Goal: Task Accomplishment & Management: Manage account settings

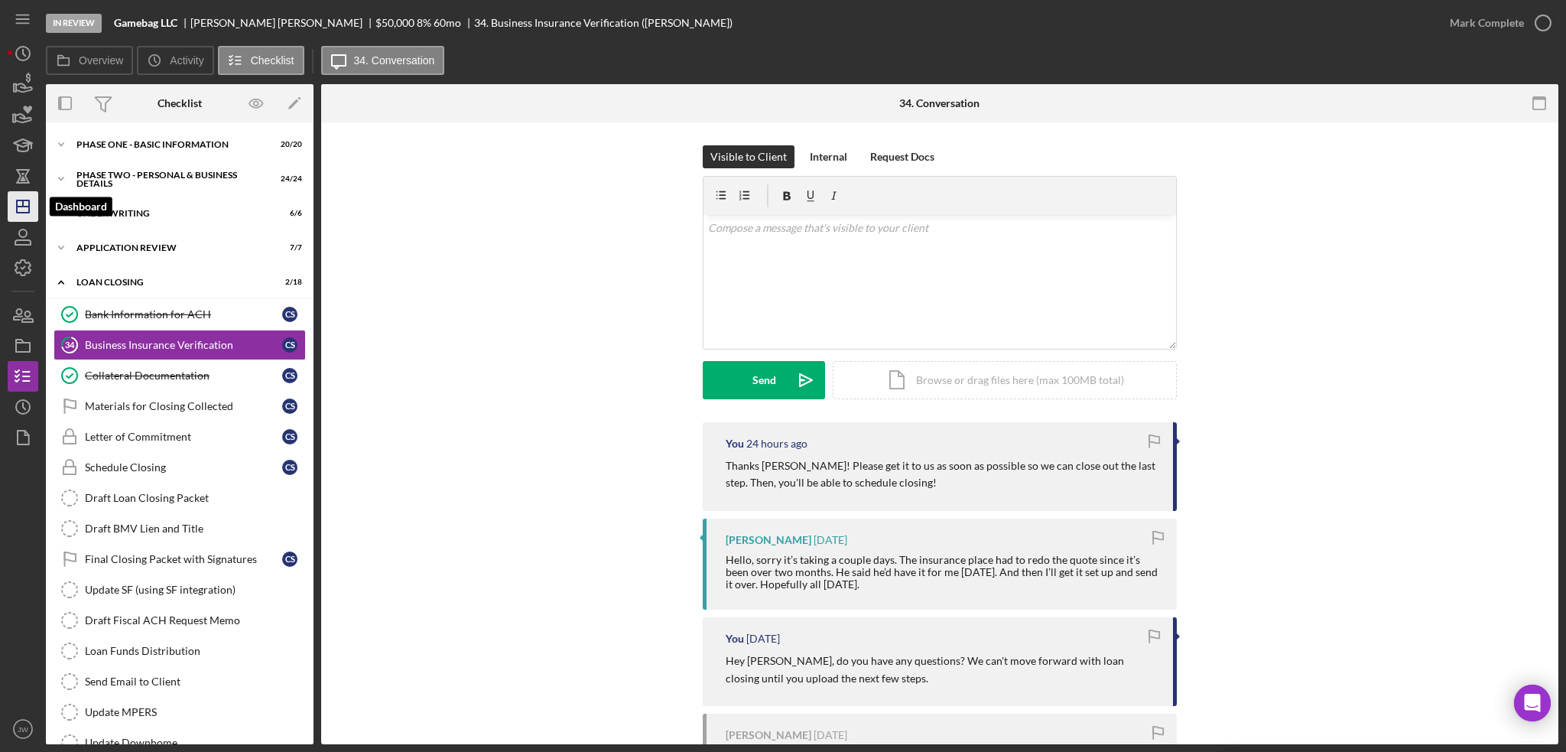
click at [31, 205] on icon "Icon/Dashboard" at bounding box center [23, 206] width 38 height 38
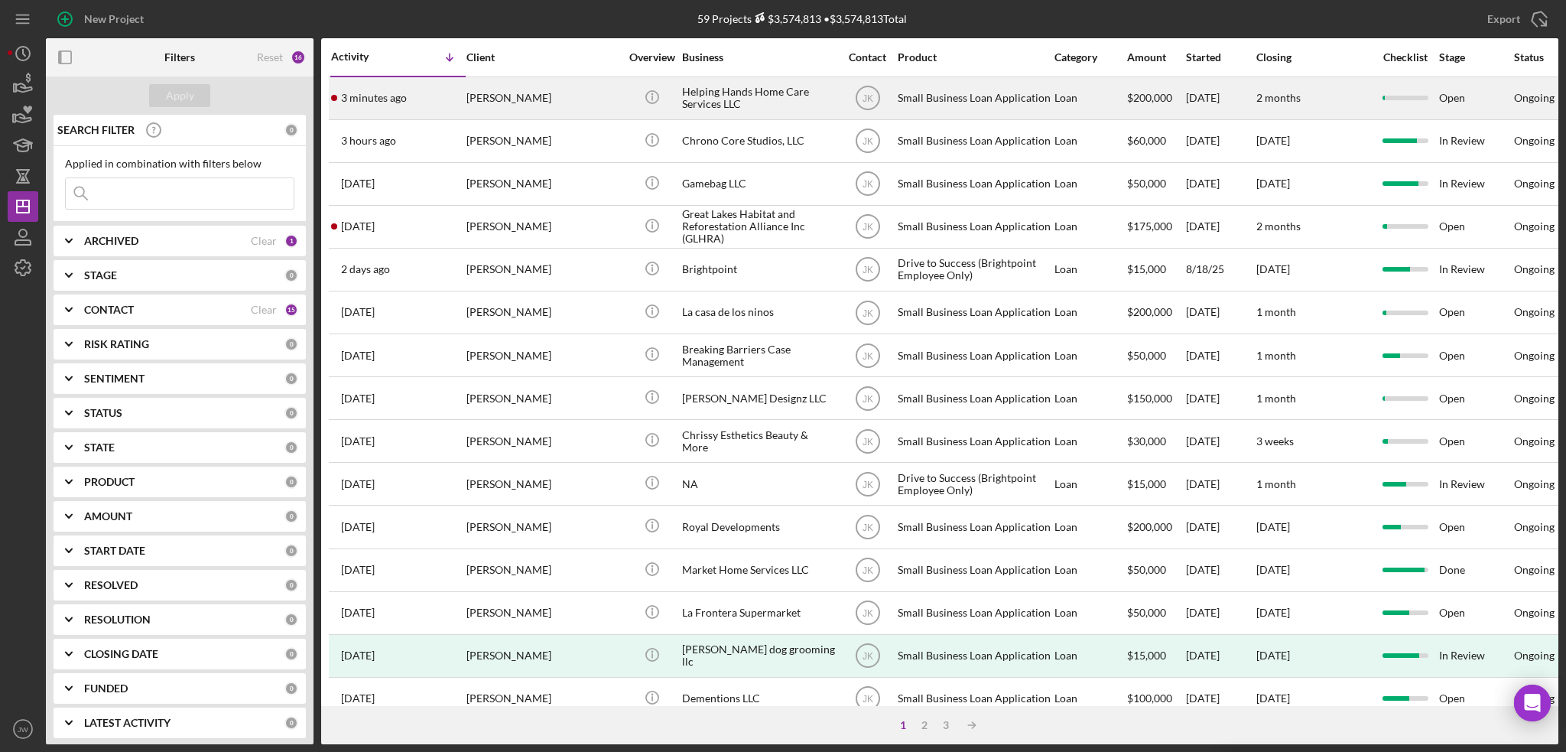
click at [731, 103] on div "Helping Hands Home Care Services LLC" at bounding box center [758, 98] width 153 height 41
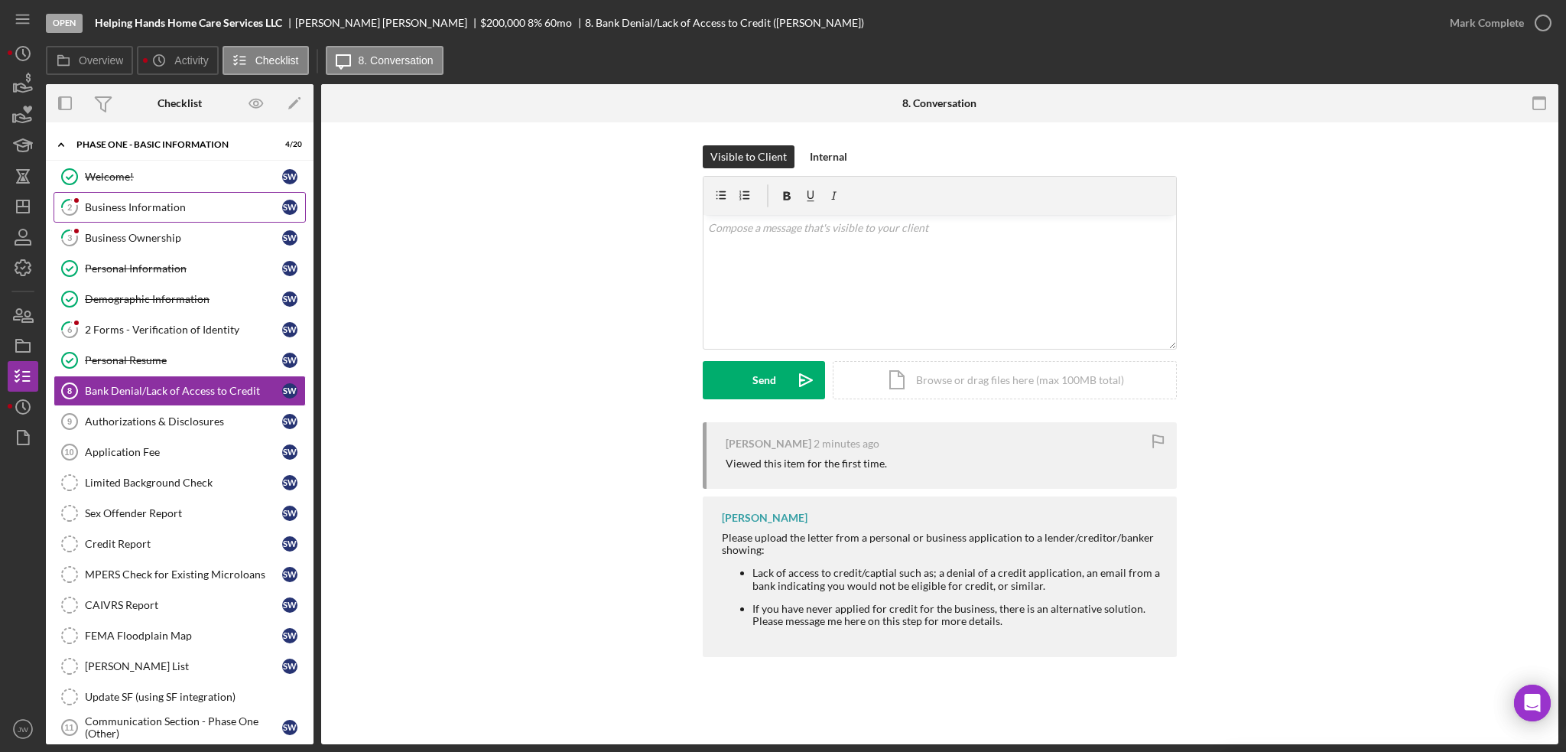
click at [151, 213] on div "Business Information" at bounding box center [183, 207] width 197 height 12
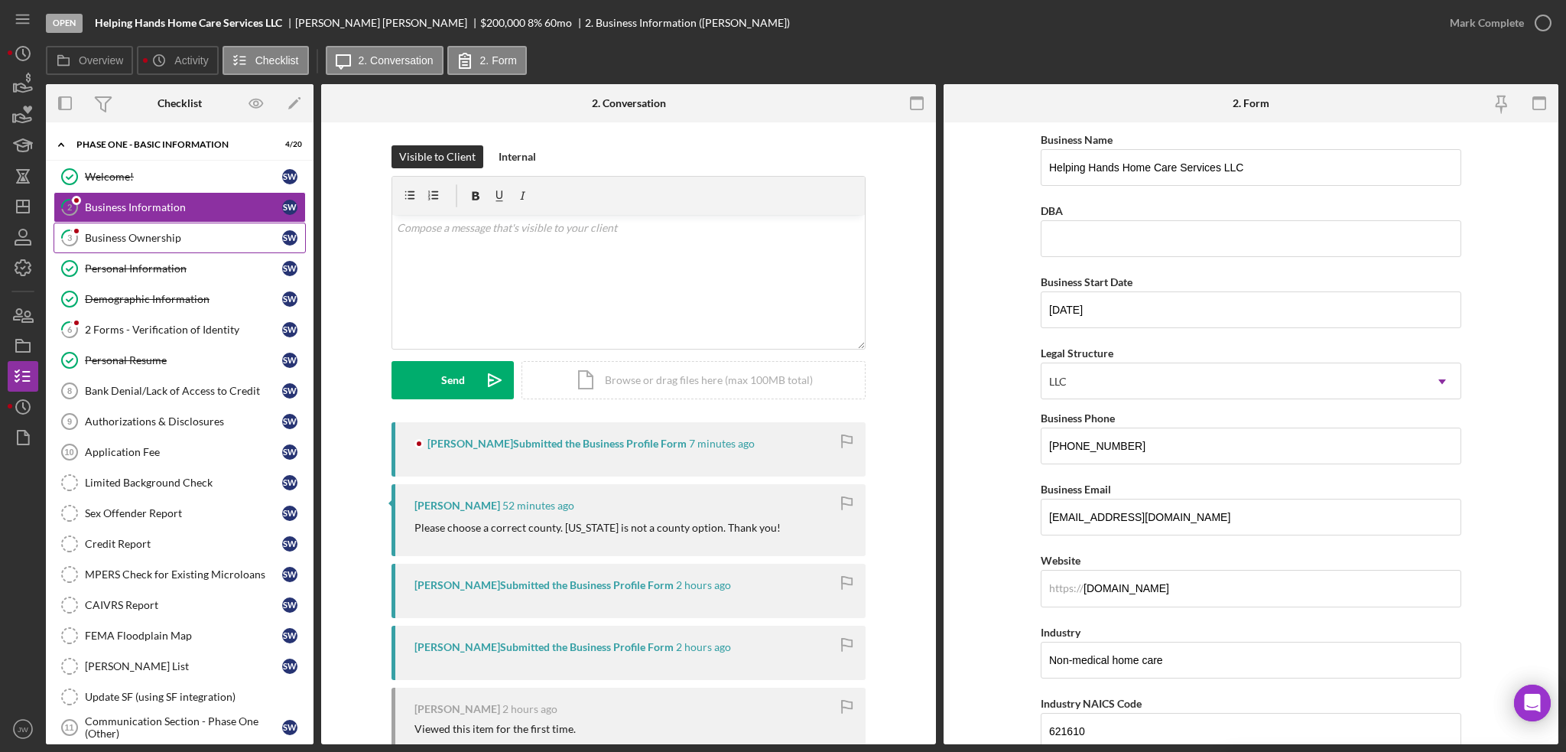
click at [110, 224] on link "3 Business Ownership S W" at bounding box center [180, 238] width 252 height 31
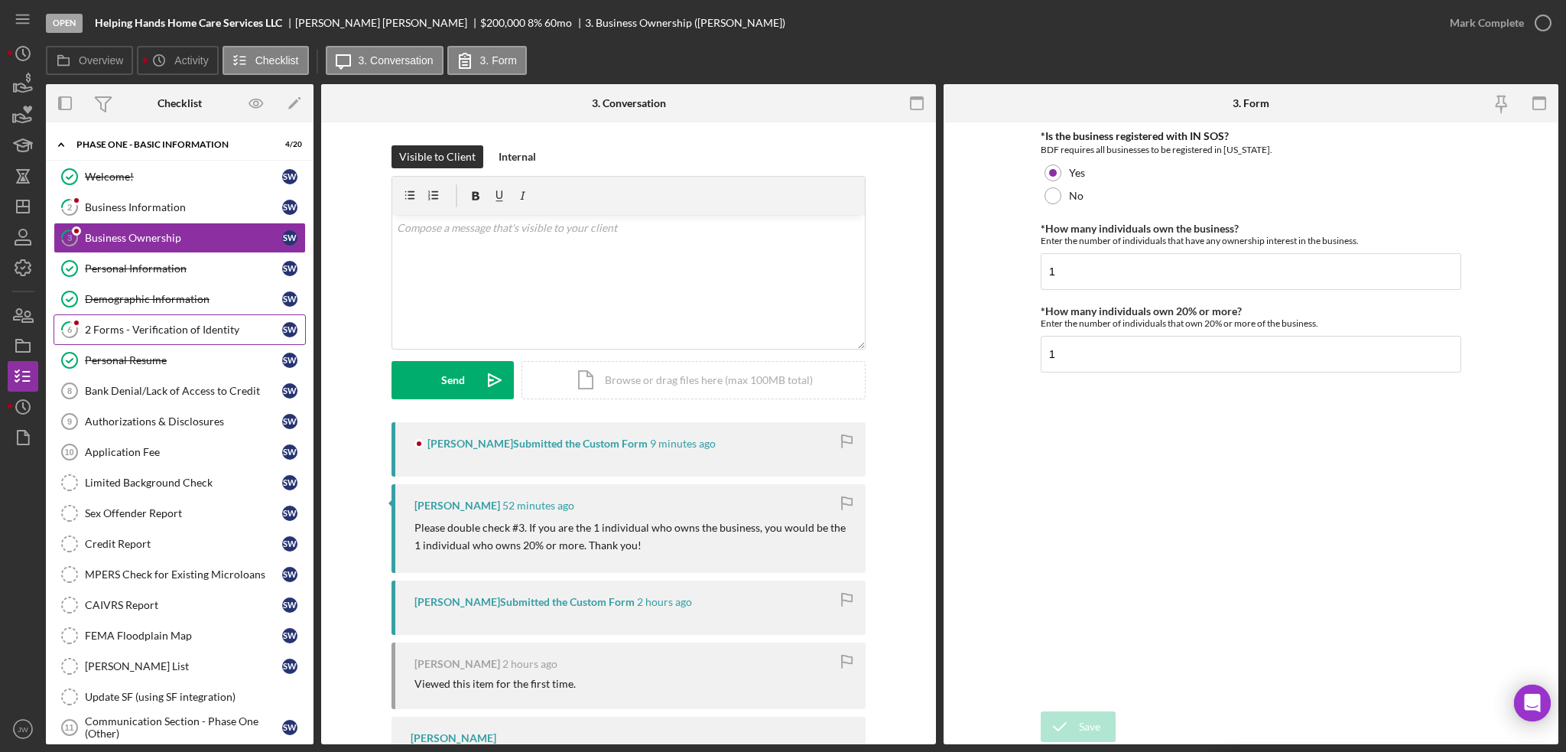
click at [132, 330] on div "2 Forms - Verification of Identity" at bounding box center [183, 330] width 197 height 12
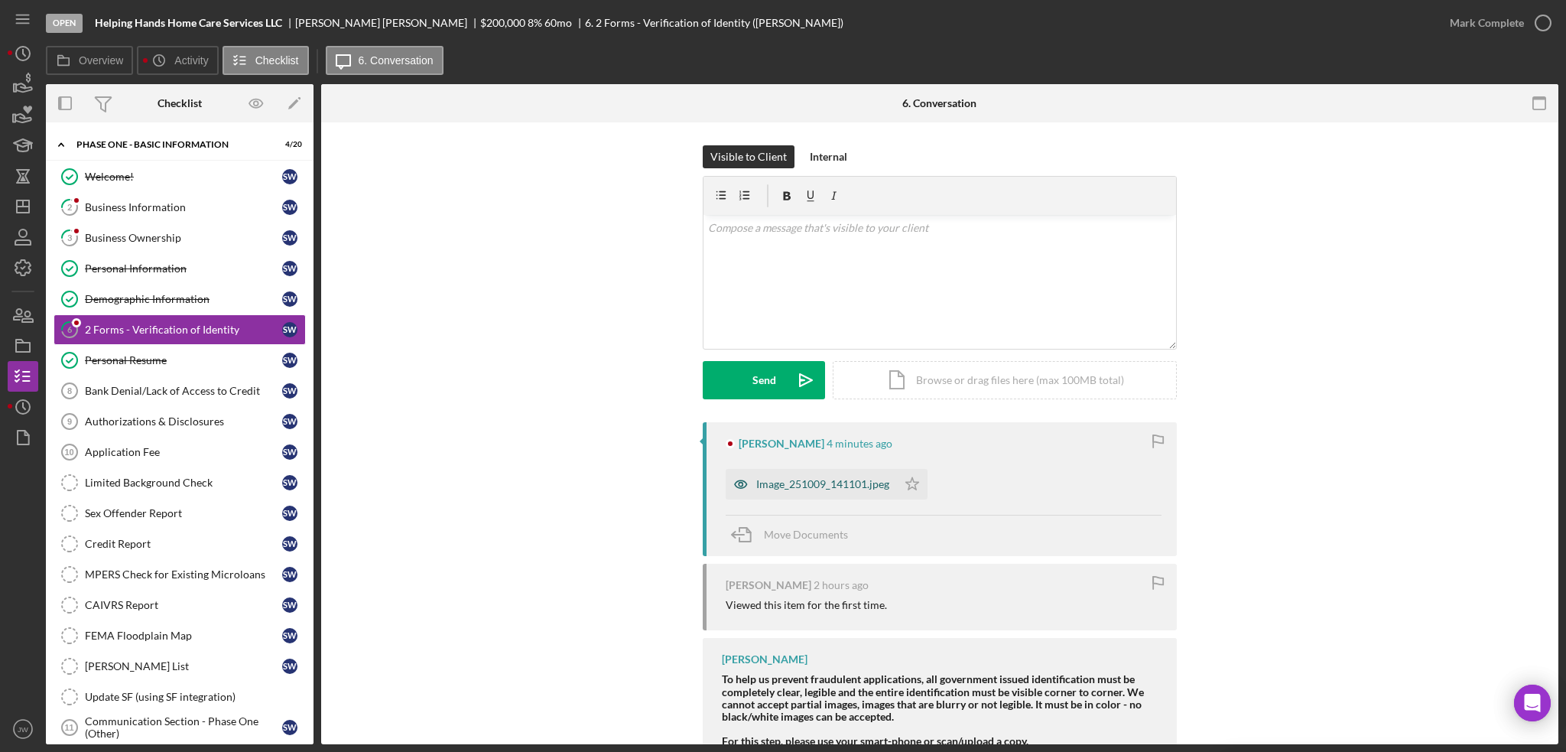
click at [740, 489] on icon "button" at bounding box center [741, 484] width 31 height 31
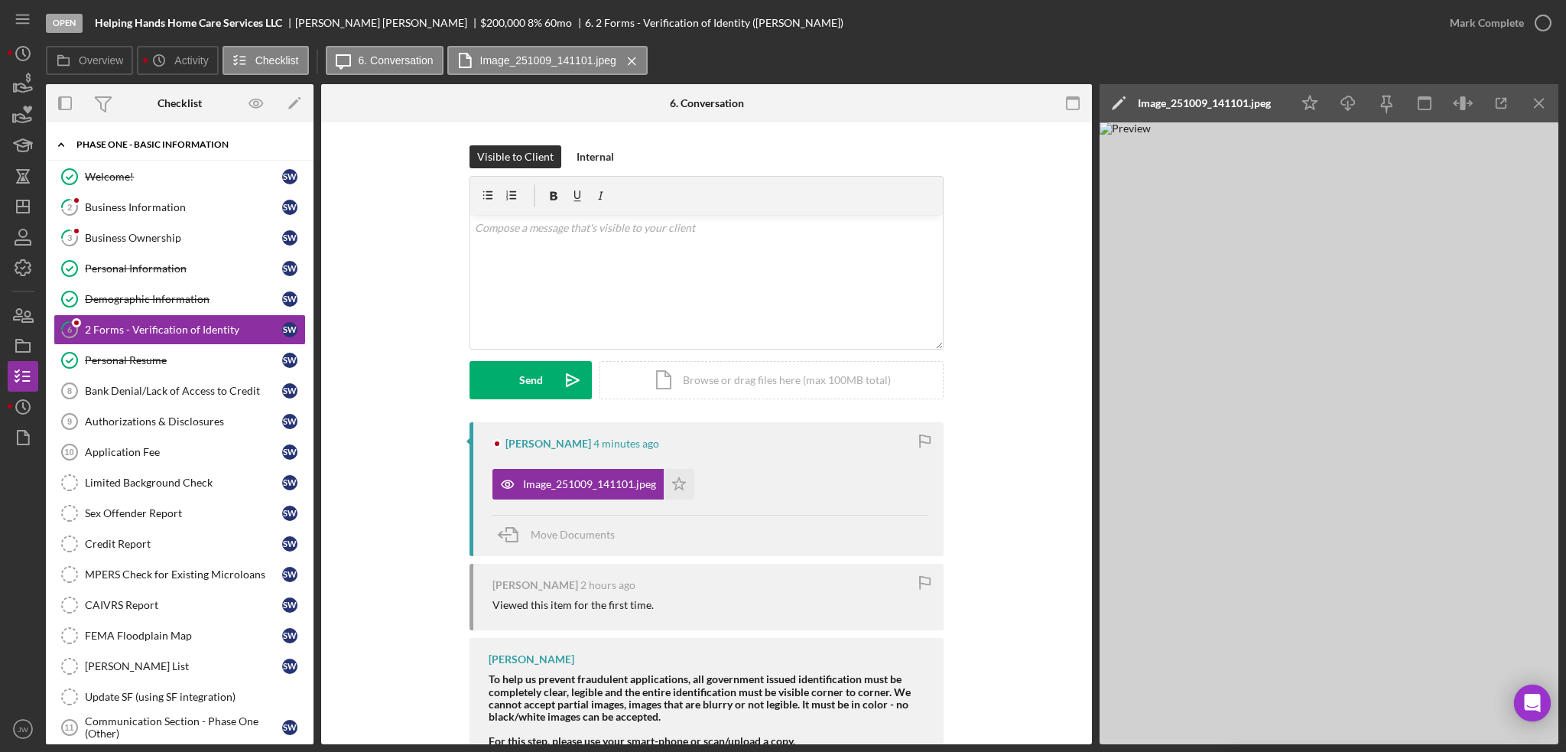
click at [116, 131] on div "Icon/Expander Phase One - Basic Information 4 / 20" at bounding box center [180, 144] width 268 height 31
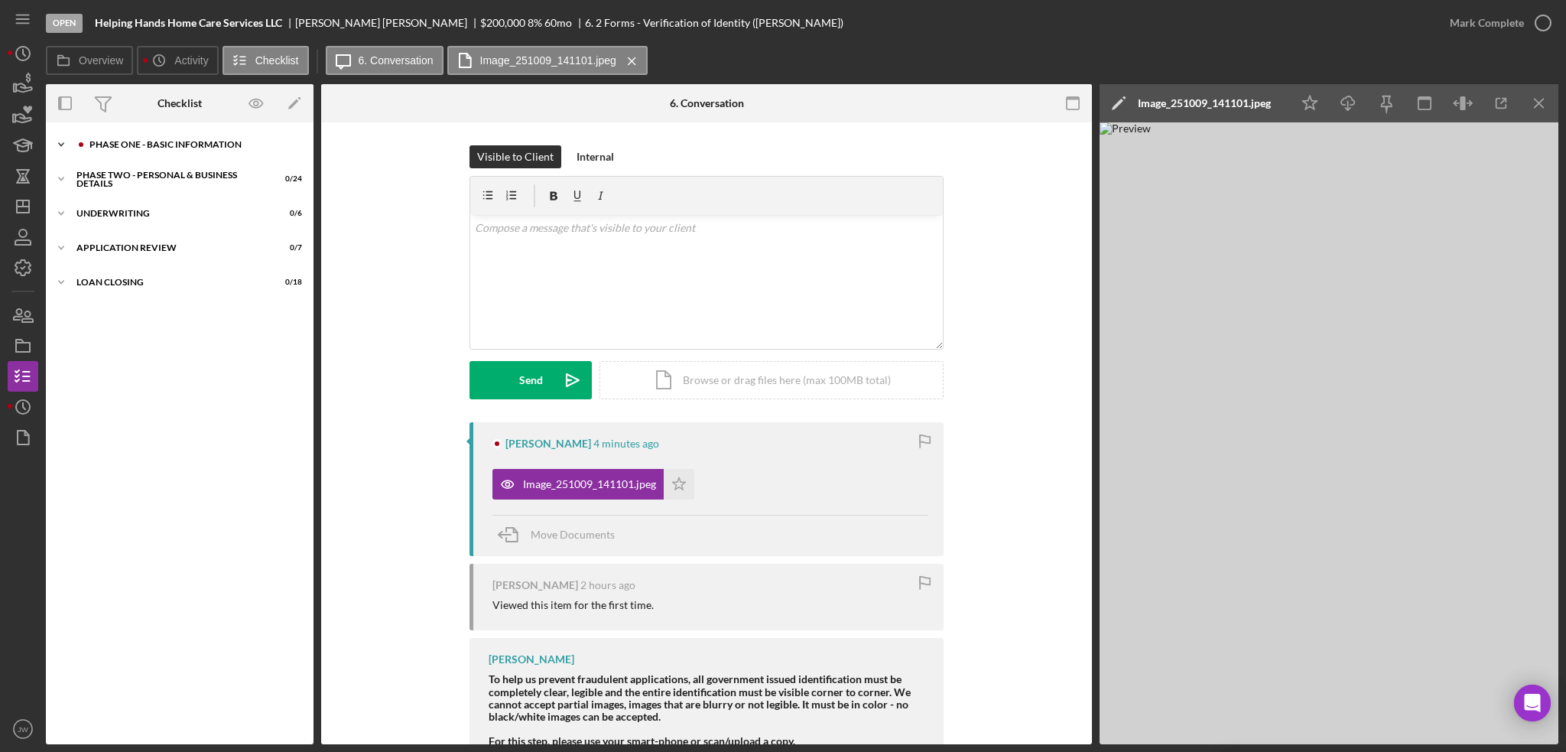
click at [119, 134] on div "Icon/Expander Phase One - Basic Information 4 / 20" at bounding box center [180, 144] width 268 height 31
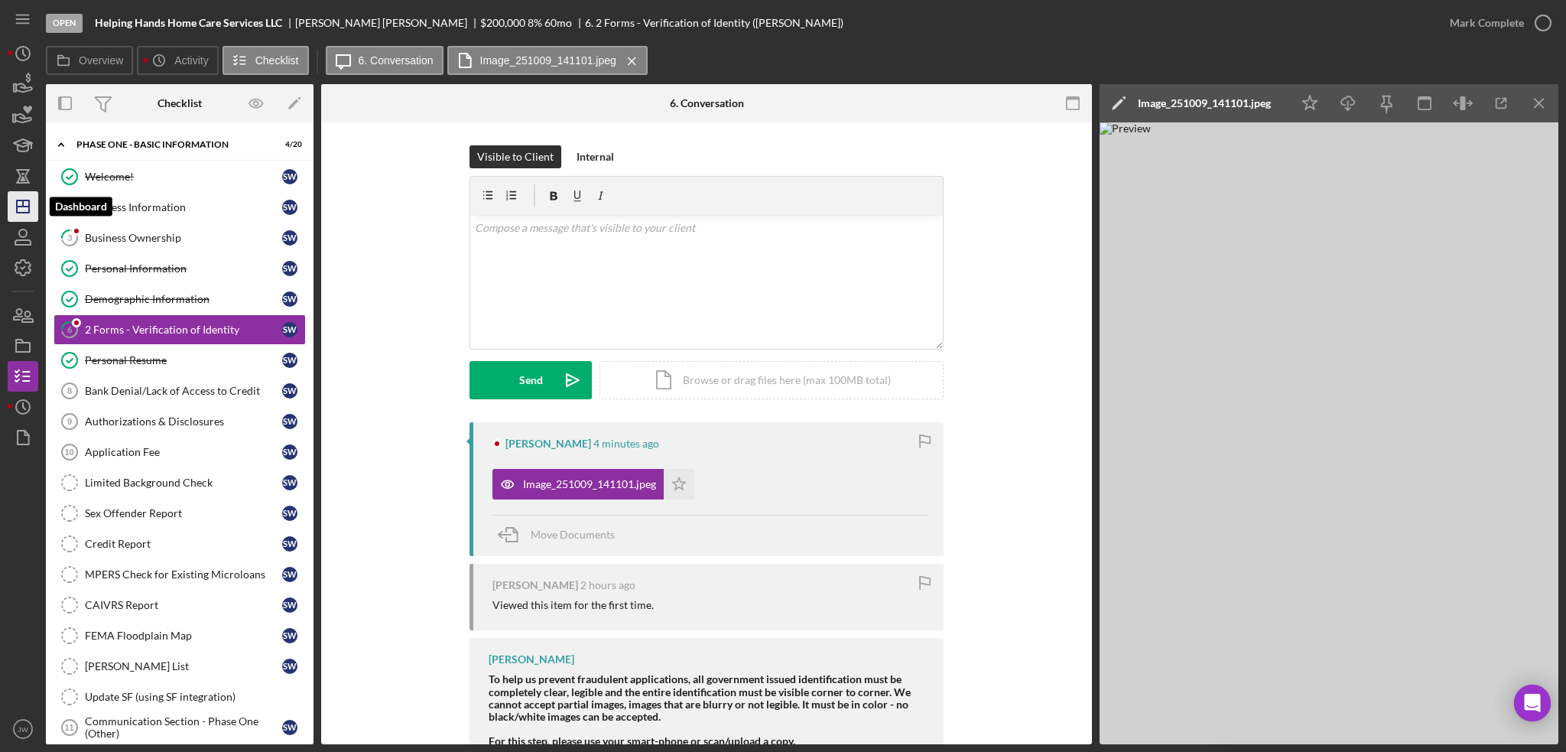
click at [31, 208] on icon "Icon/Dashboard" at bounding box center [23, 206] width 38 height 38
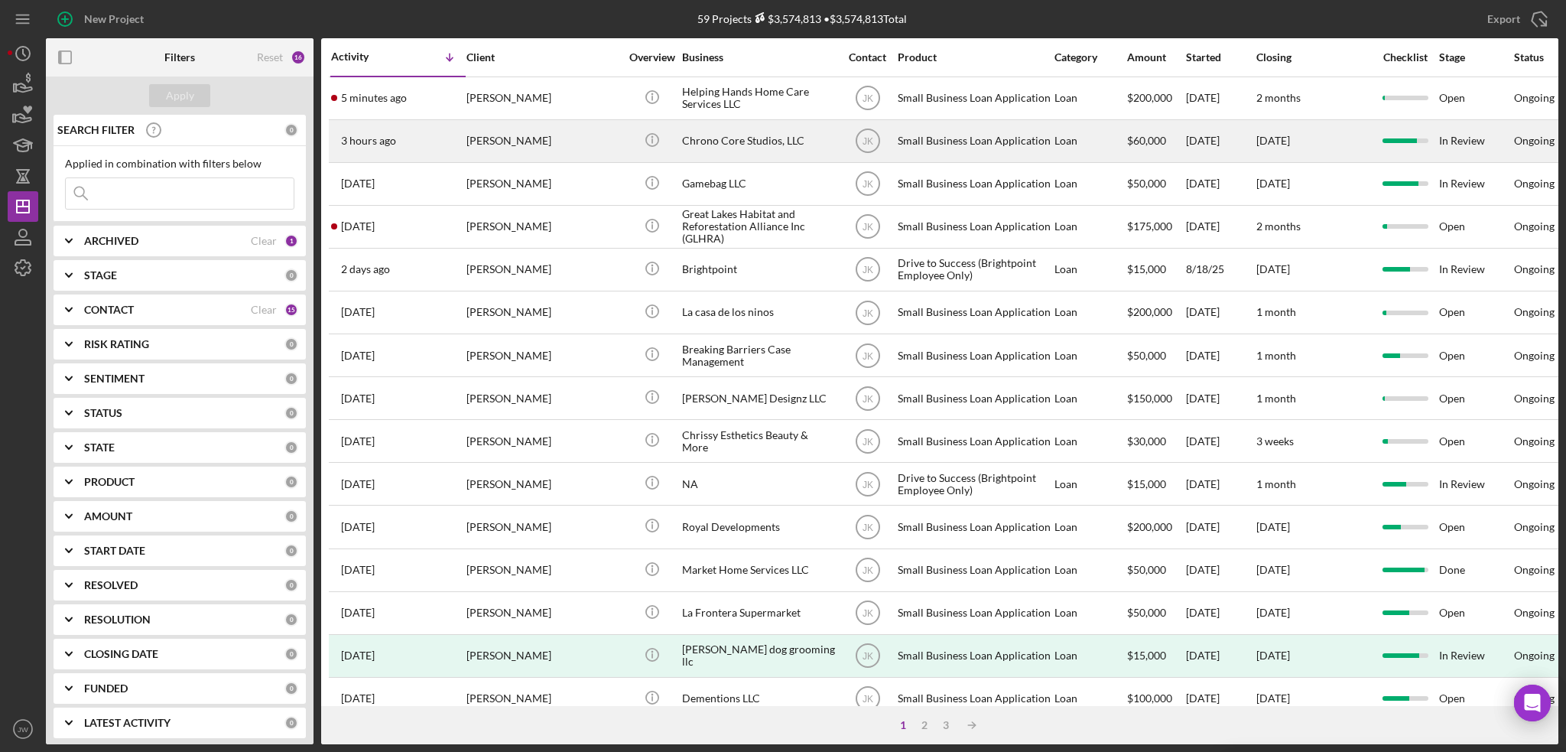
click at [732, 143] on div "Chrono Core Studios, LLC" at bounding box center [758, 141] width 153 height 41
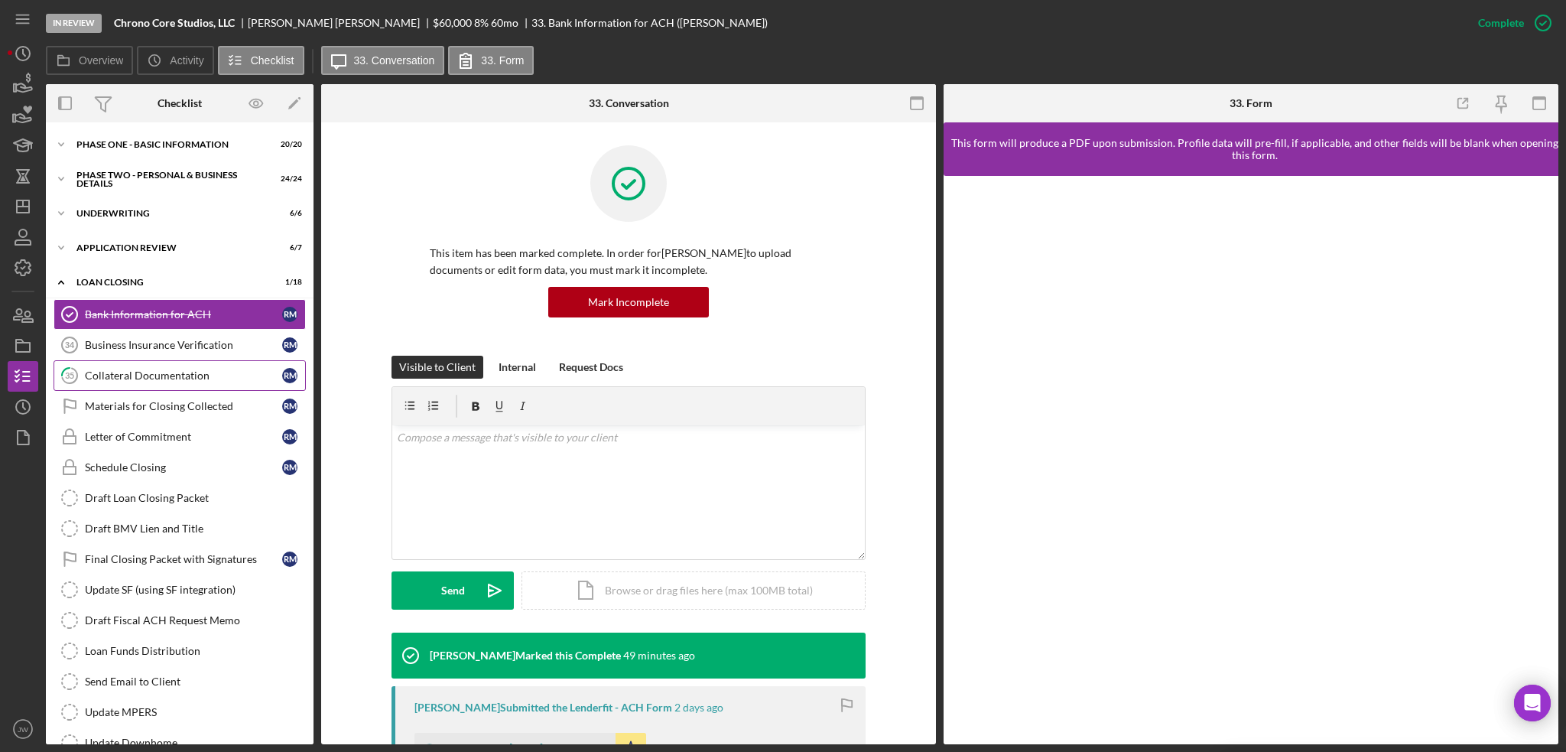
click at [162, 367] on link "35 Collateral Documentation R M" at bounding box center [180, 375] width 252 height 31
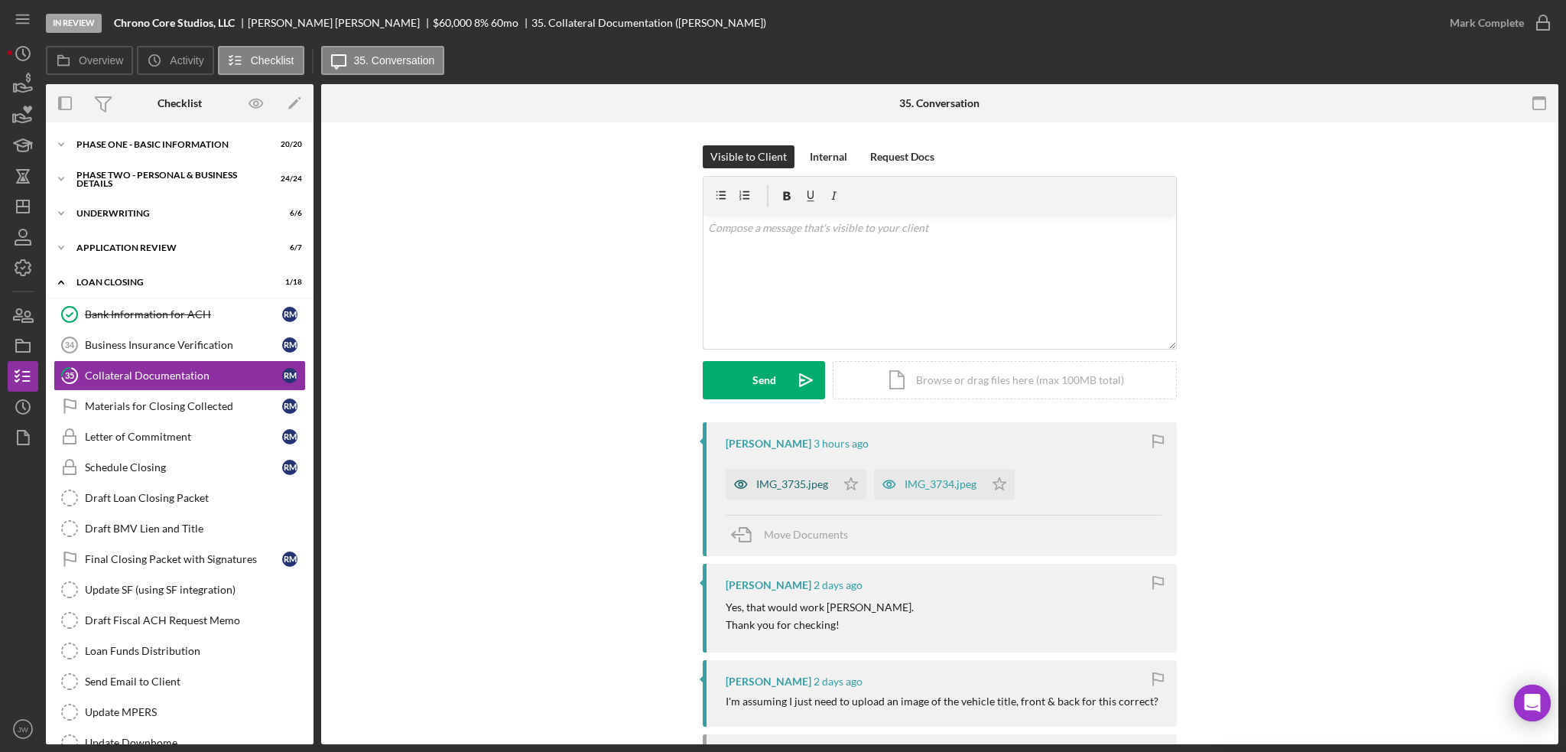
click at [738, 490] on icon "button" at bounding box center [741, 484] width 31 height 31
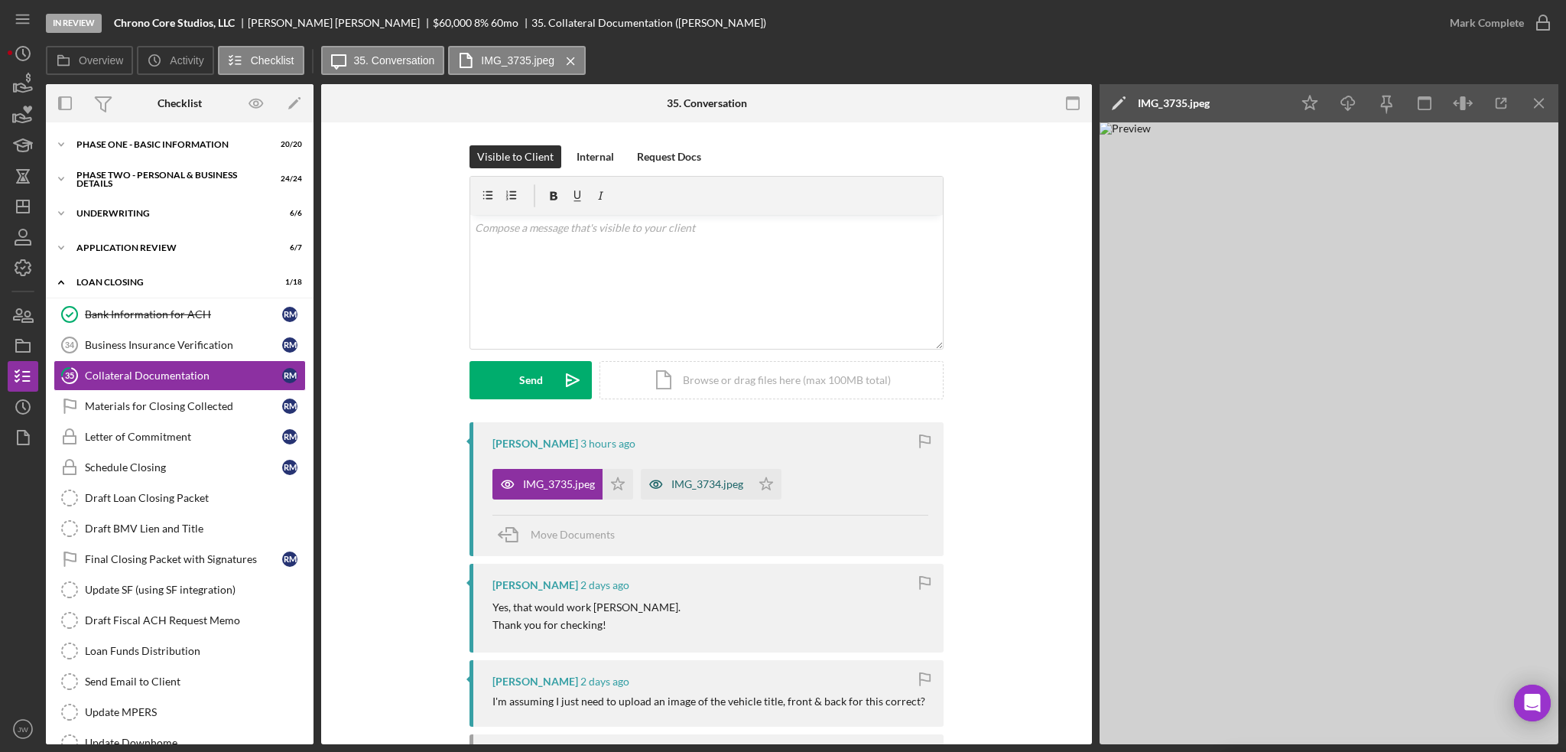
click at [658, 491] on icon "button" at bounding box center [656, 484] width 31 height 31
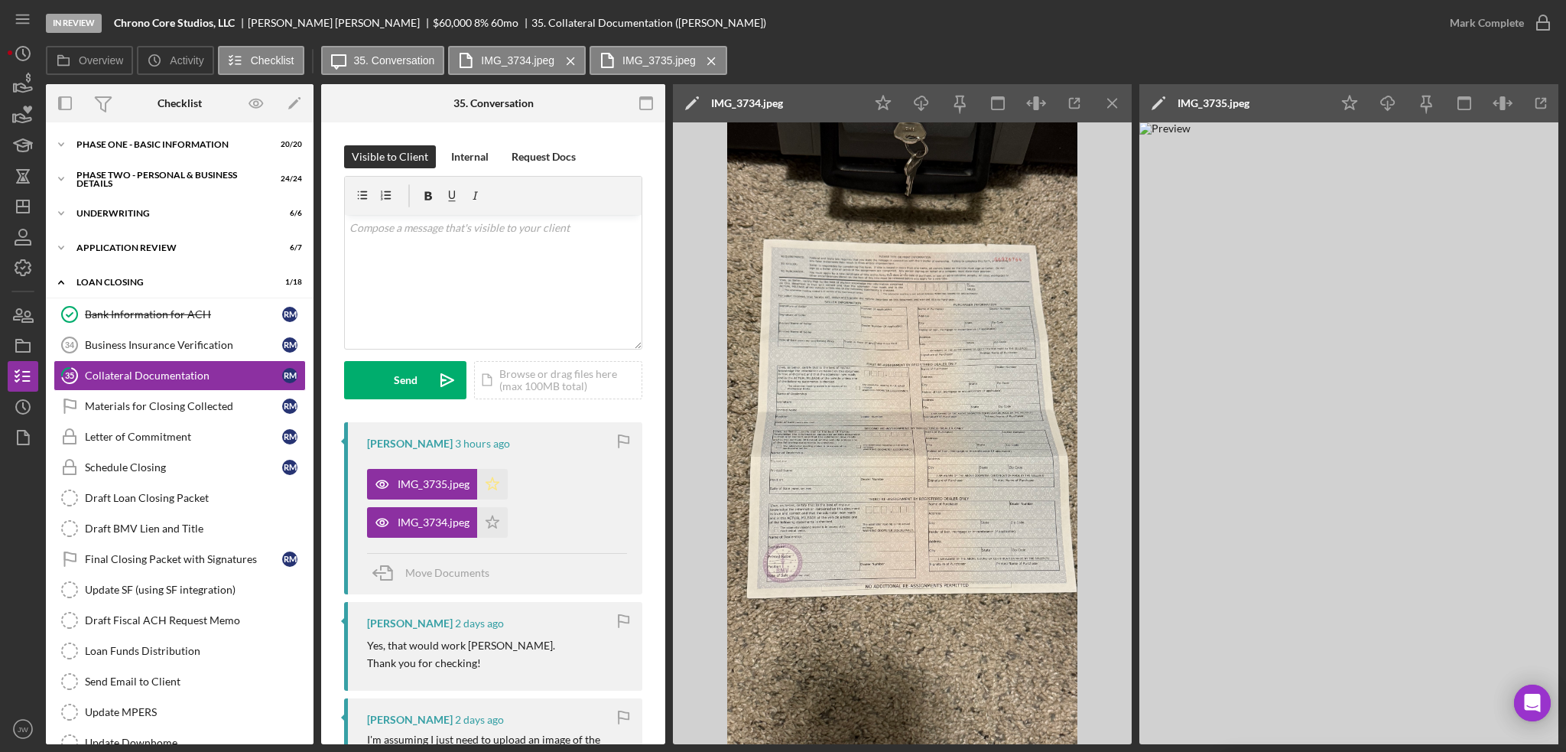
click at [496, 494] on icon "Icon/Star" at bounding box center [492, 484] width 31 height 31
click at [498, 528] on icon "Icon/Star" at bounding box center [492, 522] width 31 height 31
click at [1531, 112] on icon "button" at bounding box center [1541, 103] width 34 height 34
click at [140, 146] on div "Phase One - Basic Information" at bounding box center [185, 144] width 218 height 9
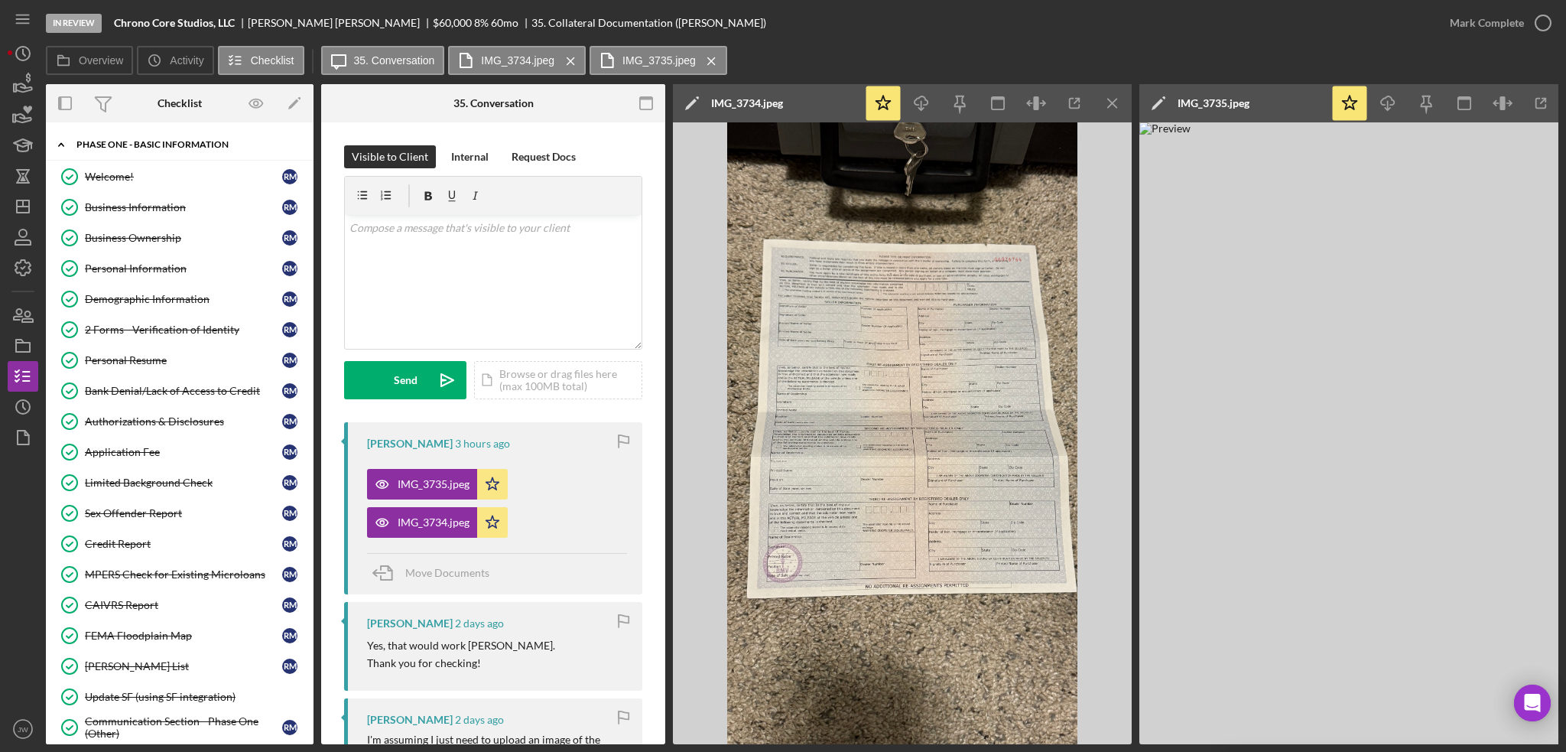
click at [129, 148] on div "Phase One - Basic Information" at bounding box center [185, 144] width 218 height 9
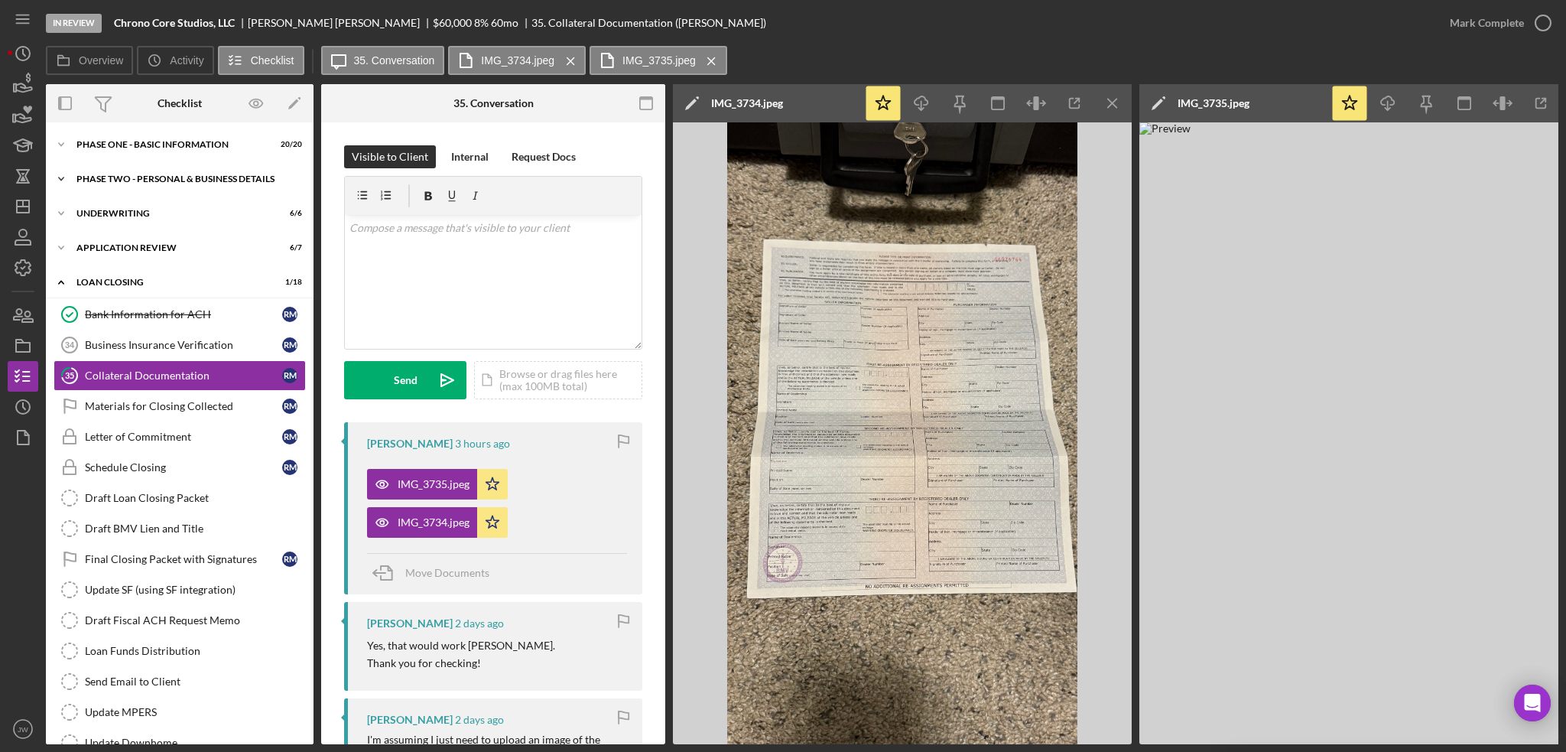
click at [140, 177] on div "PHASE TWO - PERSONAL & BUSINESS DETAILS" at bounding box center [185, 178] width 218 height 9
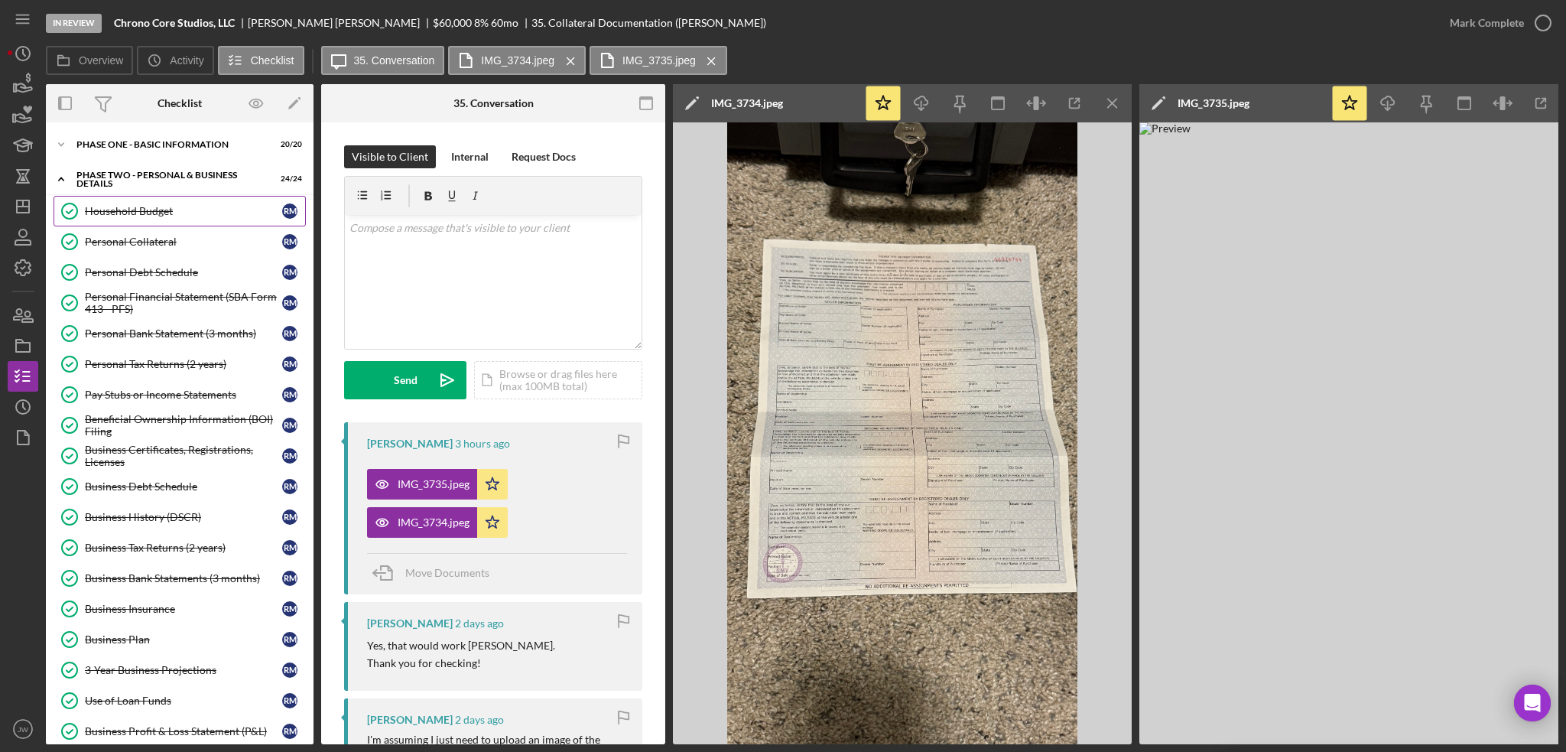
click at [142, 216] on div "Household Budget" at bounding box center [183, 211] width 197 height 12
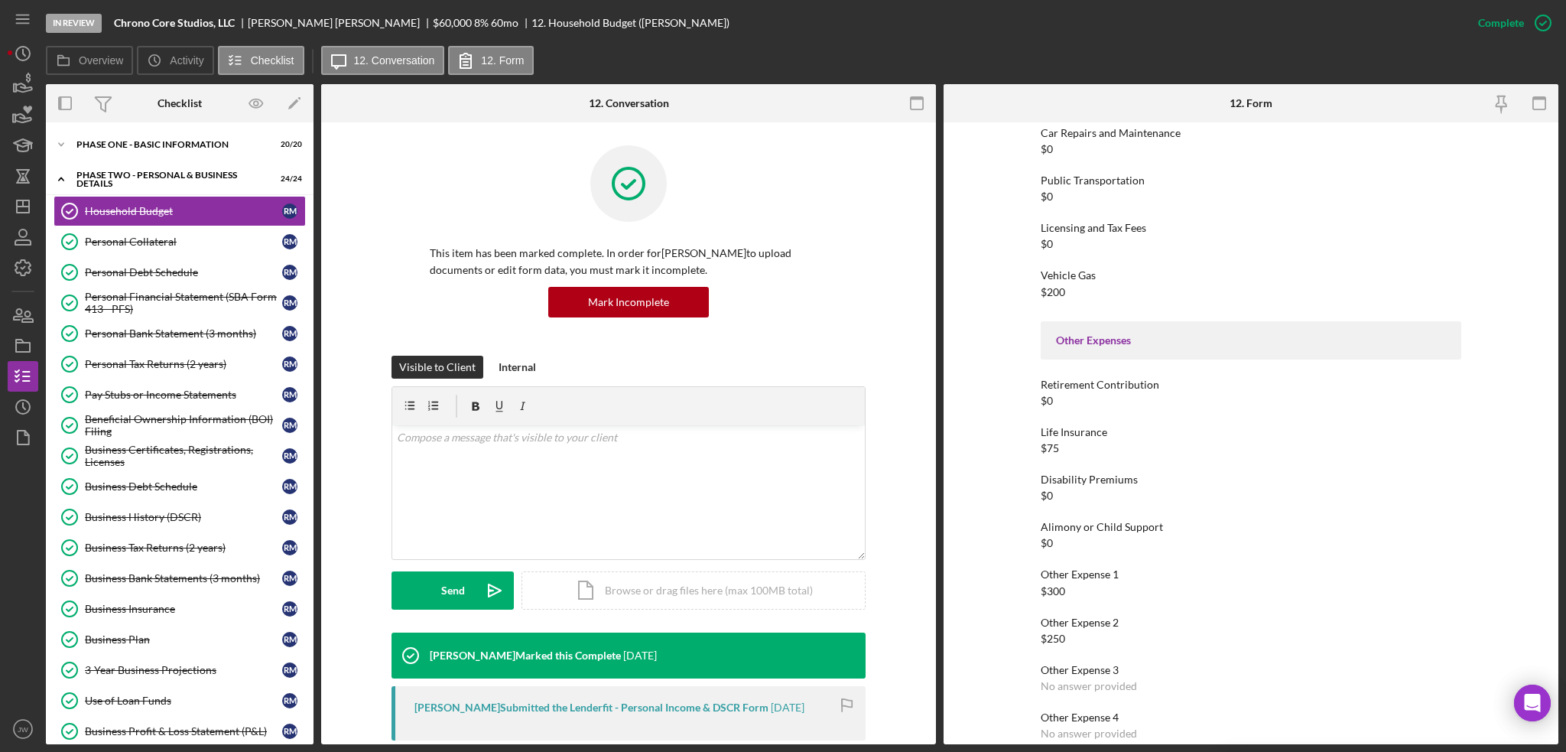
scroll to position [2711, 0]
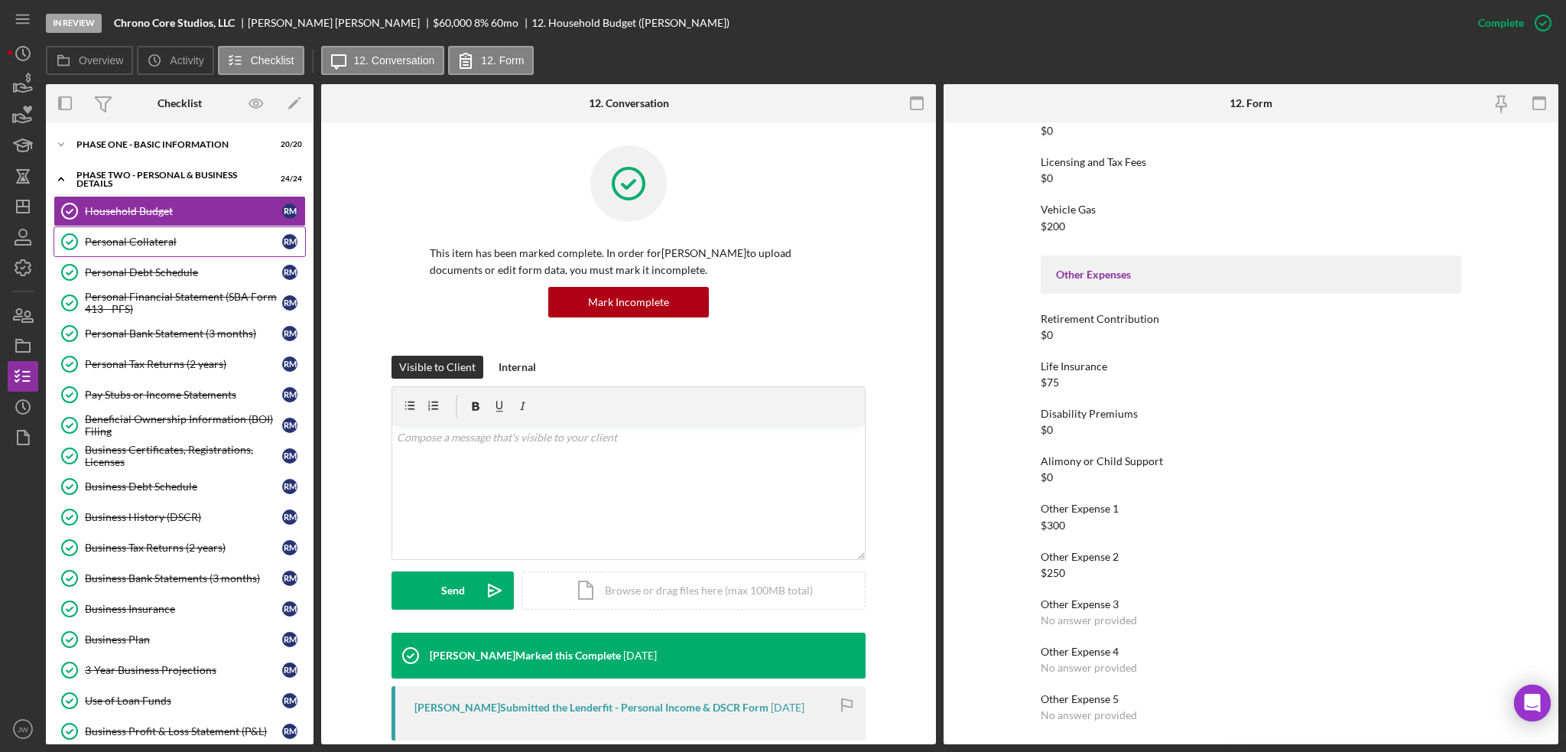
click at [146, 252] on link "Personal Collateral Personal Collateral R M" at bounding box center [180, 241] width 252 height 31
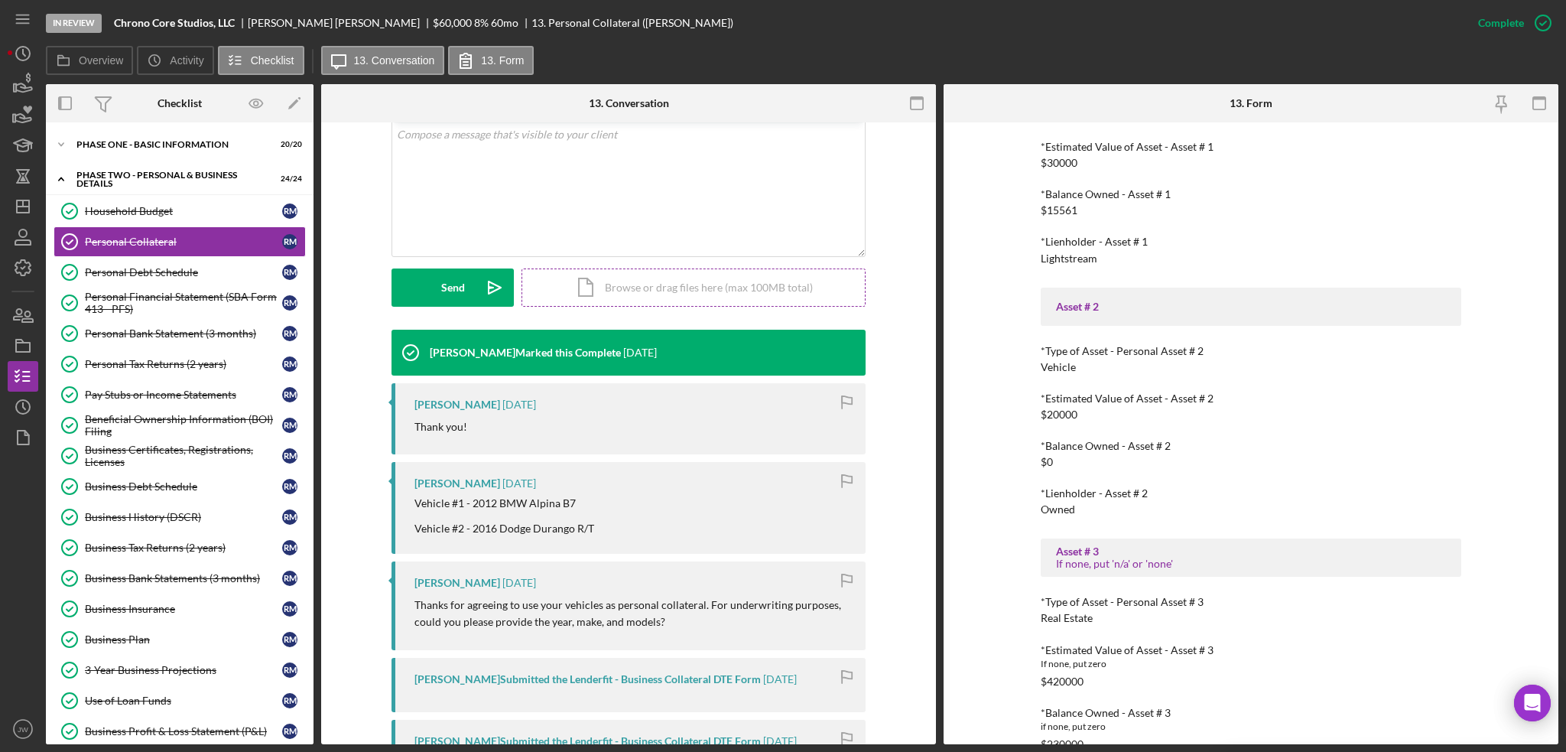
scroll to position [306, 0]
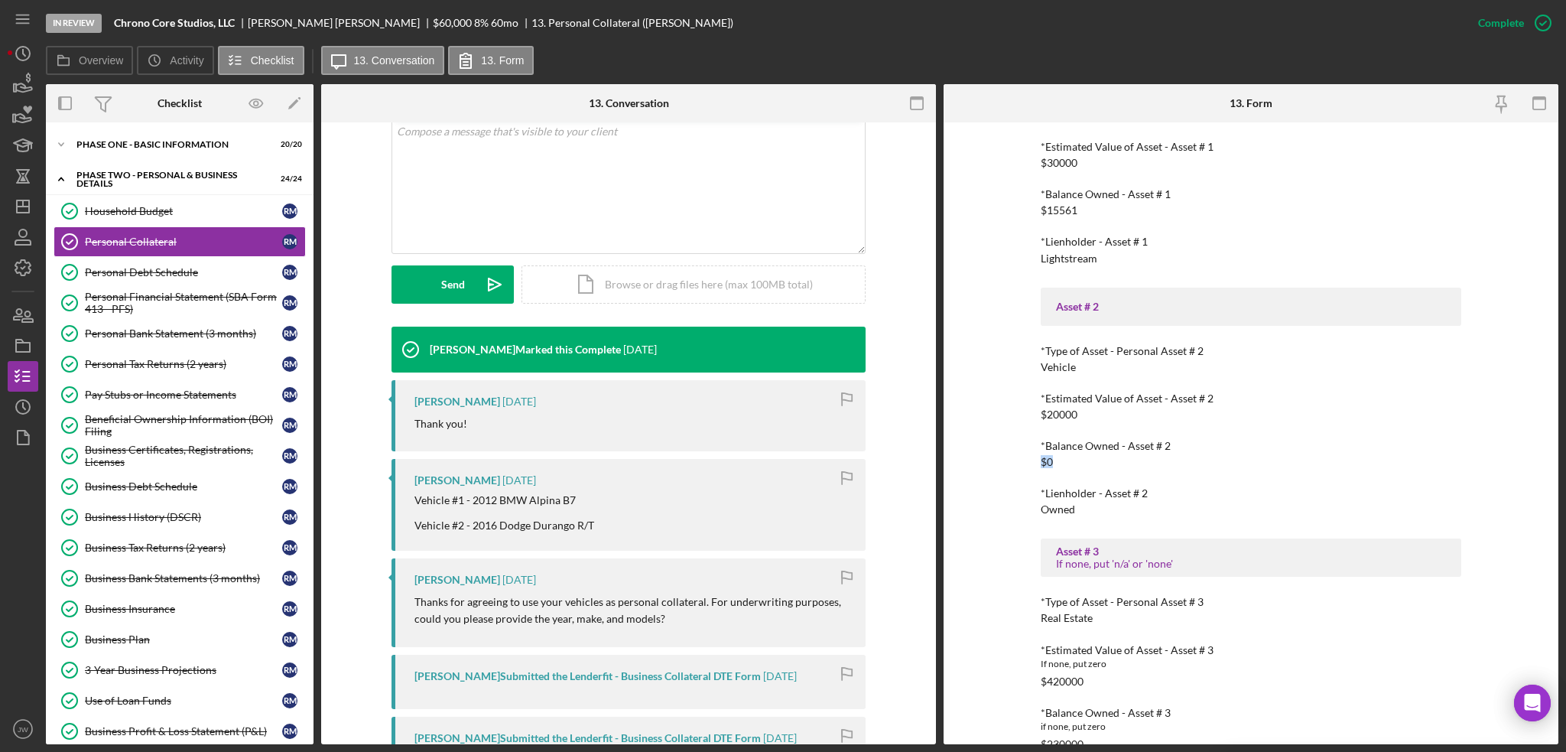
drag, startPoint x: 1054, startPoint y: 460, endPoint x: 1002, endPoint y: 460, distance: 52.0
click at [1002, 460] on div "To edit this form you must mark this item incomplete *Total Cash in Personal Ch…" at bounding box center [1251, 433] width 615 height 622
click at [108, 171] on div "Icon/Expander PHASE TWO - PERSONAL & BUSINESS DETAILS 24 / 24" at bounding box center [180, 179] width 268 height 31
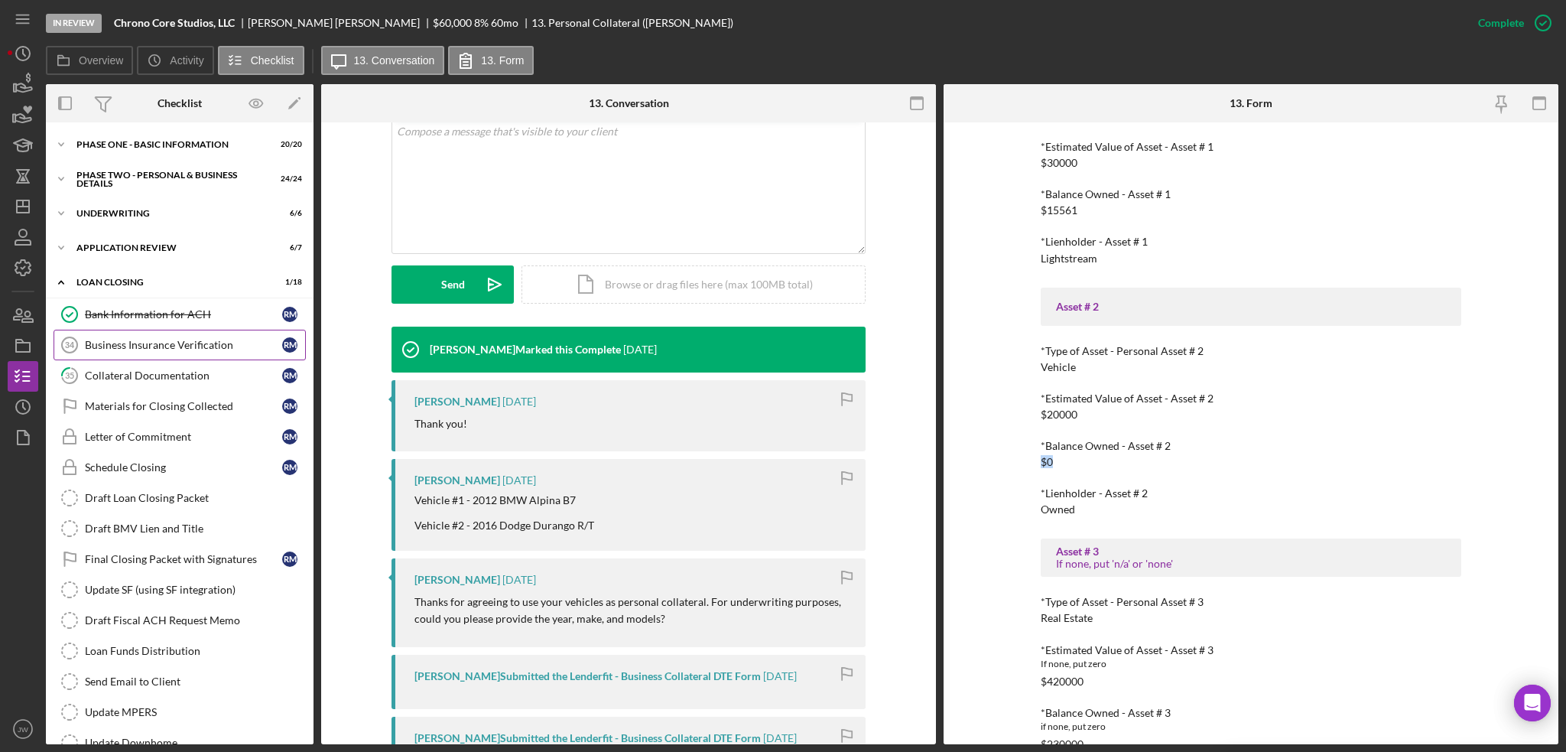
click at [122, 340] on div "Business Insurance Verification" at bounding box center [183, 345] width 197 height 12
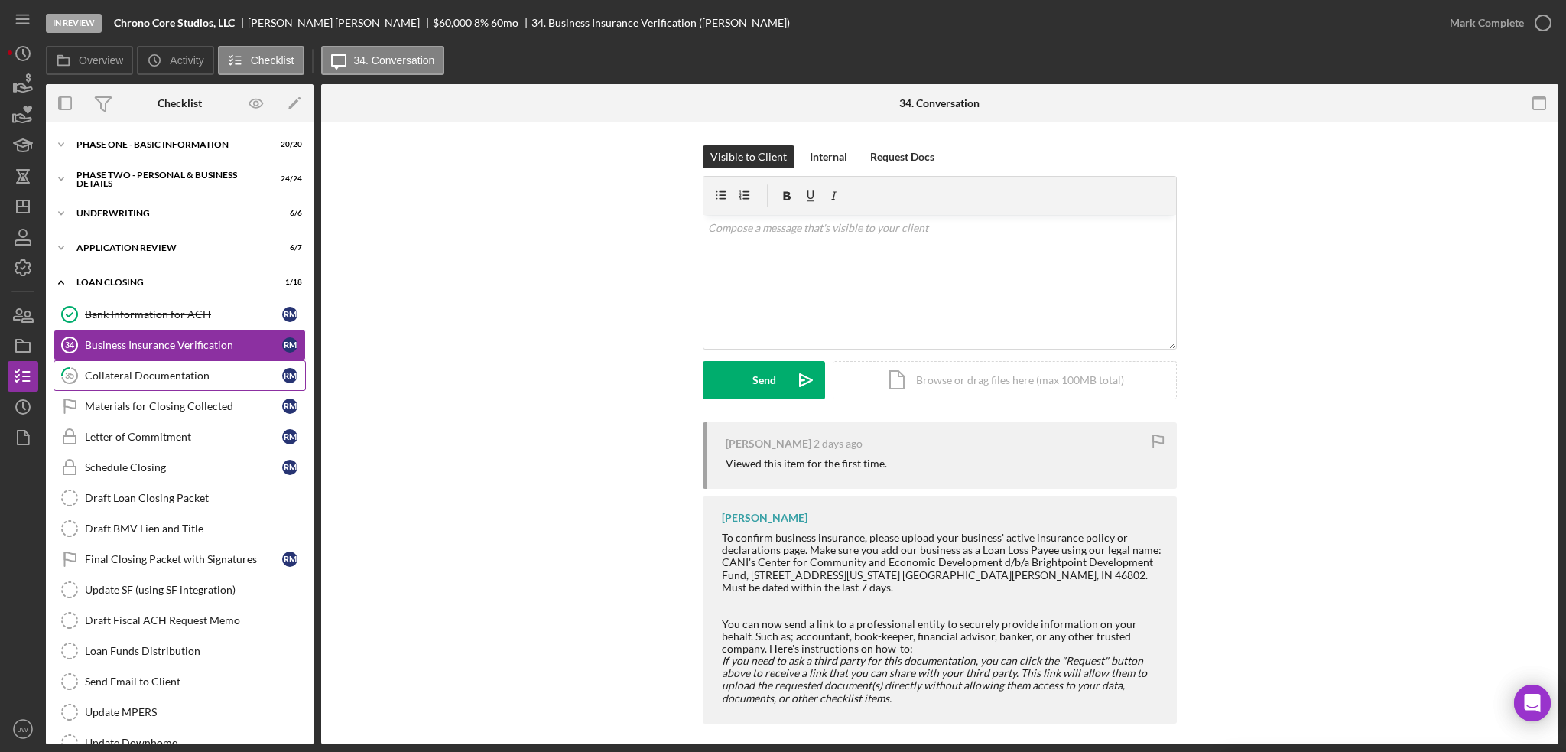
click at [130, 372] on div "Collateral Documentation" at bounding box center [183, 375] width 197 height 12
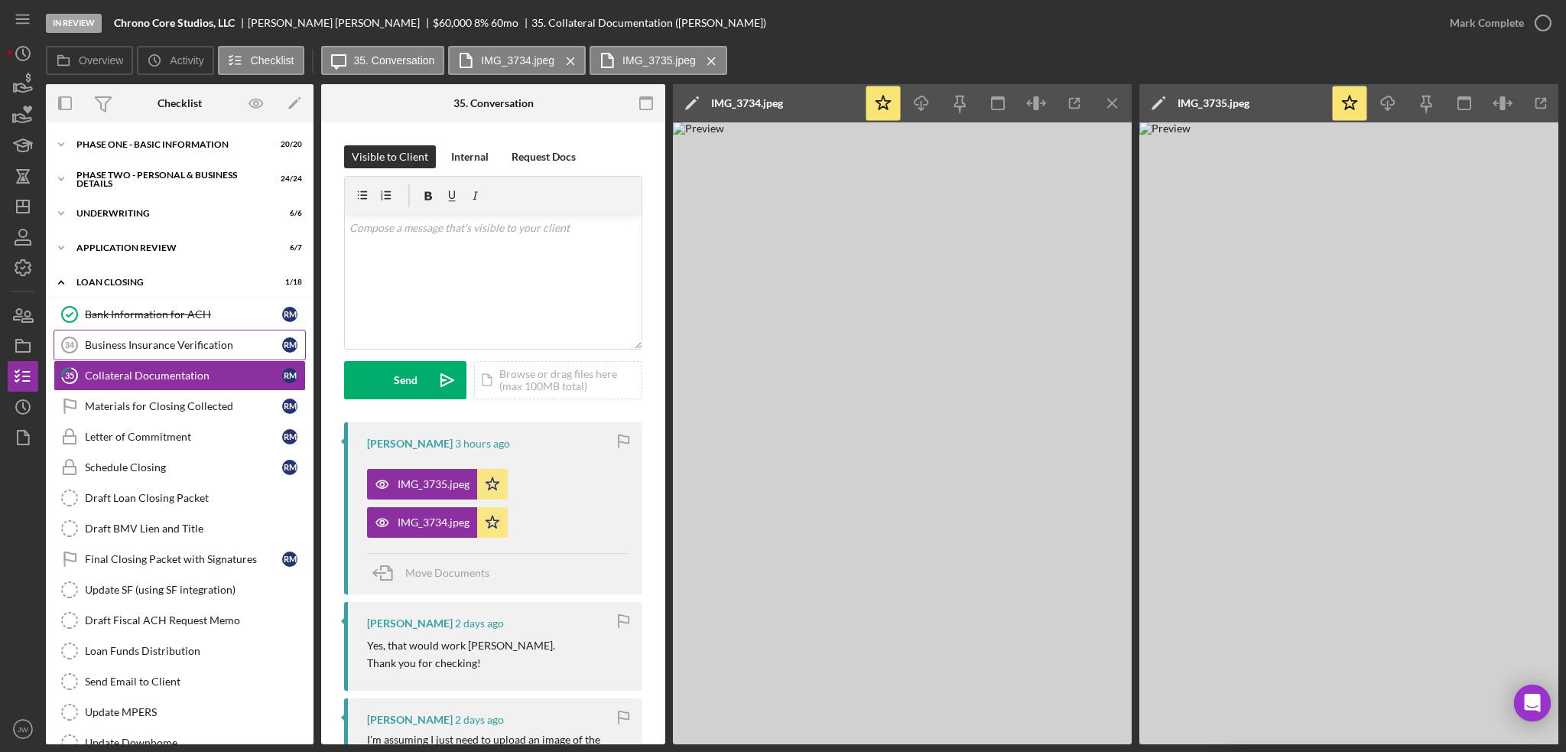
click at [151, 346] on div "Business Insurance Verification" at bounding box center [183, 345] width 197 height 12
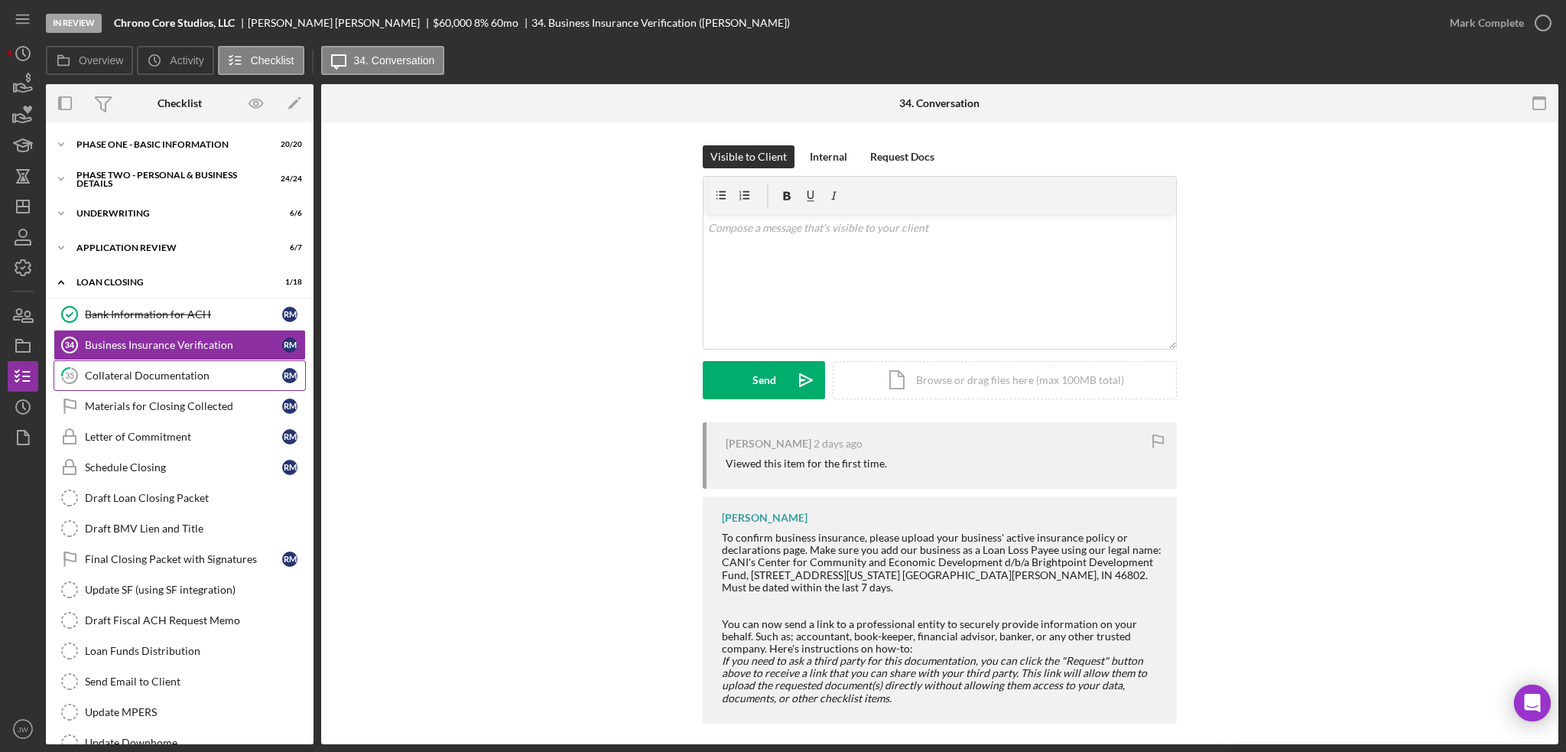
click at [150, 370] on div "Collateral Documentation" at bounding box center [183, 375] width 197 height 12
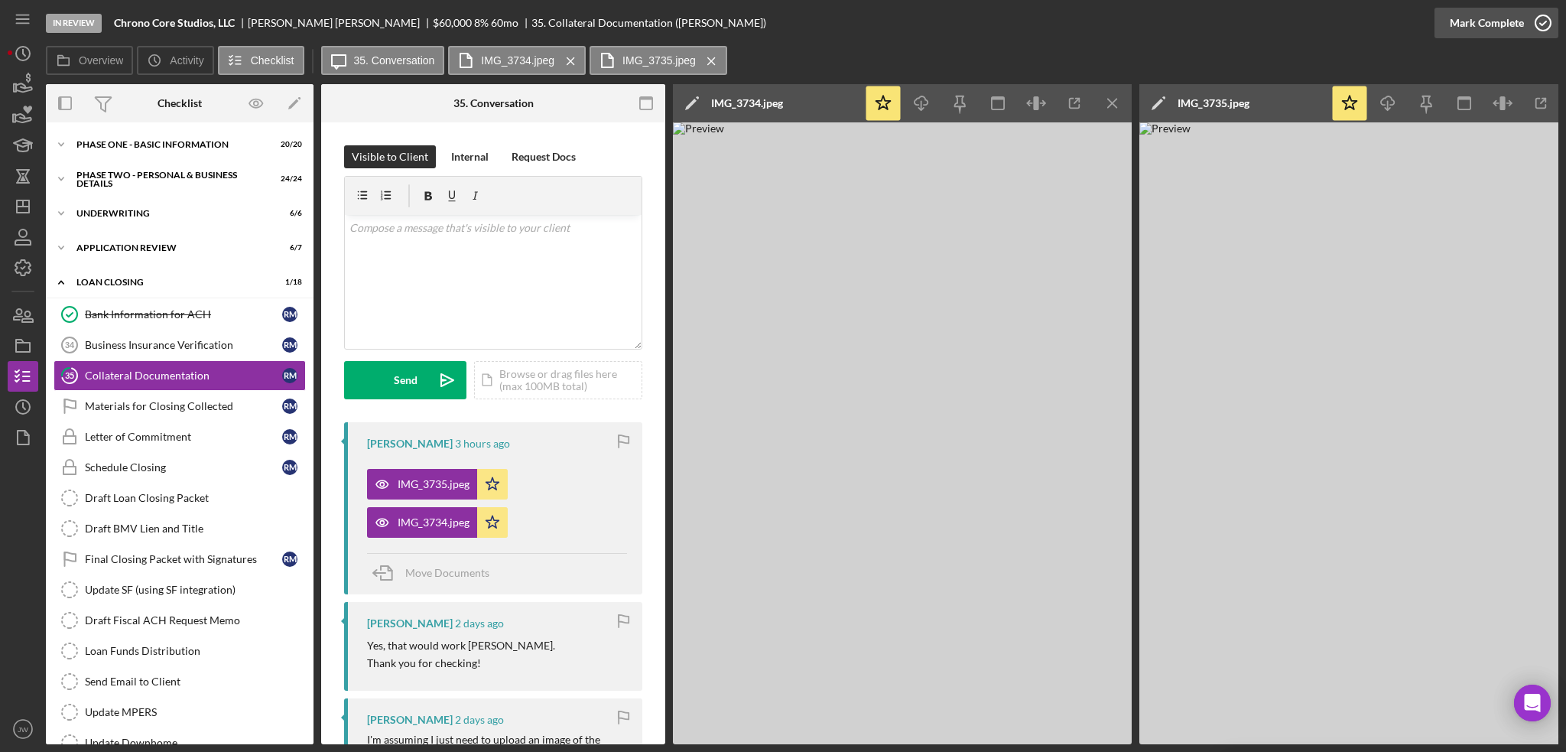
click at [1485, 30] on div "Mark Complete" at bounding box center [1487, 23] width 74 height 31
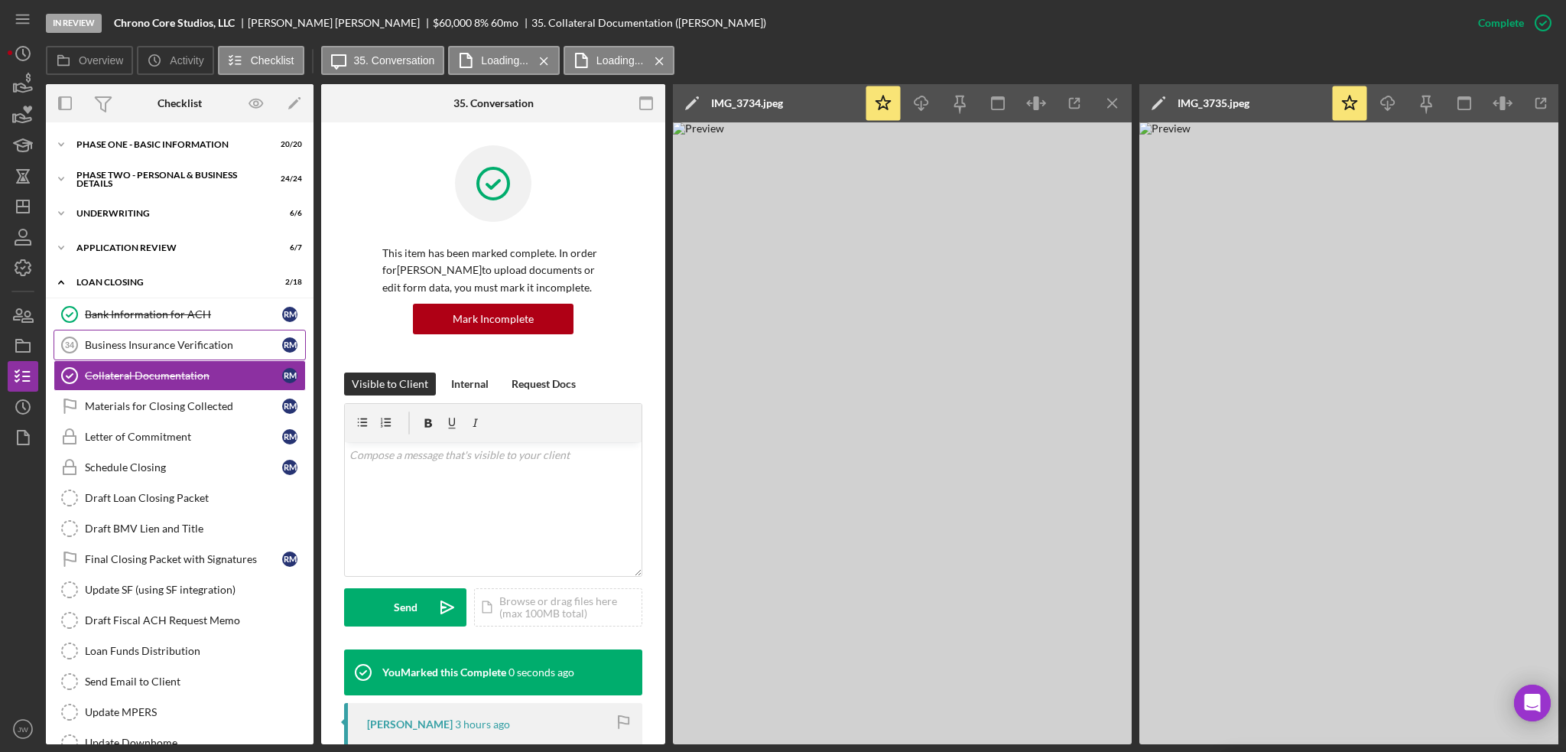
click at [195, 344] on div "Business Insurance Verification" at bounding box center [183, 345] width 197 height 12
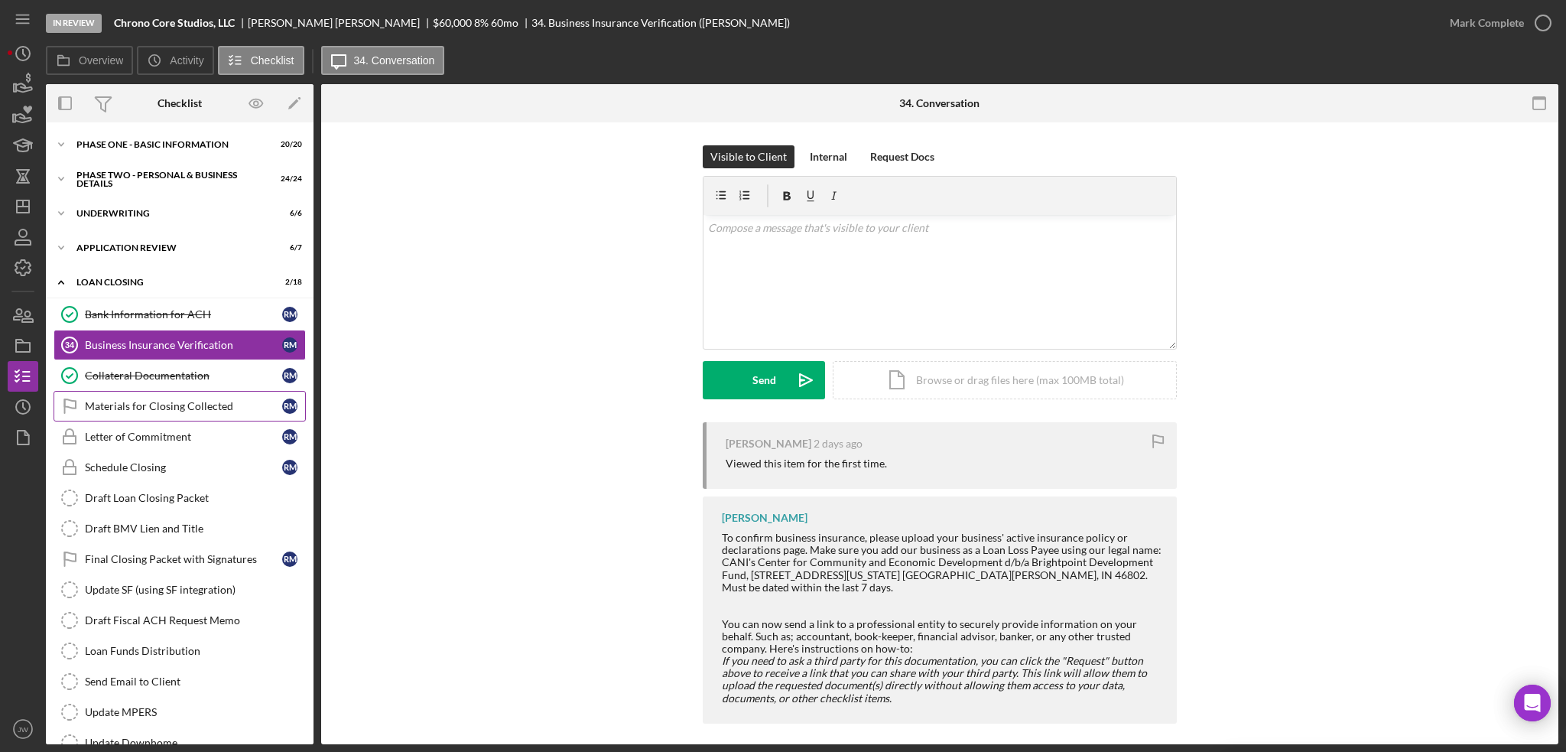
click at [174, 403] on div "Materials for Closing Collected" at bounding box center [183, 406] width 197 height 12
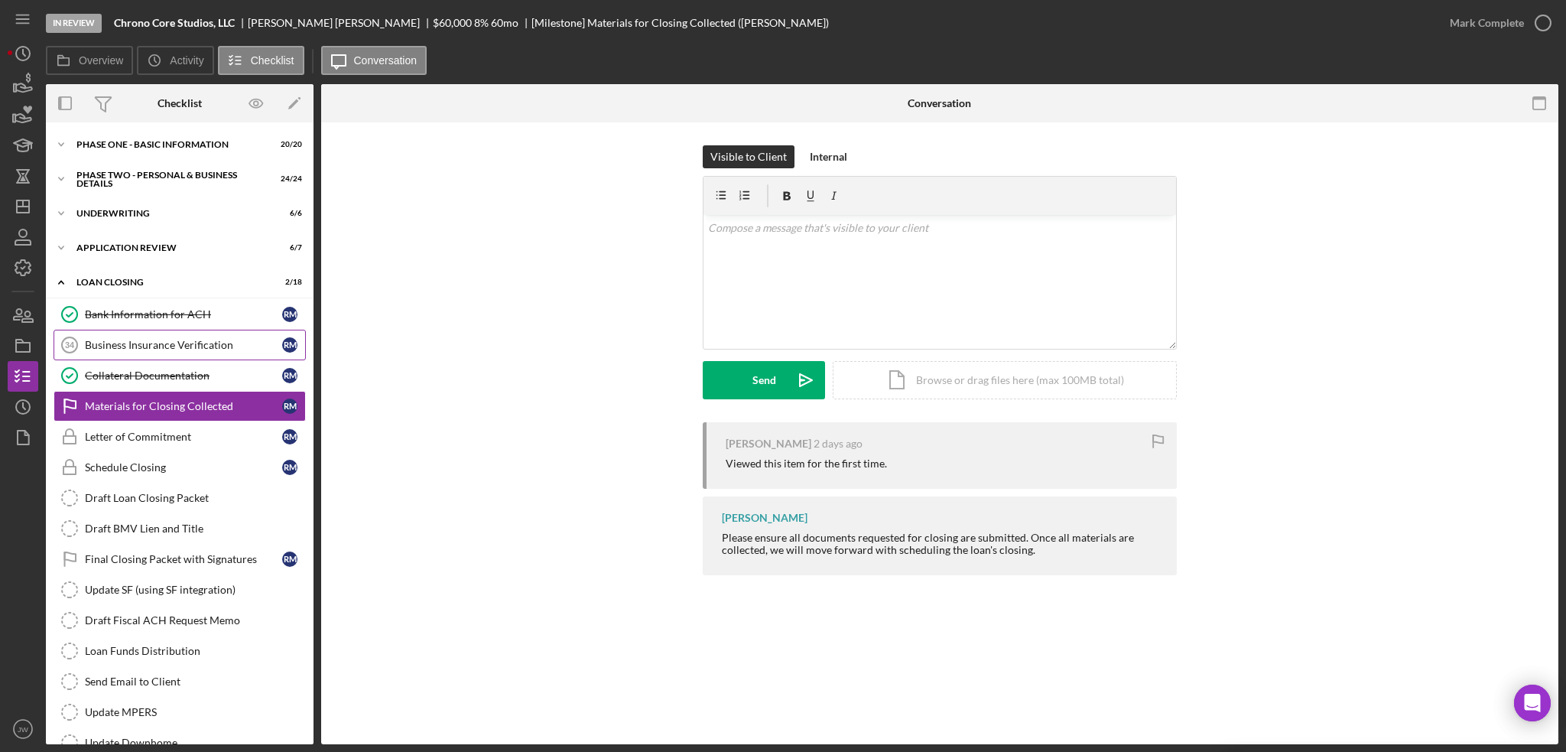
click at [156, 354] on link "Business Insurance Verification 34 Business Insurance Verification R M" at bounding box center [180, 345] width 252 height 31
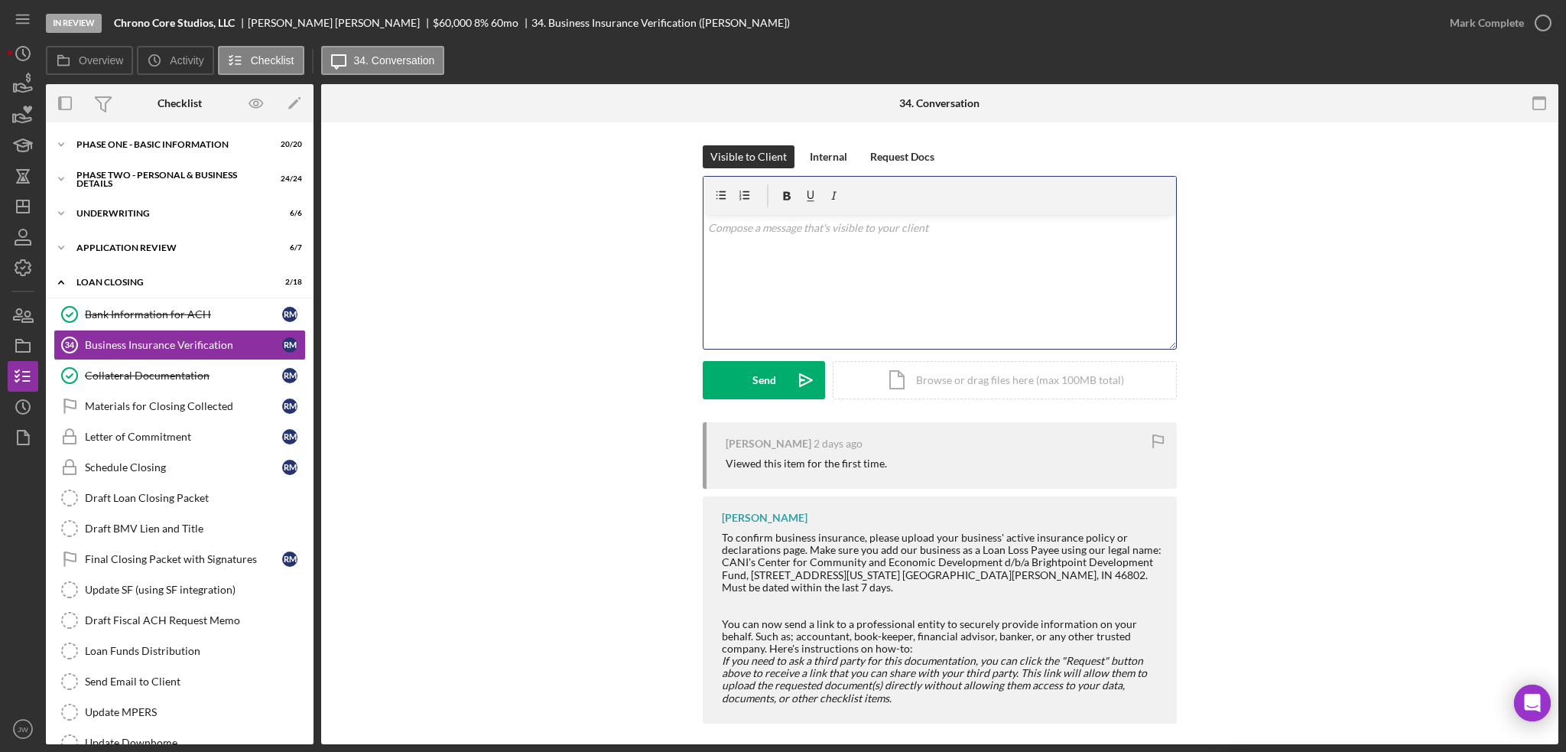
click at [798, 278] on div "v Color teal Color pink Remove color Add row above Add row below Add column bef…" at bounding box center [940, 282] width 473 height 134
click at [766, 376] on div "Send" at bounding box center [765, 380] width 24 height 38
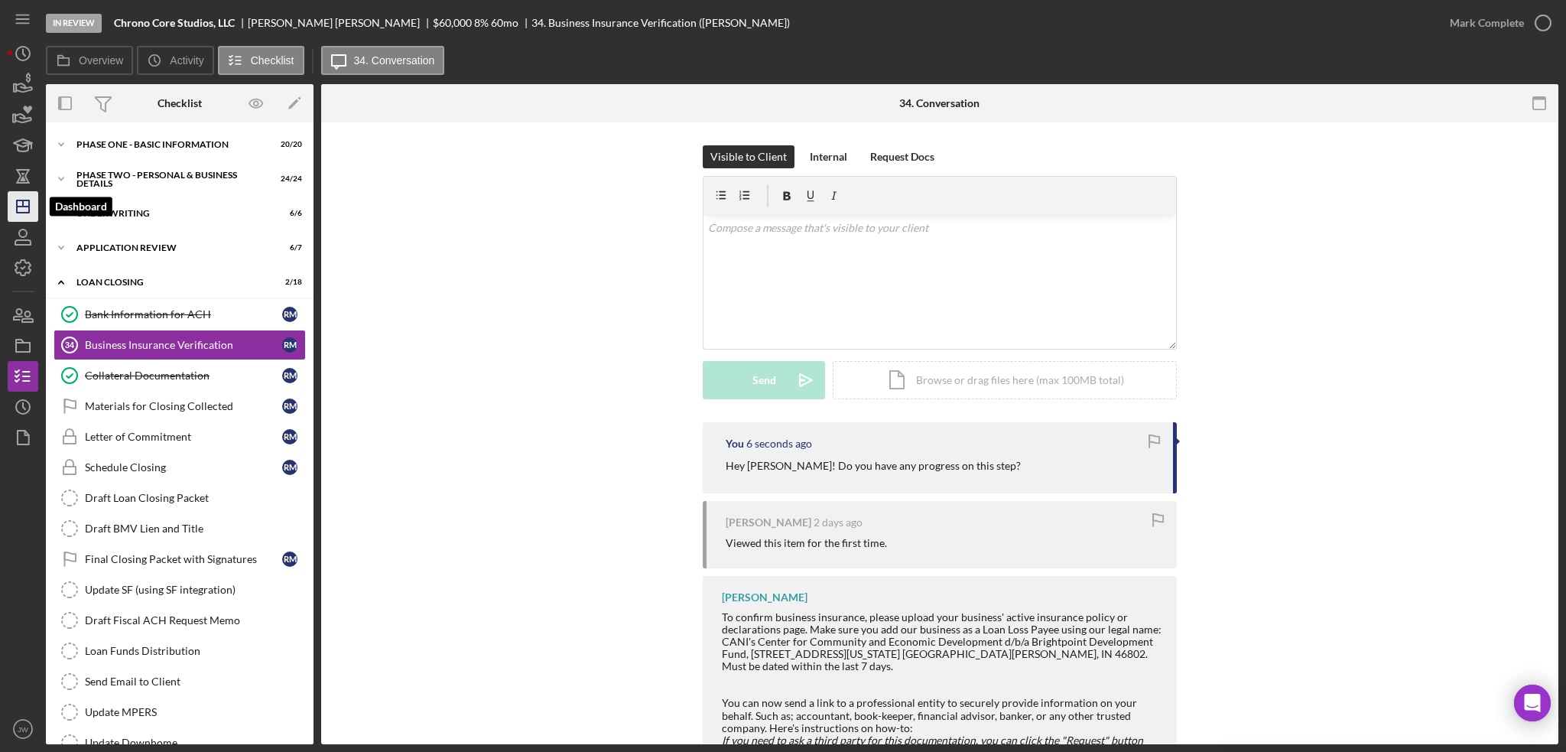
click at [14, 206] on icon "Icon/Dashboard" at bounding box center [23, 206] width 38 height 38
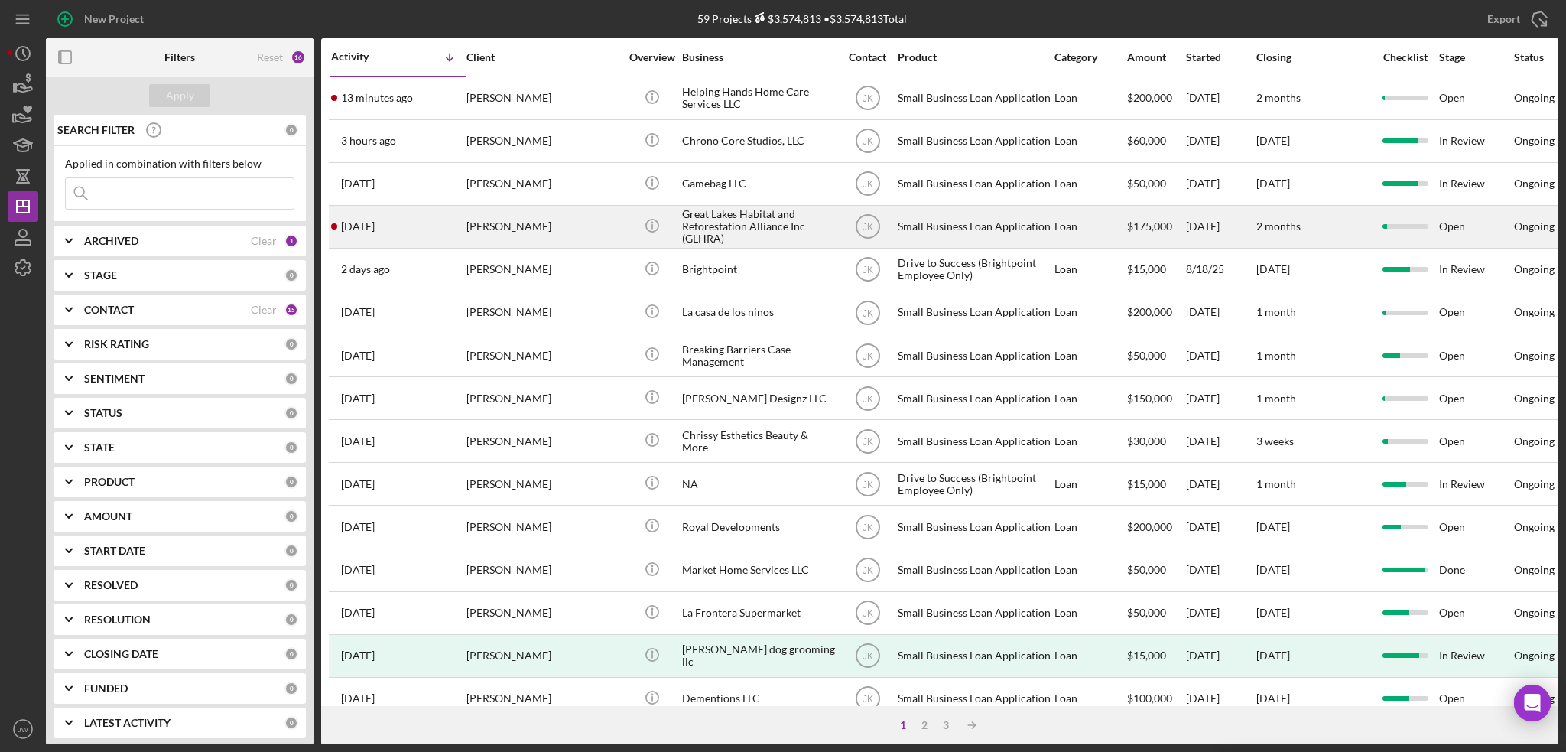
click at [757, 217] on div "Great Lakes Habitat and Reforestation Alliance Inc (GLHRA)" at bounding box center [758, 227] width 153 height 41
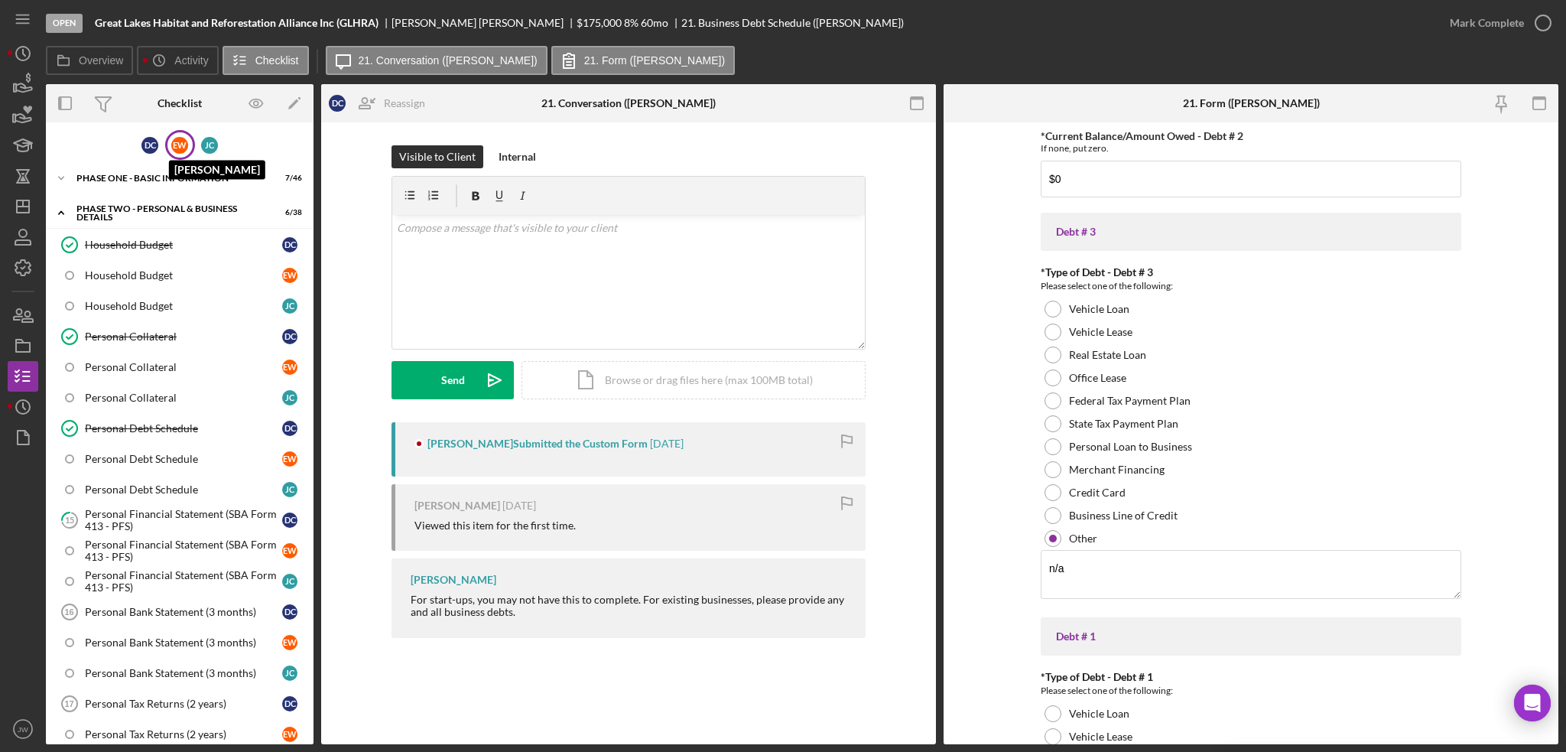
click at [177, 147] on div "E W" at bounding box center [179, 145] width 17 height 17
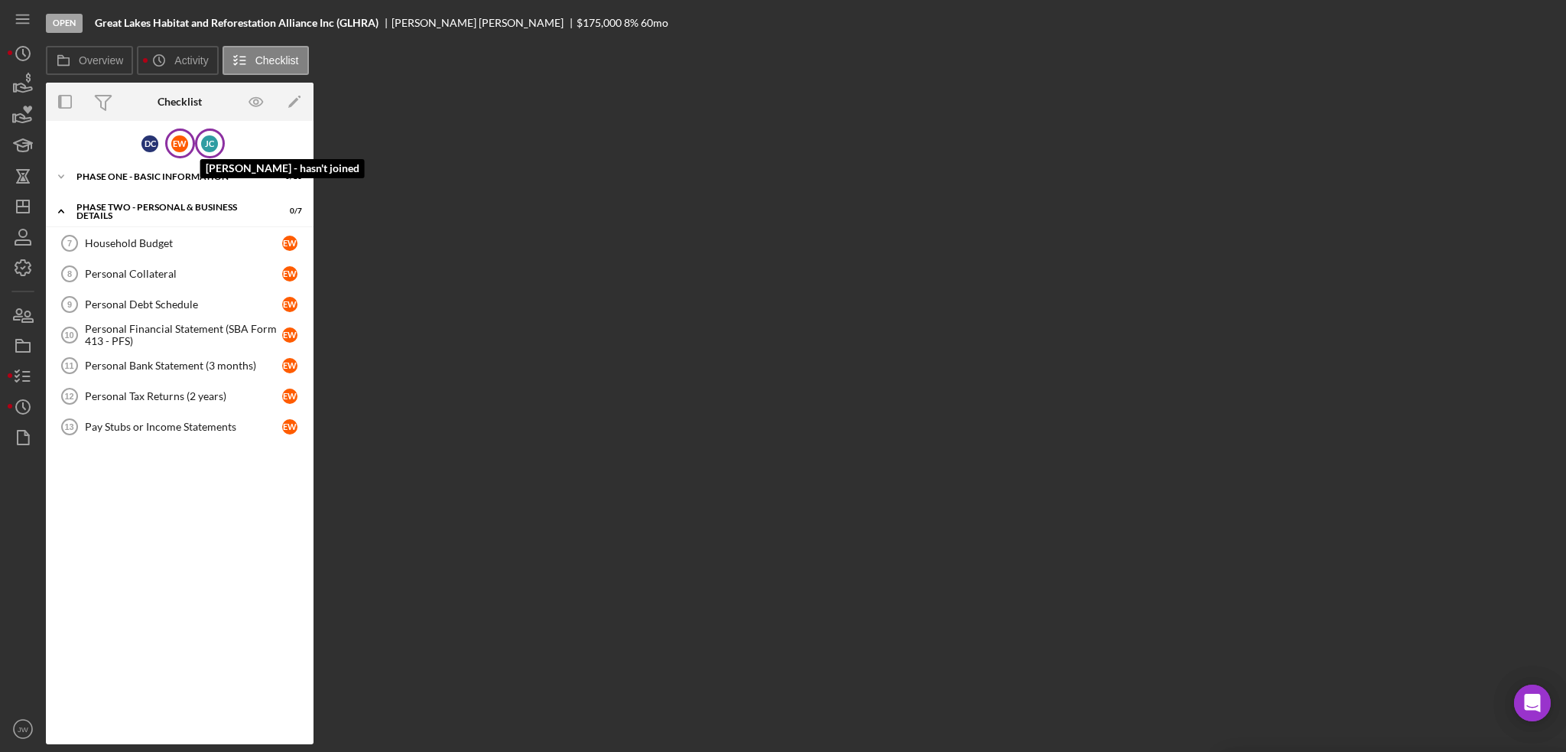
click at [208, 145] on div "[PERSON_NAME]" at bounding box center [209, 143] width 17 height 17
click at [157, 143] on div "D C" at bounding box center [150, 143] width 17 height 17
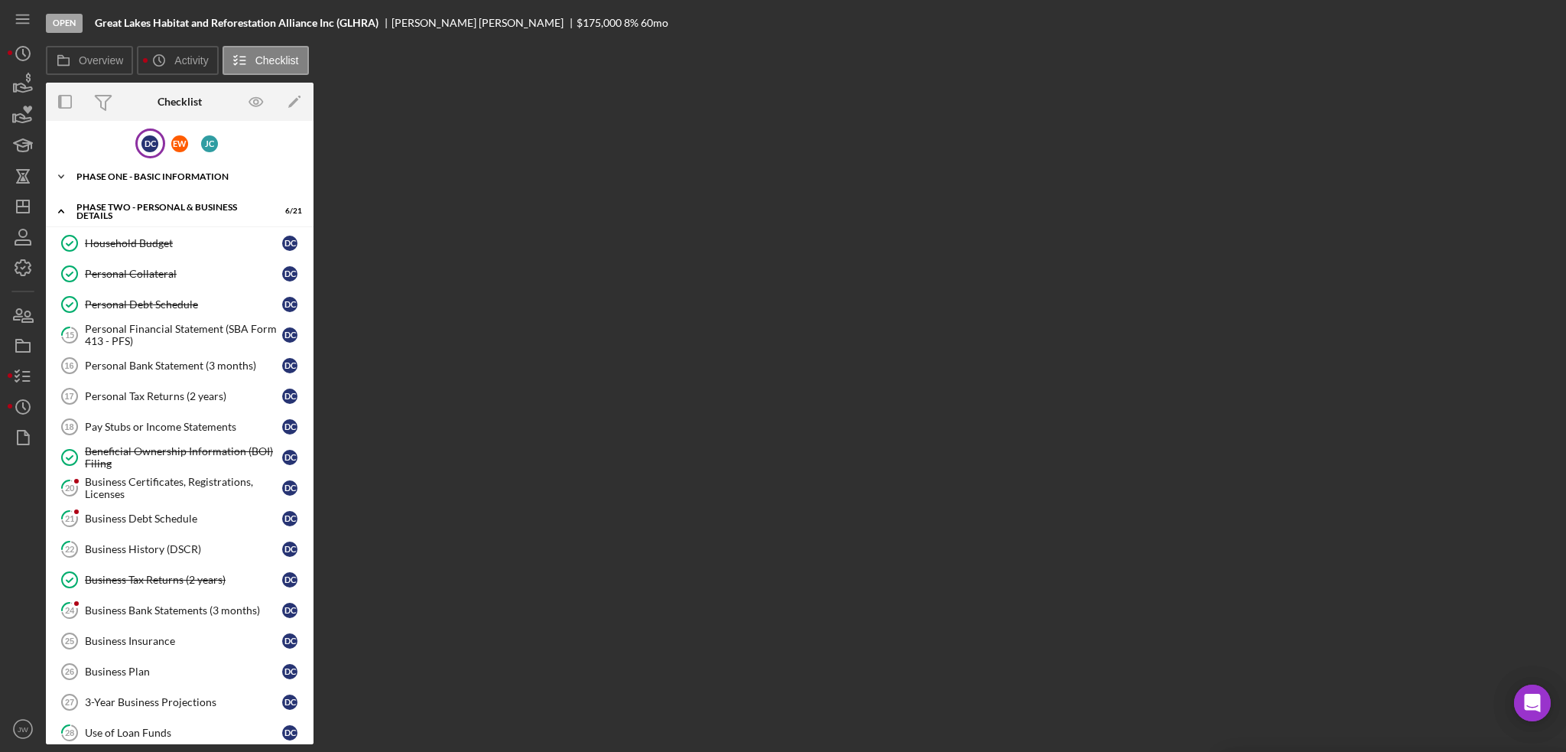
click at [162, 177] on div "Phase One - Basic Information" at bounding box center [185, 176] width 218 height 9
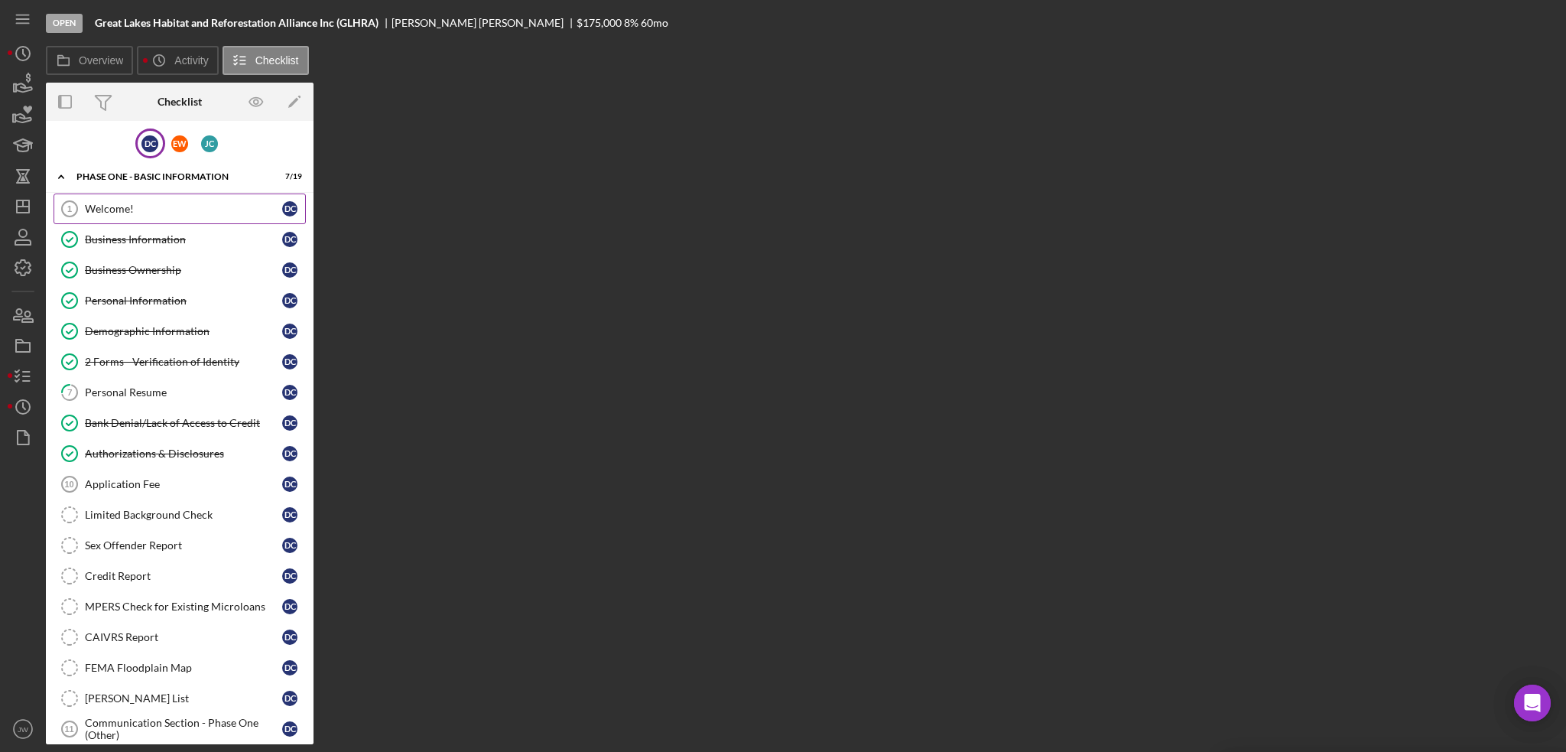
click at [163, 209] on div "Welcome!" at bounding box center [183, 209] width 197 height 12
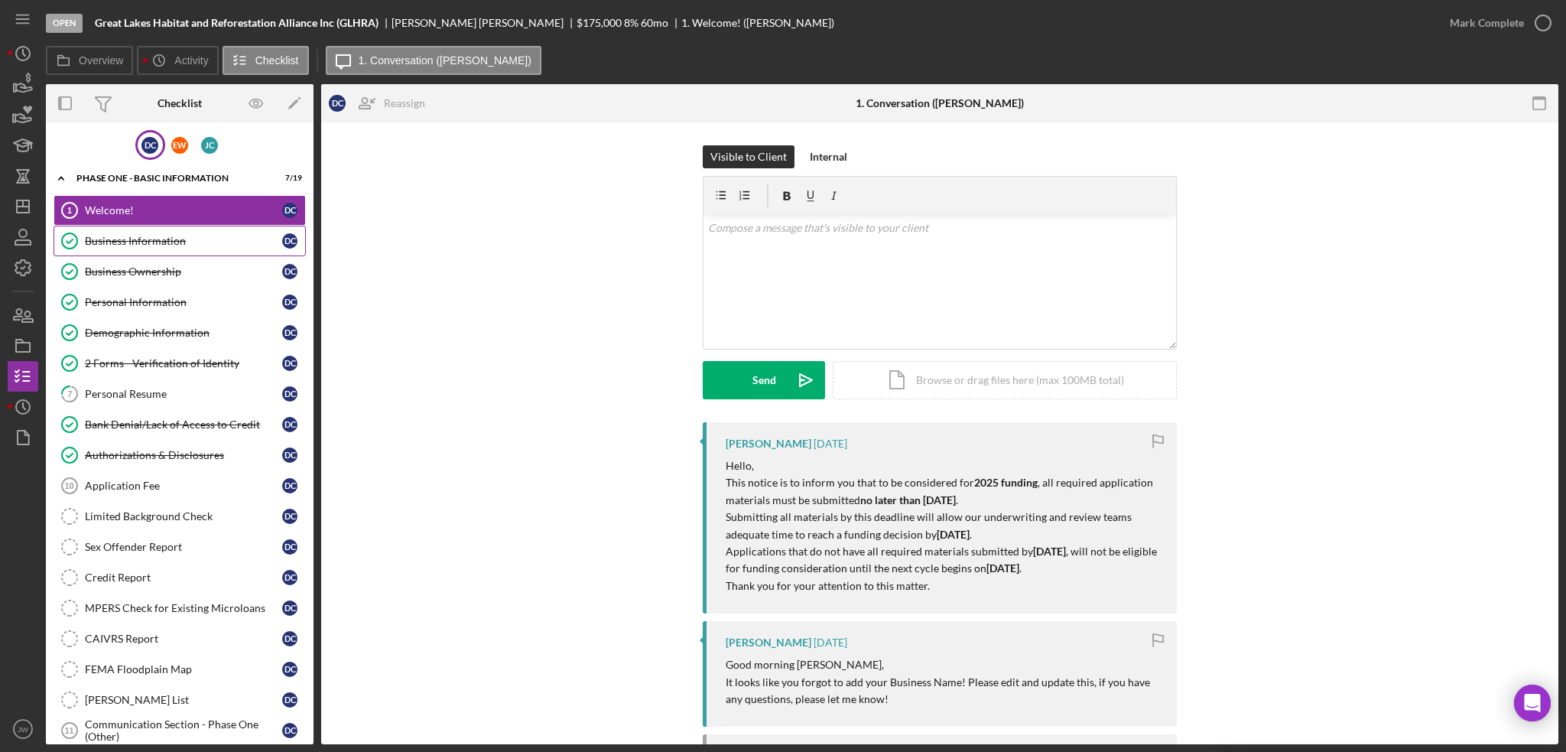
click at [175, 236] on div "Business Information" at bounding box center [183, 241] width 197 height 12
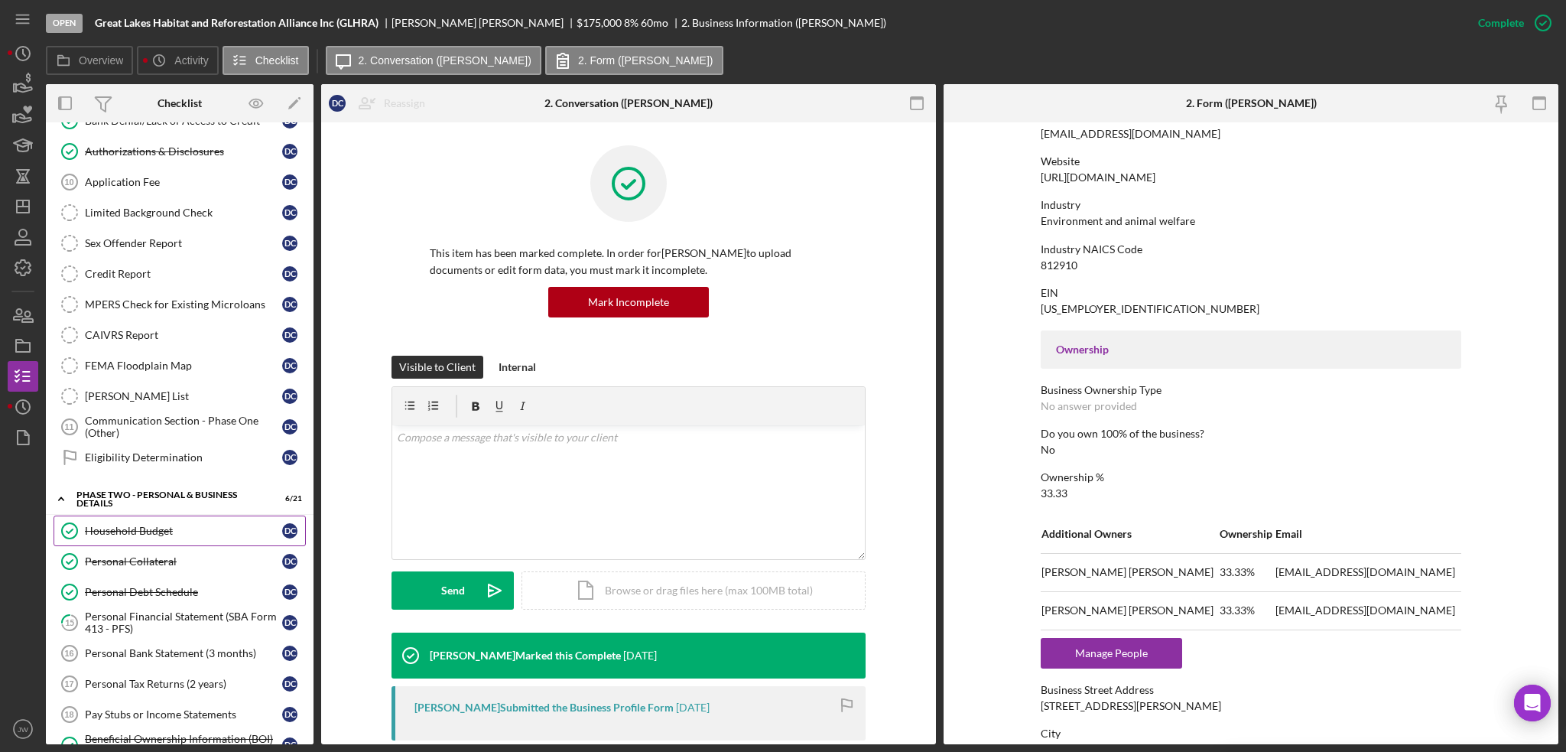
scroll to position [306, 0]
click at [135, 180] on div "Application Fee" at bounding box center [183, 180] width 197 height 12
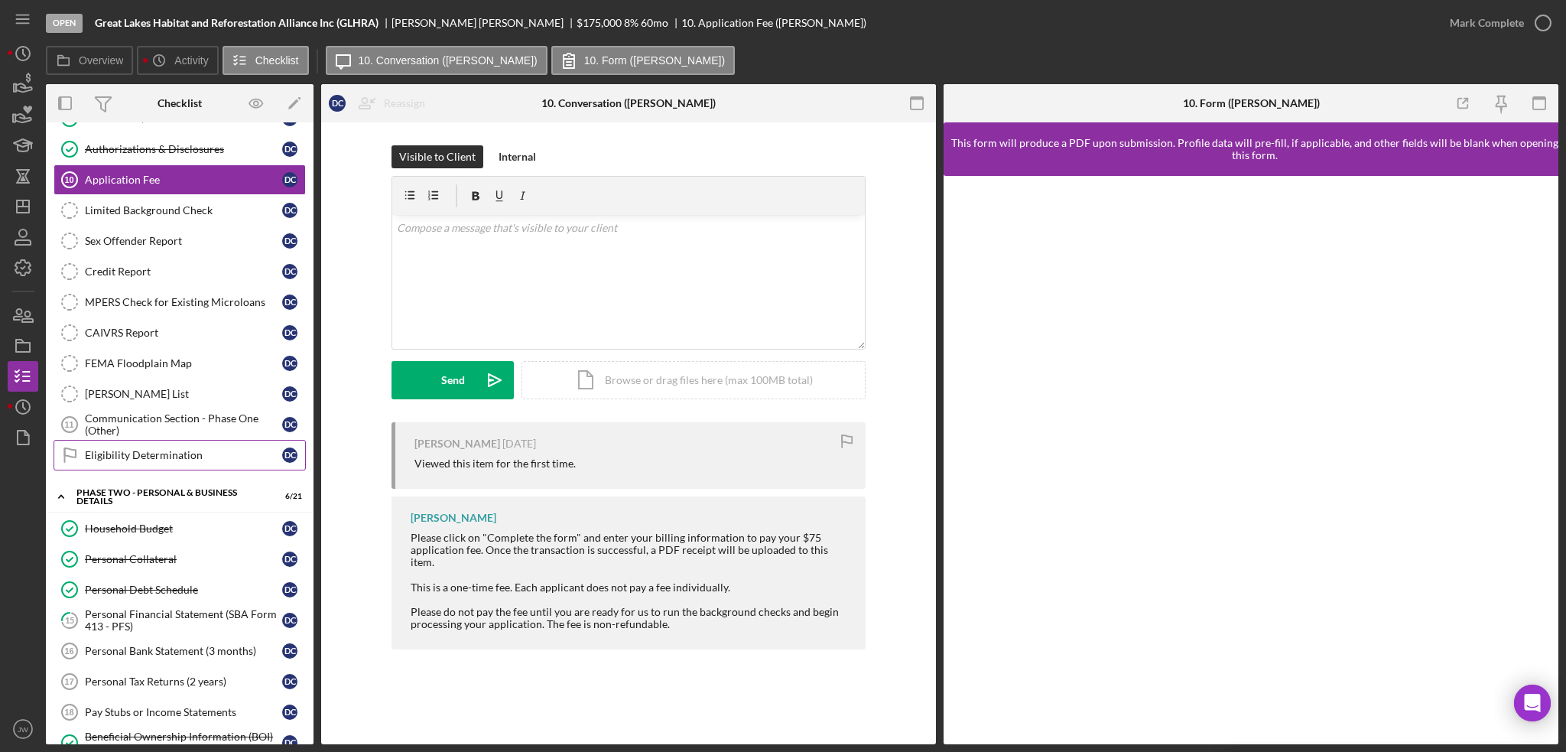
click at [153, 449] on div "Eligibility Determination" at bounding box center [183, 455] width 197 height 12
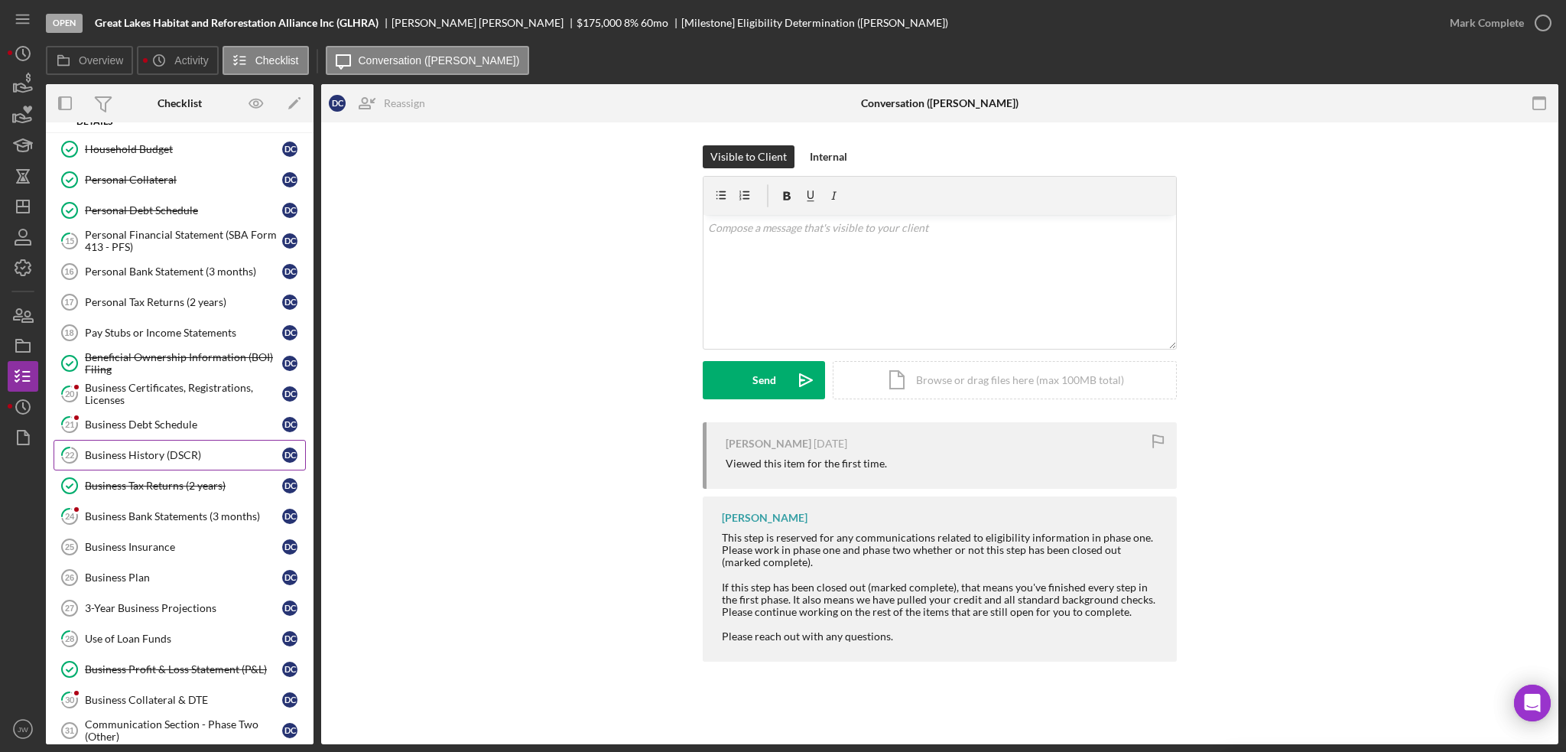
scroll to position [688, 0]
click at [172, 387] on div "Business Certificates, Registrations, Licenses" at bounding box center [183, 391] width 197 height 24
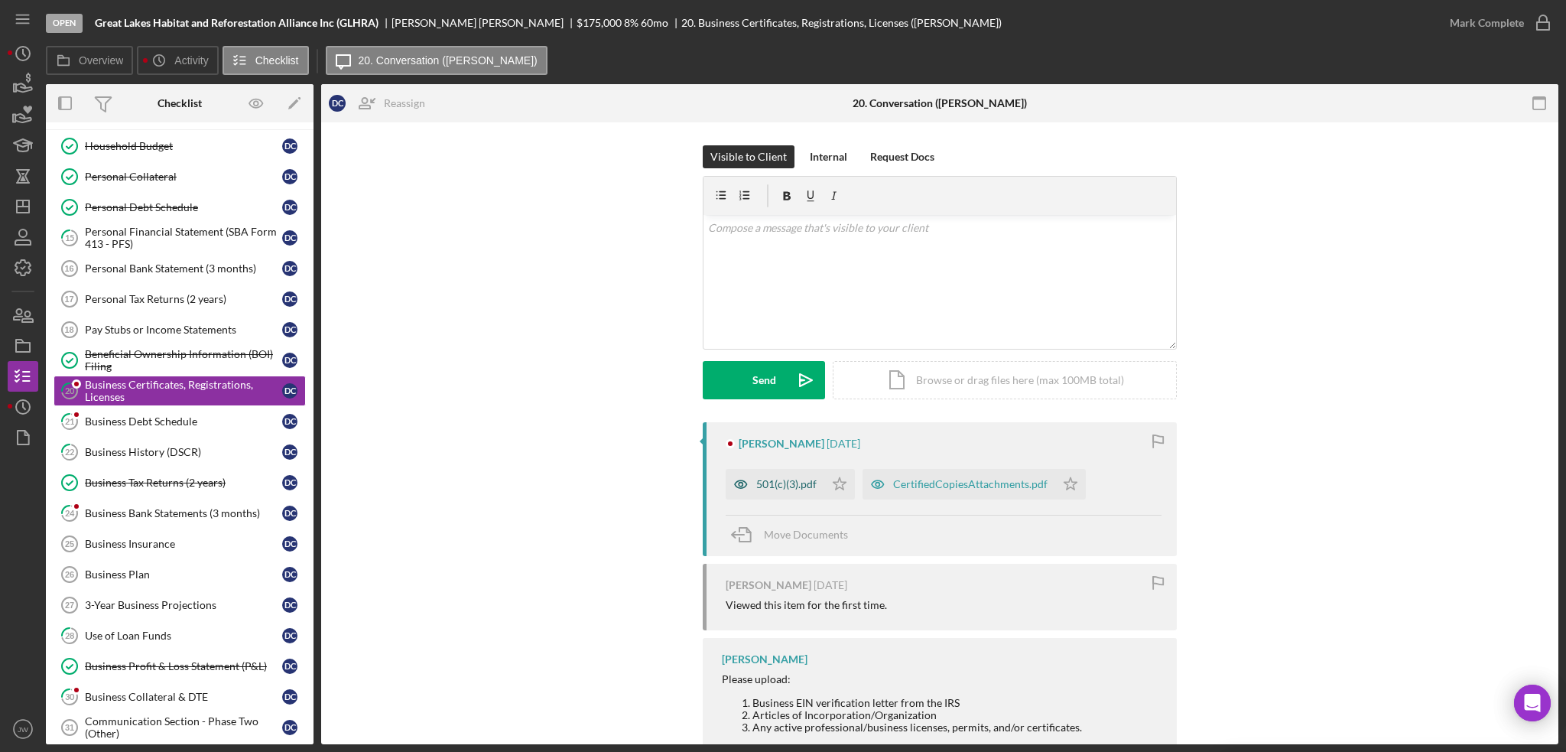
click at [743, 491] on icon "button" at bounding box center [741, 484] width 31 height 31
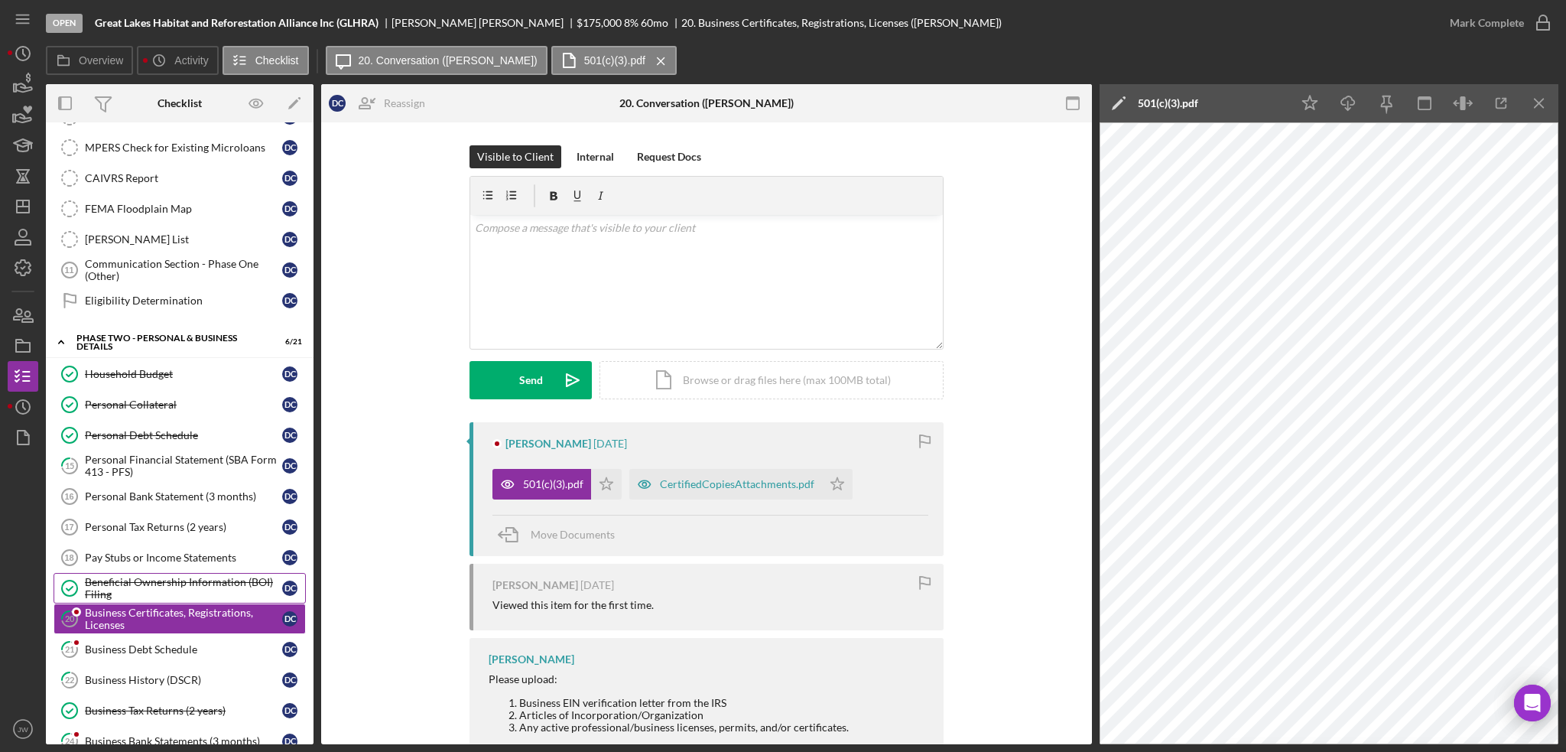
scroll to position [459, 0]
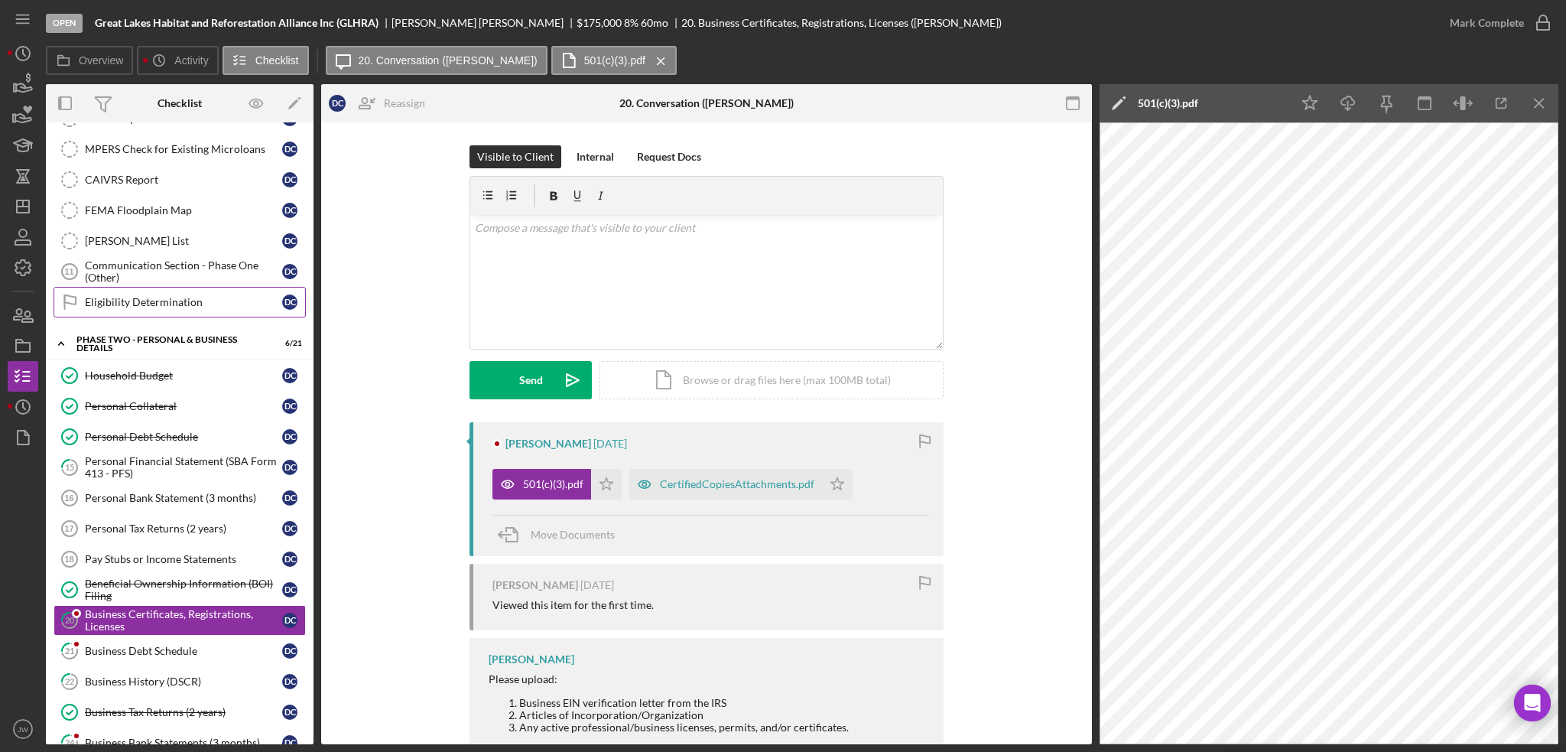
click at [132, 296] on div "Eligibility Determination" at bounding box center [183, 302] width 197 height 12
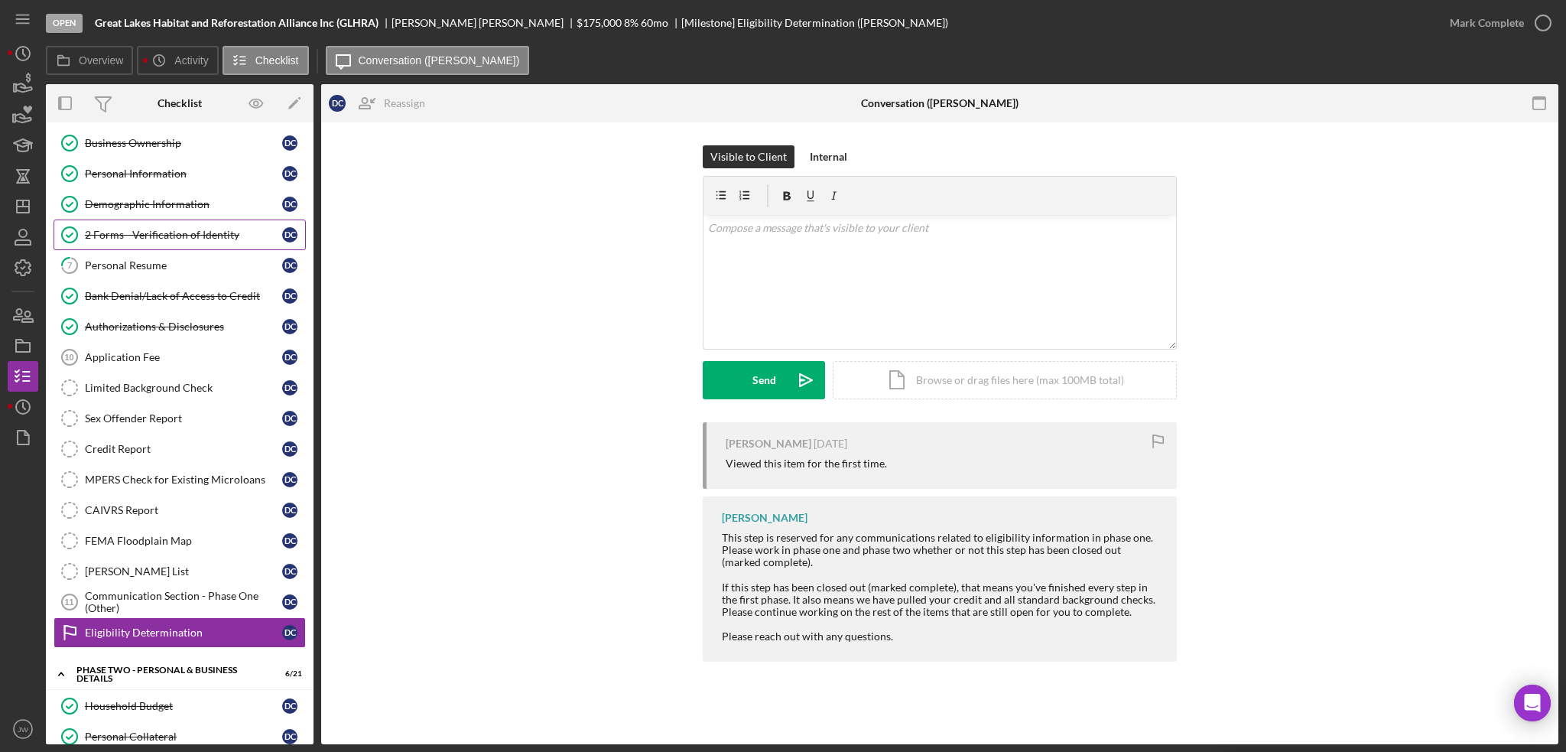
scroll to position [76, 0]
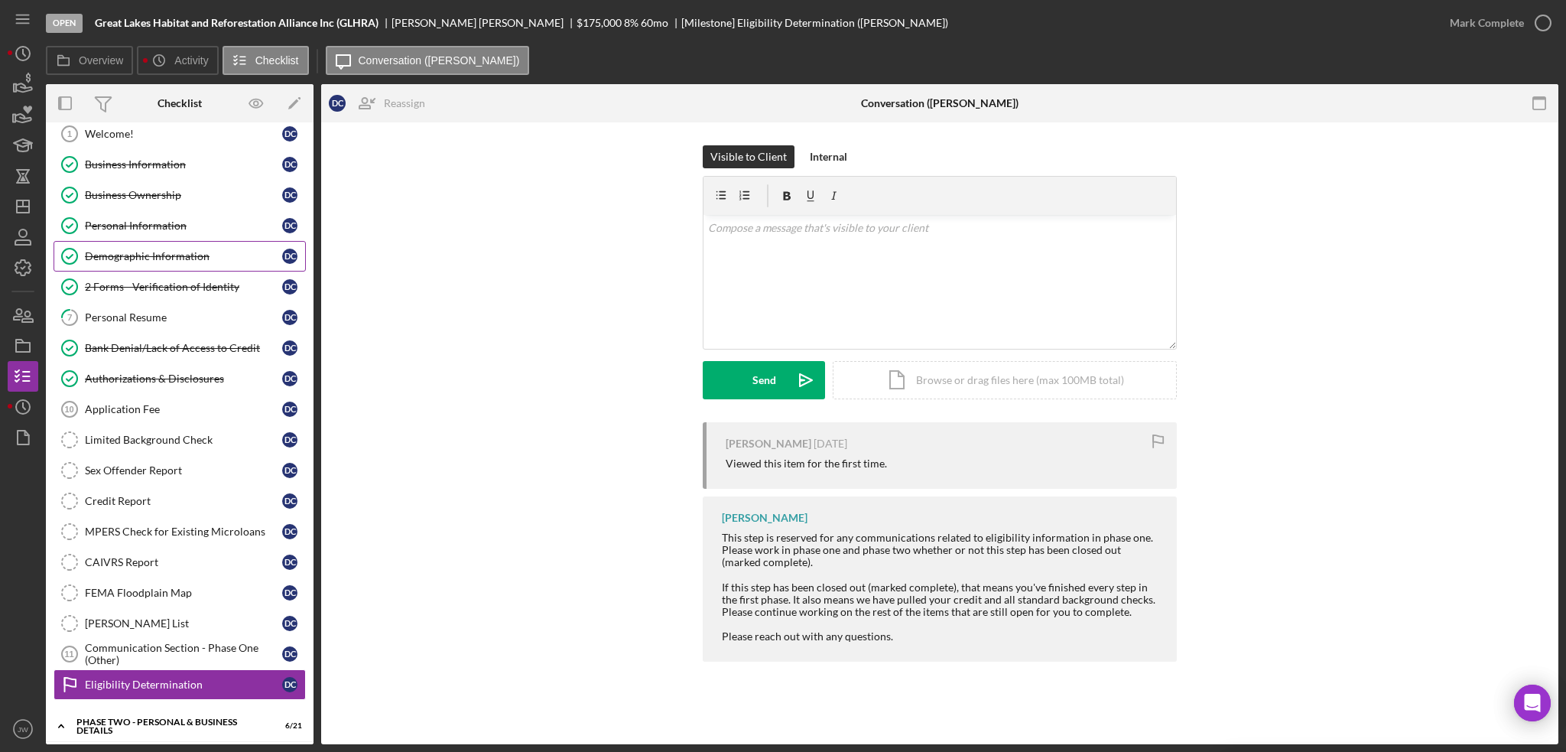
click at [166, 253] on div "Demographic Information" at bounding box center [183, 256] width 197 height 12
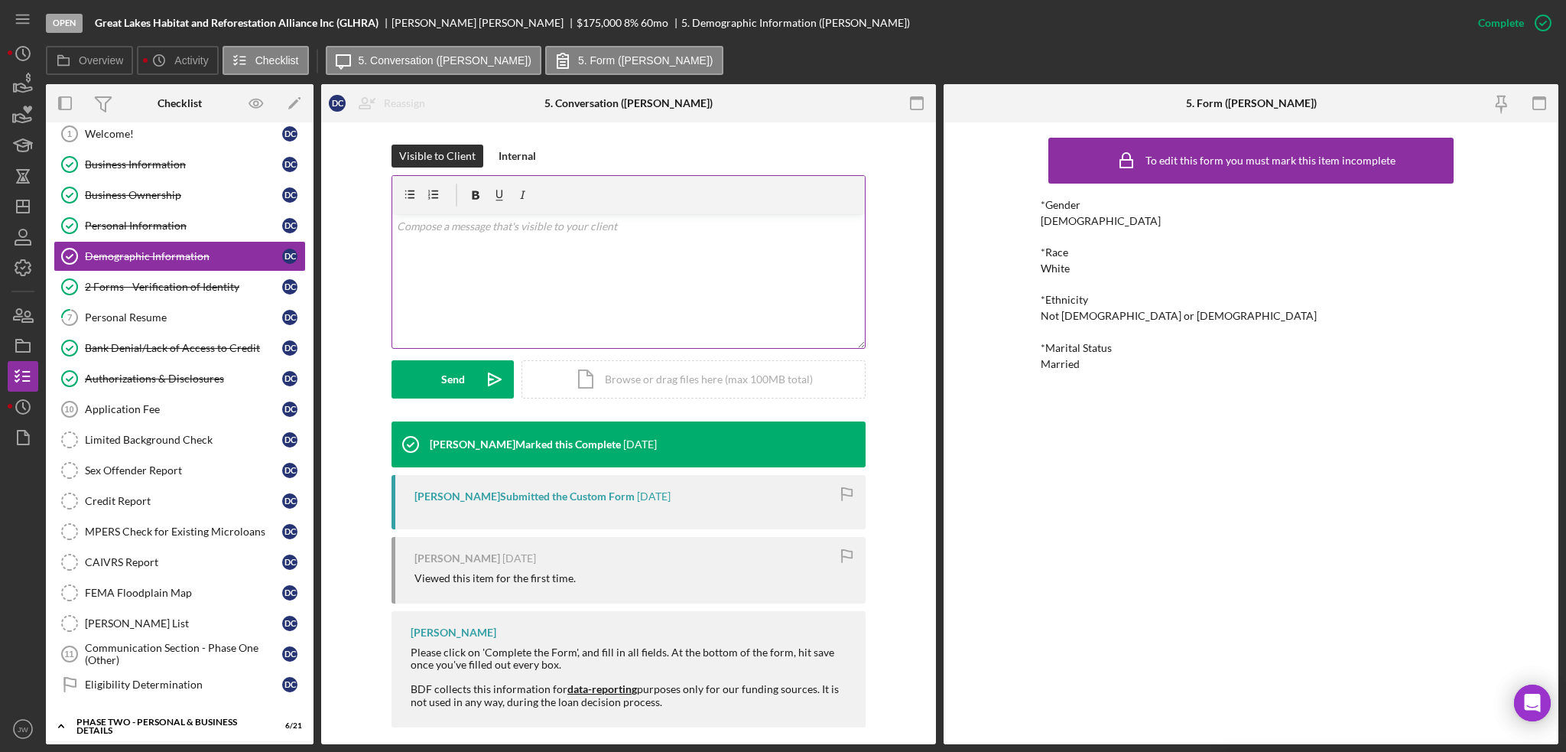
scroll to position [223, 0]
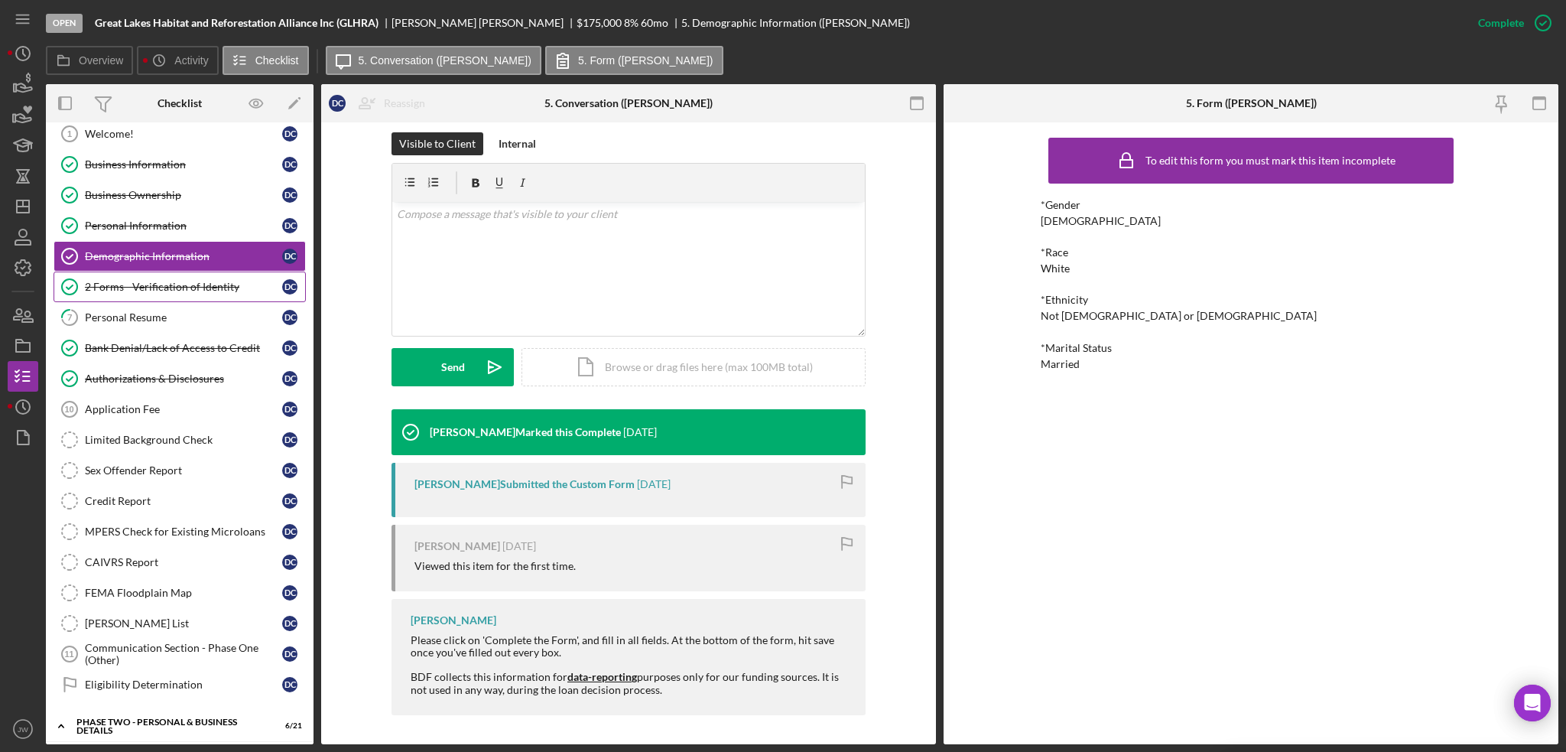
click at [154, 276] on link "2 Forms - Verification of Identity 2 Forms - Verification of Identity D C" at bounding box center [180, 287] width 252 height 31
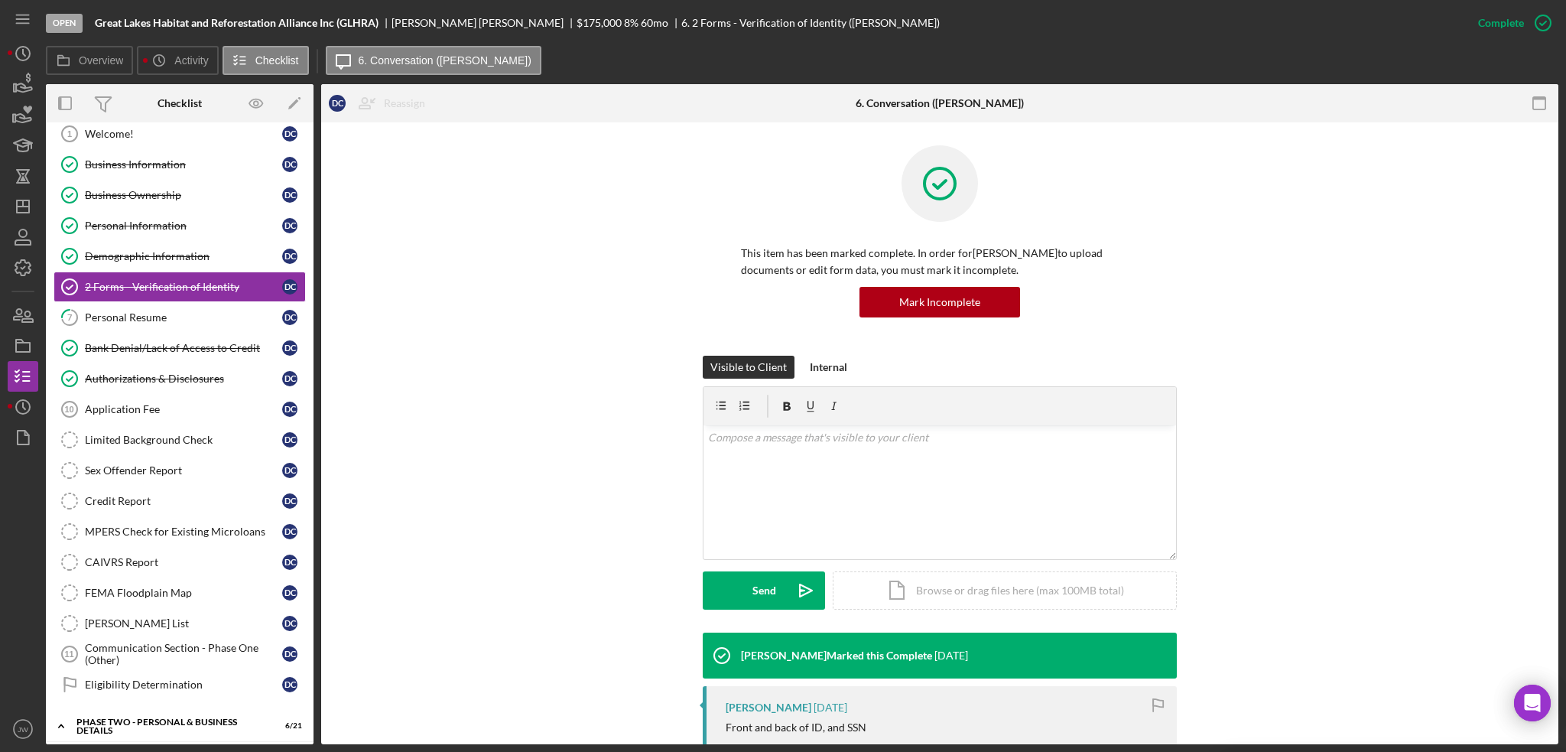
scroll to position [229, 0]
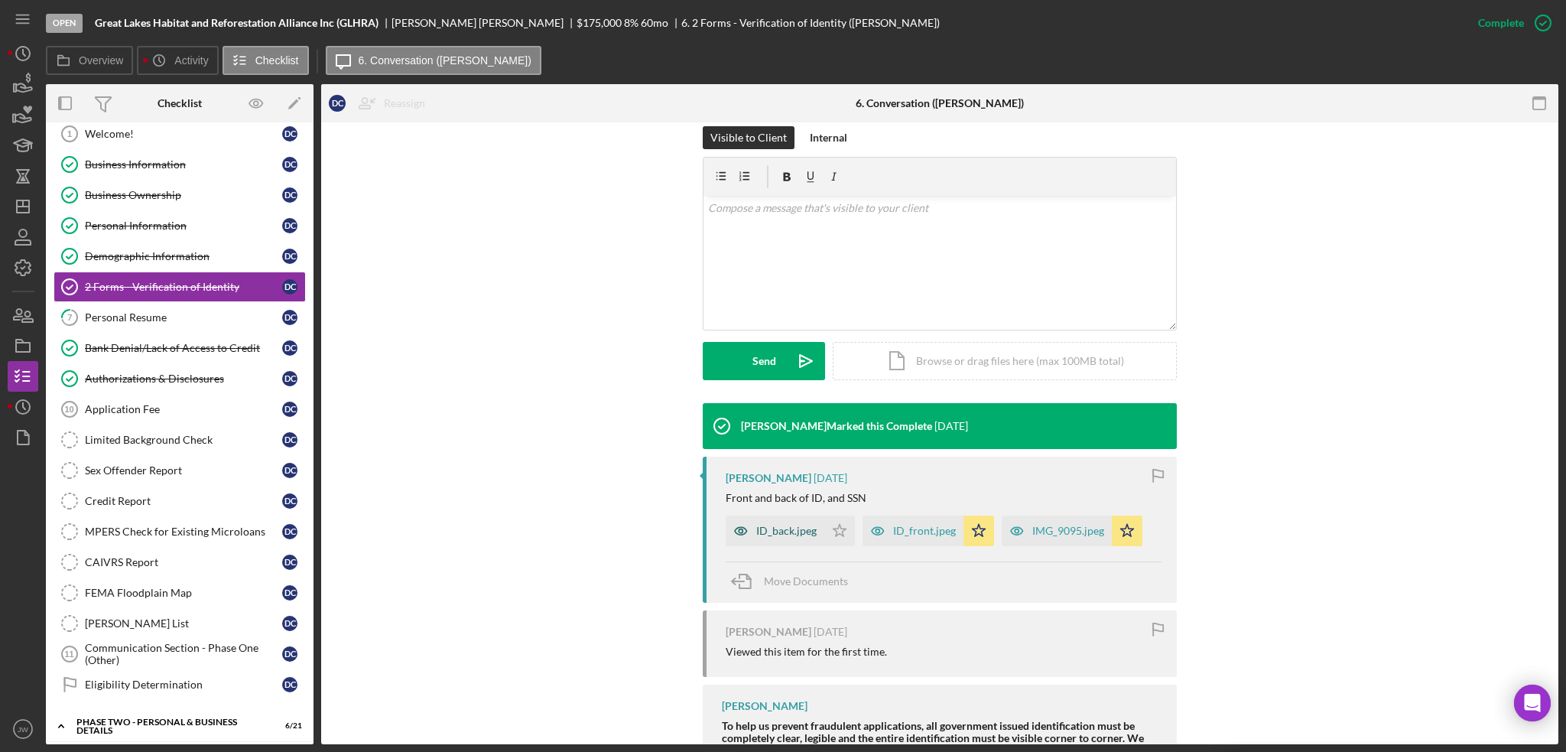
click at [734, 530] on icon "button" at bounding box center [741, 531] width 31 height 31
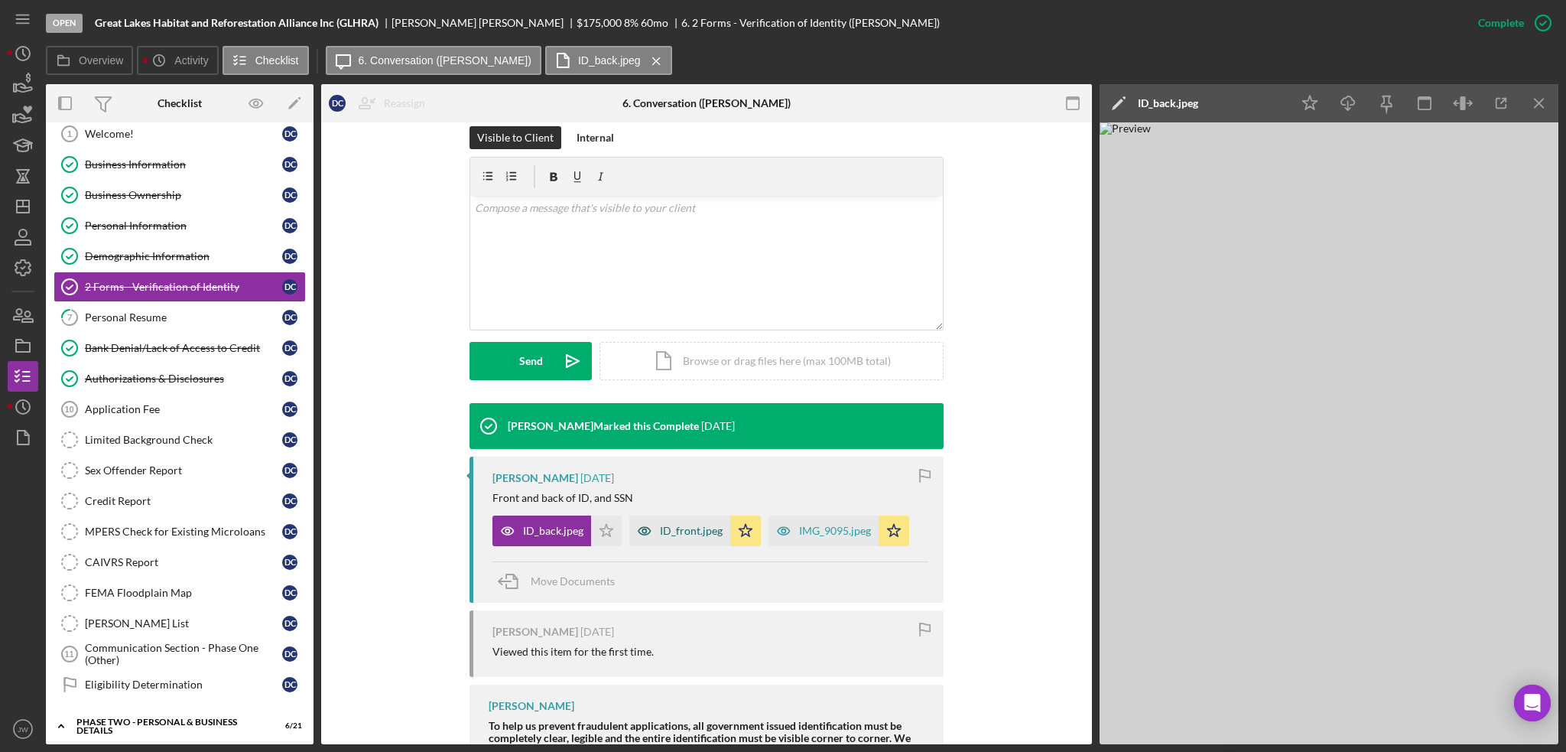
click at [637, 531] on icon "button" at bounding box center [644, 531] width 31 height 31
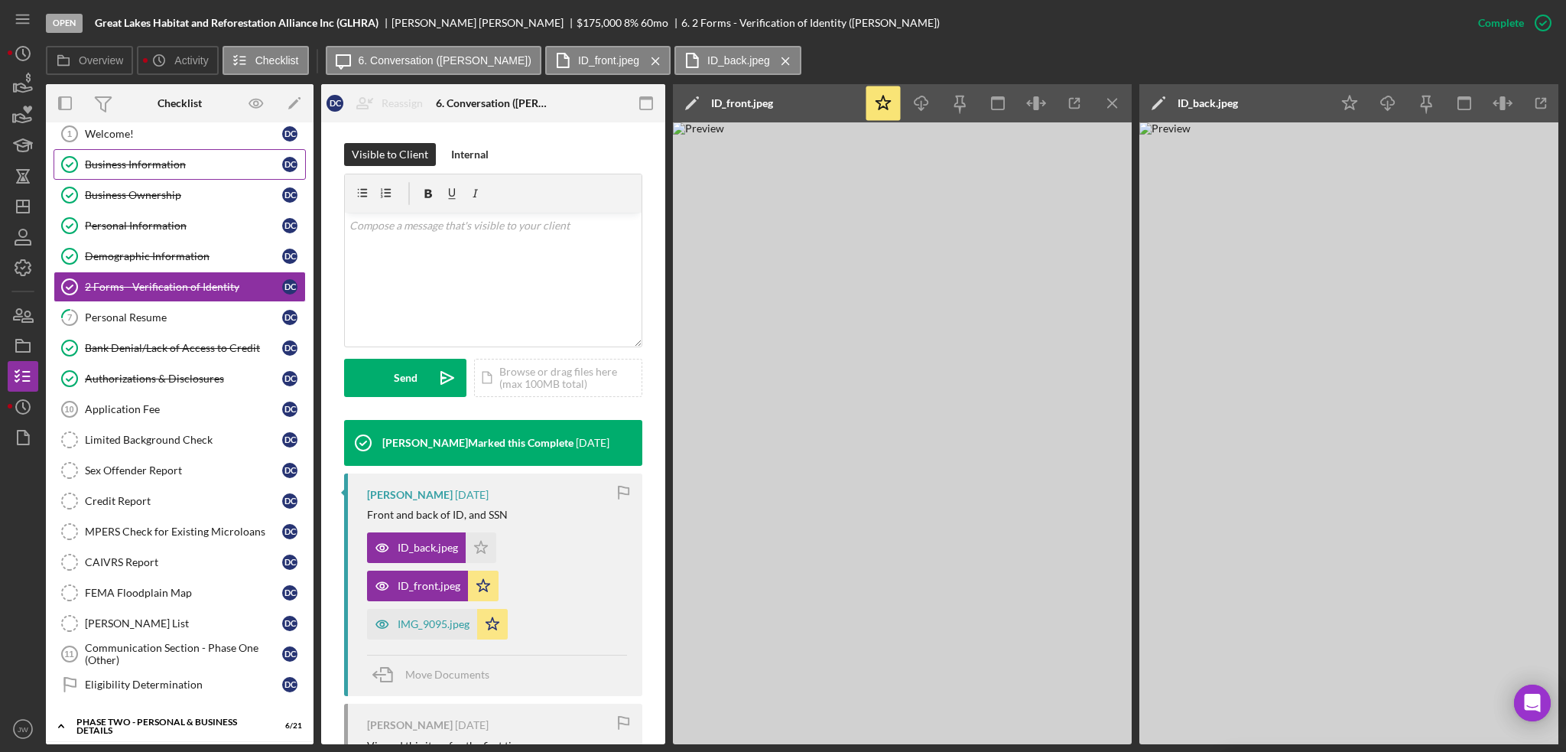
click at [136, 168] on div "Business Information" at bounding box center [183, 164] width 197 height 12
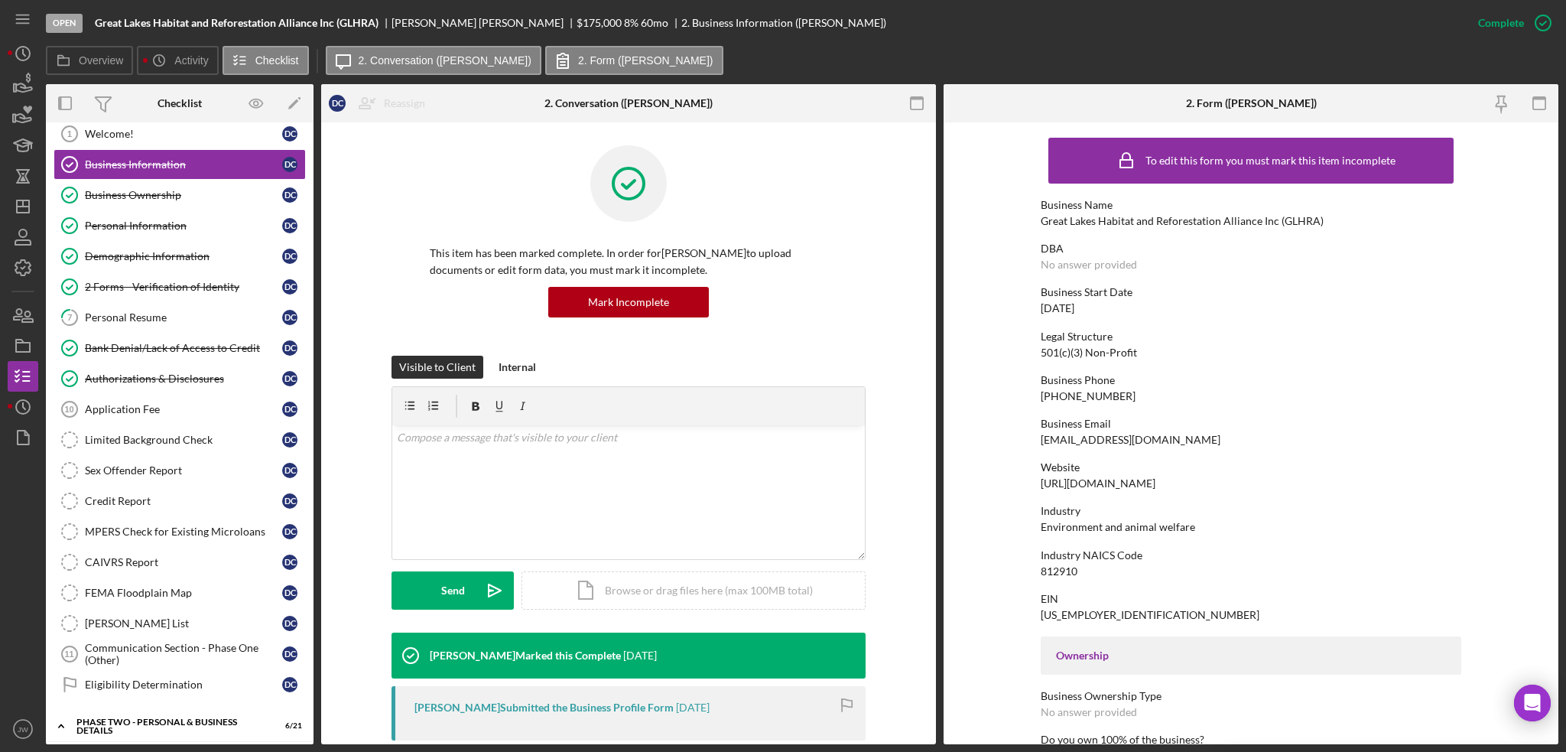
click at [1117, 353] on div "501(c)(3) Non-Profit" at bounding box center [1089, 352] width 96 height 12
click at [1149, 351] on div "Legal Structure 501(c)(3) Non-Profit" at bounding box center [1251, 344] width 421 height 28
click at [217, 678] on div "Eligibility Determination" at bounding box center [183, 684] width 197 height 12
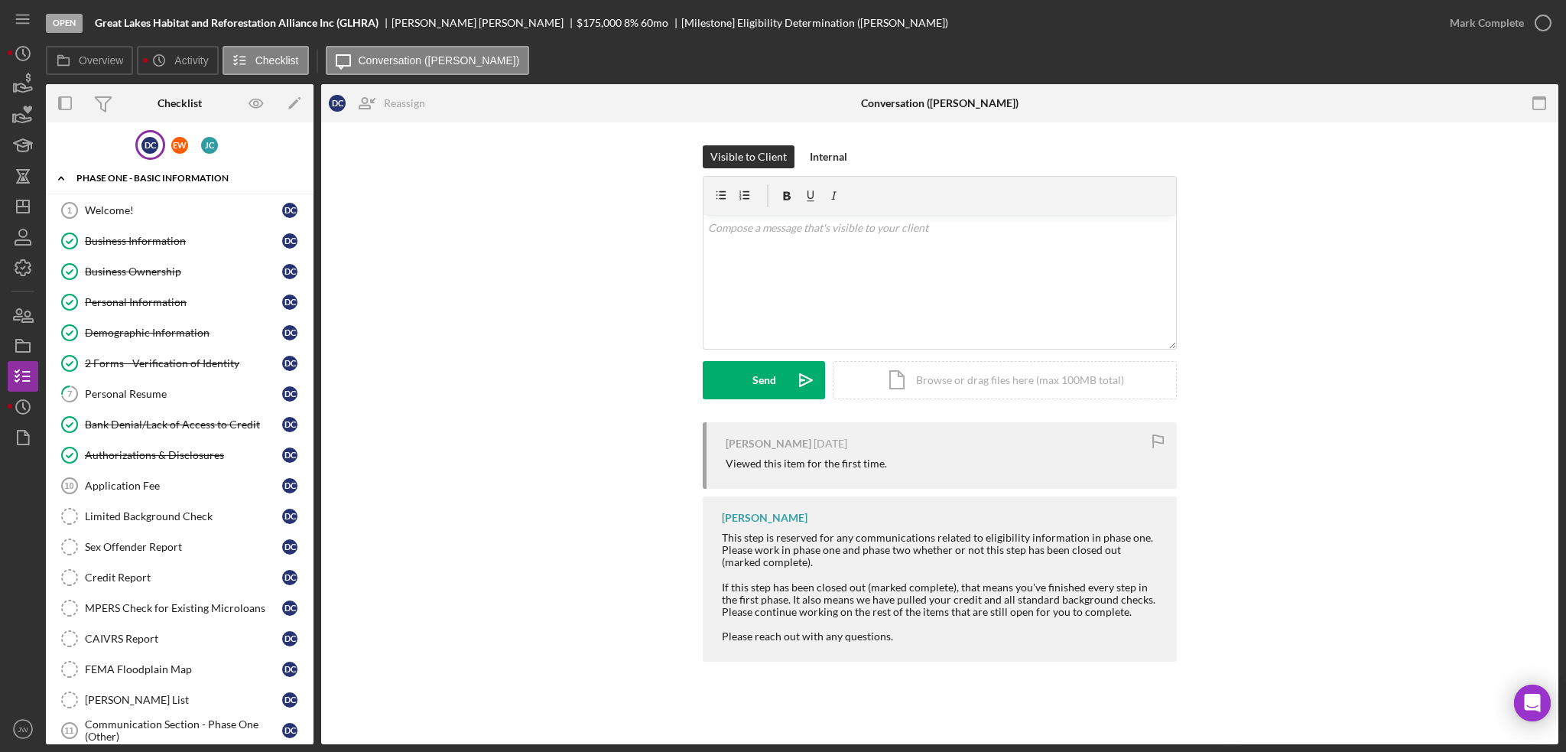
click at [148, 174] on div "Phase One - Basic Information" at bounding box center [185, 178] width 218 height 9
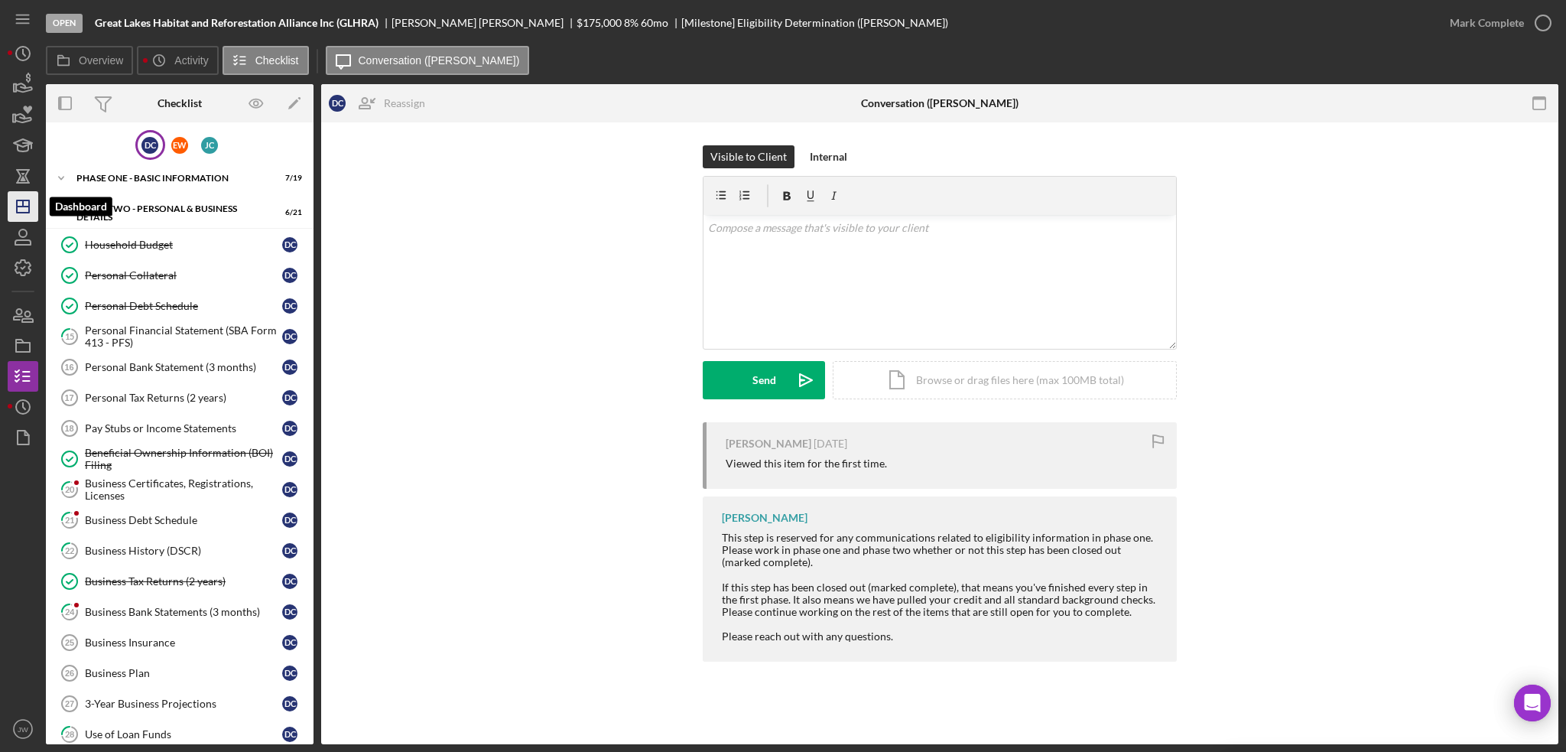
click at [18, 210] on icon "Icon/Dashboard" at bounding box center [23, 206] width 38 height 38
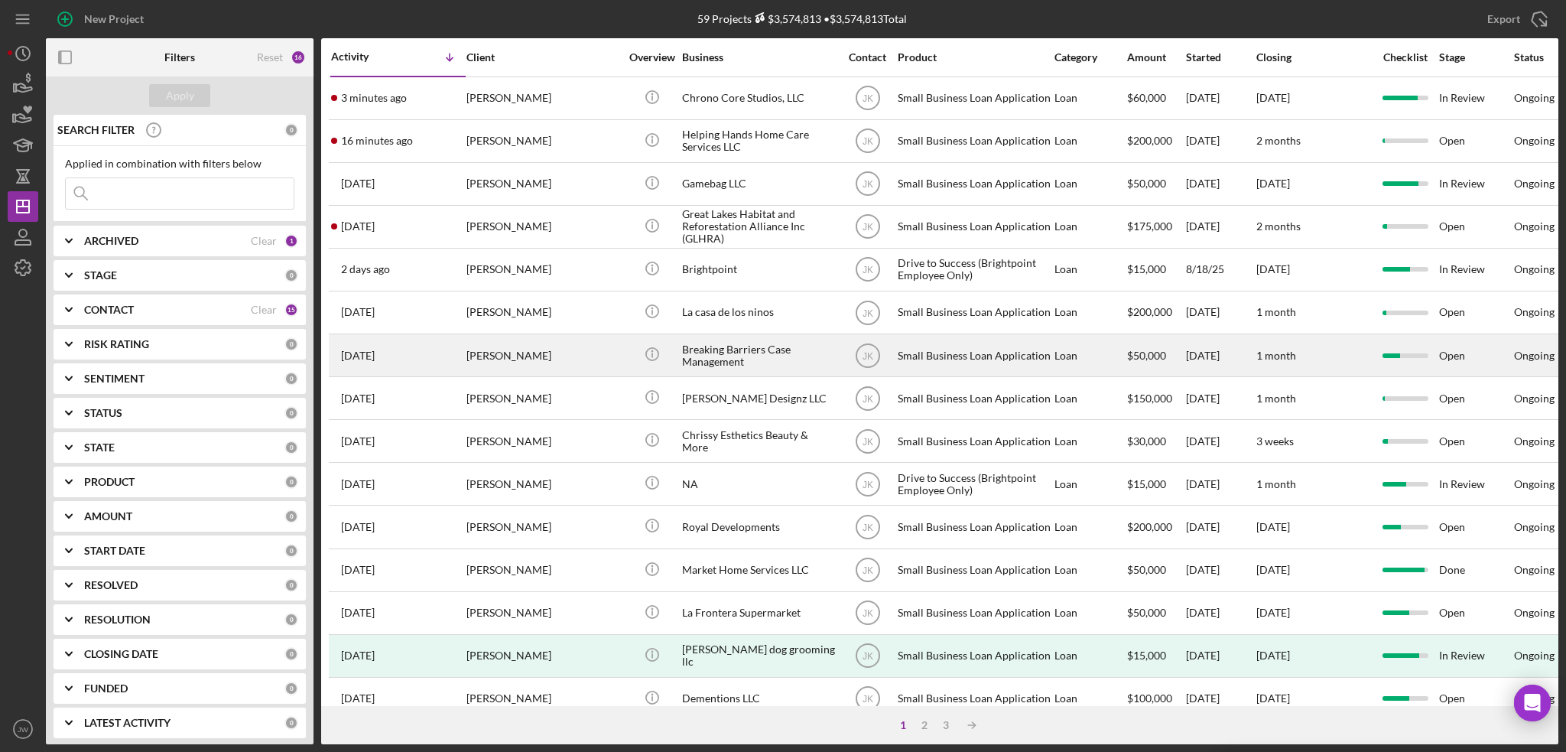
click at [789, 359] on div "Breaking Barriers Case Management" at bounding box center [758, 355] width 153 height 41
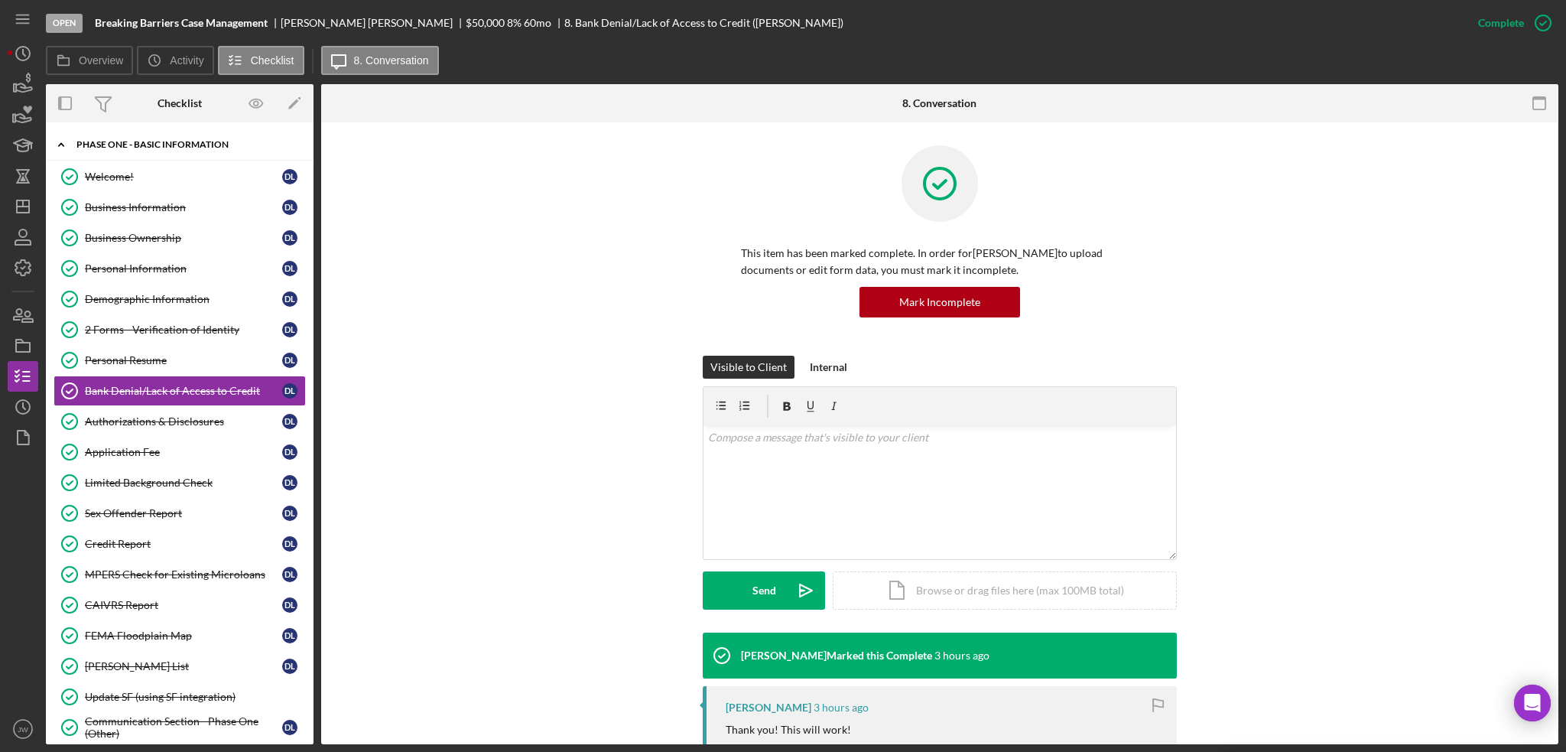
click at [142, 143] on div "Phase One - Basic Information" at bounding box center [185, 144] width 218 height 9
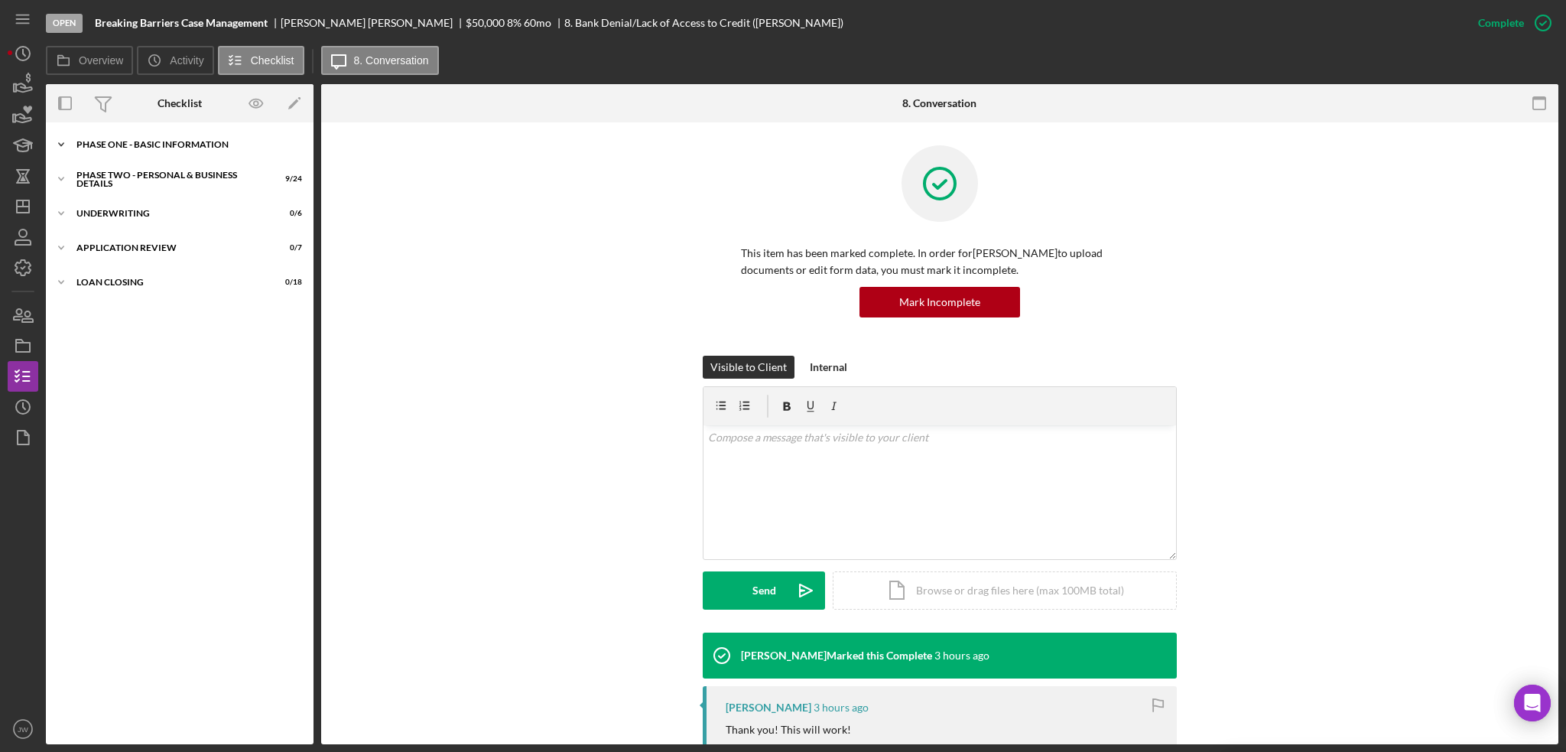
click at [132, 148] on div "Phase One - Basic Information" at bounding box center [185, 144] width 218 height 9
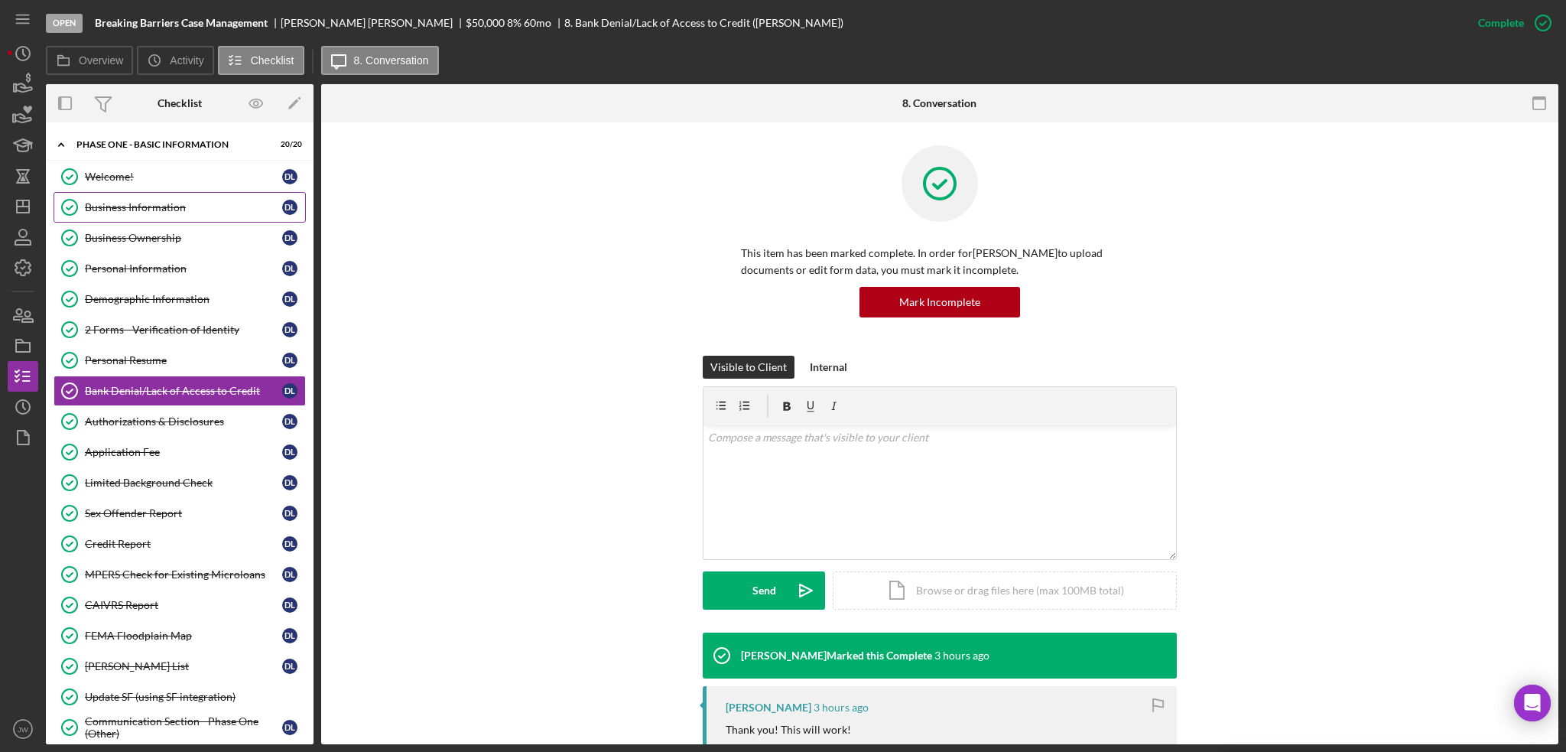
click at [128, 210] on div "Business Information" at bounding box center [183, 207] width 197 height 12
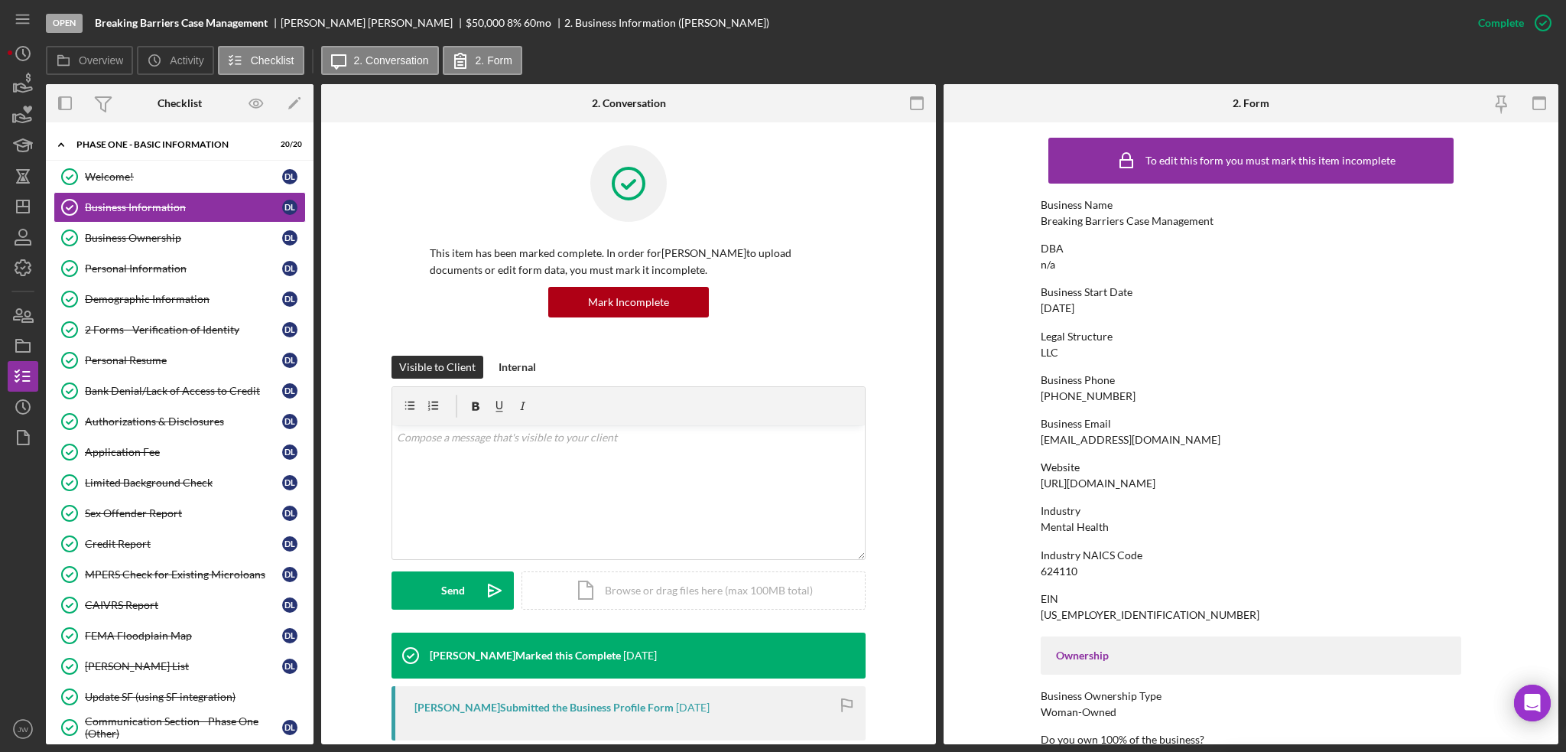
drag, startPoint x: 1222, startPoint y: 483, endPoint x: 1036, endPoint y: 481, distance: 185.9
click at [1036, 481] on form "To edit this form you must mark this item incomplete Business Name Breaking Bar…" at bounding box center [1251, 433] width 615 height 622
copy div "[URL][DOMAIN_NAME]"
click at [1194, 498] on div "To edit this form you must mark this item incomplete Business Name Breaking Bar…" at bounding box center [1251, 699] width 421 height 1138
click at [846, 283] on div "This item has been marked complete. In order for [PERSON_NAME] to upload docume…" at bounding box center [629, 250] width 474 height 210
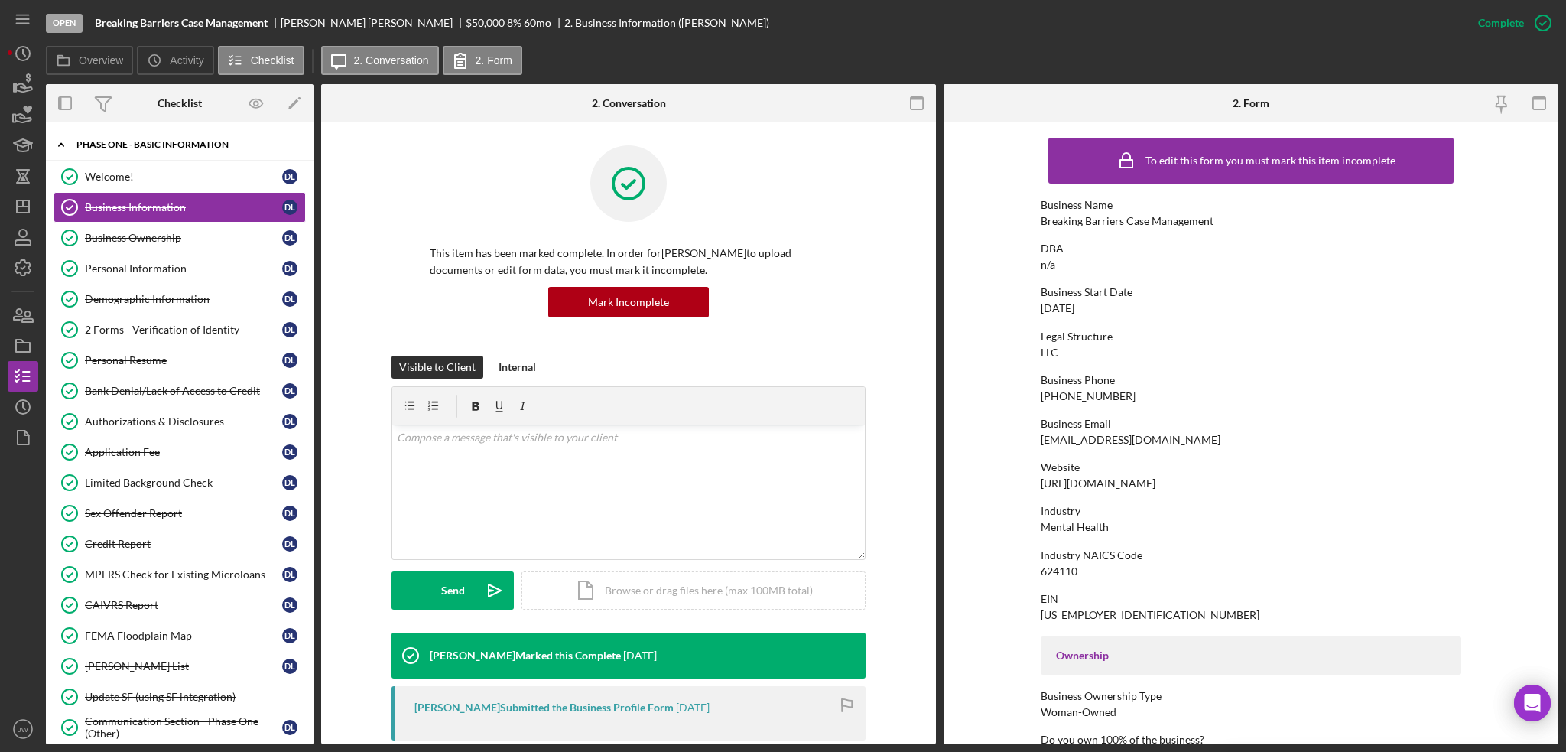
click at [206, 145] on div "Phase One - Basic Information" at bounding box center [185, 144] width 218 height 9
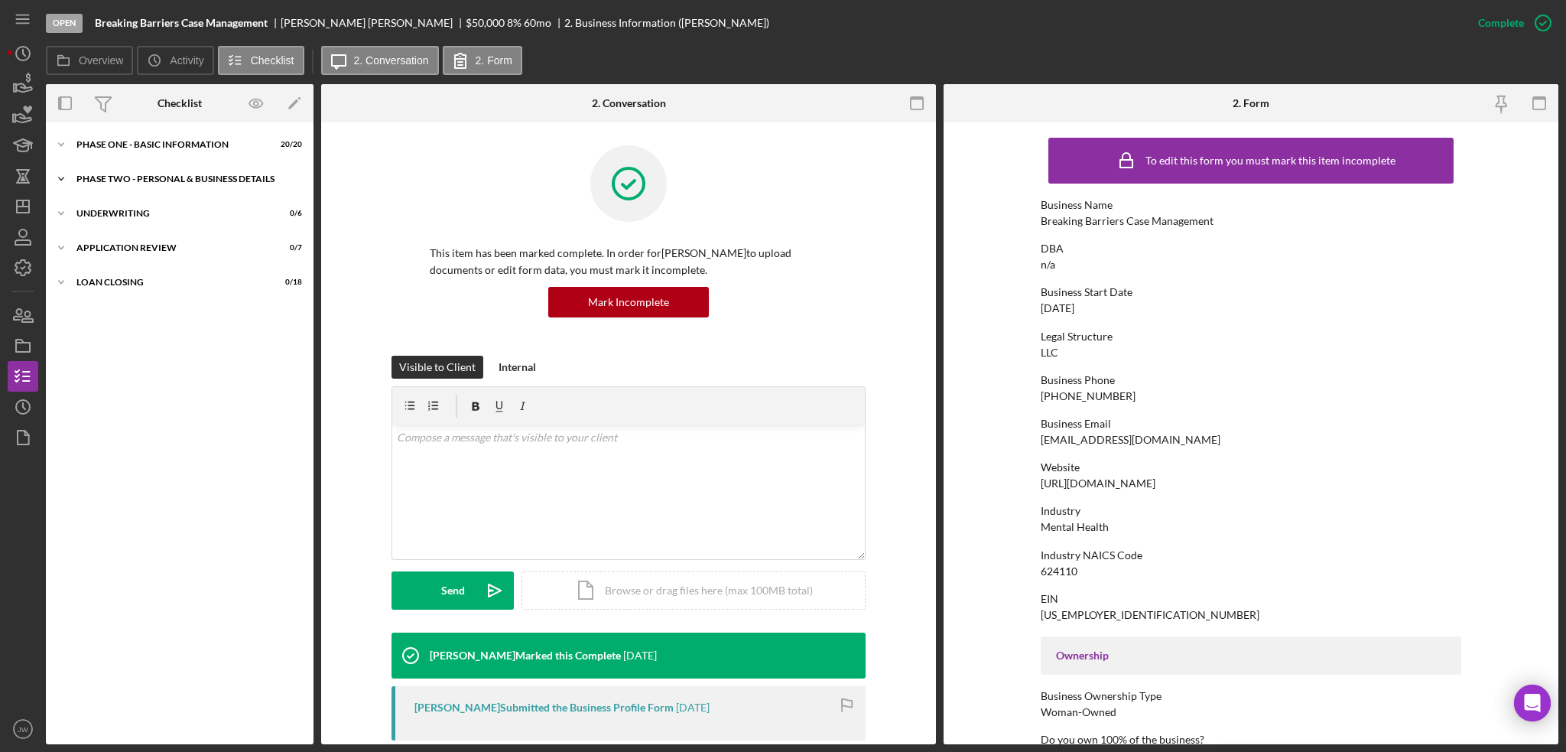
click at [193, 180] on div "PHASE TWO - PERSONAL & BUSINESS DETAILS" at bounding box center [185, 178] width 218 height 9
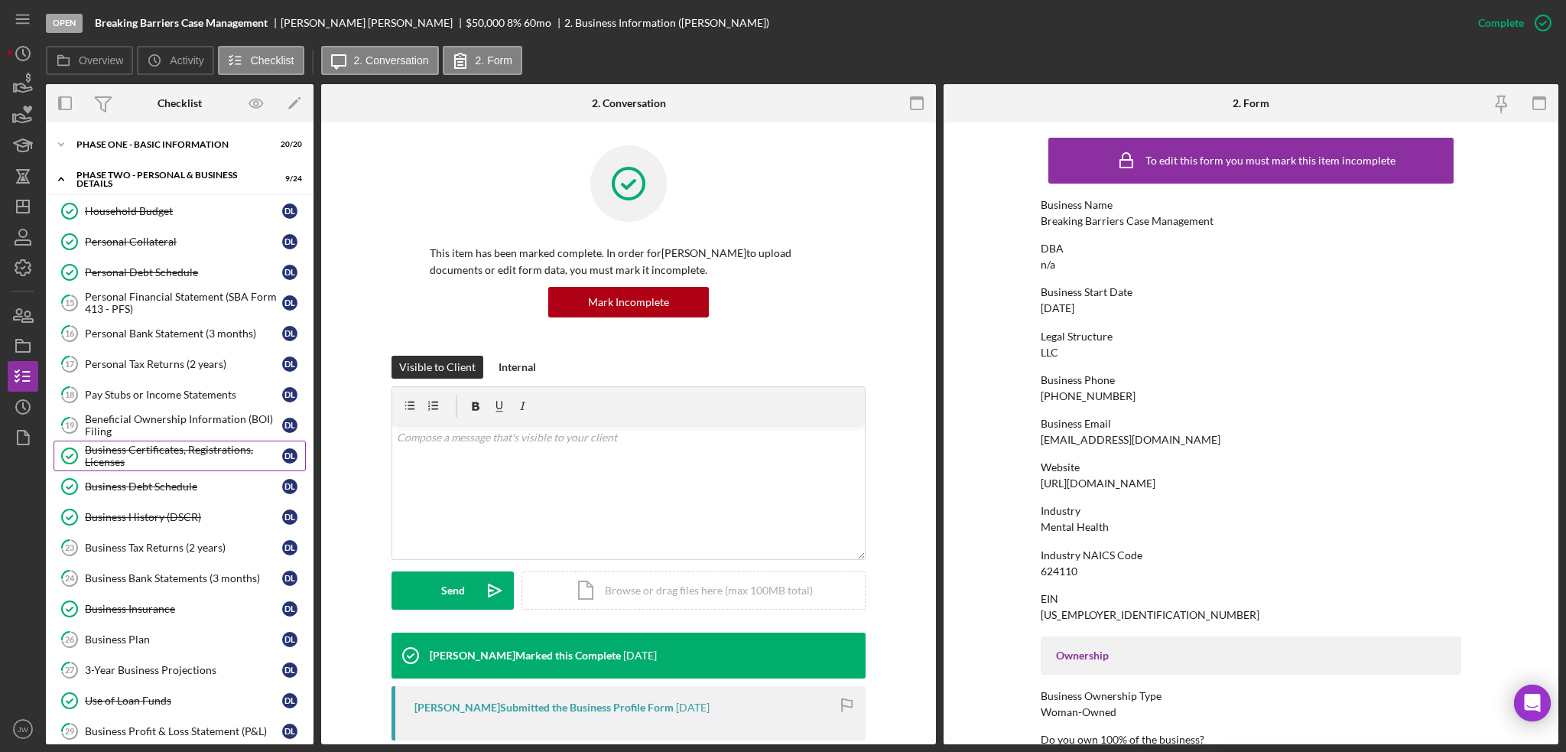
click at [181, 457] on div "Business Certificates, Registrations, Licenses" at bounding box center [183, 456] width 197 height 24
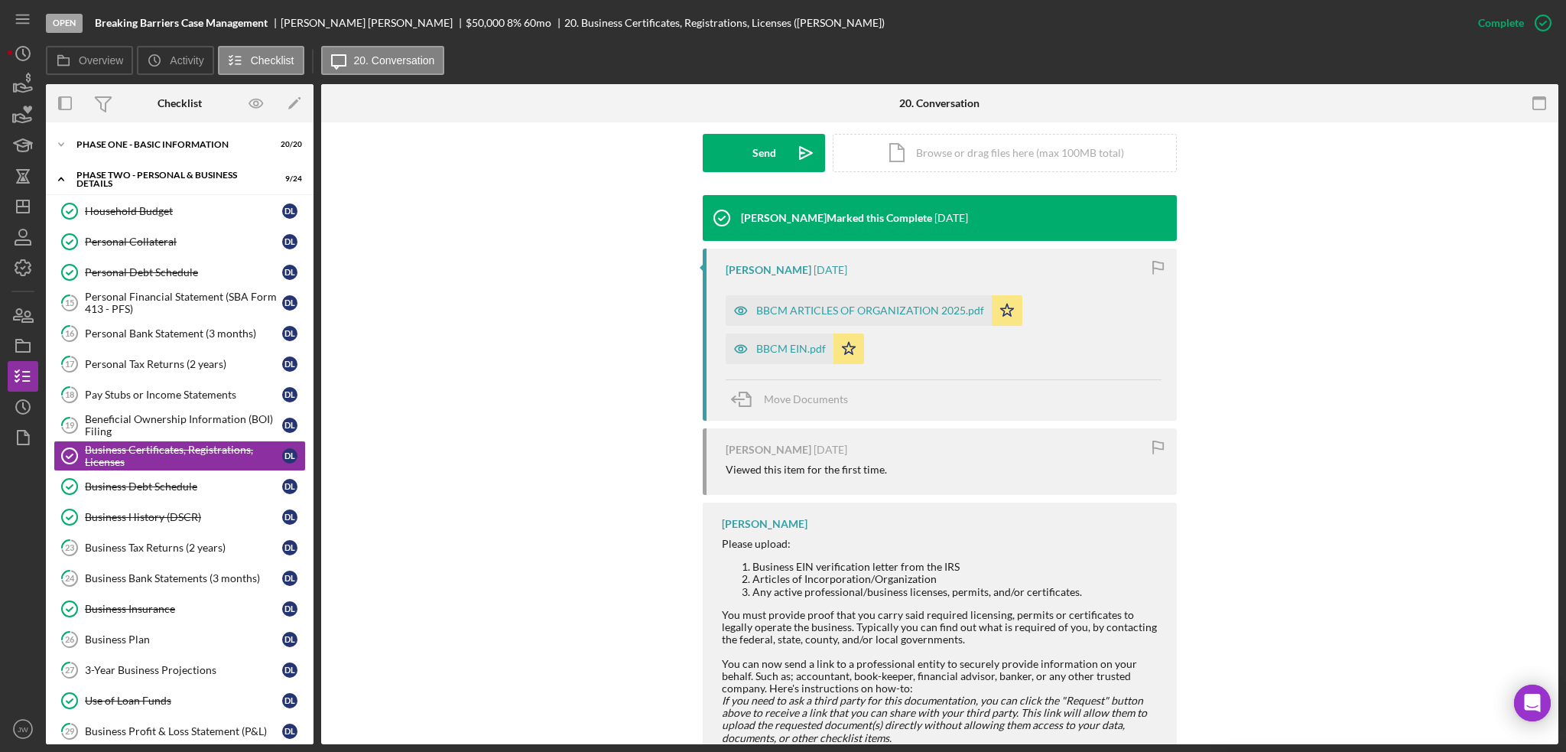
scroll to position [459, 0]
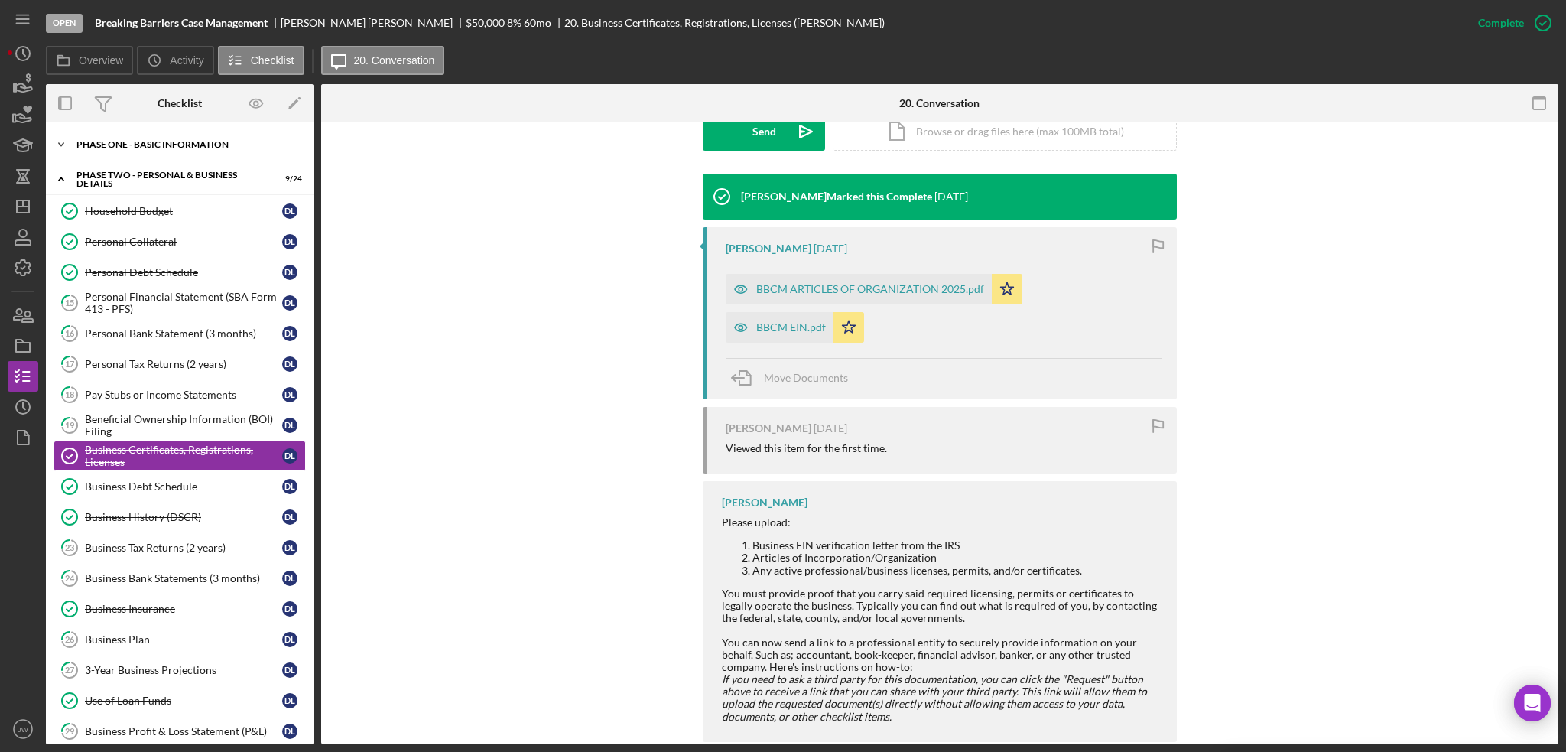
click at [153, 146] on div "Phase One - Basic Information" at bounding box center [185, 144] width 218 height 9
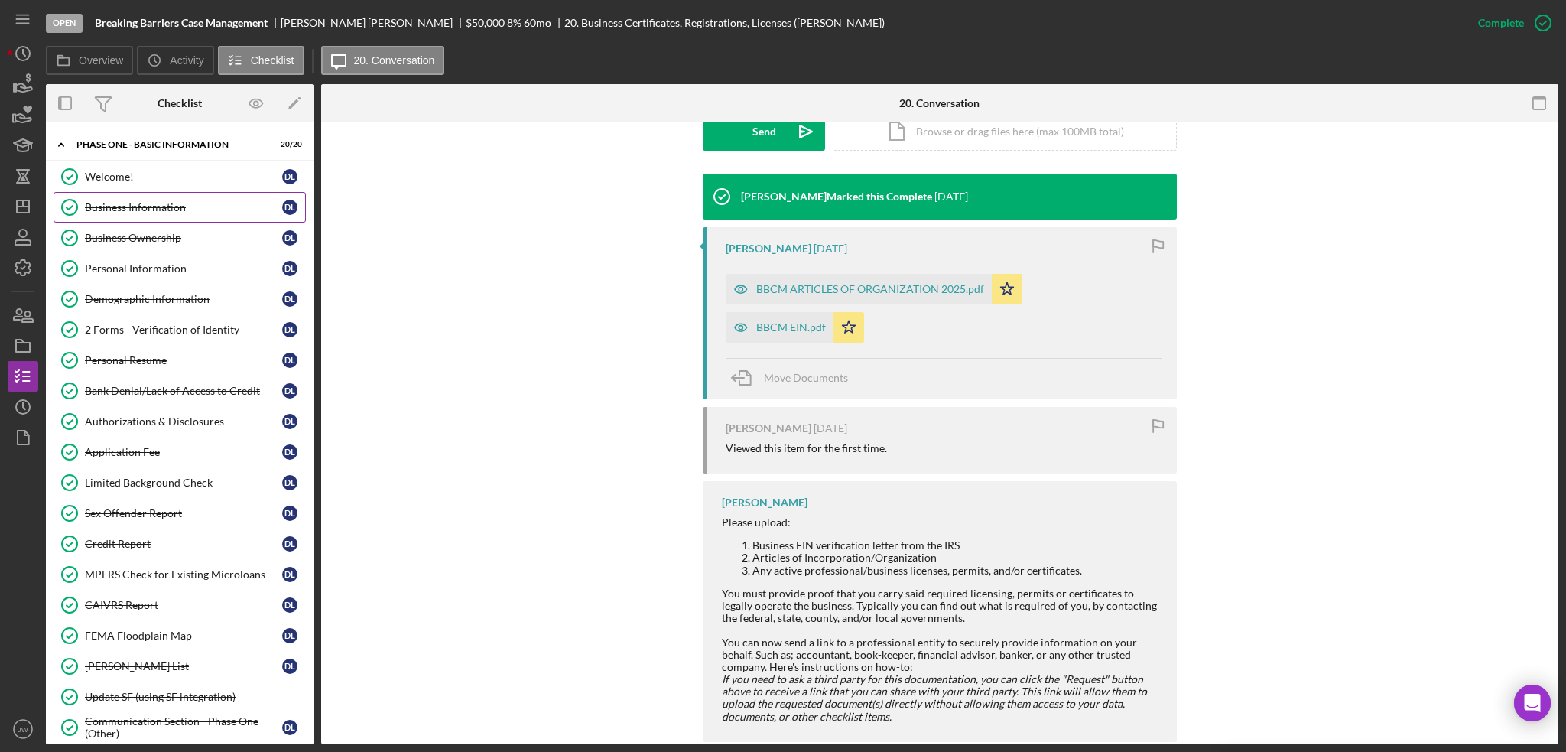
click at [160, 204] on div "Business Information" at bounding box center [183, 207] width 197 height 12
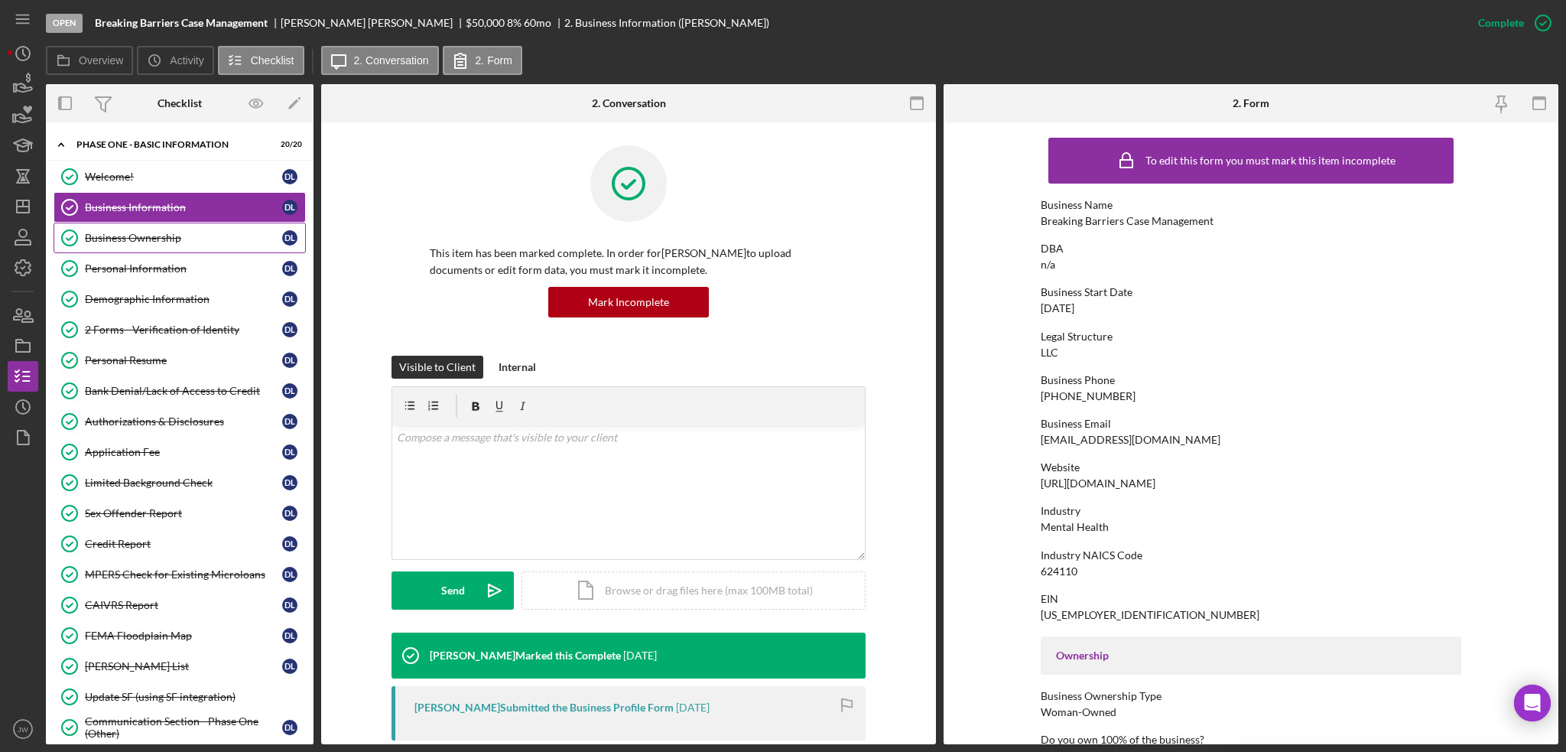
click at [160, 232] on div "Business Ownership" at bounding box center [183, 238] width 197 height 12
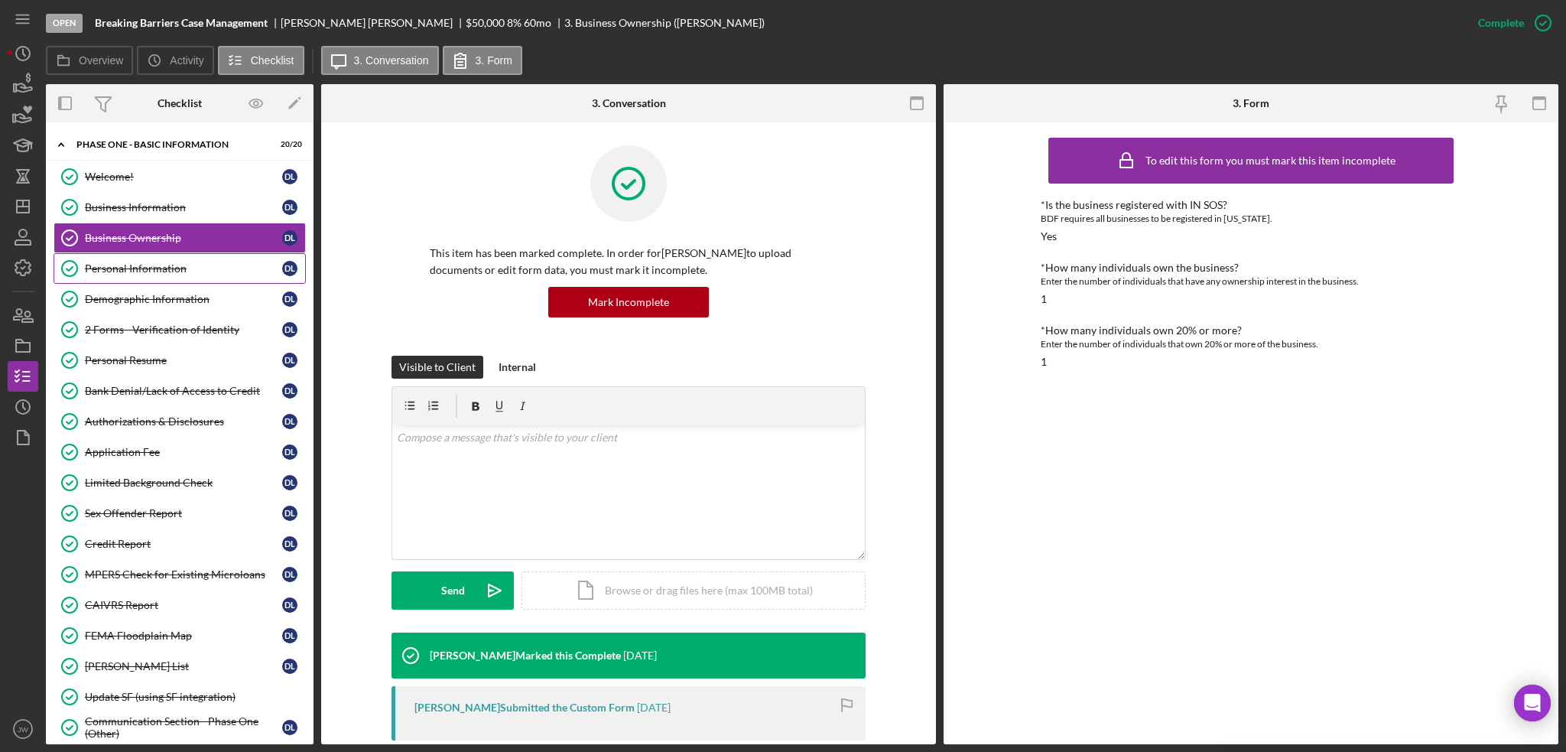
click at [162, 263] on div "Personal Information" at bounding box center [183, 268] width 197 height 12
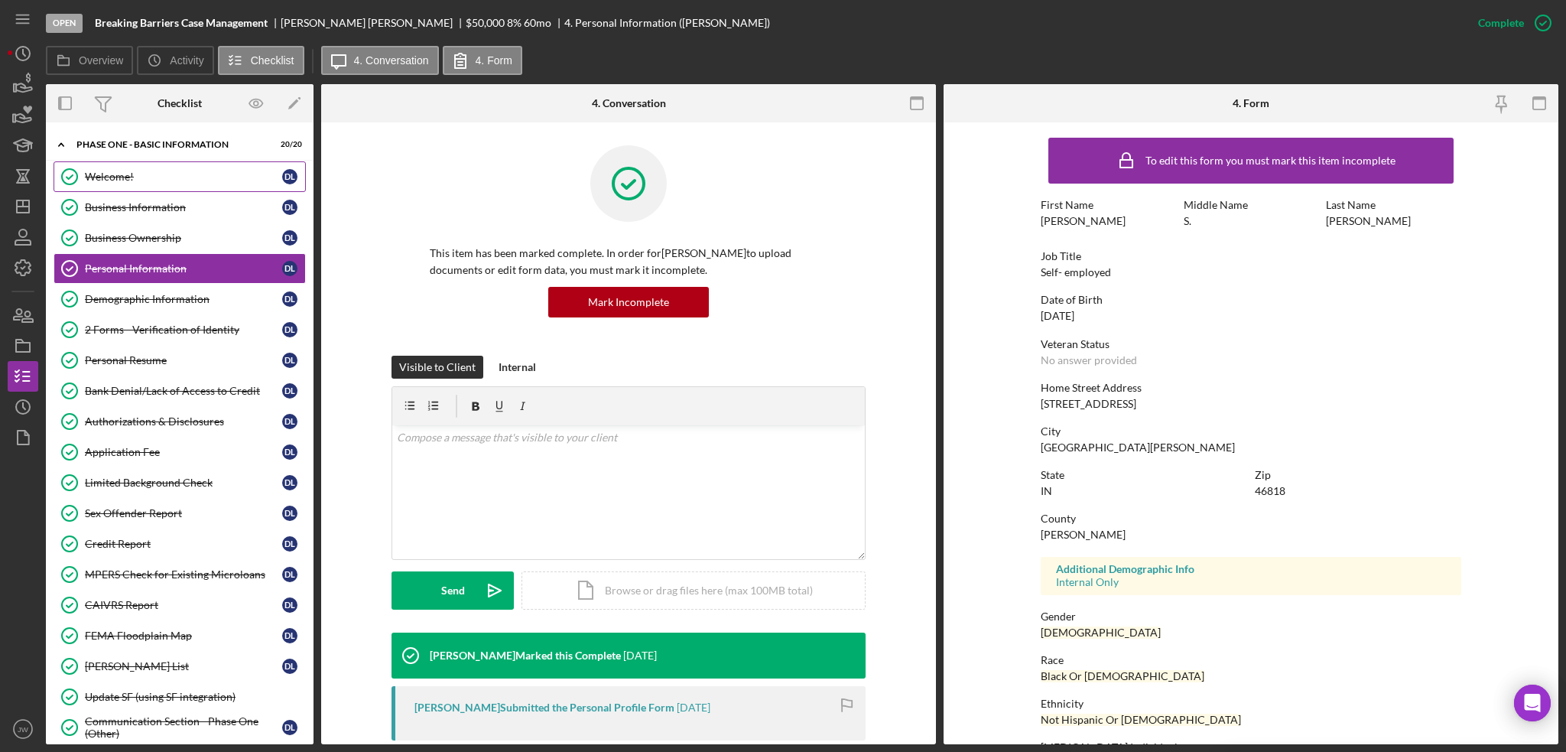
click at [201, 183] on link "Welcome! Welcome! D L" at bounding box center [180, 176] width 252 height 31
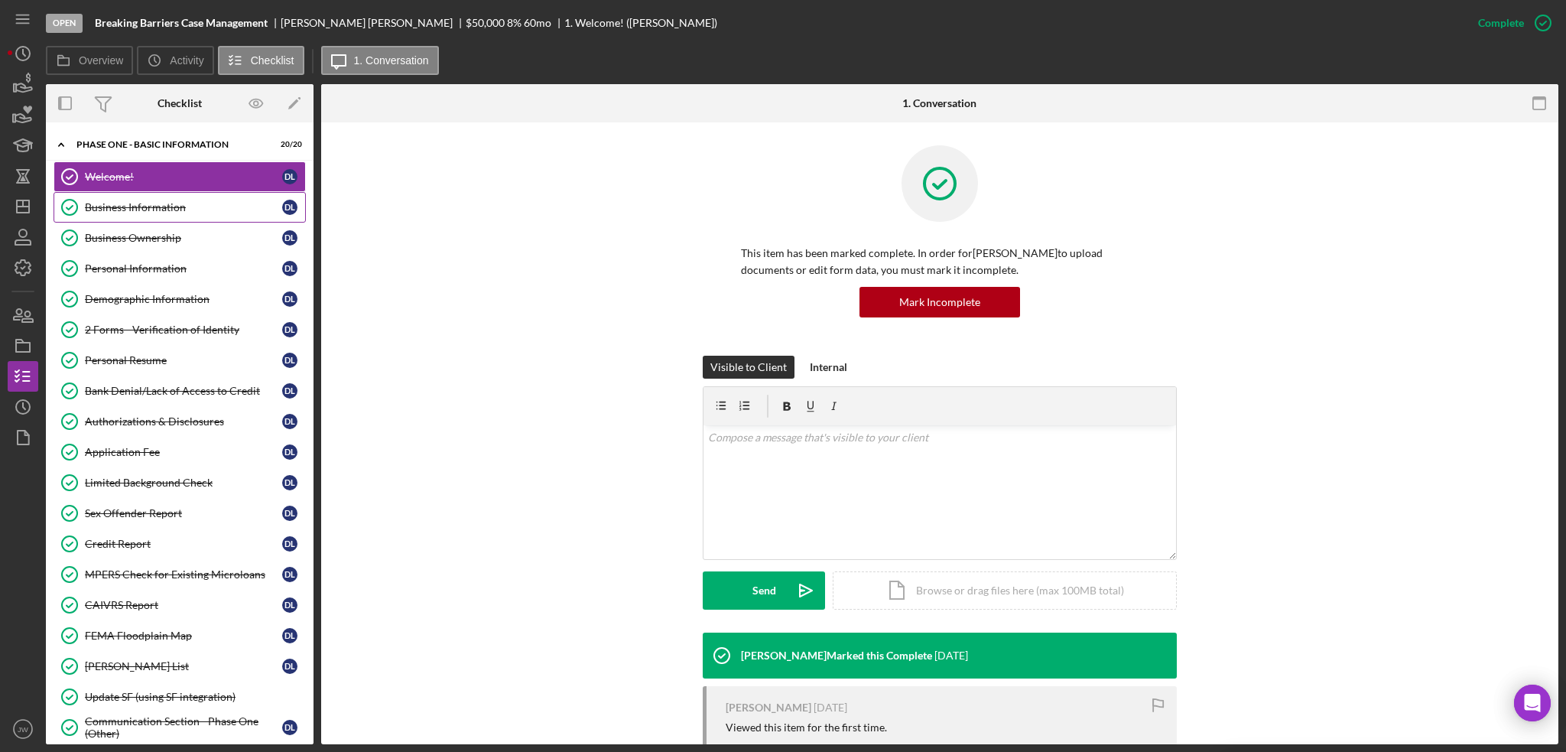
click at [203, 203] on div "Business Information" at bounding box center [183, 207] width 197 height 12
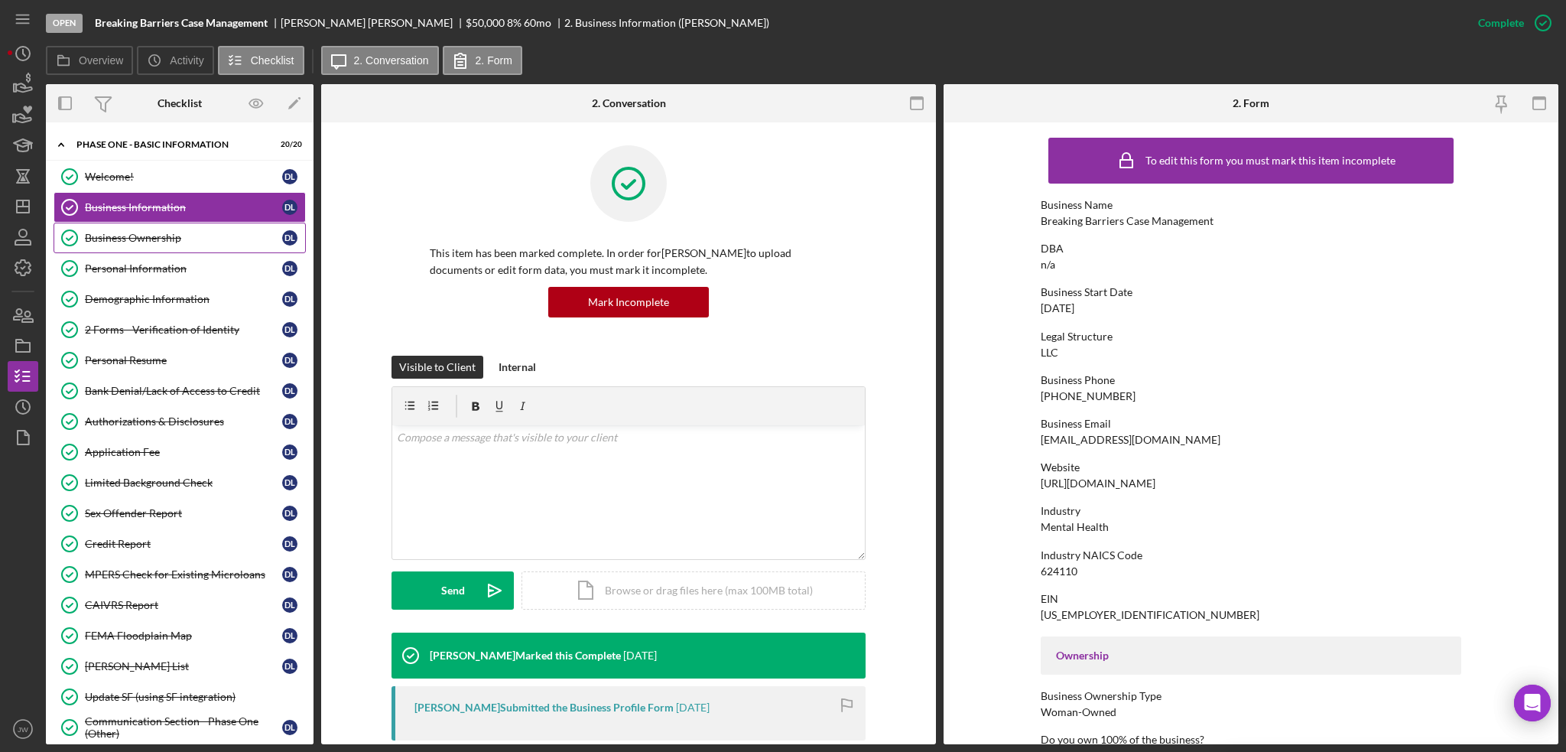
click at [157, 236] on div "Business Ownership" at bounding box center [183, 238] width 197 height 12
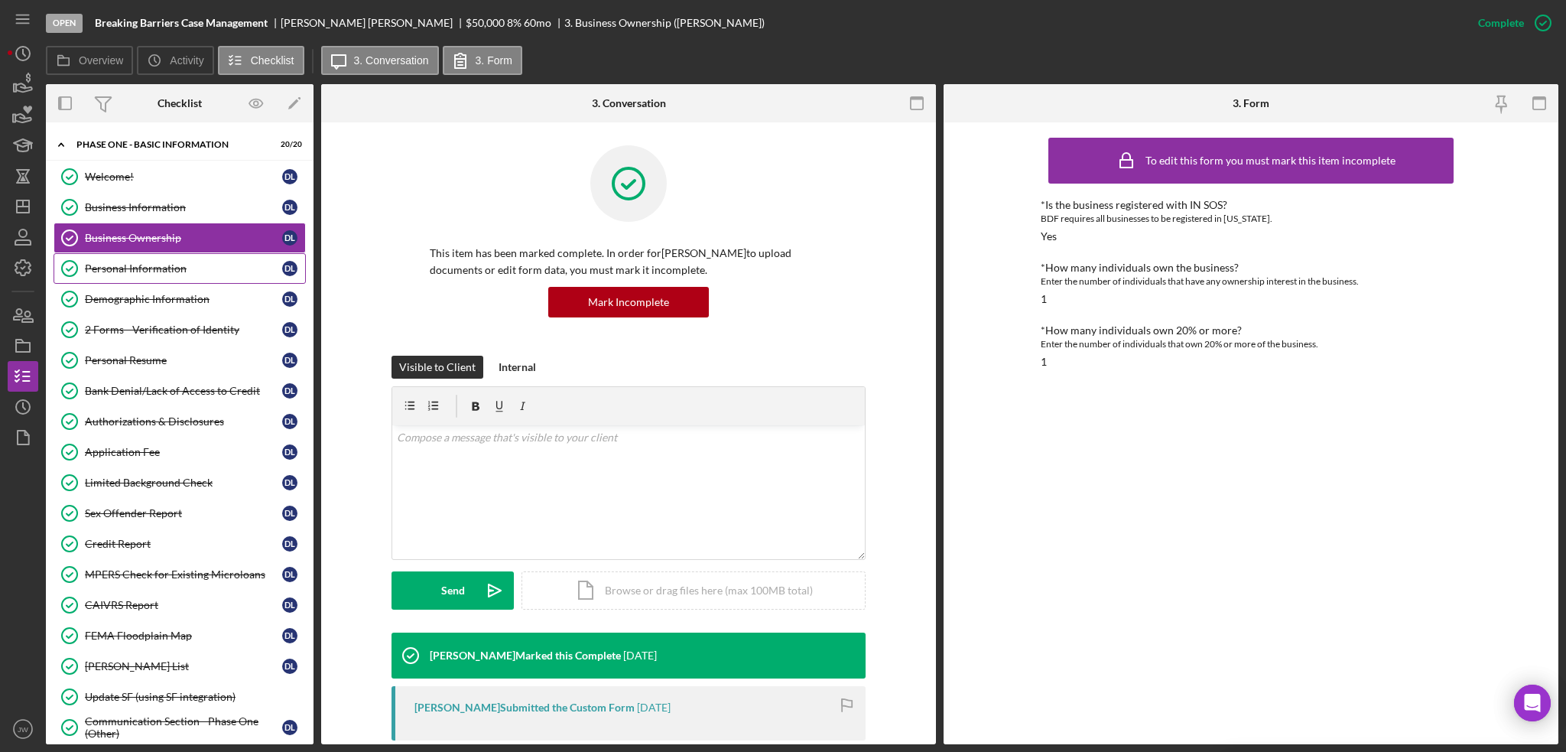
click at [155, 273] on div "Personal Information" at bounding box center [183, 268] width 197 height 12
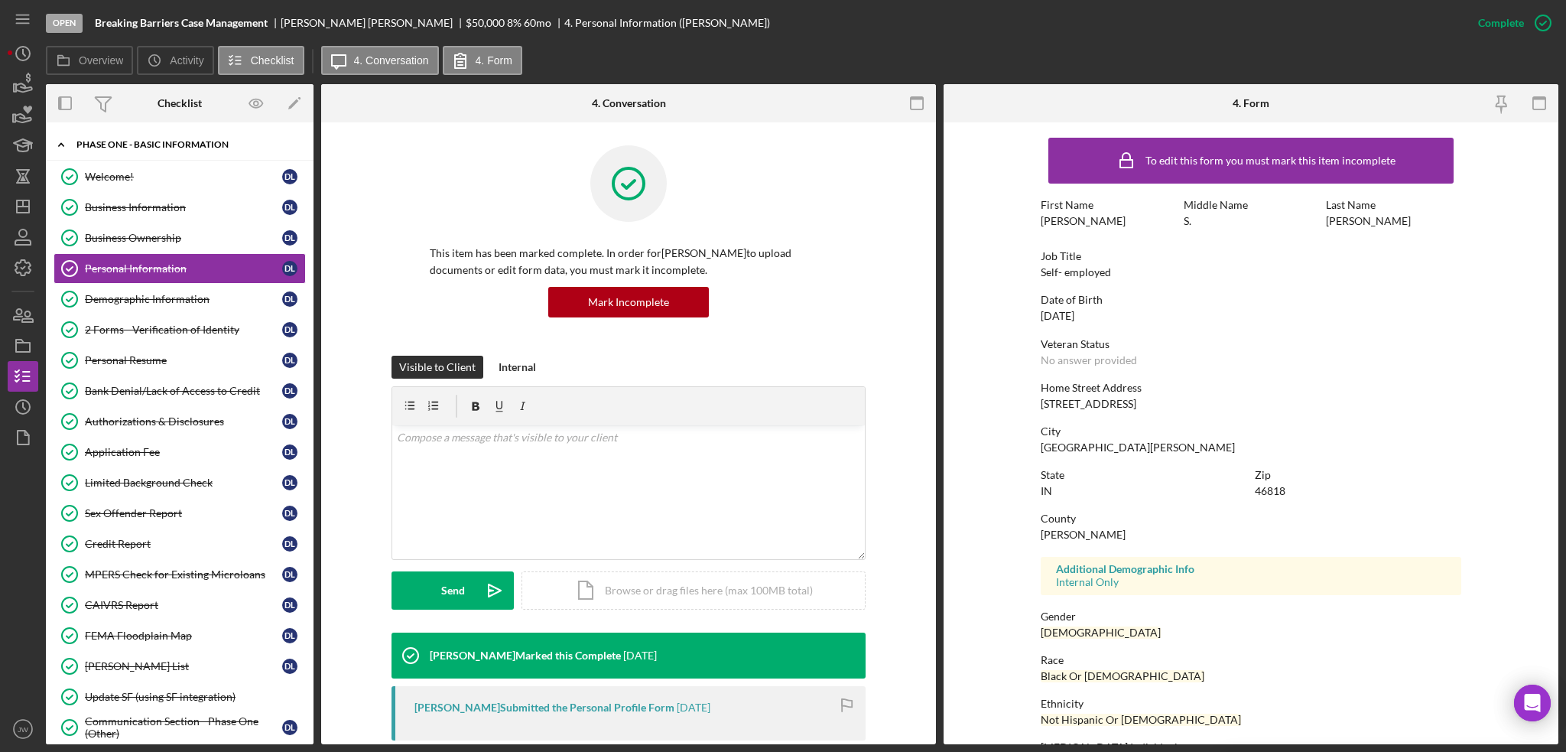
click at [132, 146] on div "Phase One - Basic Information" at bounding box center [185, 144] width 218 height 9
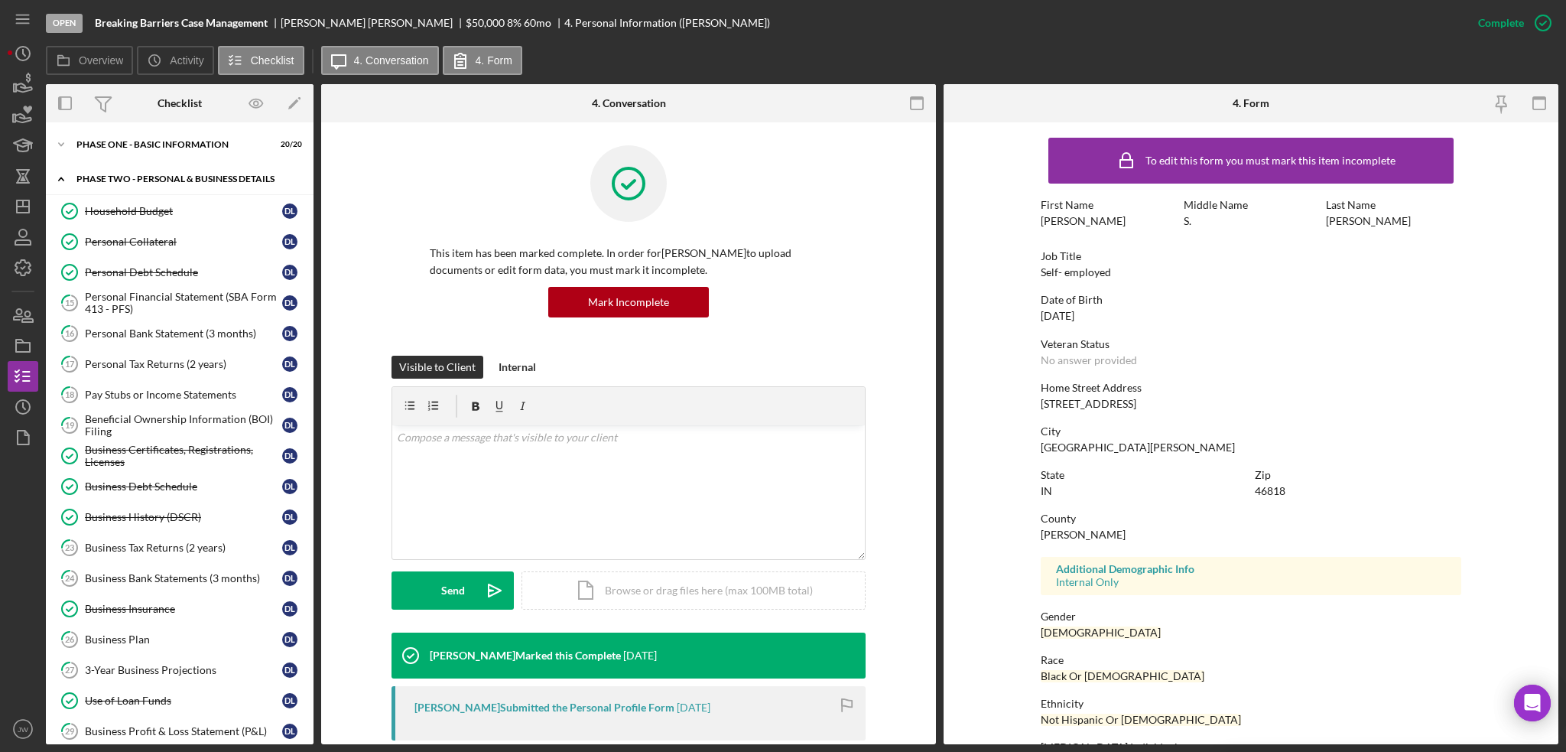
click at [123, 183] on div "Icon/Expander PHASE TWO - PERSONAL & BUSINESS DETAILS 9 / 24" at bounding box center [180, 179] width 268 height 31
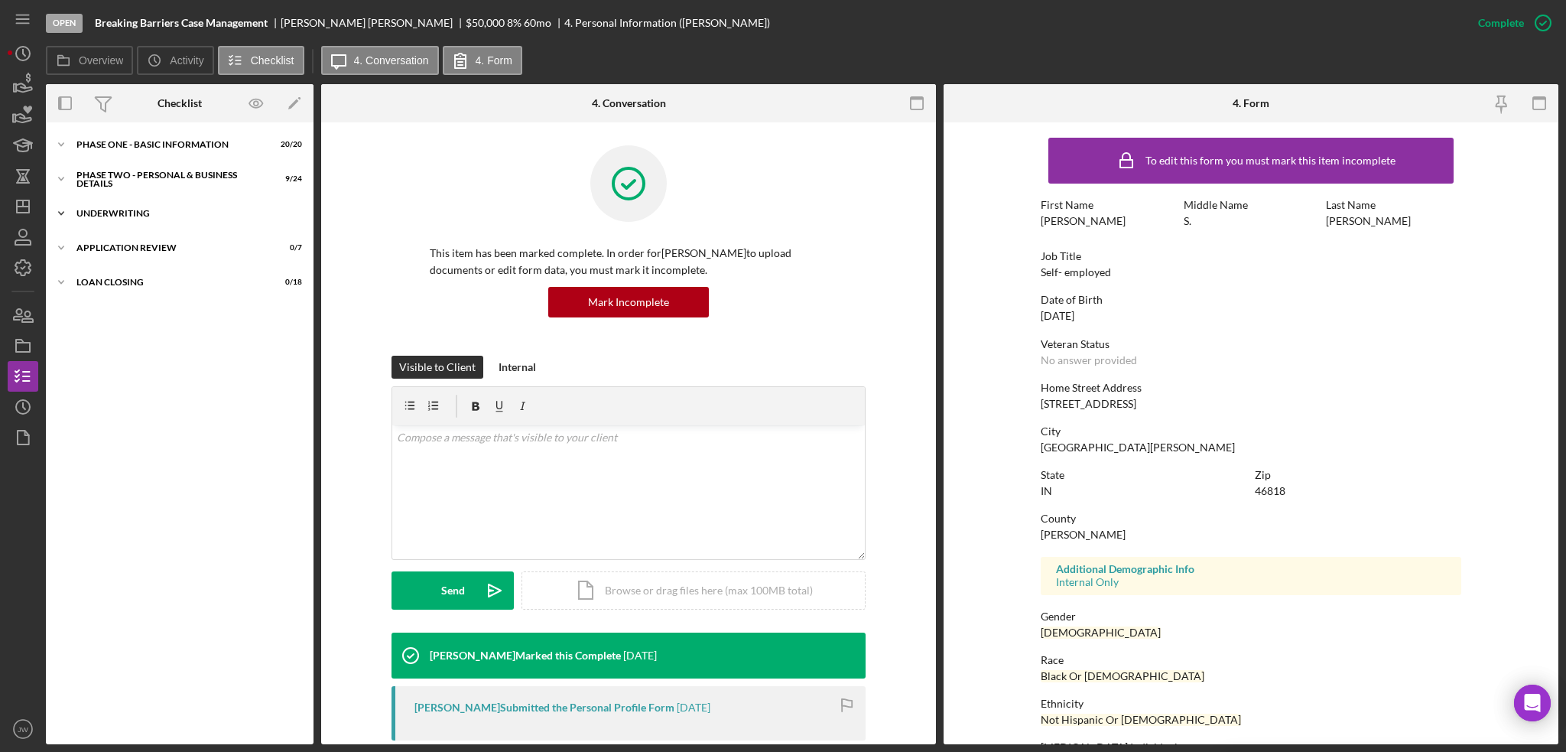
click at [126, 213] on div "Underwriting" at bounding box center [185, 213] width 218 height 9
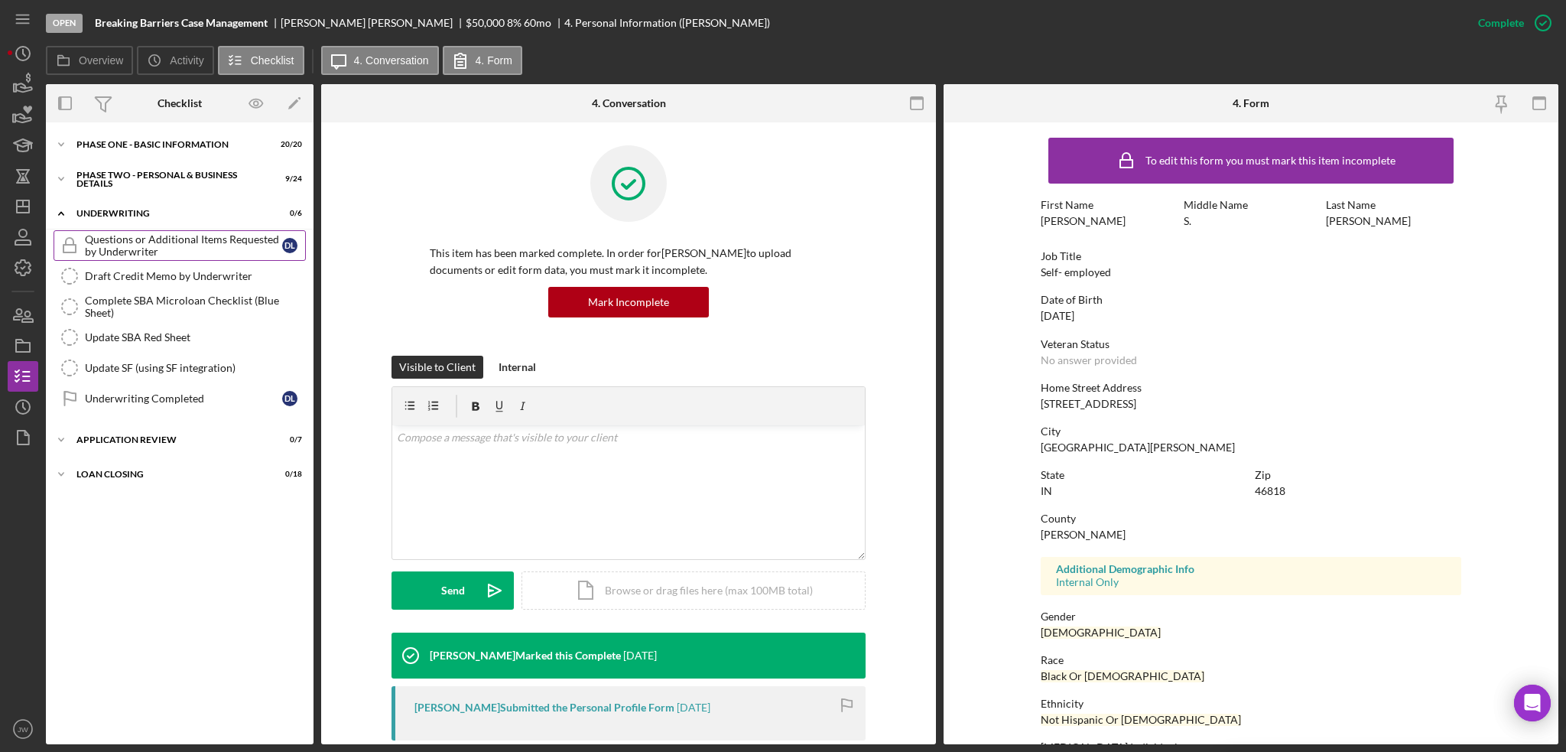
click at [146, 249] on div "Questions or Additional Items Requested by Underwriter" at bounding box center [183, 245] width 197 height 24
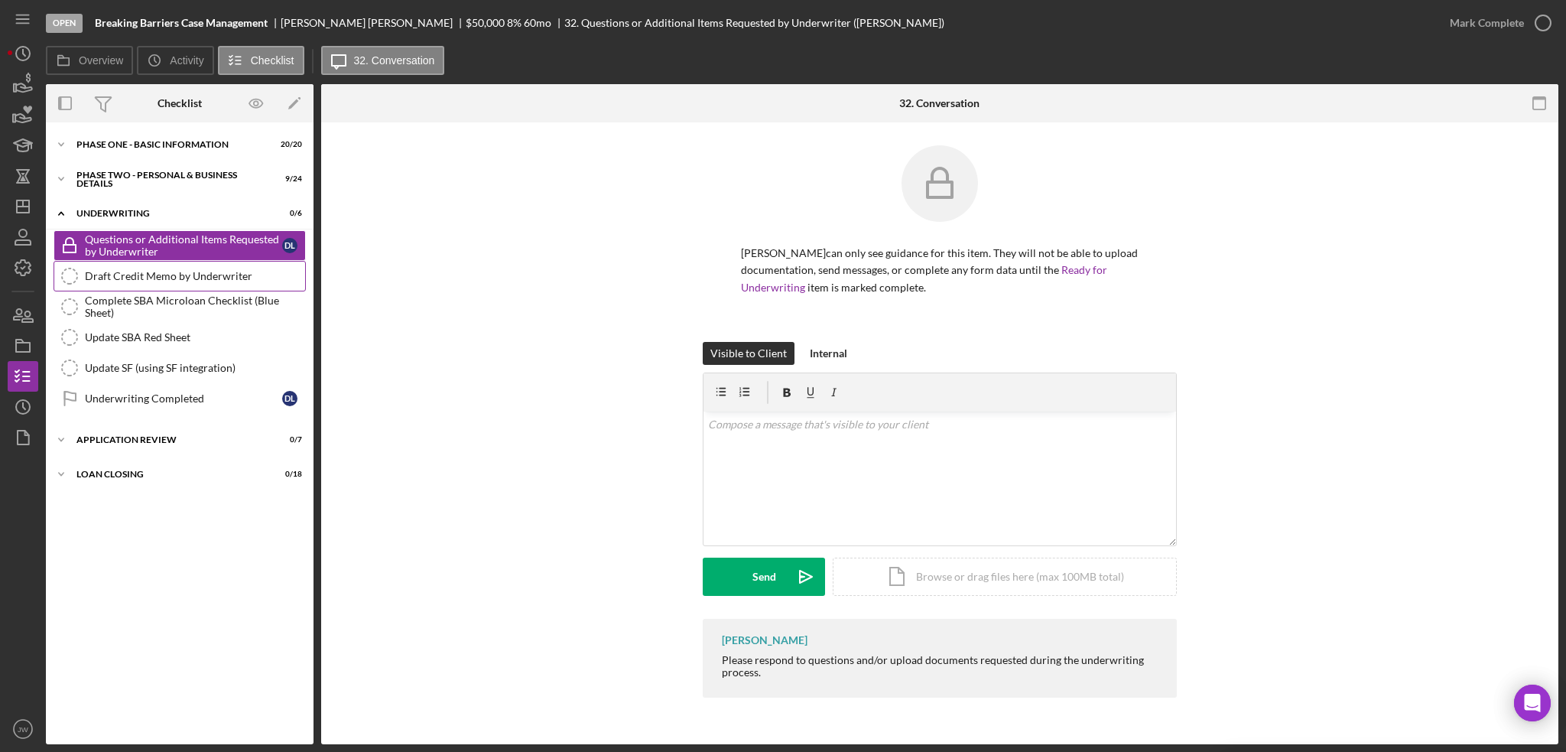
click at [144, 275] on div "Draft Credit Memo by Underwriter" at bounding box center [195, 276] width 220 height 12
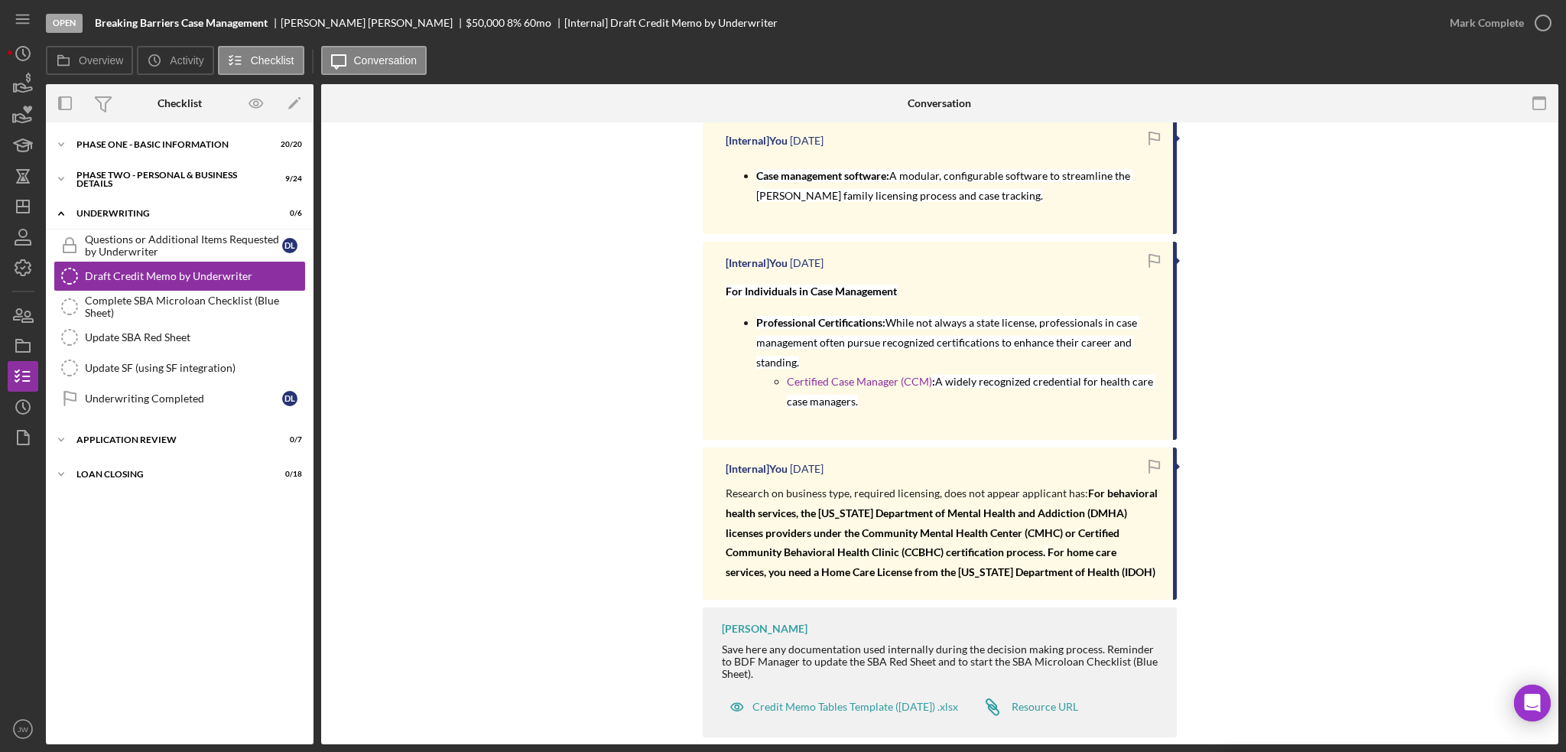
scroll to position [294, 0]
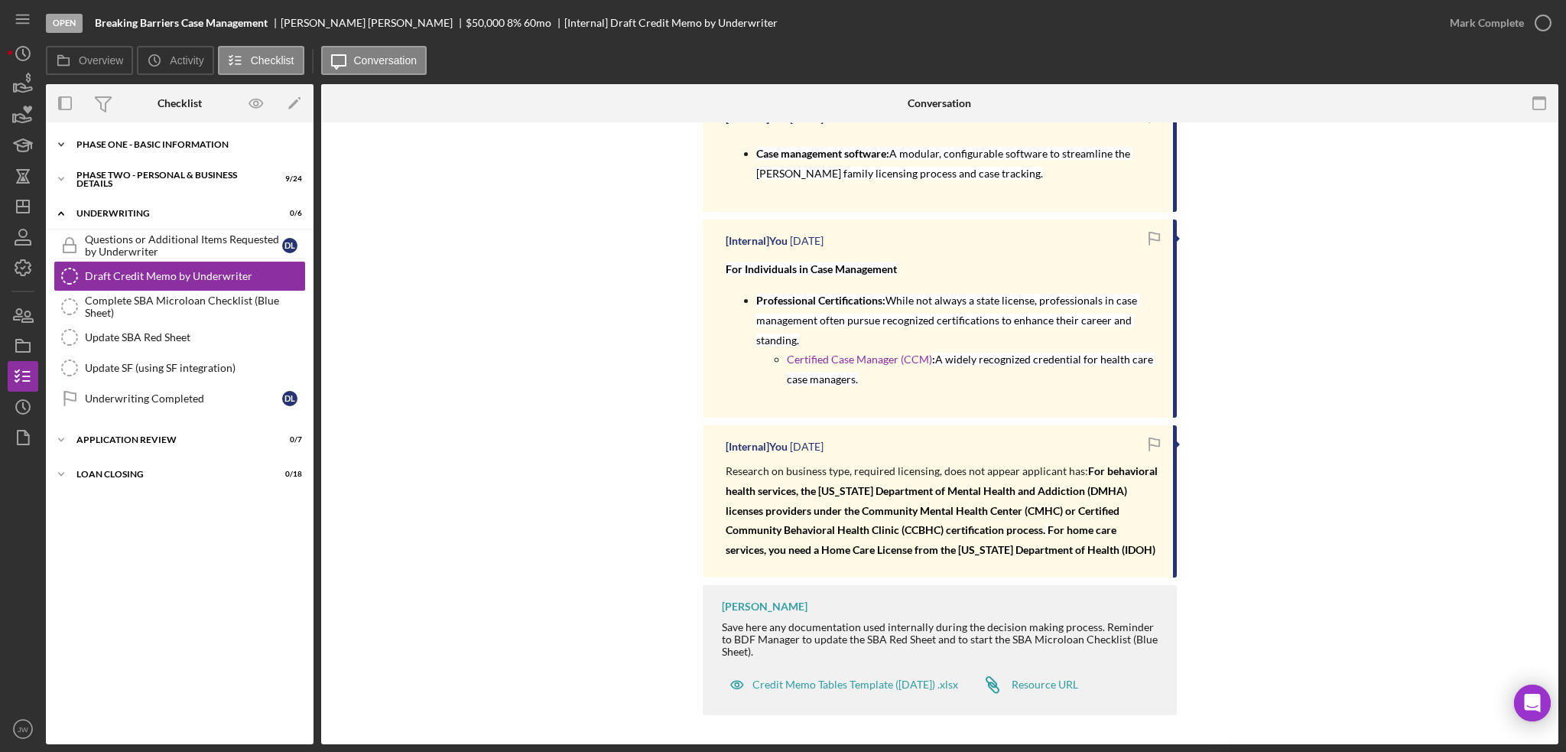
click at [157, 146] on div "Phase One - Basic Information" at bounding box center [185, 144] width 218 height 9
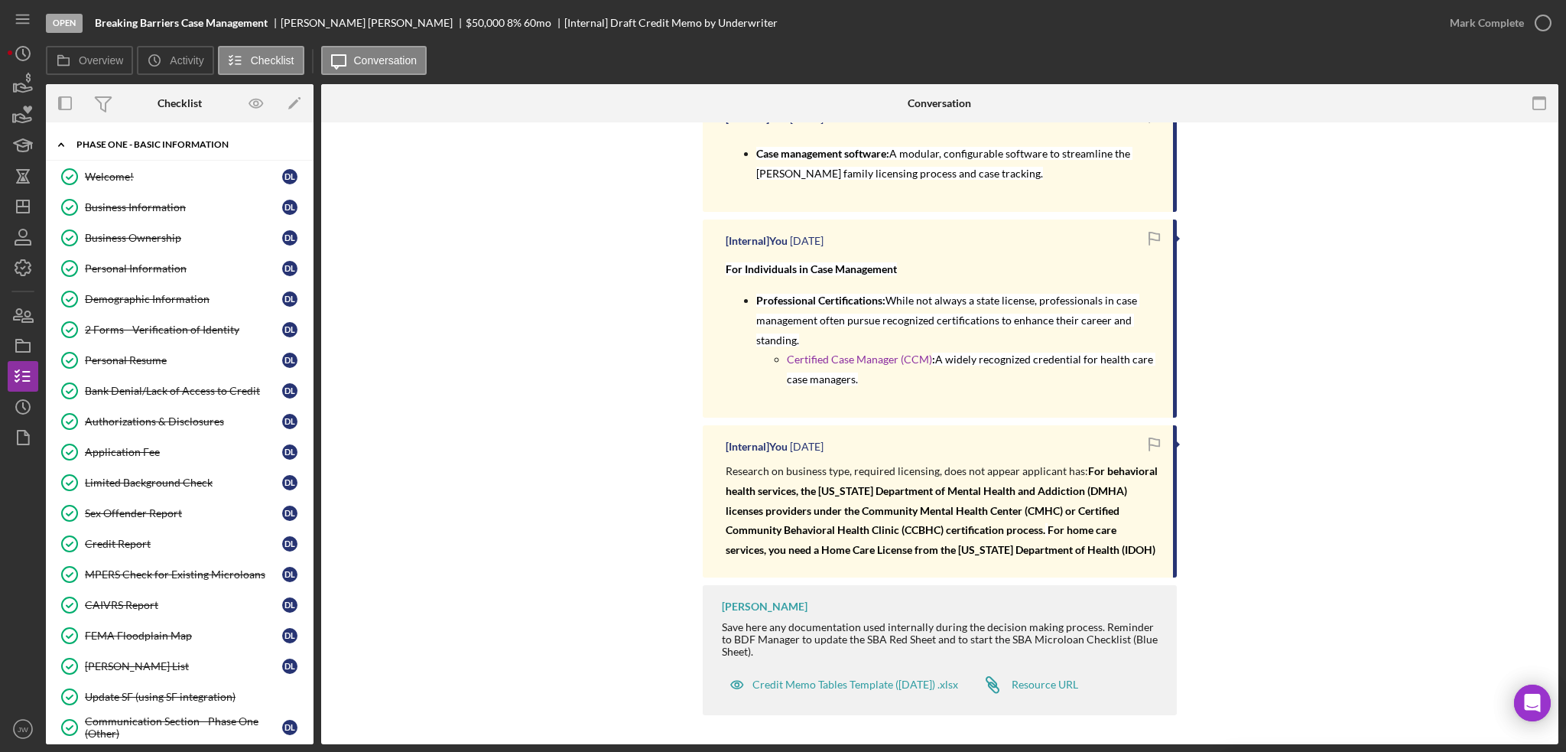
click at [151, 142] on div "Phase One - Basic Information" at bounding box center [185, 144] width 218 height 9
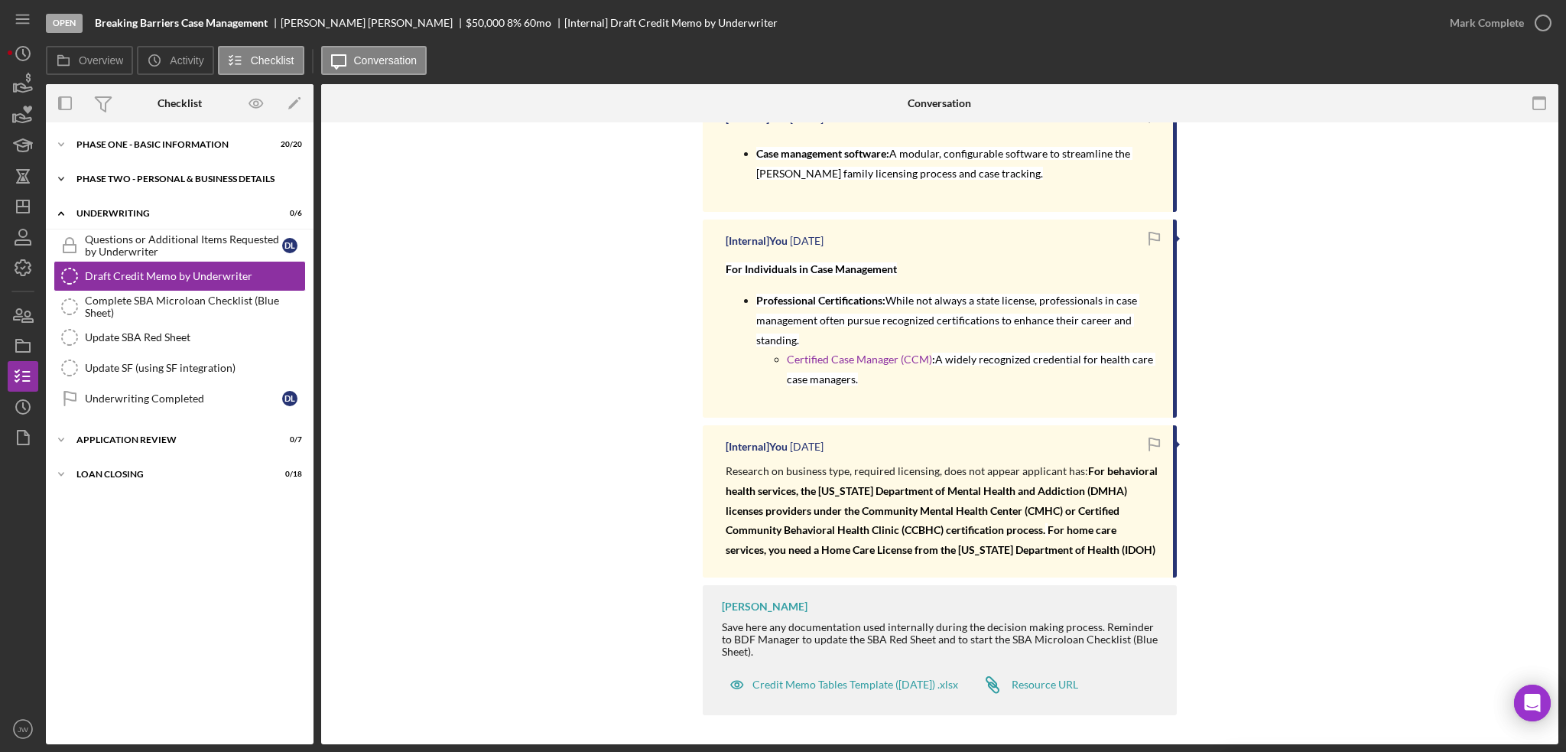
click at [137, 179] on div "PHASE TWO - PERSONAL & BUSINESS DETAILS" at bounding box center [185, 178] width 218 height 9
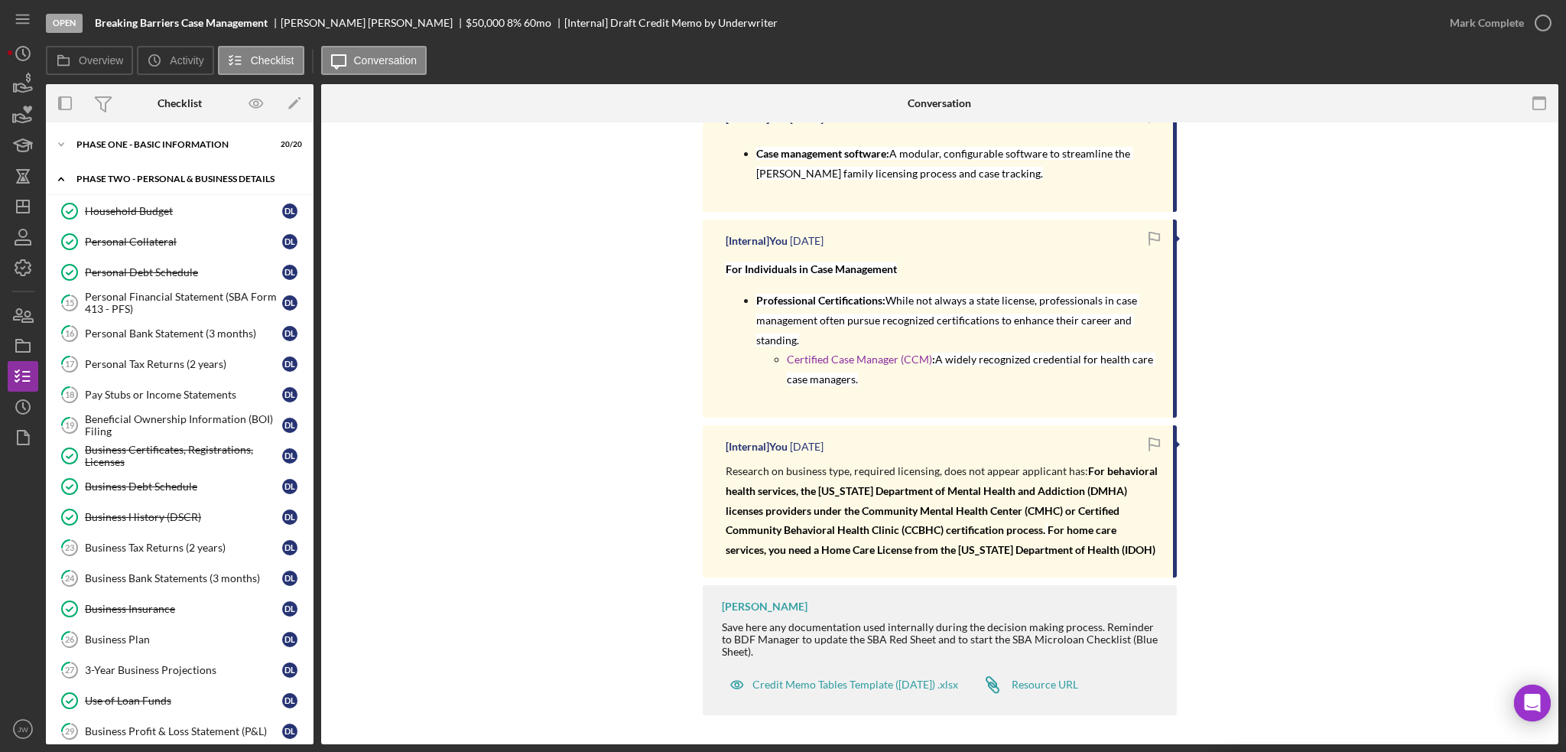
click at [197, 184] on div "Icon/Expander PHASE TWO - PERSONAL & BUSINESS DETAILS 9 / 24" at bounding box center [180, 179] width 268 height 31
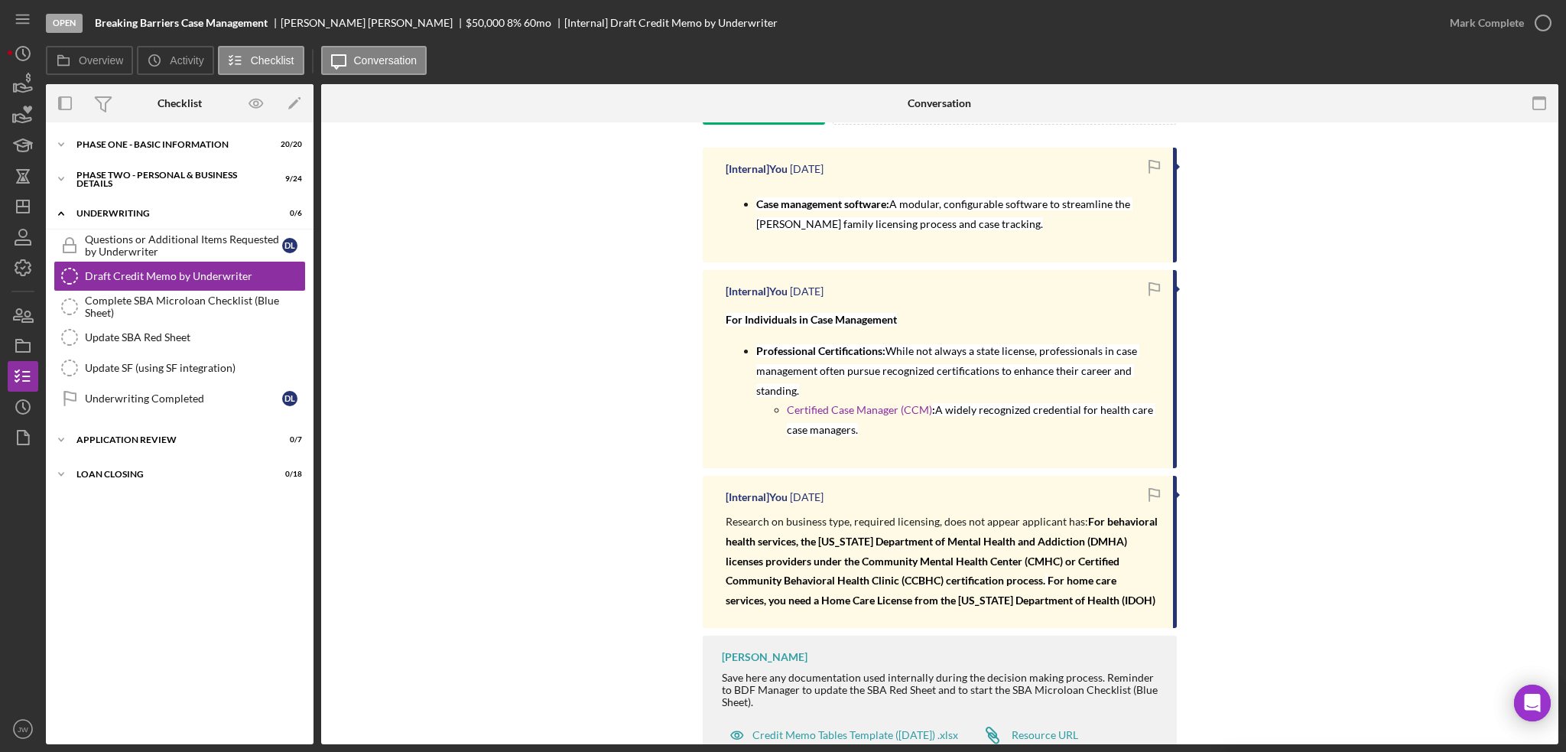
scroll to position [142, 0]
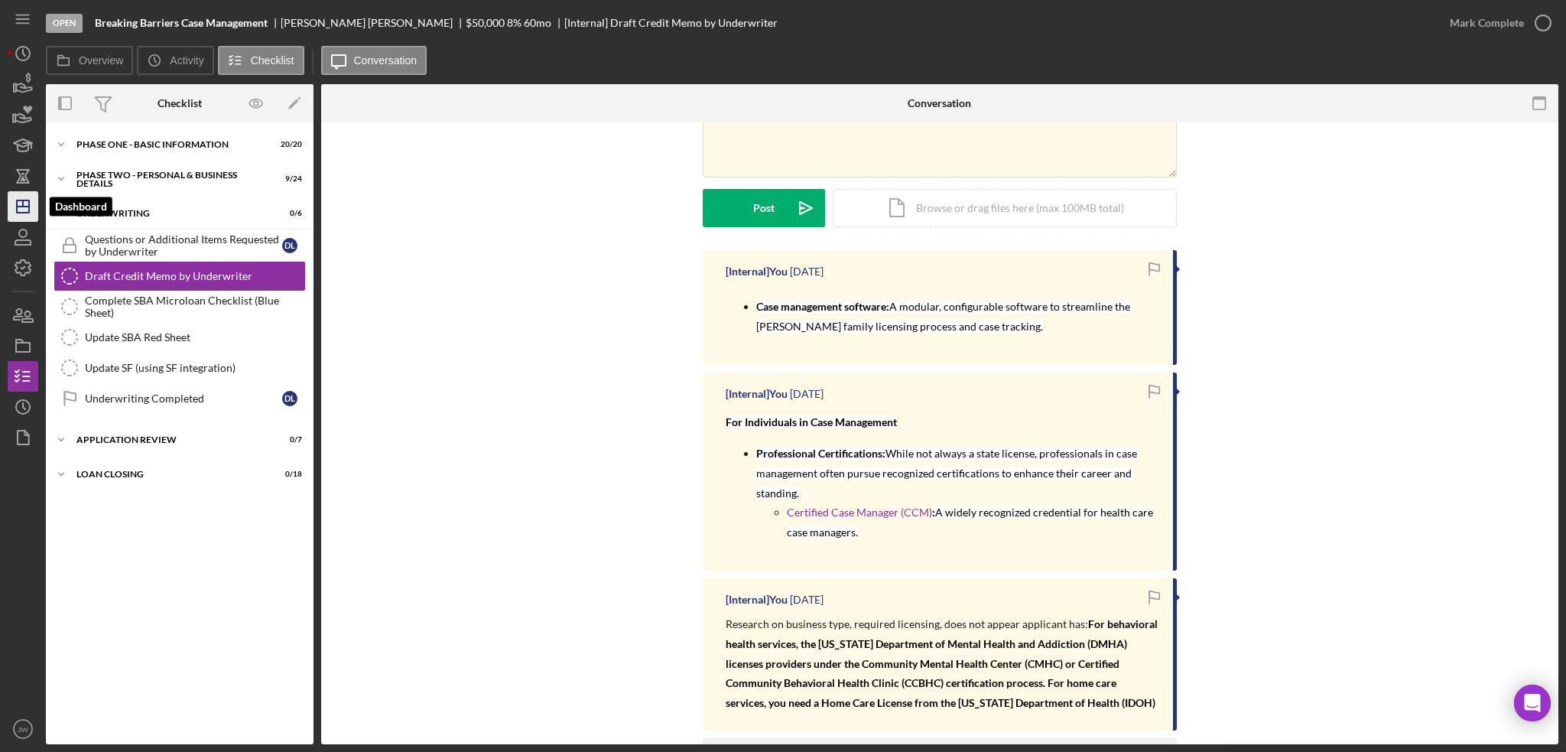
click at [25, 207] on icon "Icon/Dashboard" at bounding box center [23, 206] width 38 height 38
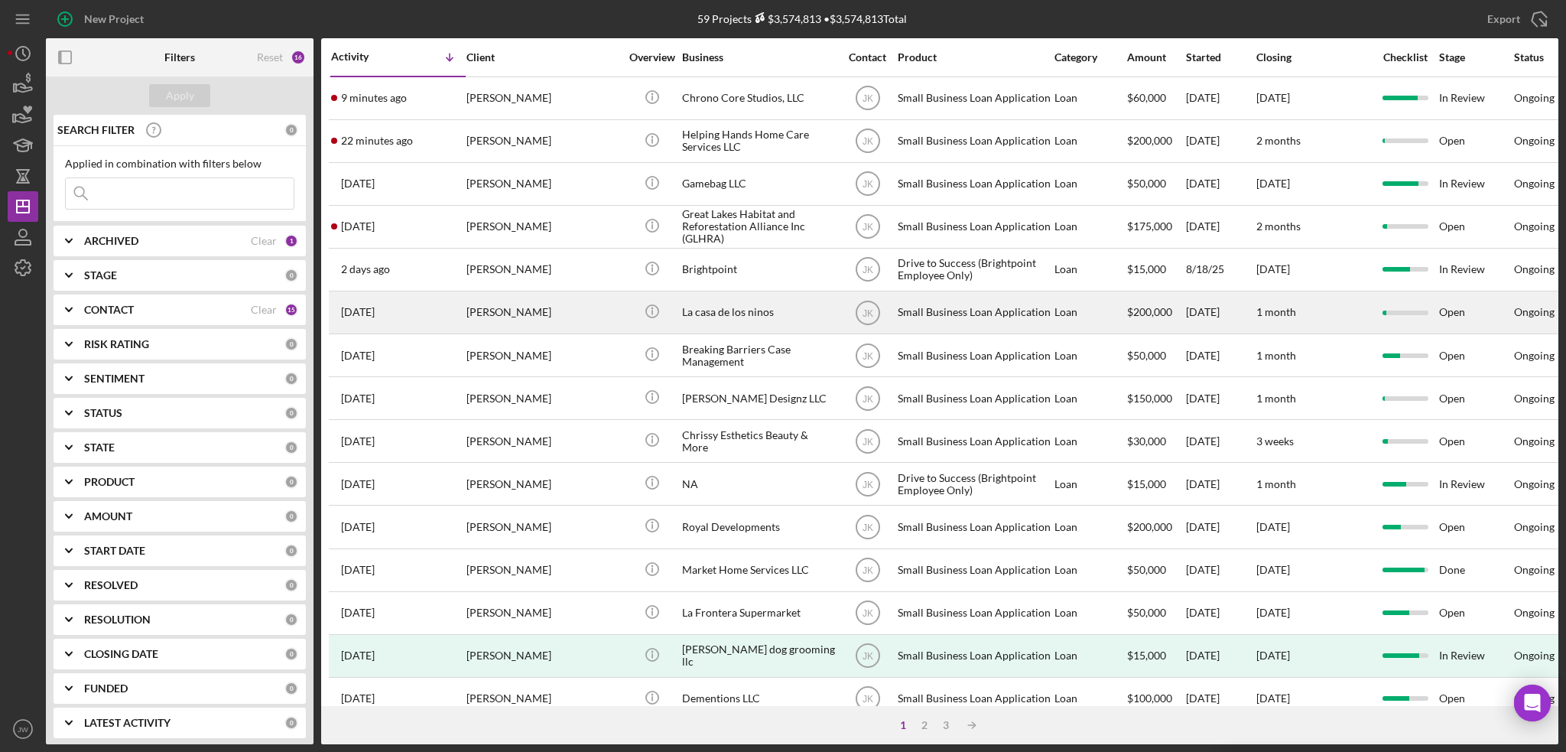
click at [755, 313] on div "La casa de los ninos" at bounding box center [758, 312] width 153 height 41
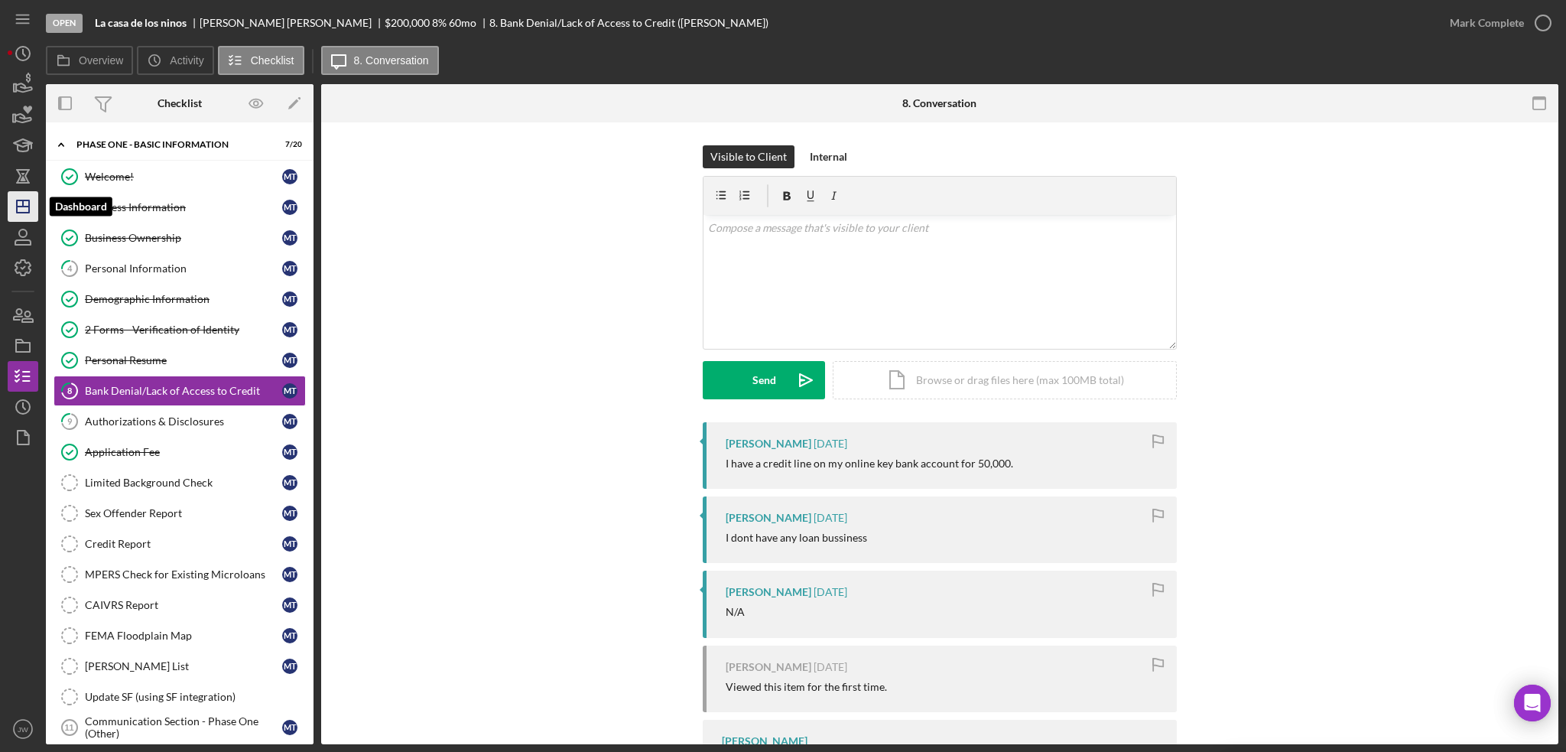
click at [27, 202] on icon "Icon/Dashboard" at bounding box center [23, 206] width 38 height 38
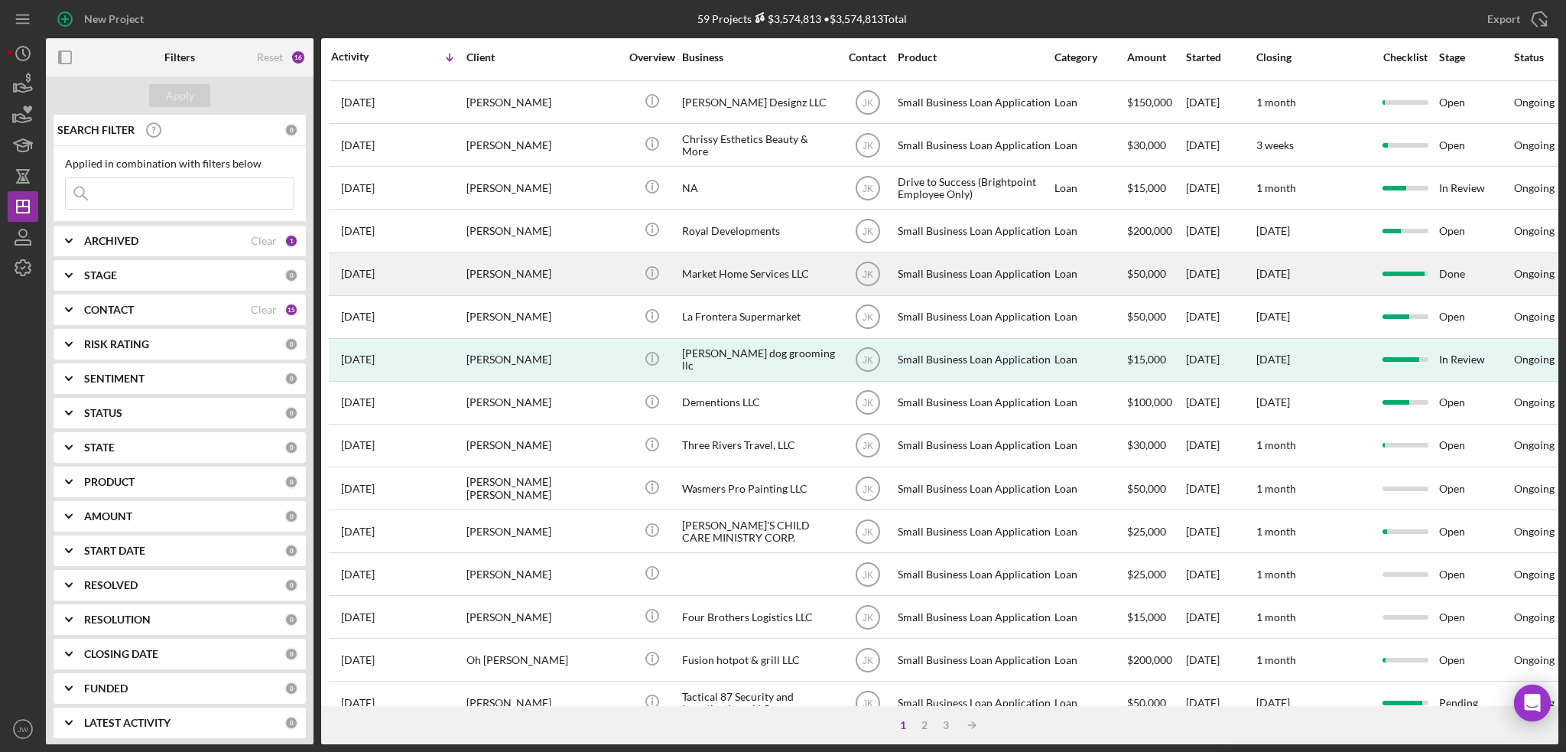
scroll to position [306, 0]
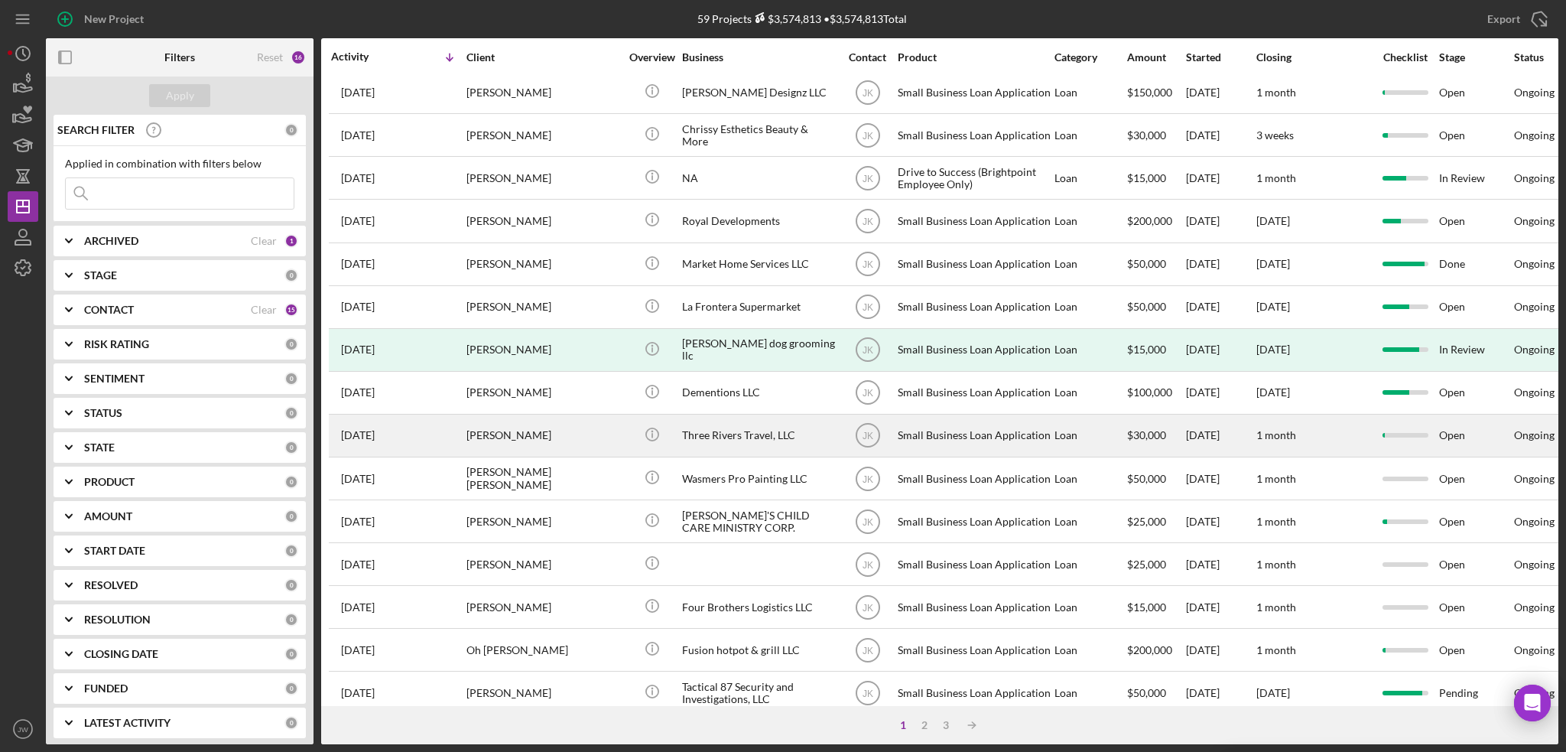
click at [743, 438] on div "Three Rivers Travel, LLC" at bounding box center [758, 435] width 153 height 41
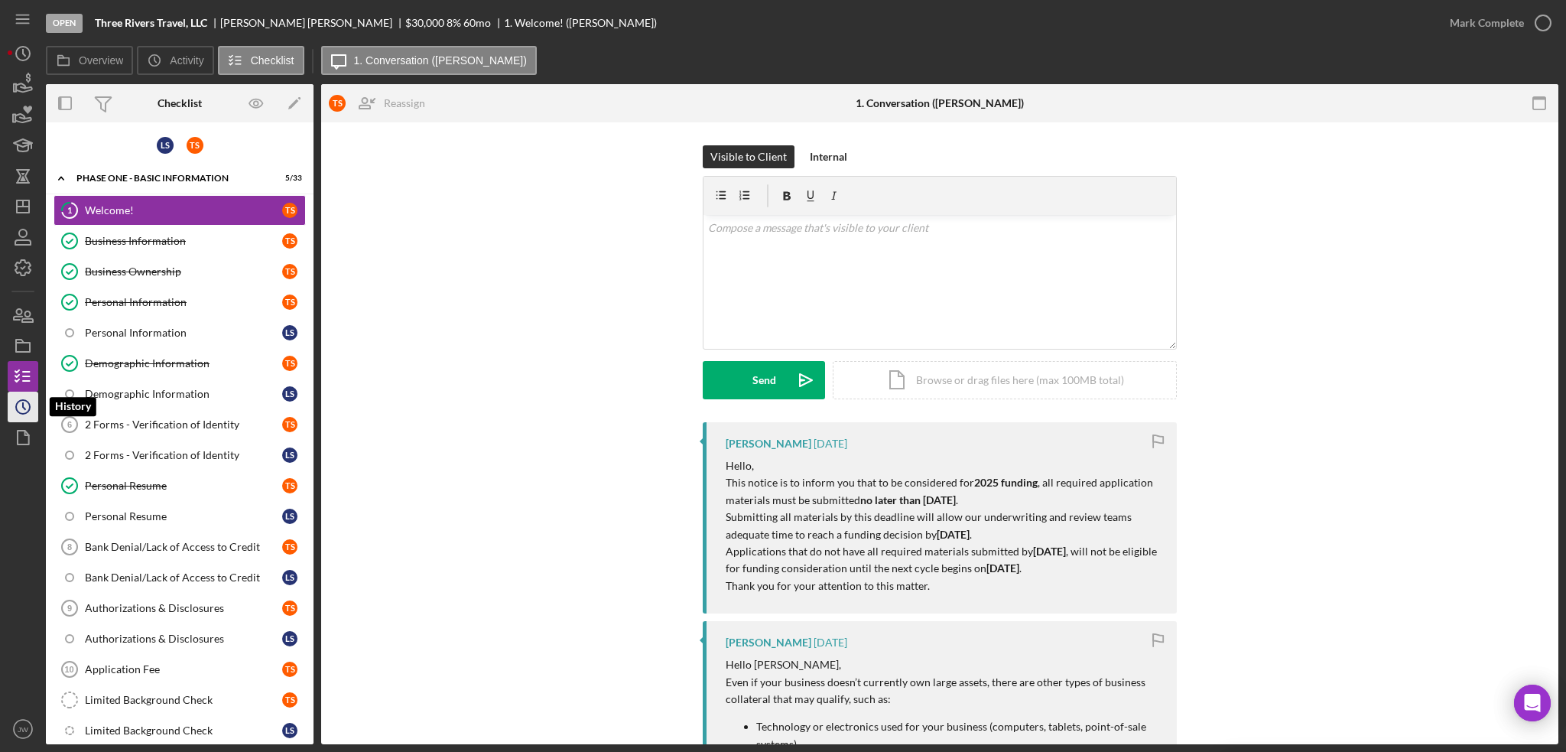
click at [24, 403] on icon "Icon/History" at bounding box center [23, 407] width 38 height 38
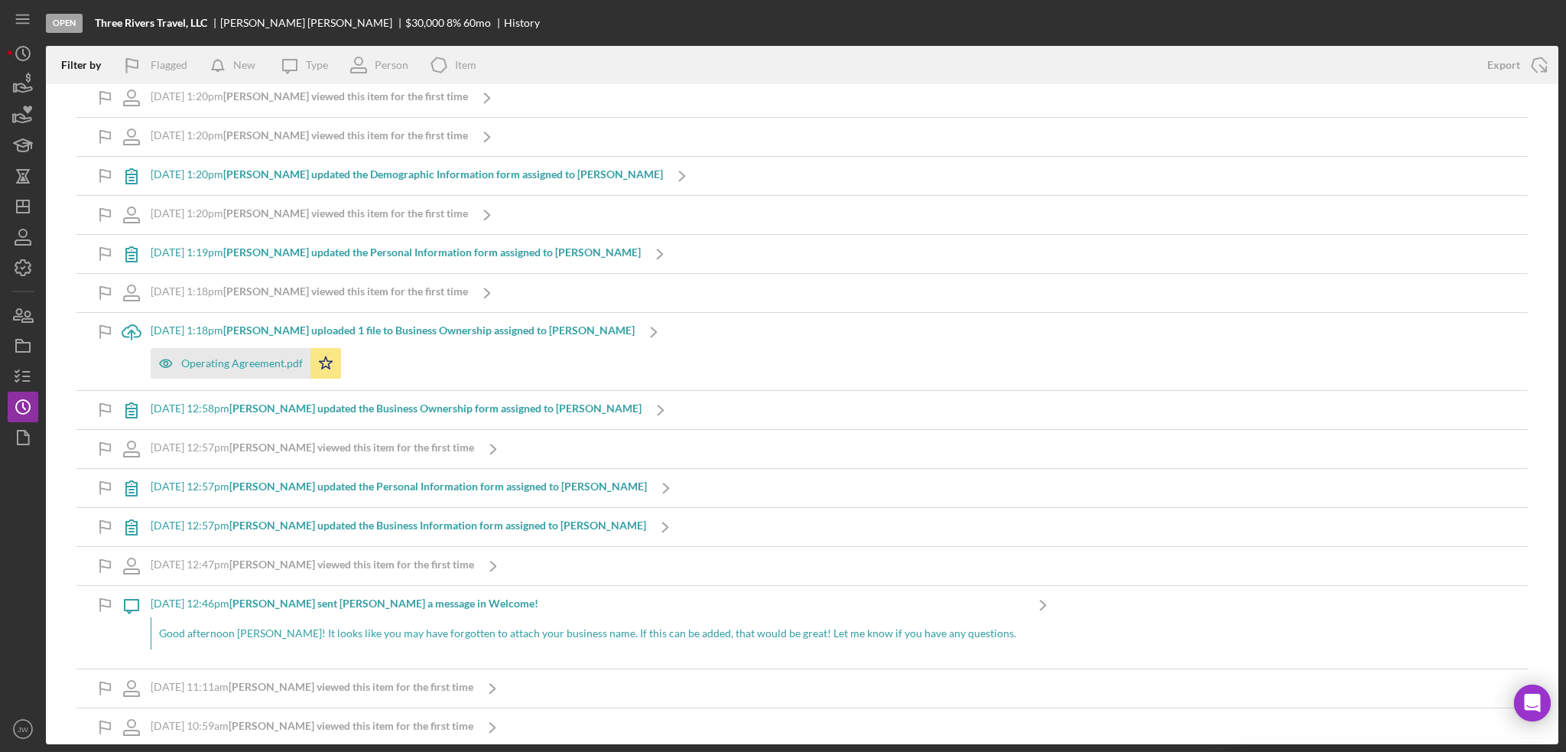
scroll to position [1329, 0]
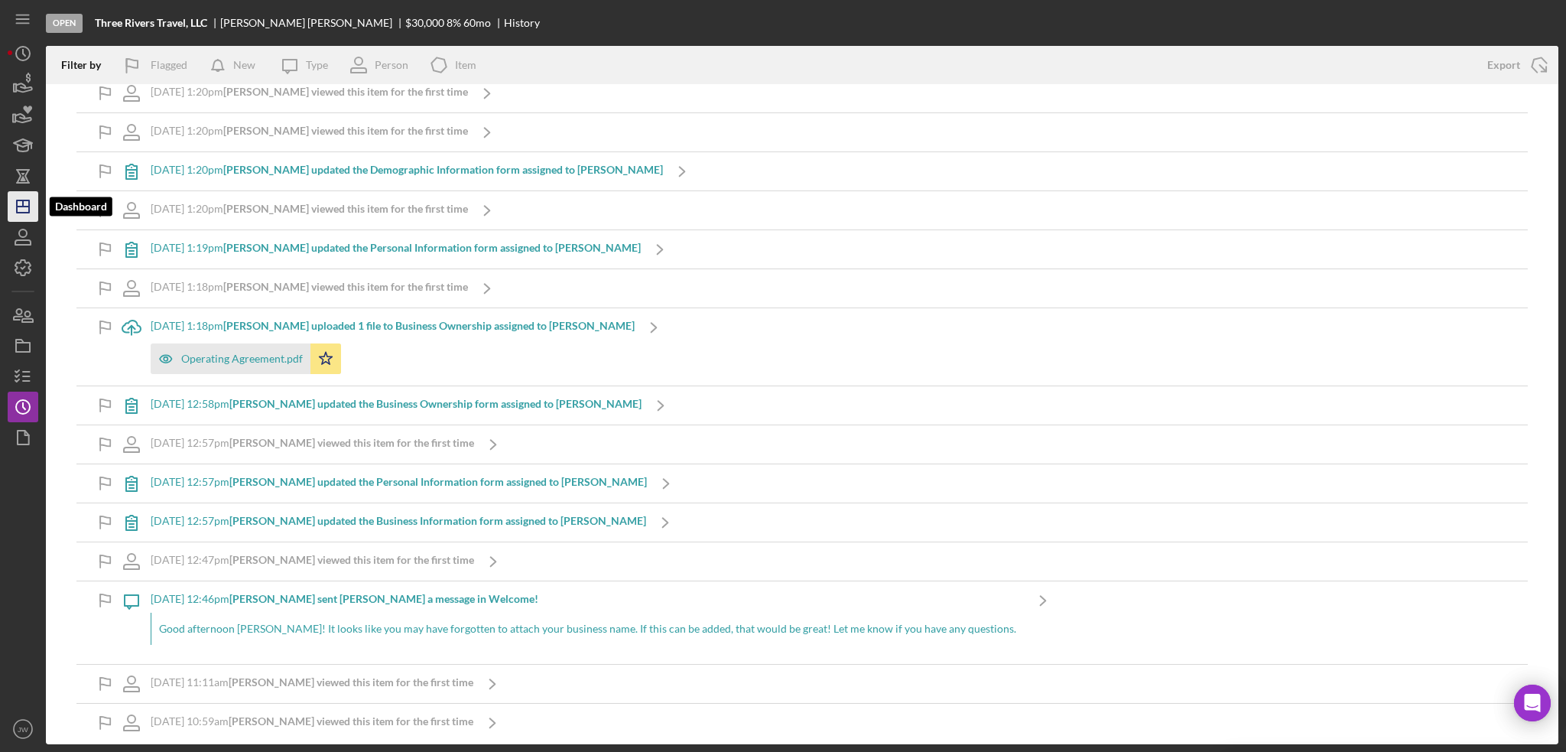
click at [12, 208] on icon "Icon/Dashboard" at bounding box center [23, 206] width 38 height 38
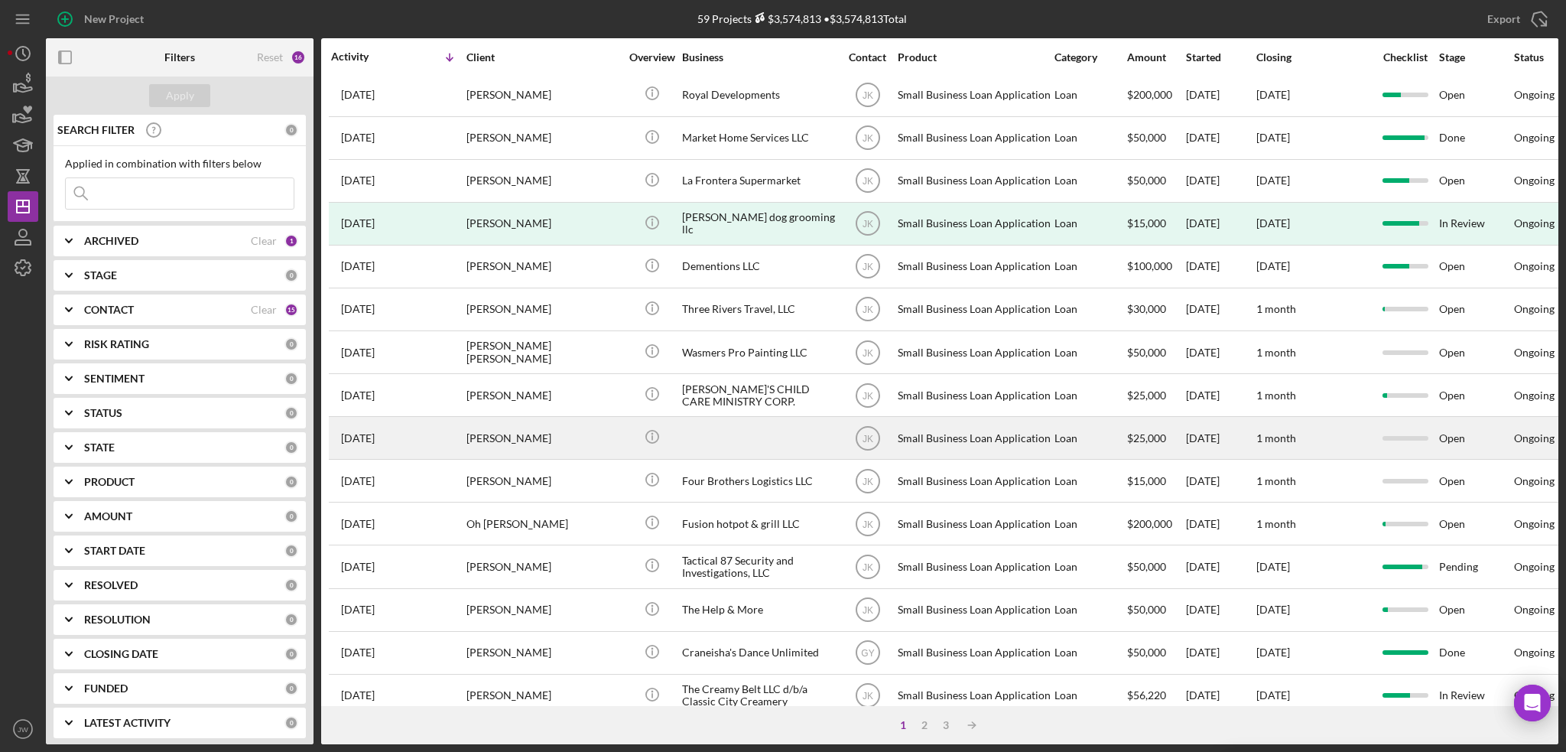
scroll to position [462, 0]
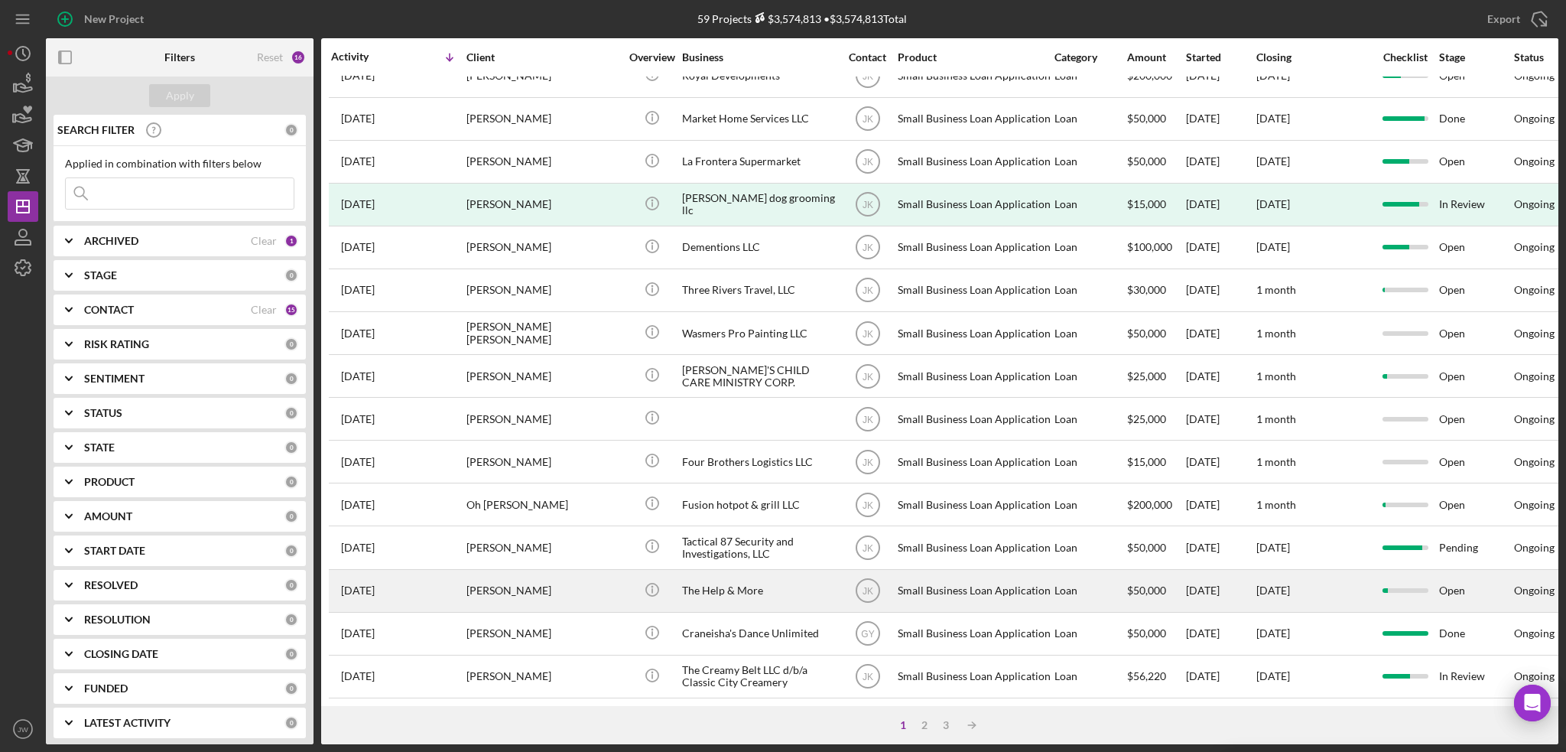
click at [725, 579] on div "The Help & More" at bounding box center [758, 591] width 153 height 41
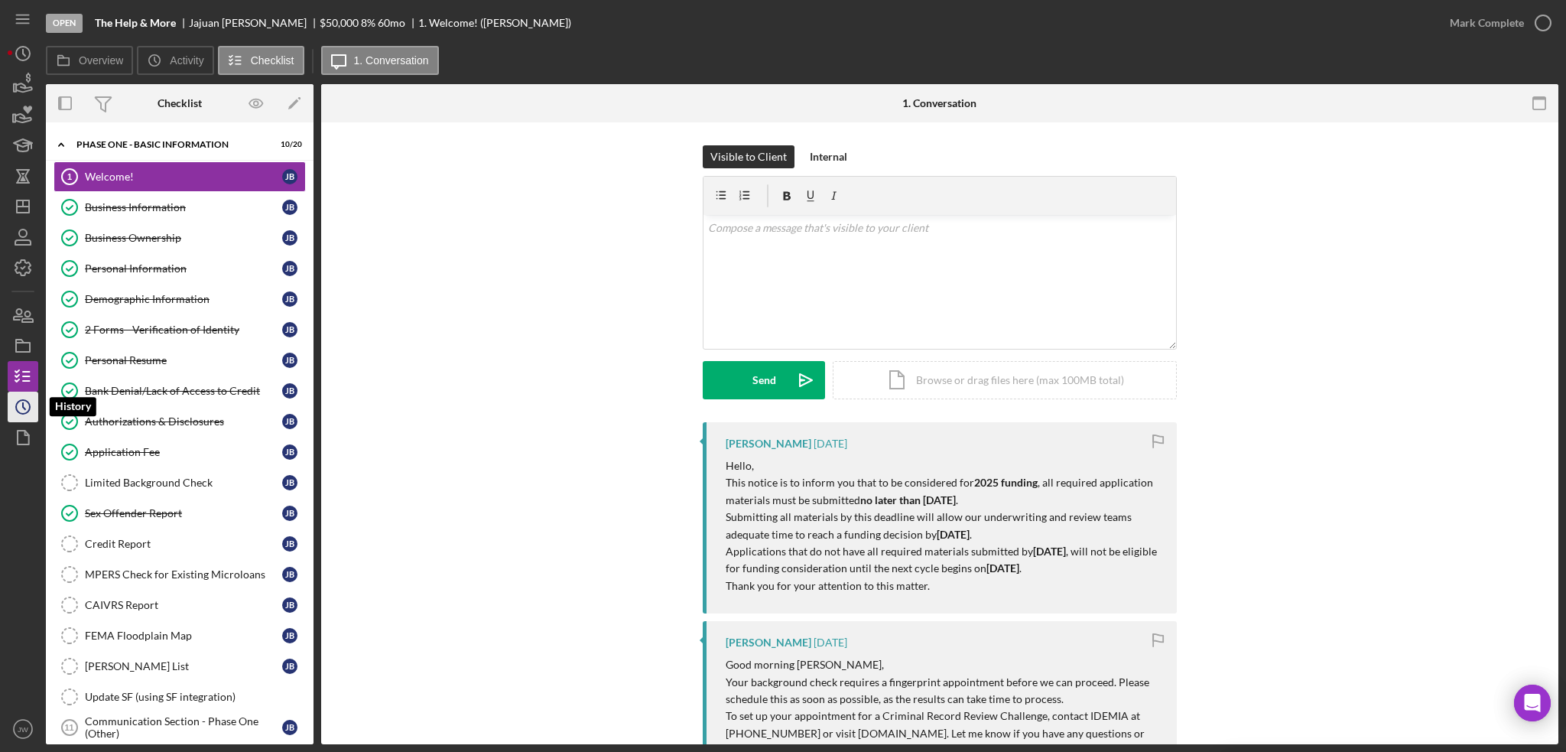
click at [21, 403] on icon "Icon/History" at bounding box center [23, 407] width 38 height 38
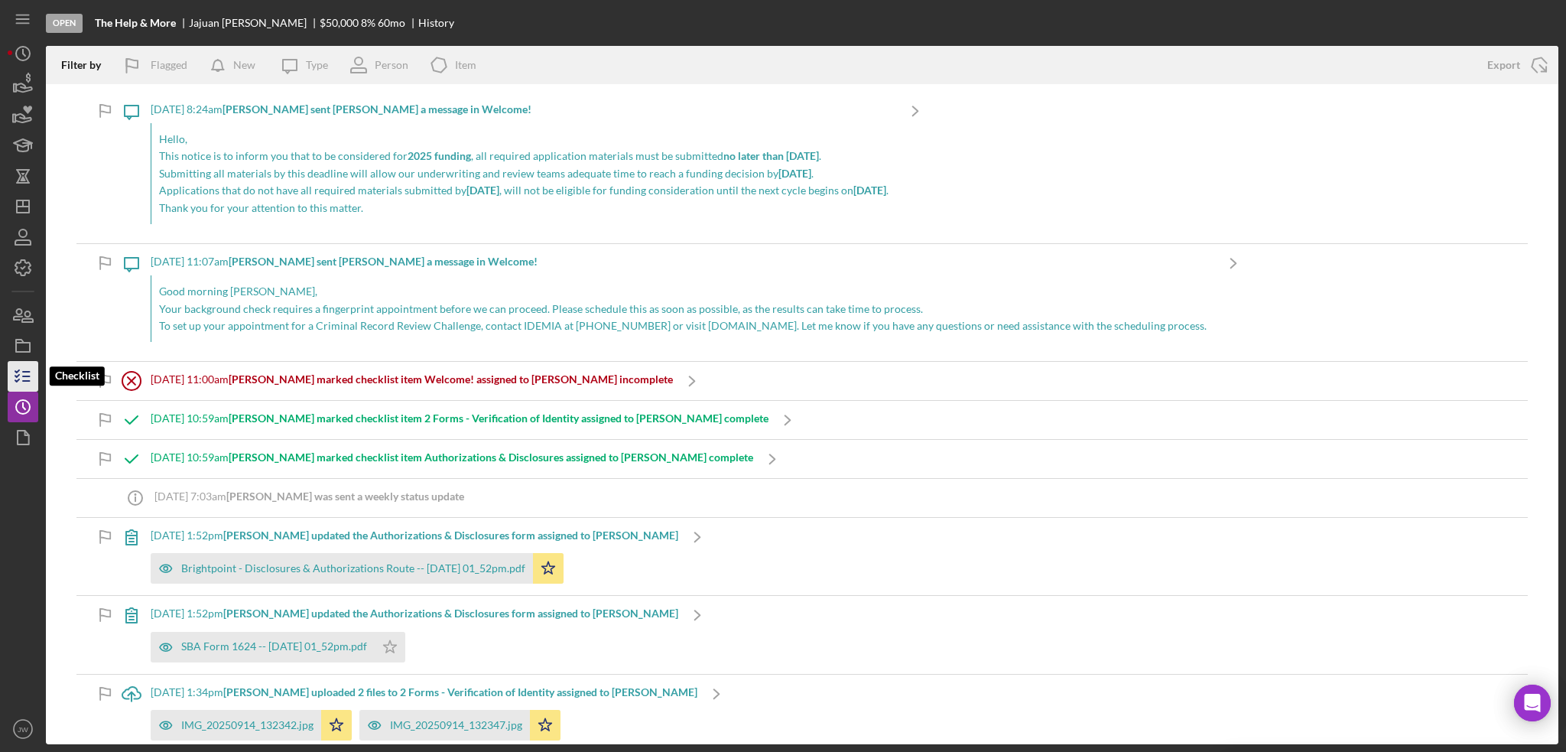
click at [25, 376] on line "button" at bounding box center [26, 376] width 7 height 0
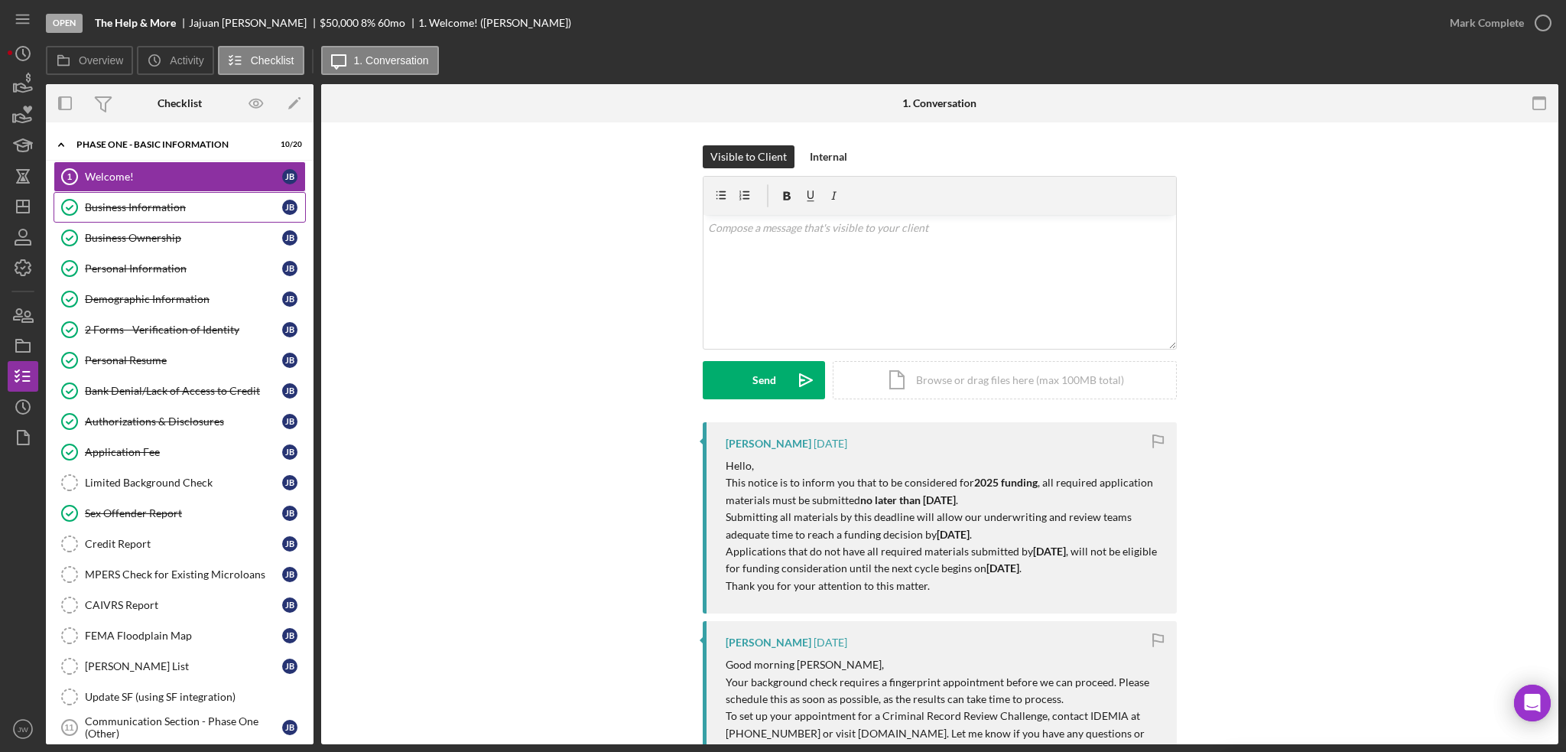
click at [144, 195] on link "Business Information Business Information [PERSON_NAME]" at bounding box center [180, 207] width 252 height 31
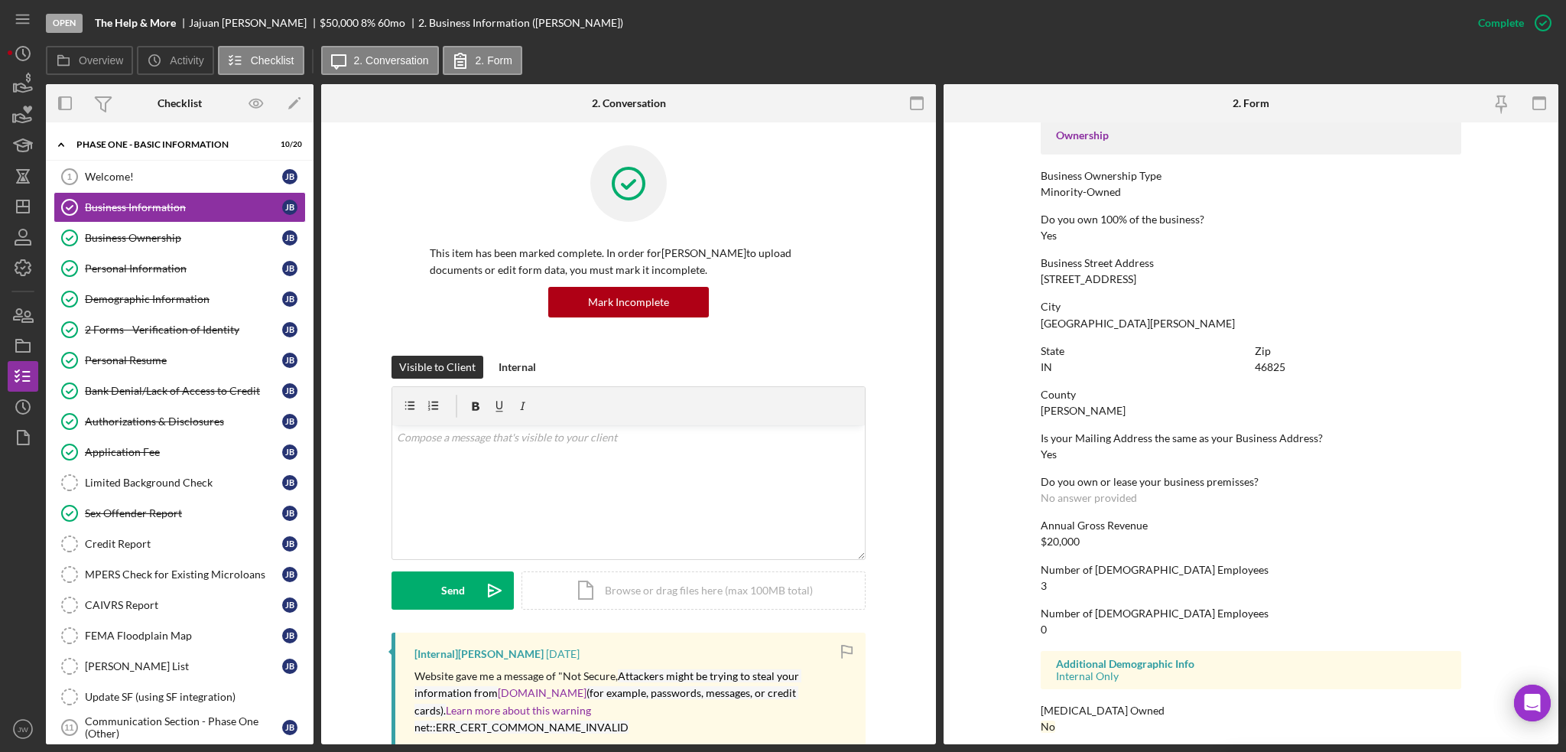
scroll to position [532, 0]
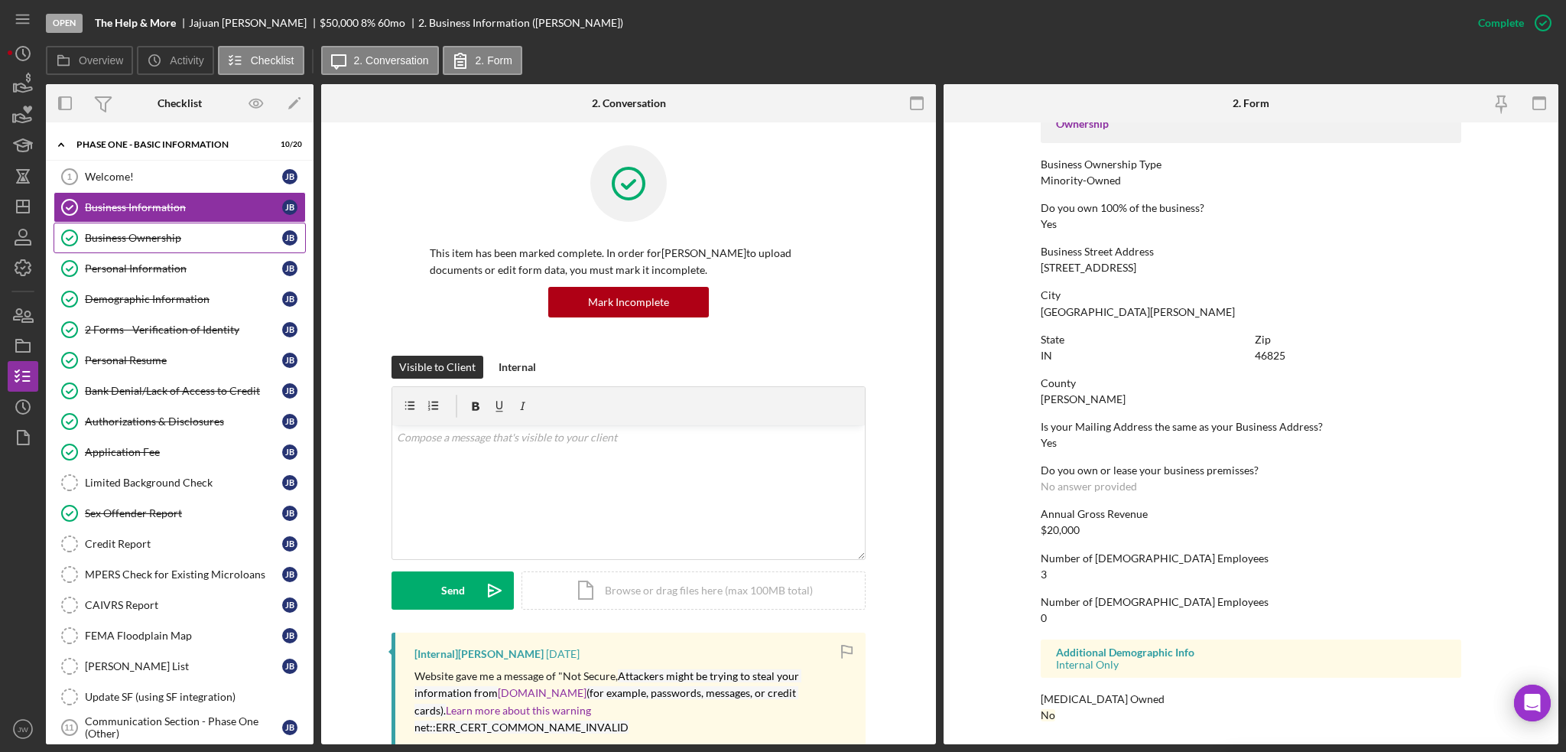
click at [202, 245] on link "Business Ownership Business Ownership [PERSON_NAME]" at bounding box center [180, 238] width 252 height 31
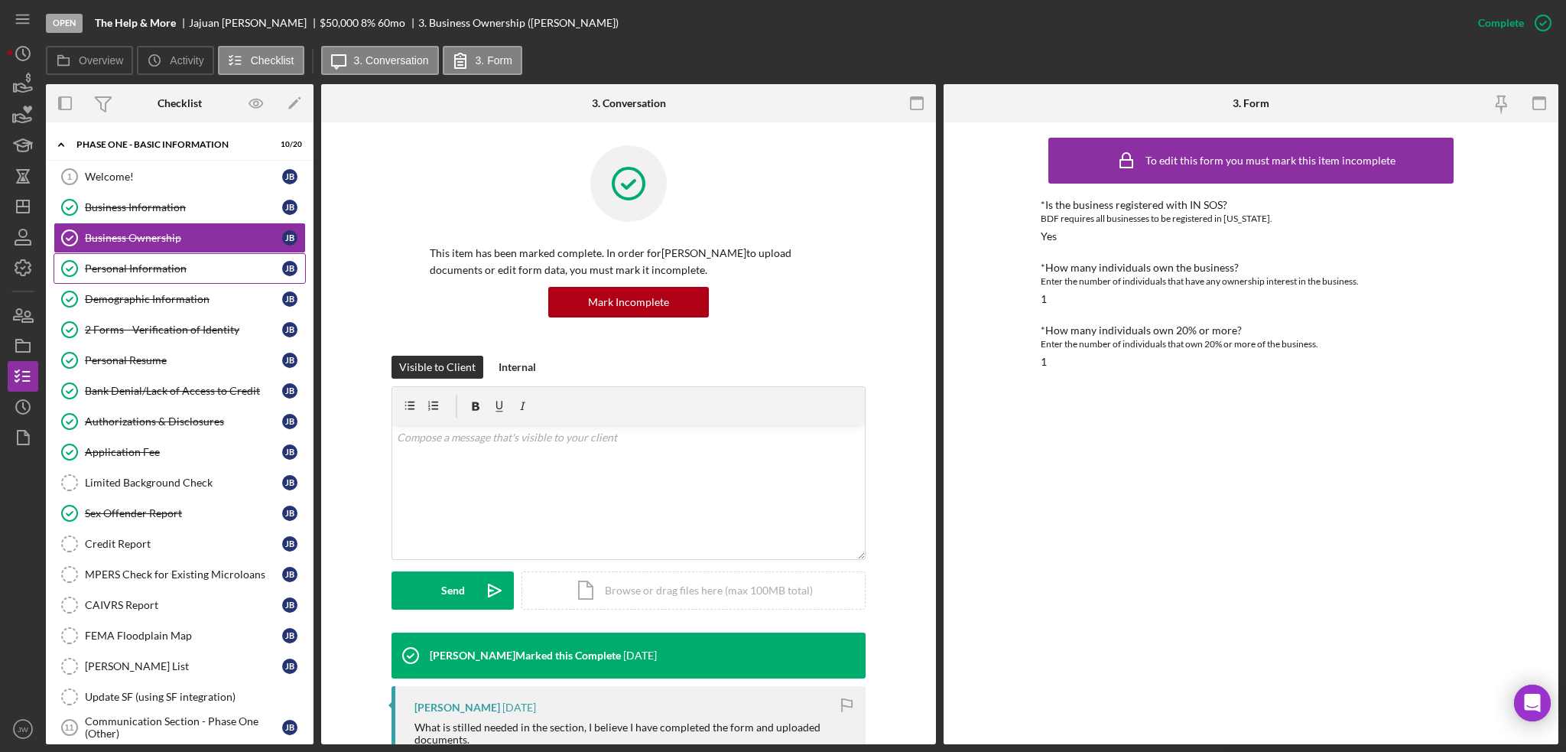
click at [194, 265] on div "Personal Information" at bounding box center [183, 268] width 197 height 12
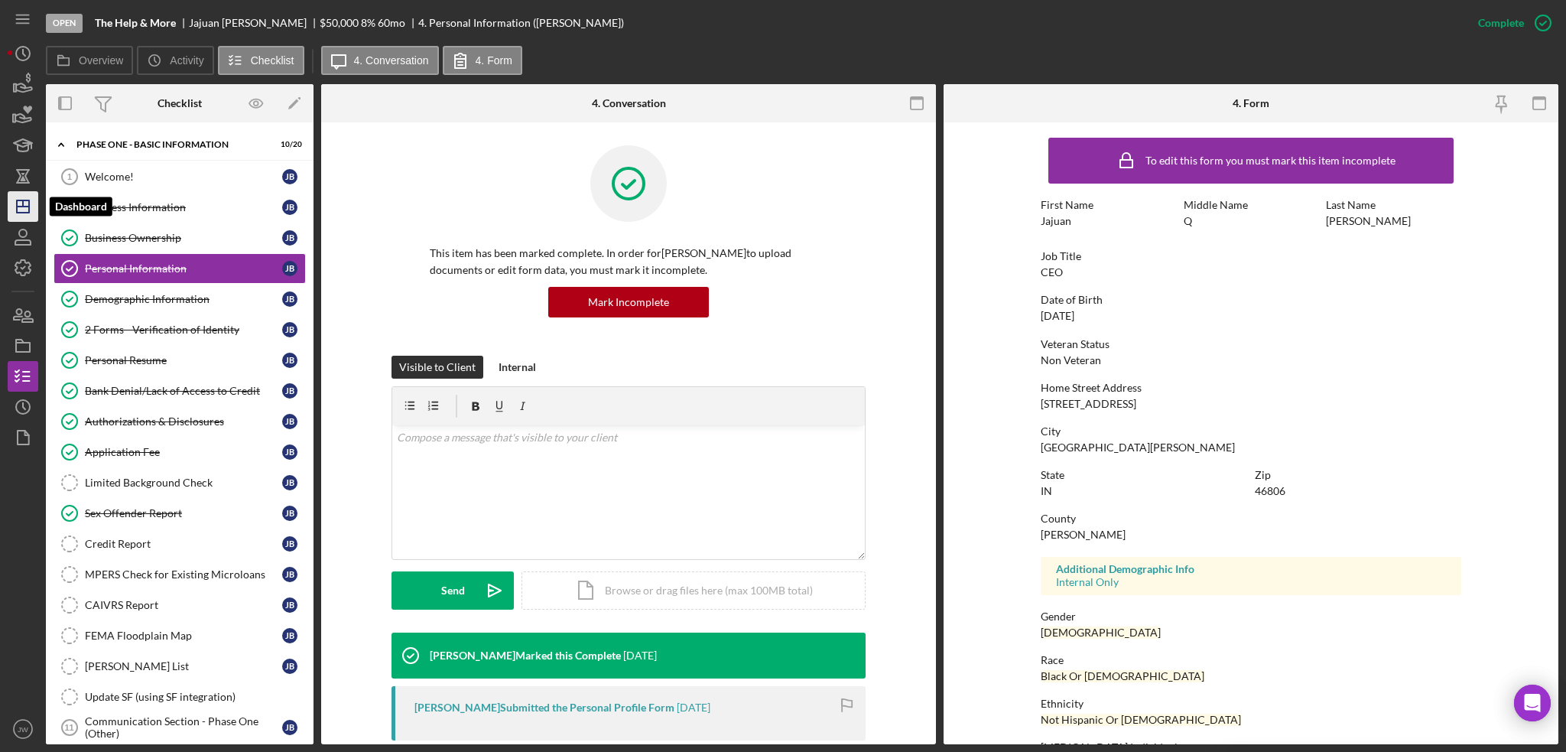
click at [18, 207] on line "button" at bounding box center [23, 207] width 12 height 0
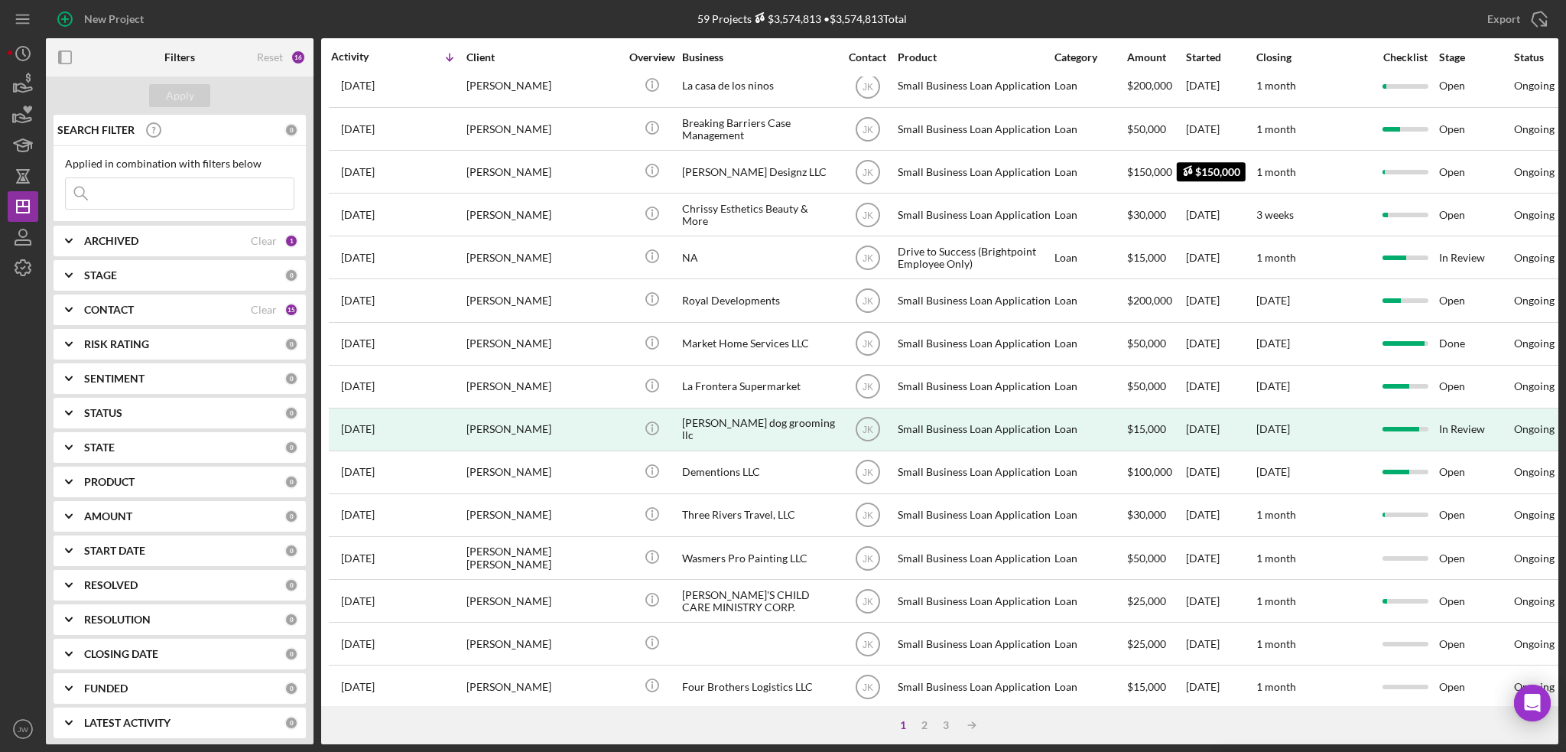
scroll to position [229, 0]
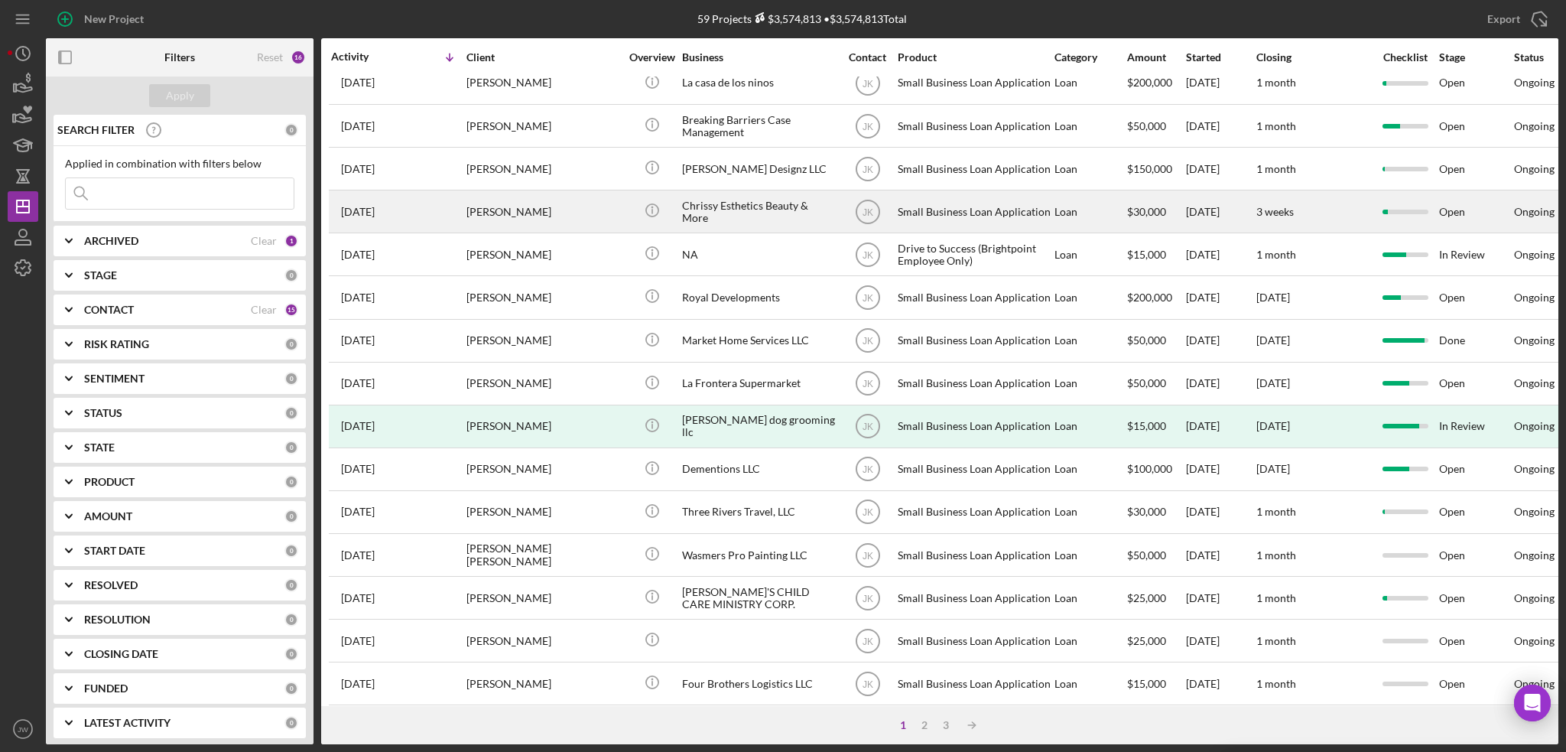
click at [750, 213] on div "Chrissy Esthetics Beauty & More" at bounding box center [758, 211] width 153 height 41
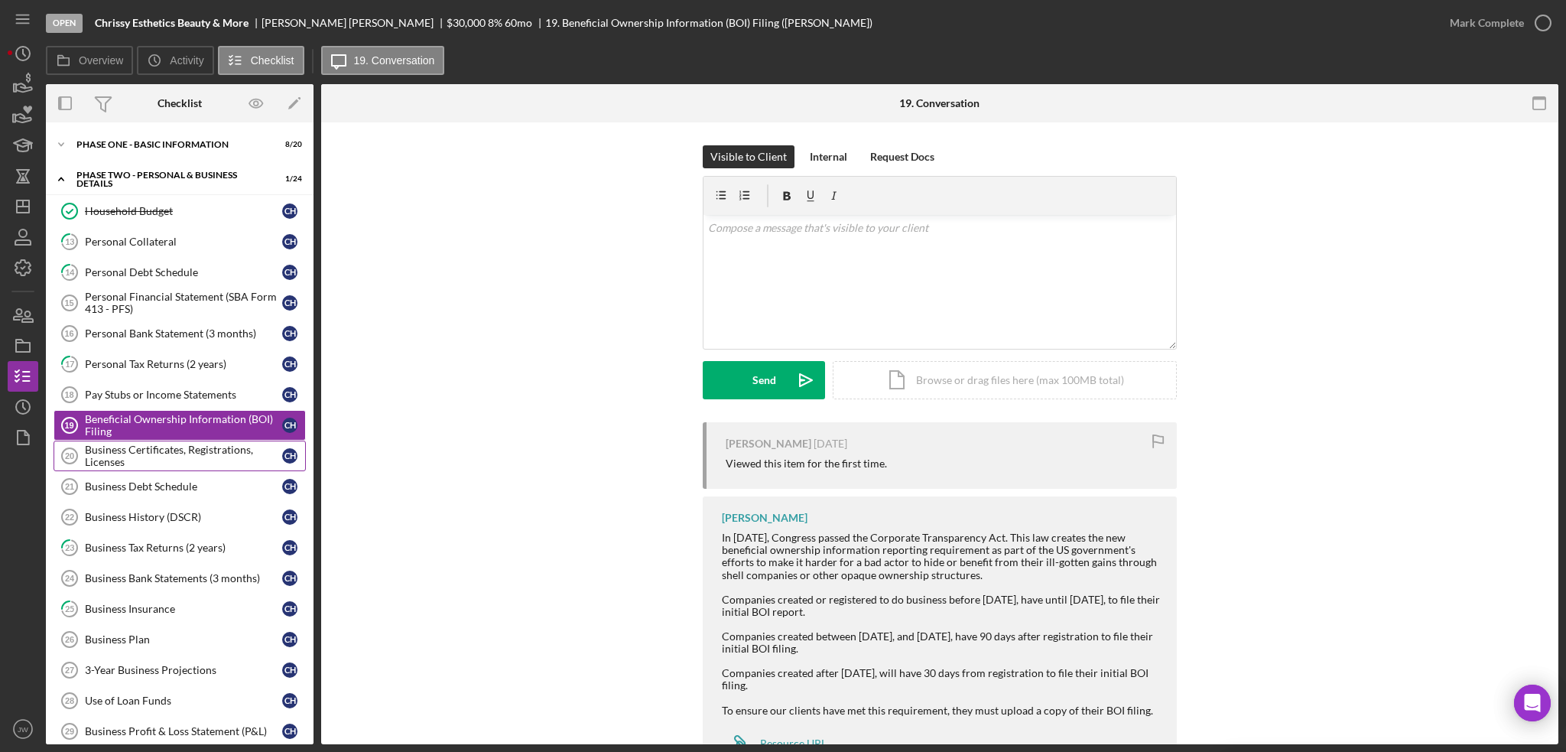
click at [150, 454] on div "Business Certificates, Registrations, Licenses" at bounding box center [183, 456] width 197 height 24
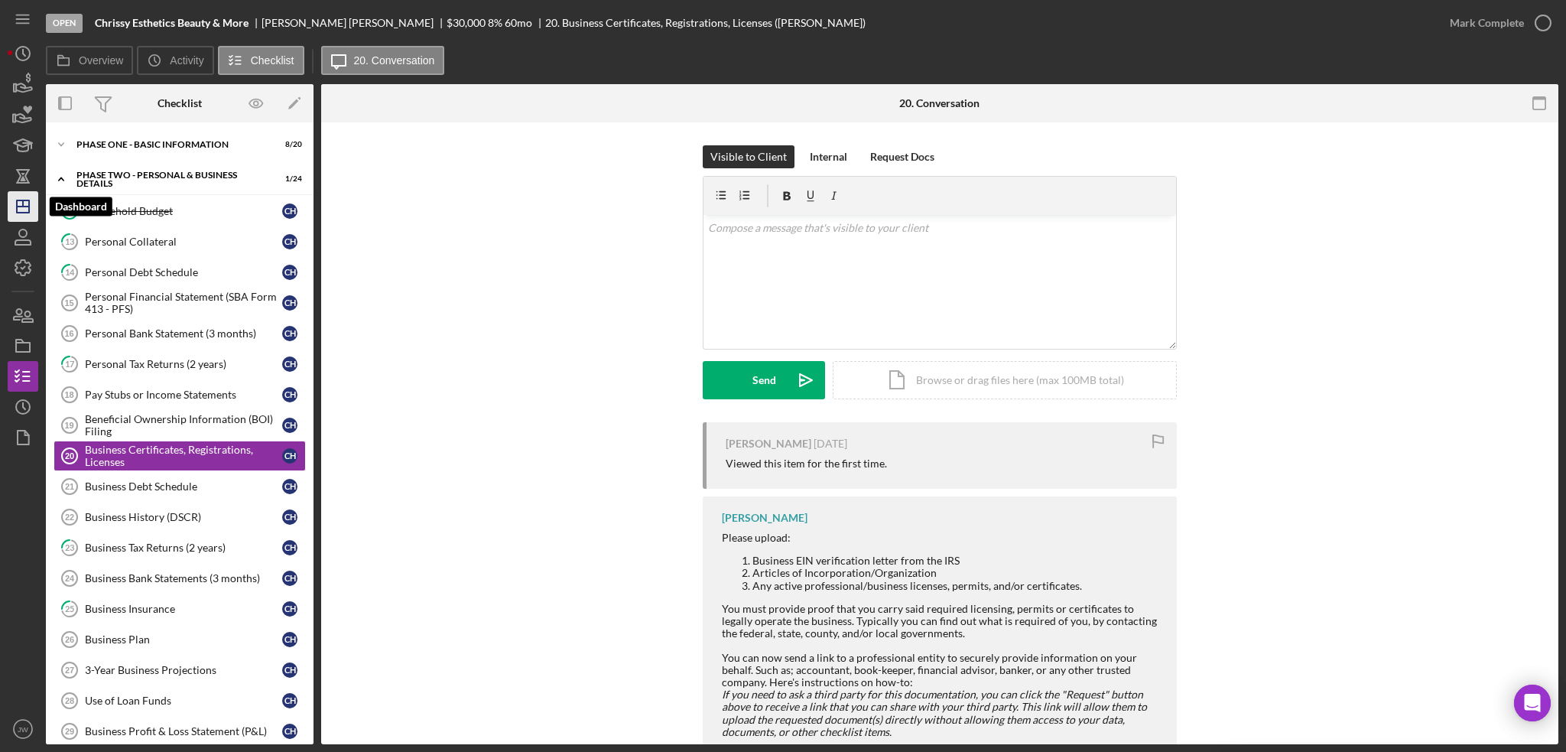
click at [24, 210] on icon "Icon/Dashboard" at bounding box center [23, 206] width 38 height 38
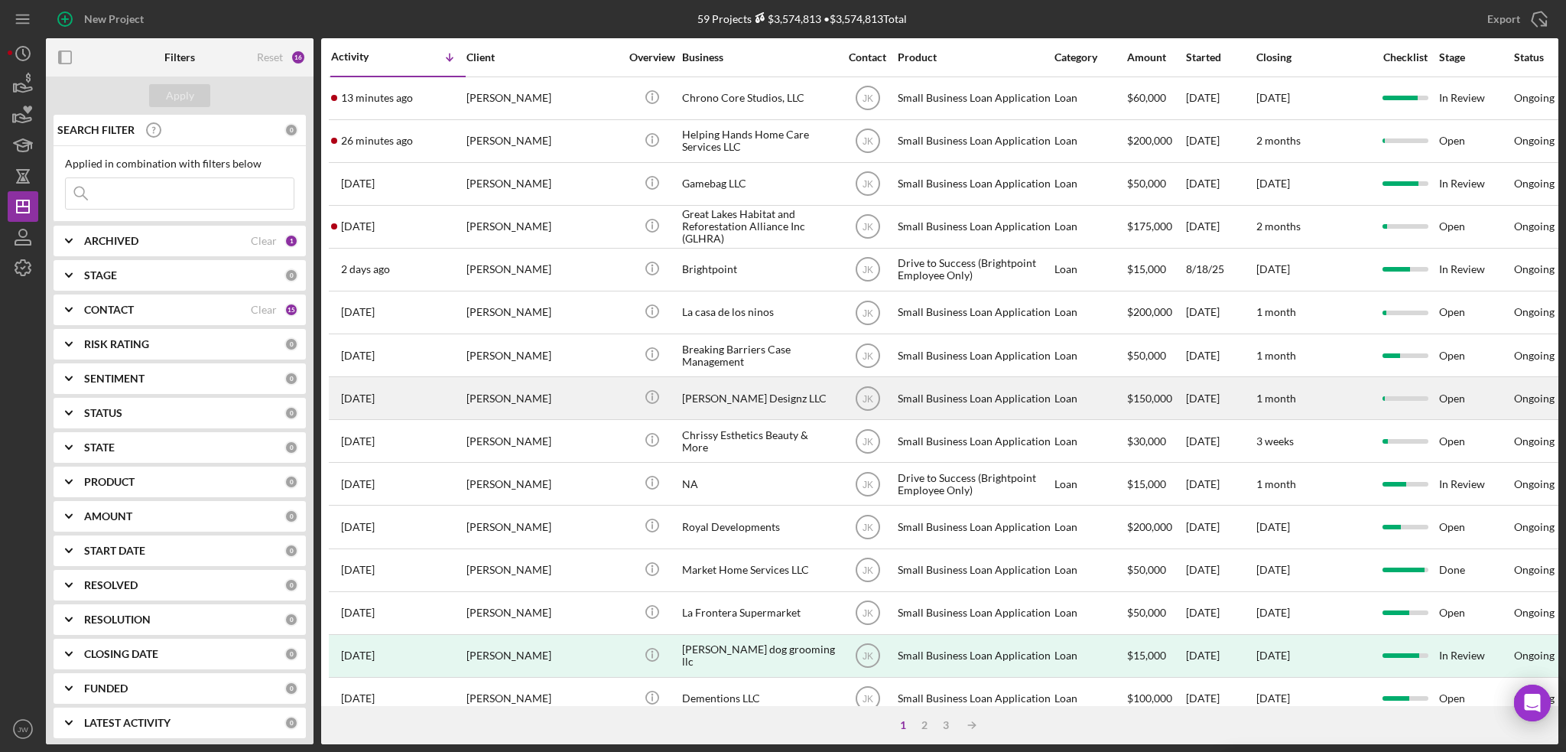
click at [731, 398] on div "[PERSON_NAME] Designz LLC" at bounding box center [758, 398] width 153 height 41
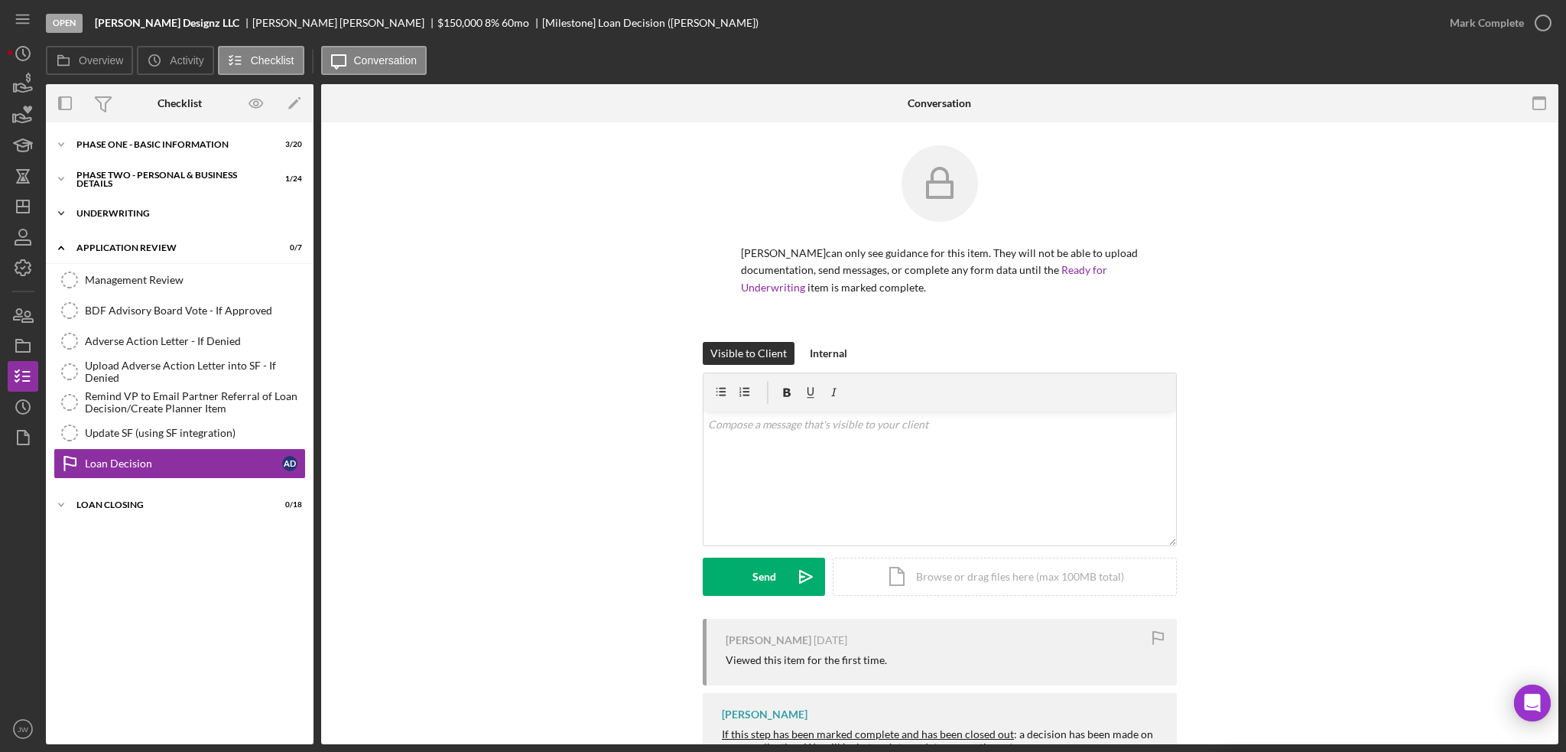
click at [122, 220] on div "Icon/Expander Underwriting 0 / 6" at bounding box center [180, 213] width 268 height 31
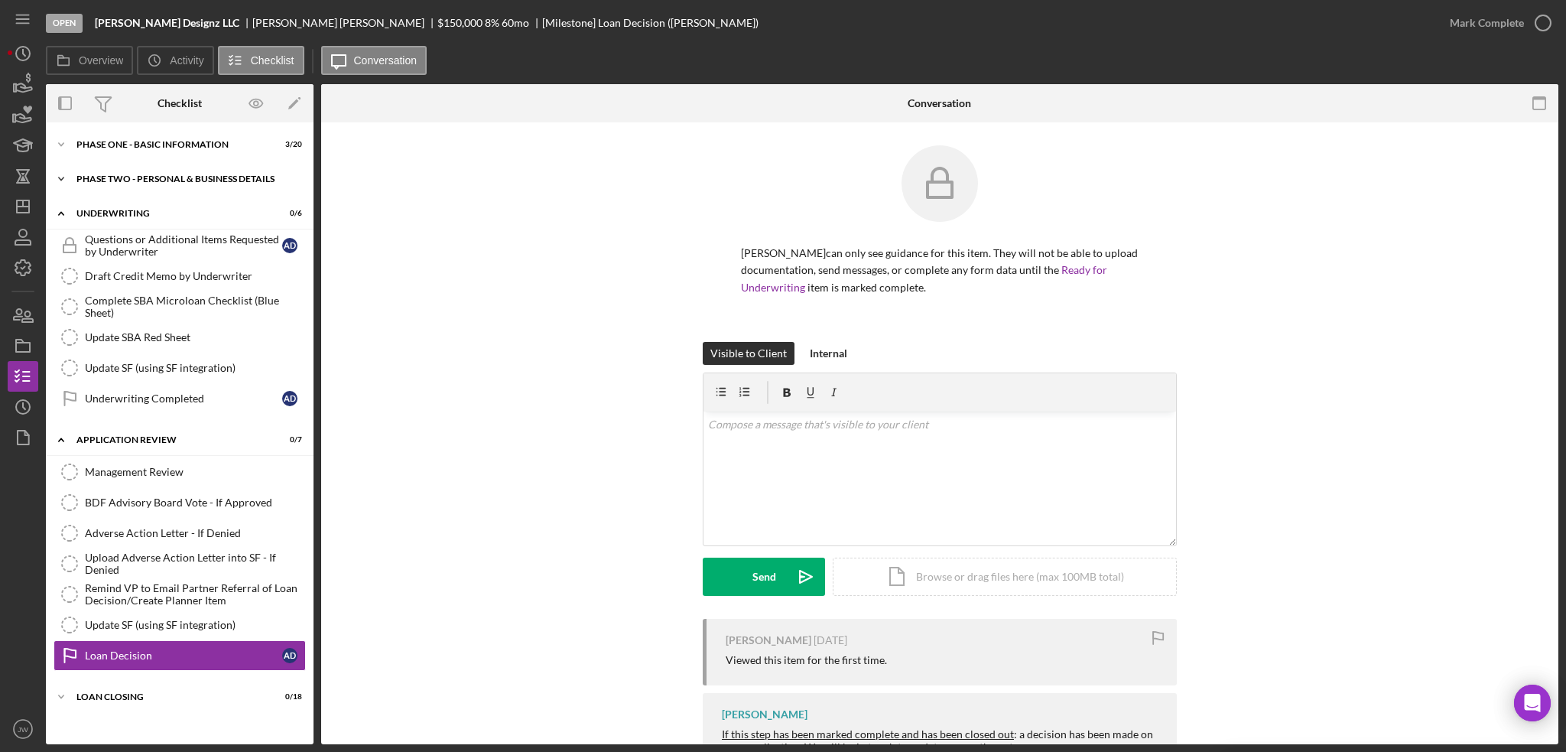
click at [119, 181] on div "PHASE TWO - PERSONAL & BUSINESS DETAILS" at bounding box center [185, 178] width 218 height 9
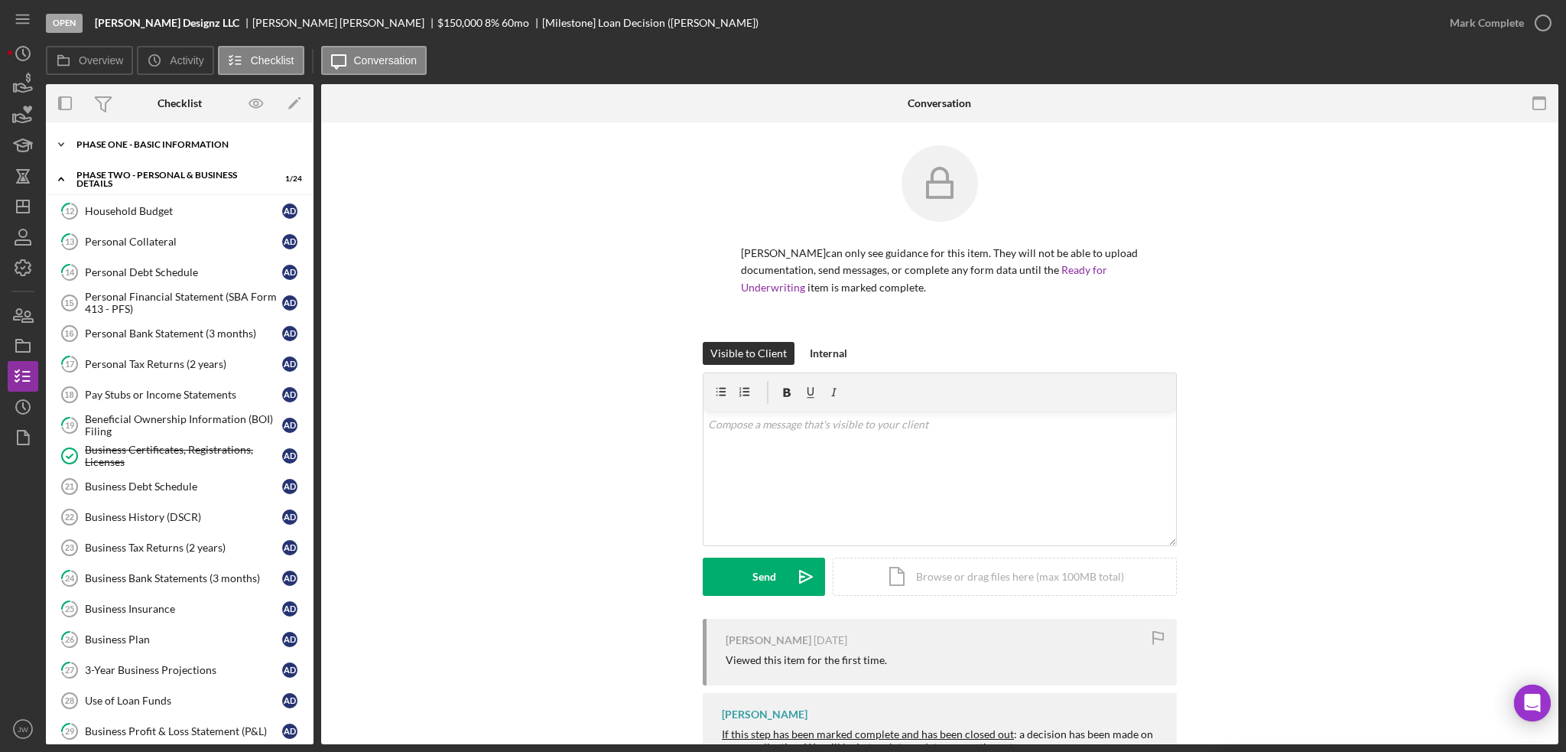
click at [117, 140] on div "Phase One - Basic Information" at bounding box center [185, 144] width 218 height 9
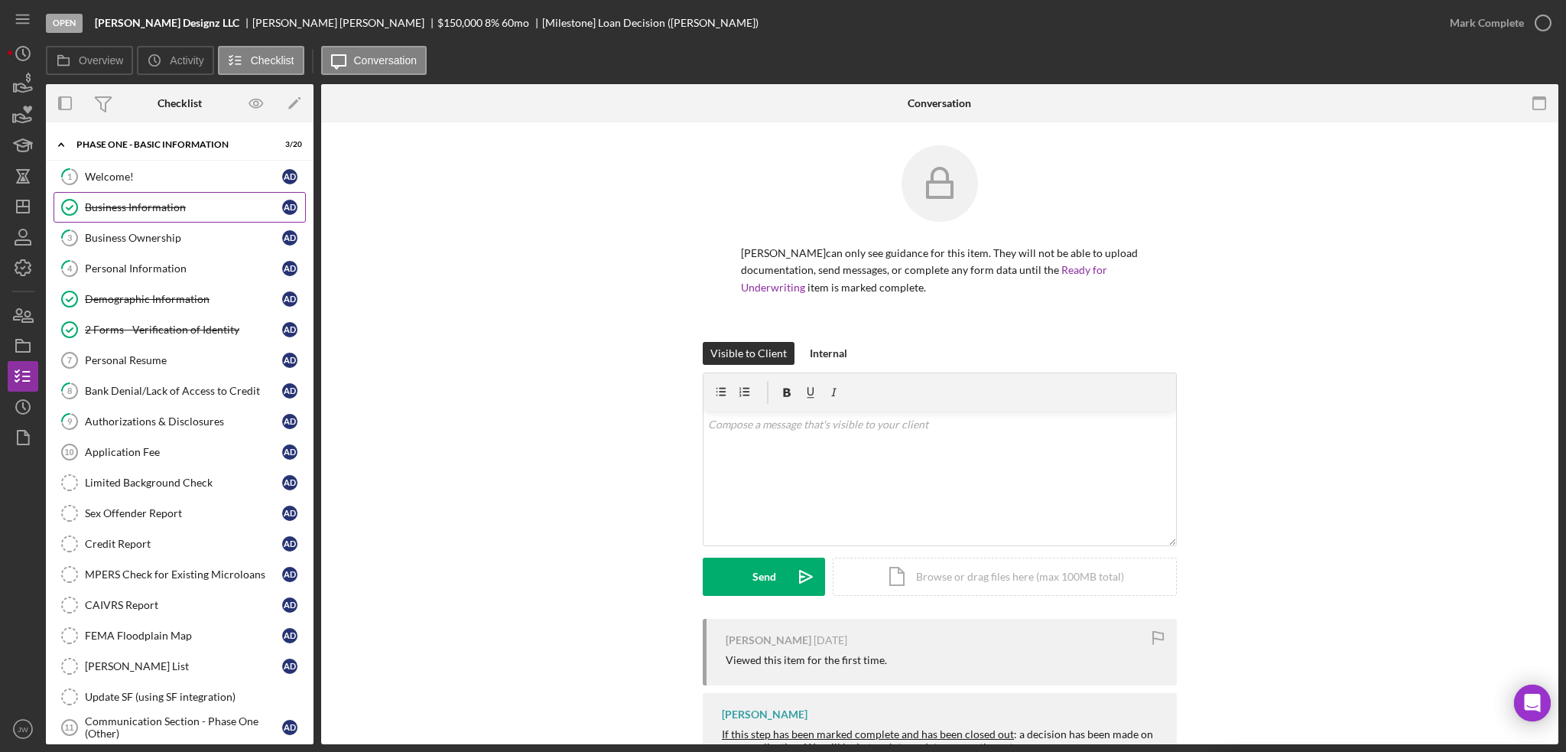
click at [132, 210] on div "Business Information" at bounding box center [183, 207] width 197 height 12
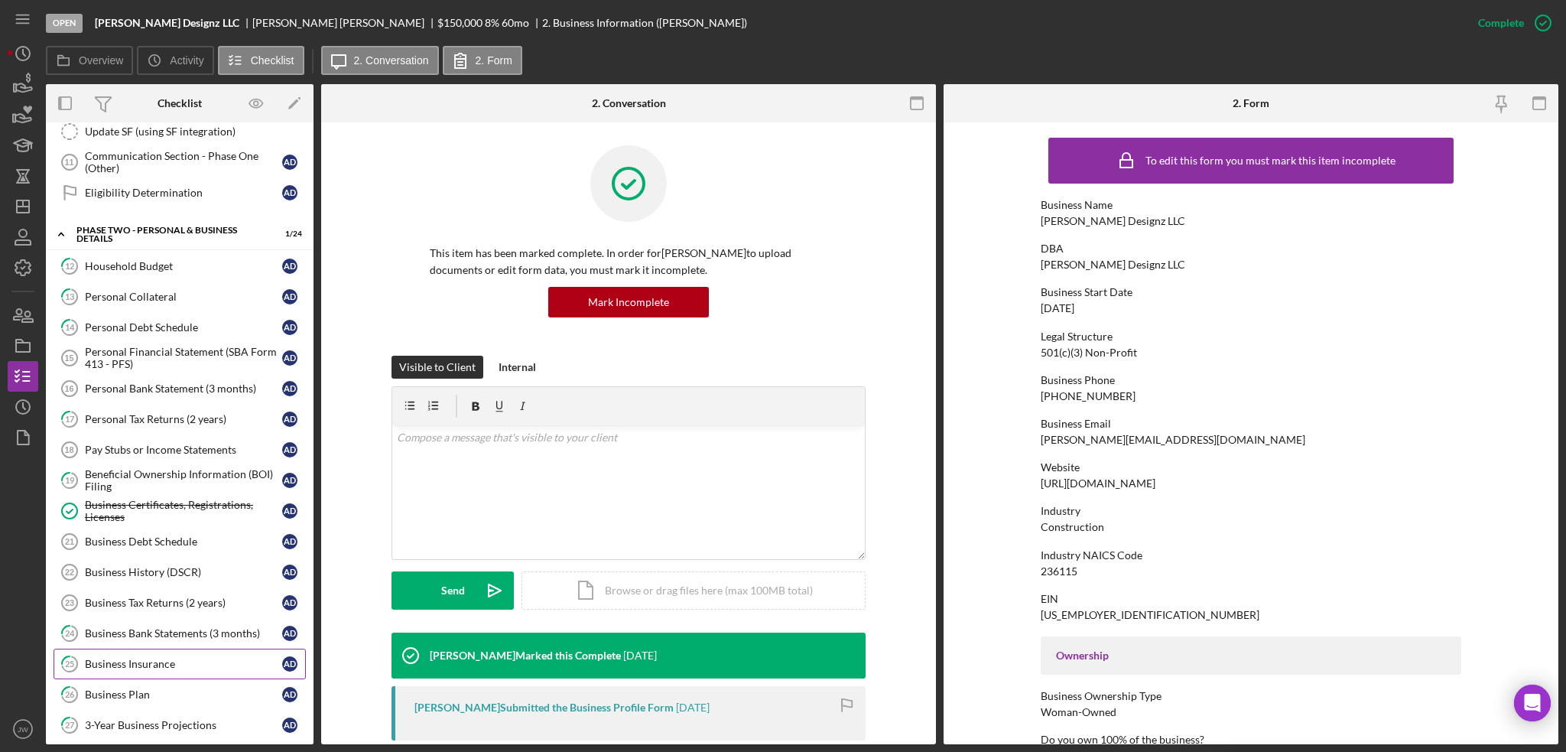
scroll to position [841, 0]
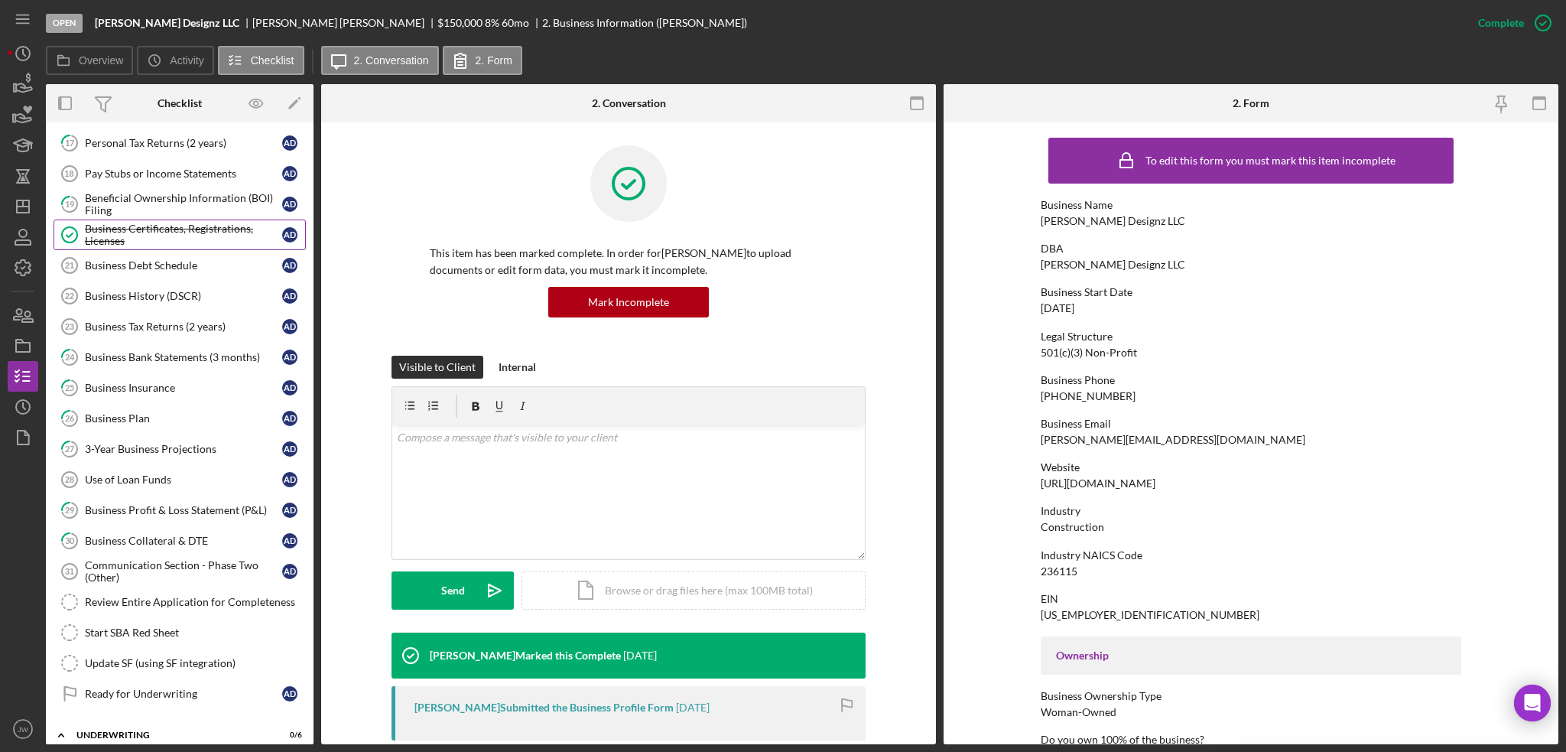
click at [125, 229] on div "Business Certificates, Registrations, Licenses" at bounding box center [183, 235] width 197 height 24
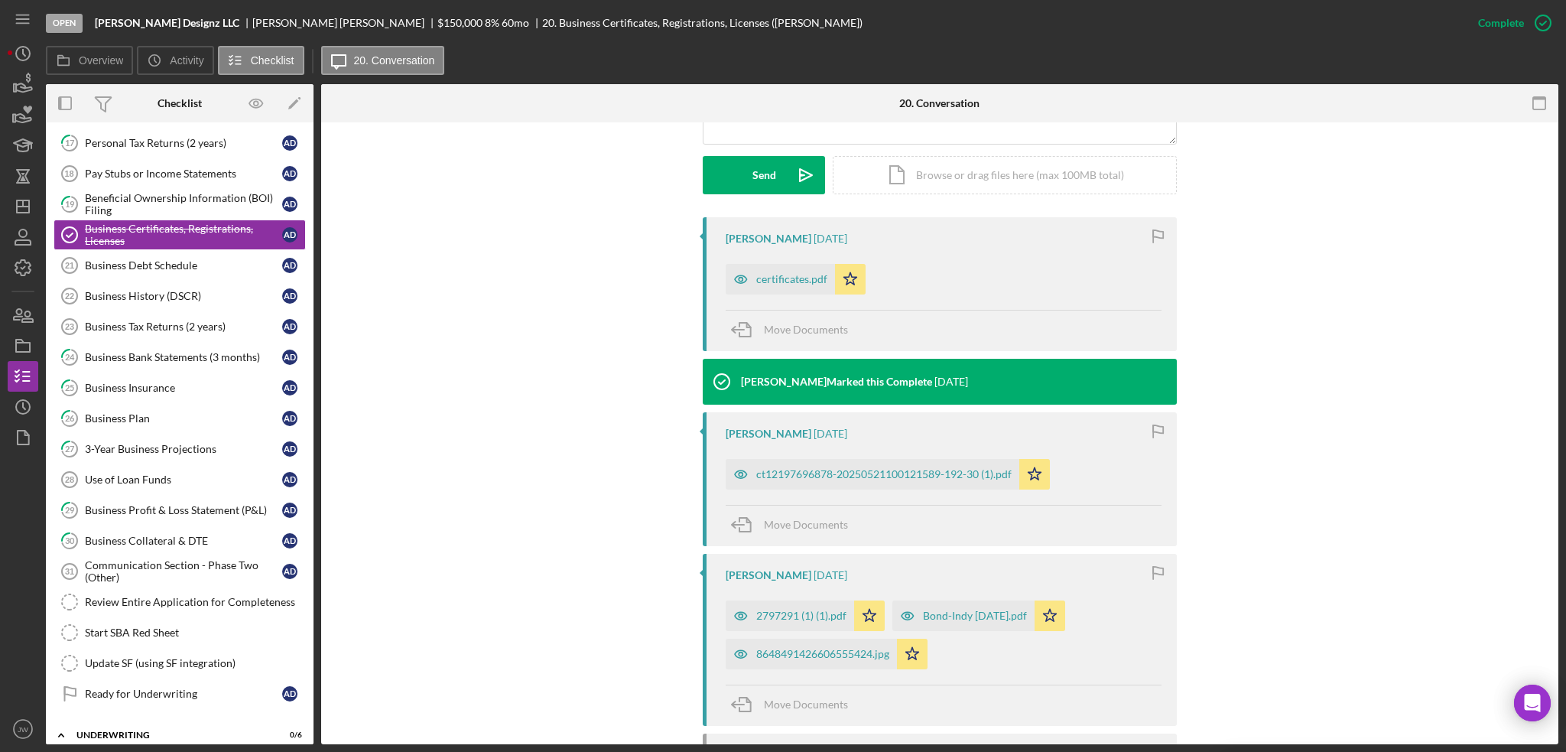
scroll to position [535, 0]
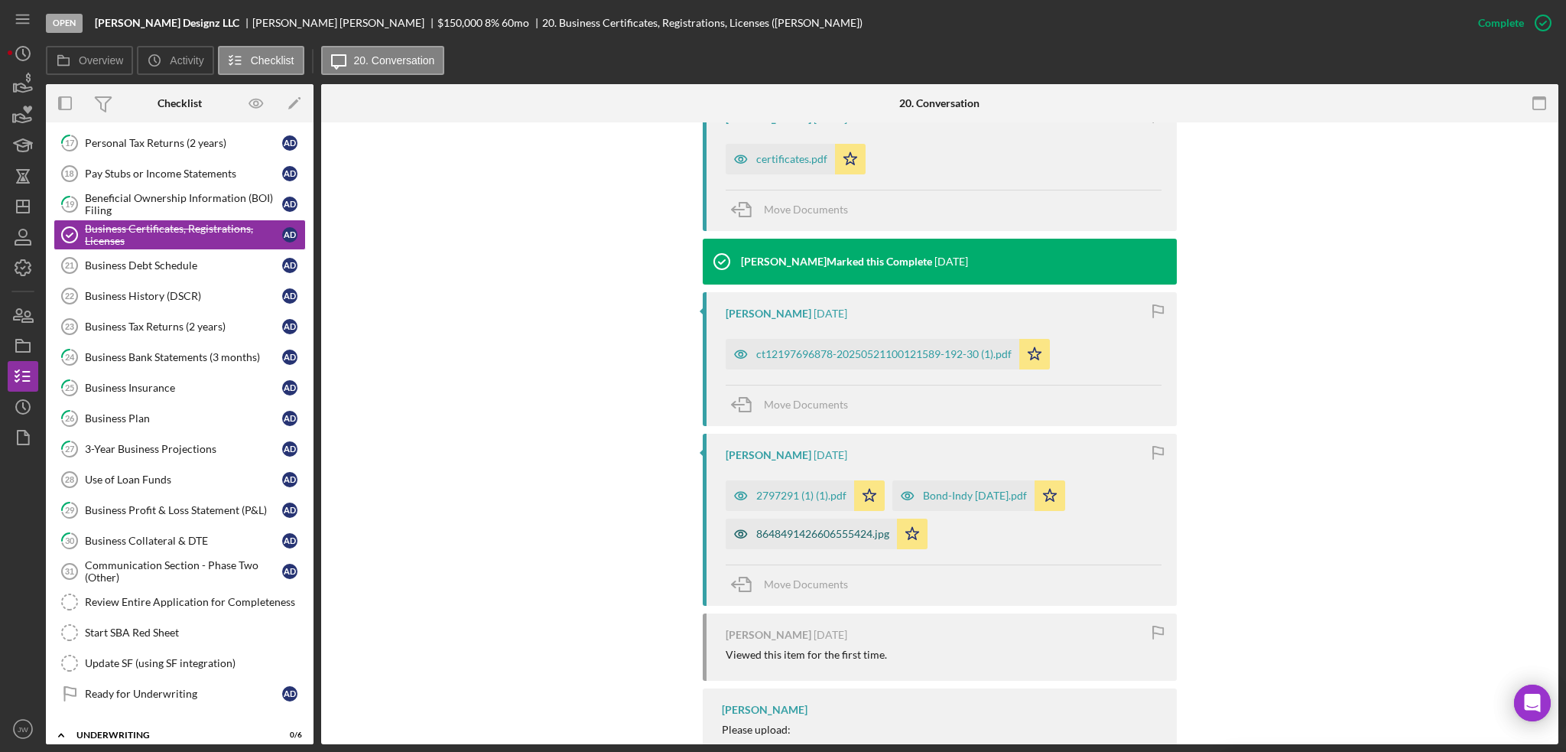
click at [737, 531] on icon "button" at bounding box center [741, 534] width 31 height 31
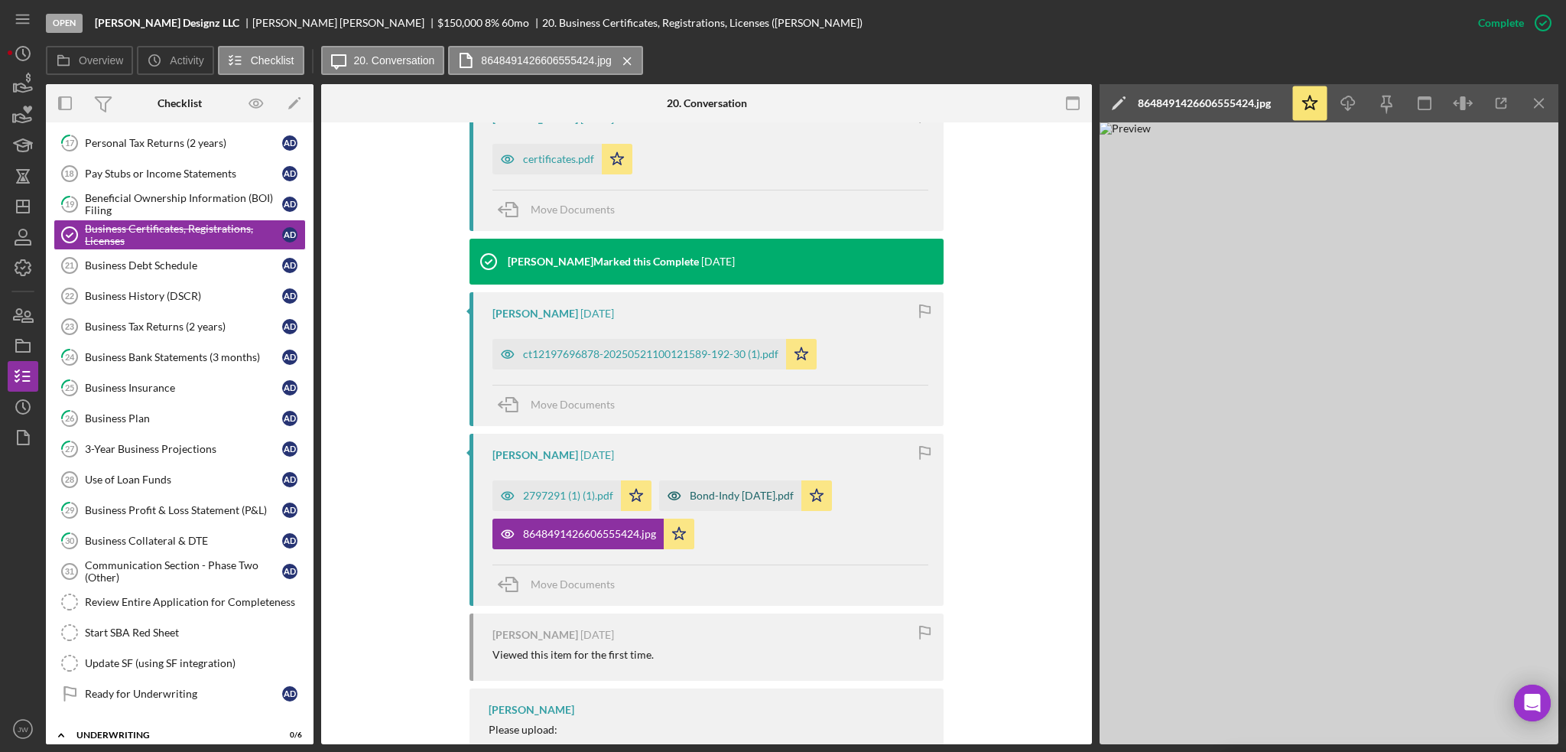
click at [667, 491] on icon "button" at bounding box center [674, 495] width 31 height 31
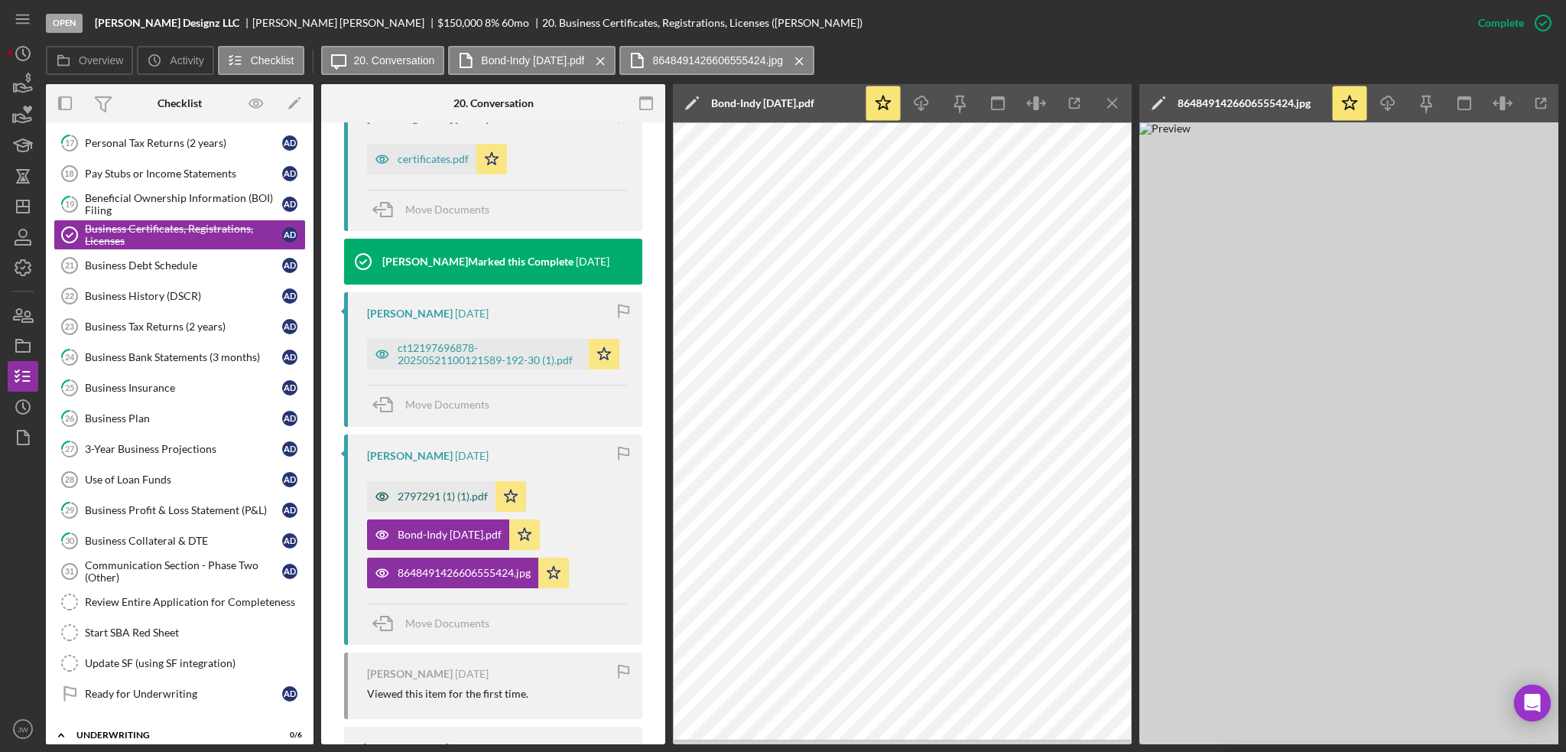
click at [379, 498] on icon "button" at bounding box center [382, 496] width 31 height 31
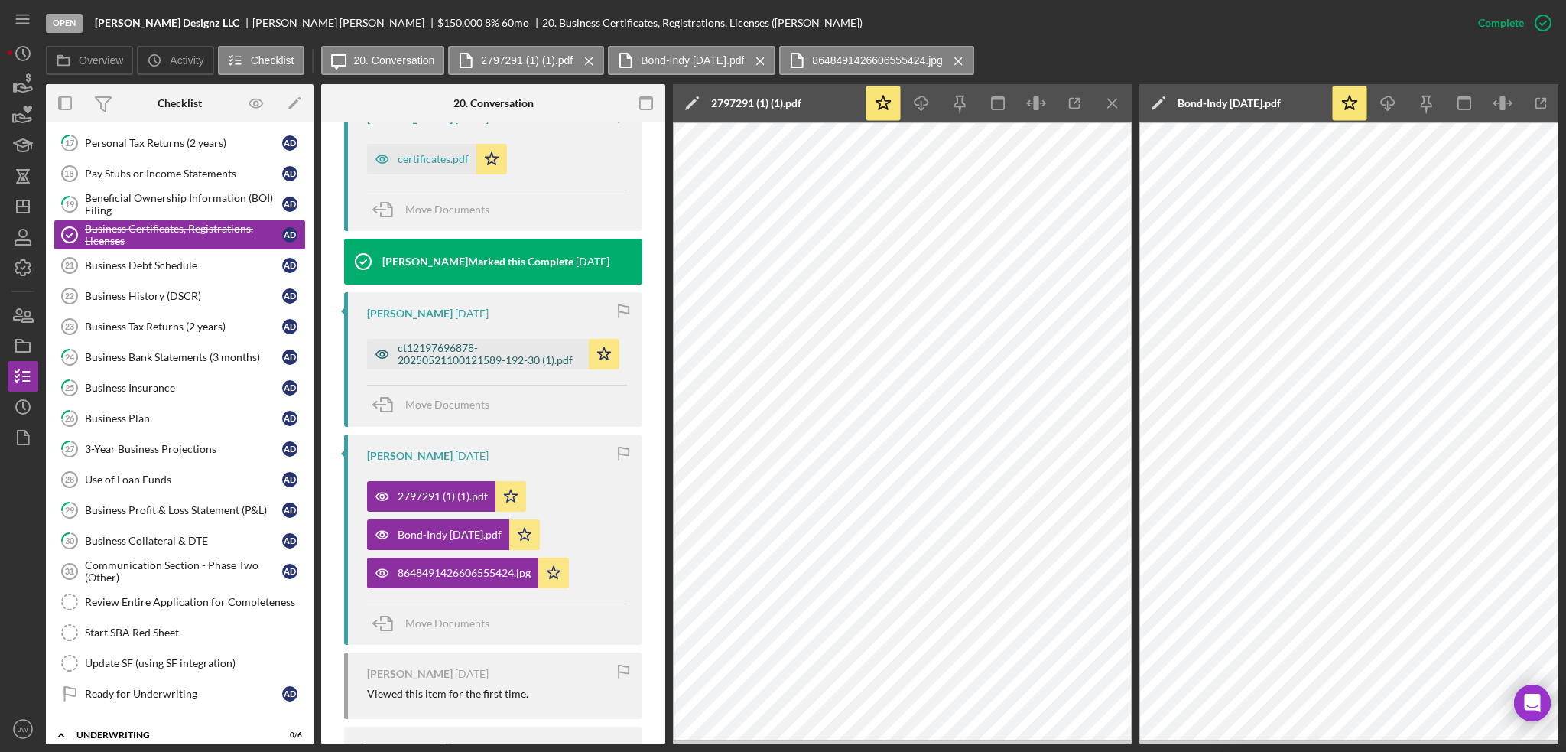
click at [385, 354] on icon "button" at bounding box center [382, 354] width 31 height 31
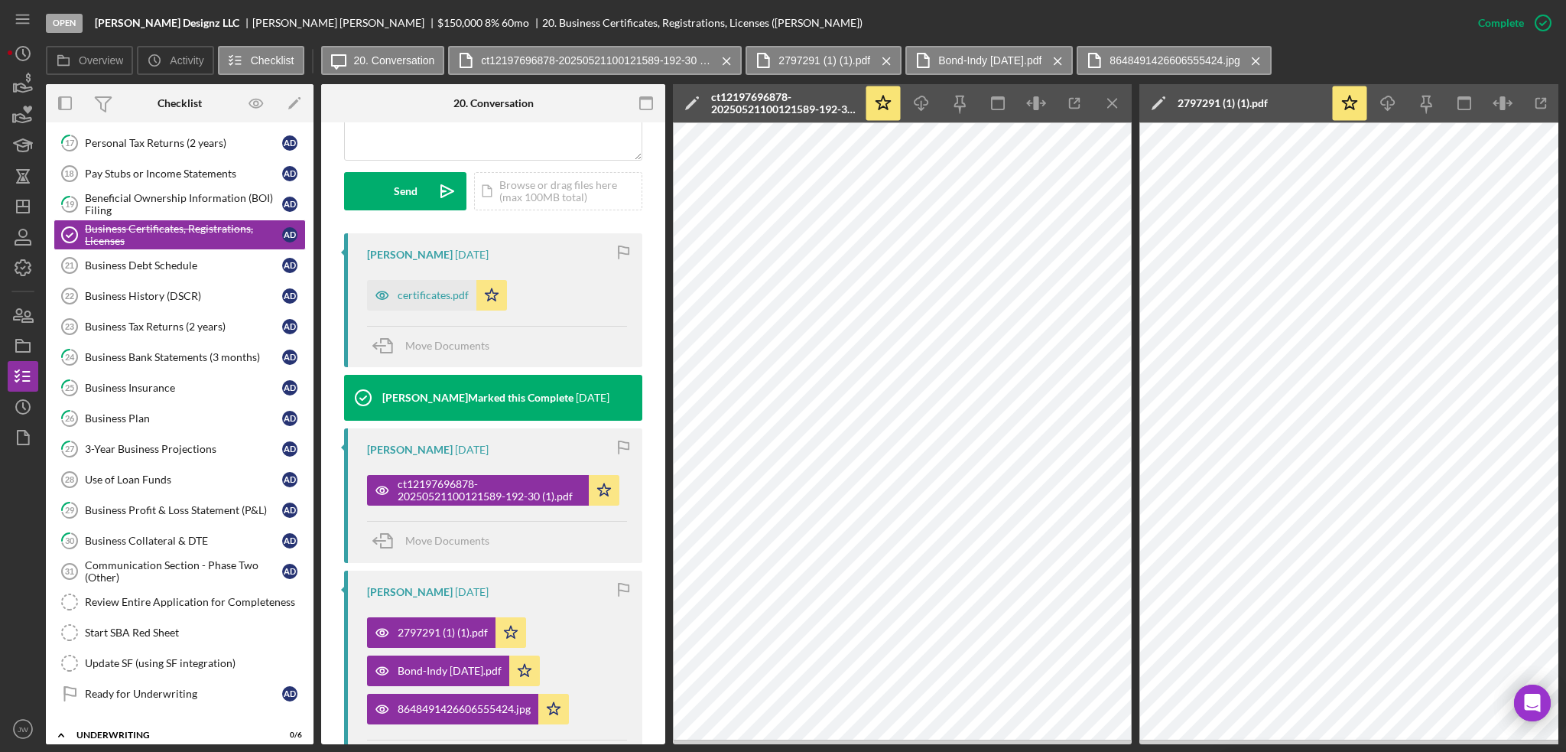
scroll to position [399, 0]
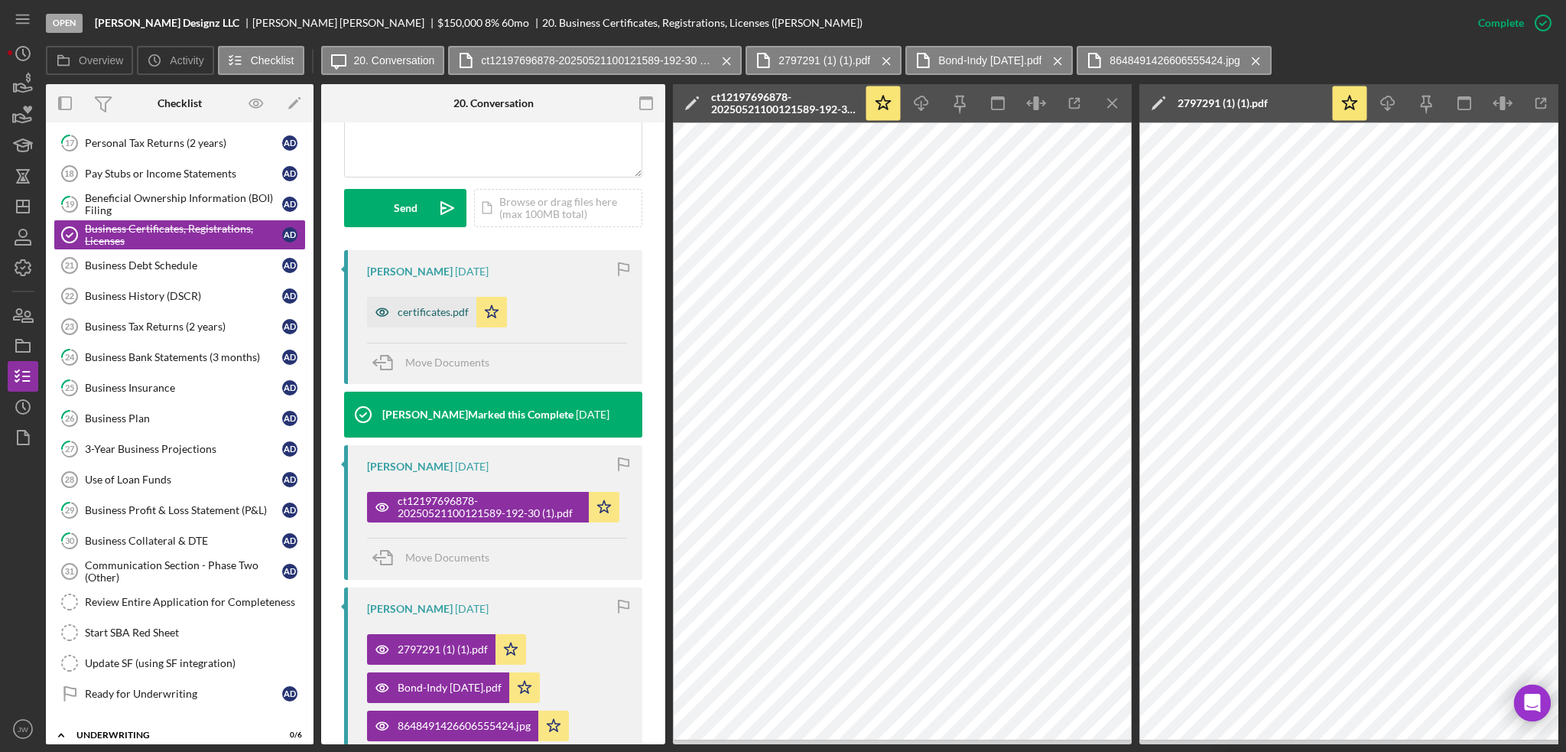
click at [382, 311] on icon "button" at bounding box center [382, 313] width 4 height 4
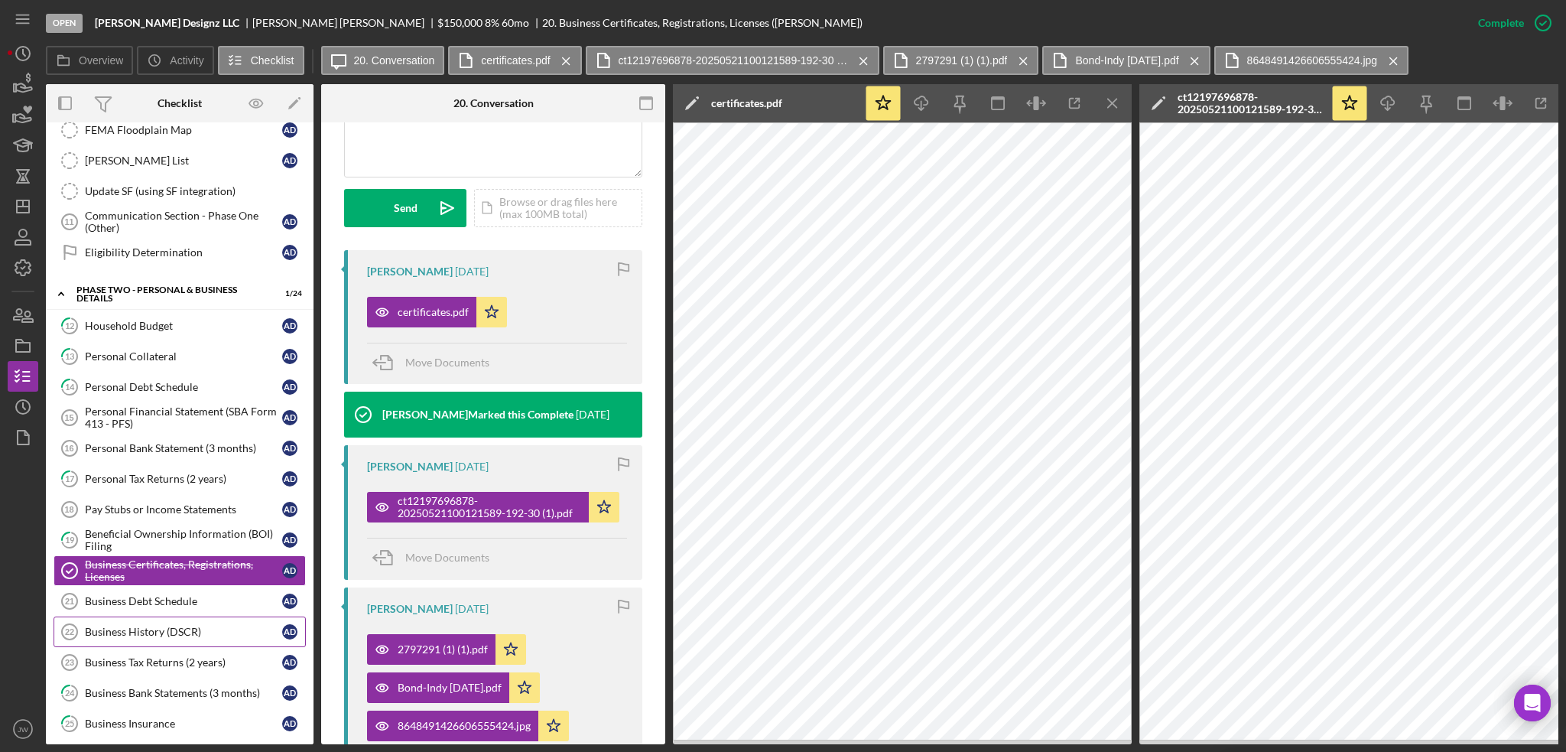
scroll to position [459, 0]
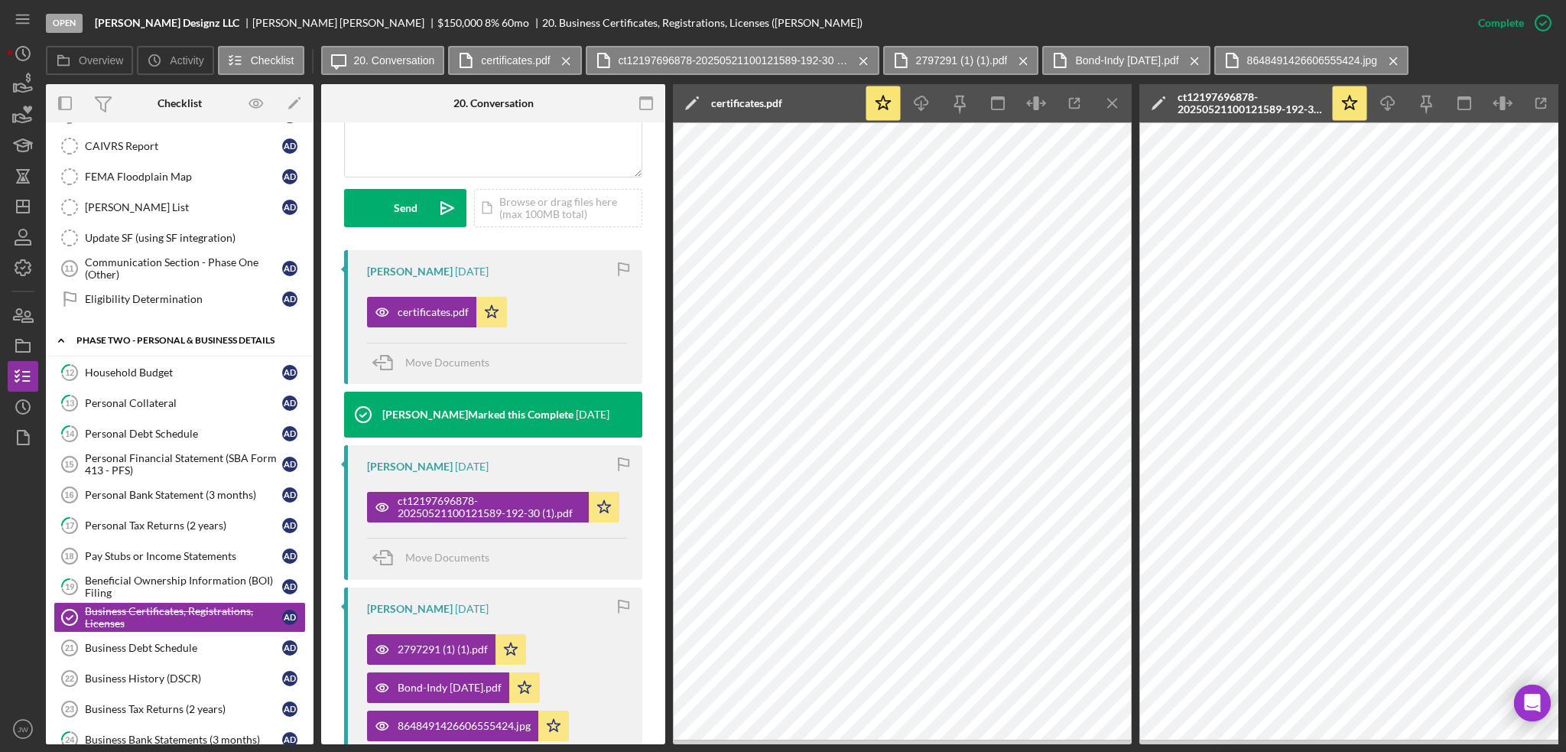
click at [144, 337] on div "PHASE TWO - PERSONAL & BUSINESS DETAILS" at bounding box center [185, 340] width 218 height 9
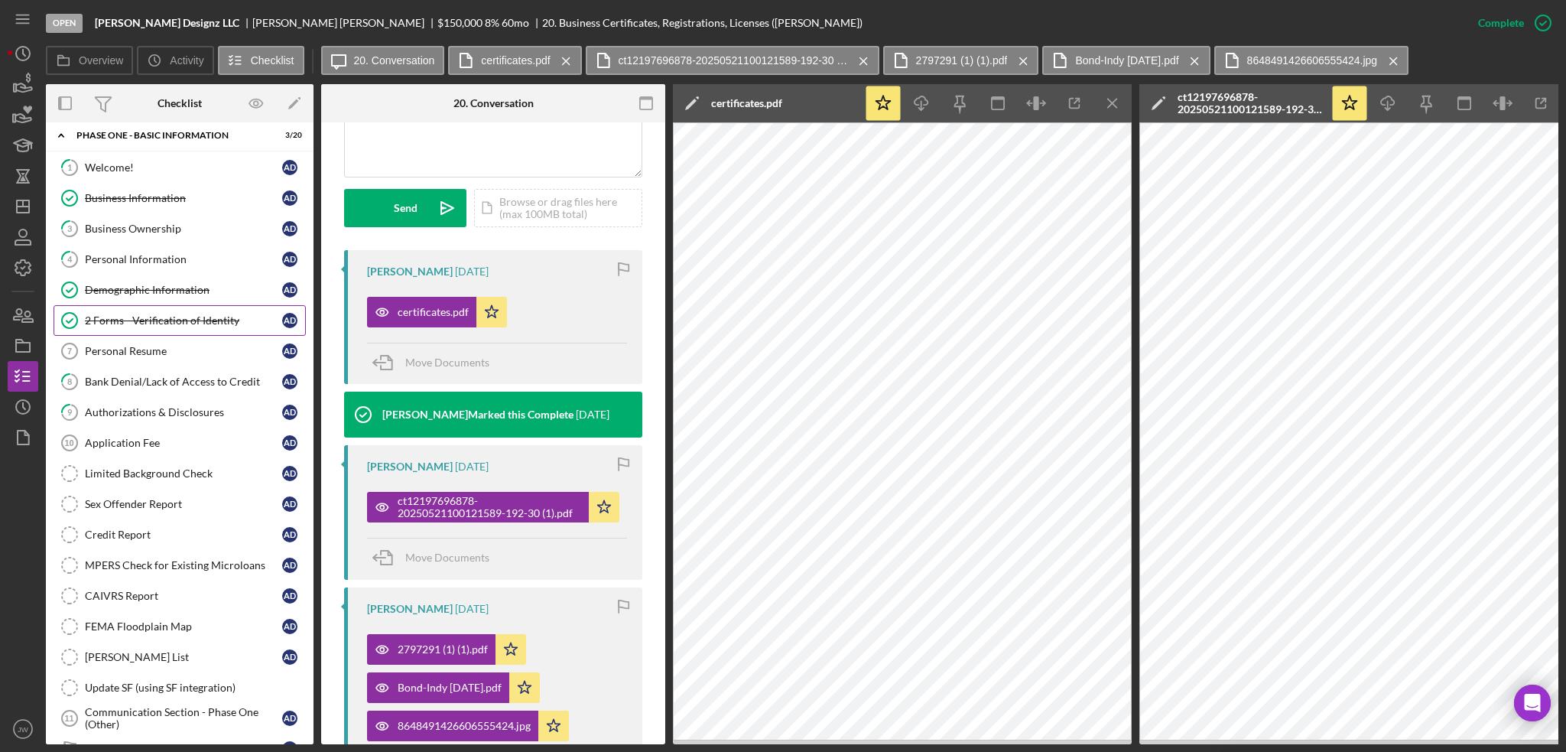
scroll to position [0, 0]
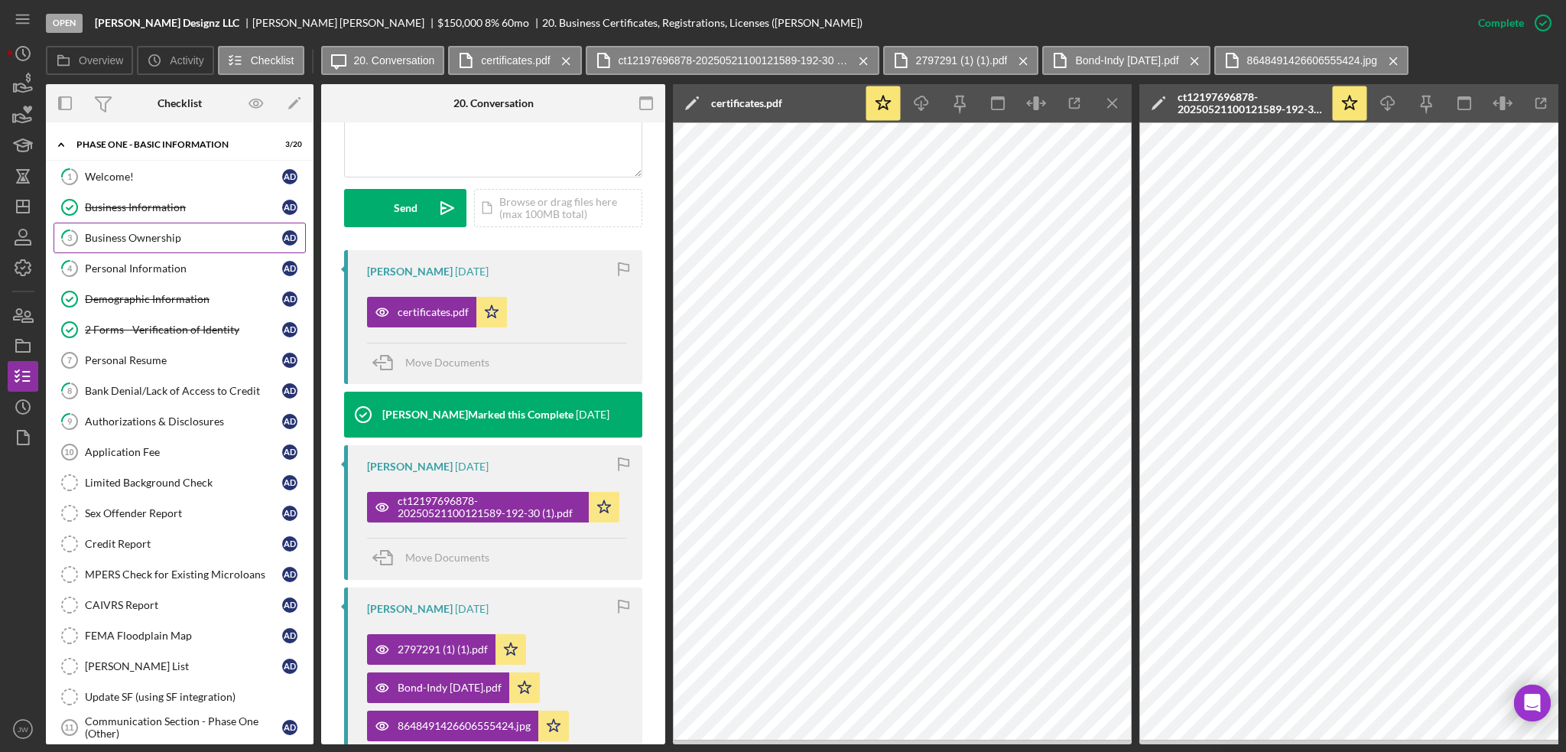
click at [115, 244] on link "3 Business Ownership A D" at bounding box center [180, 238] width 252 height 31
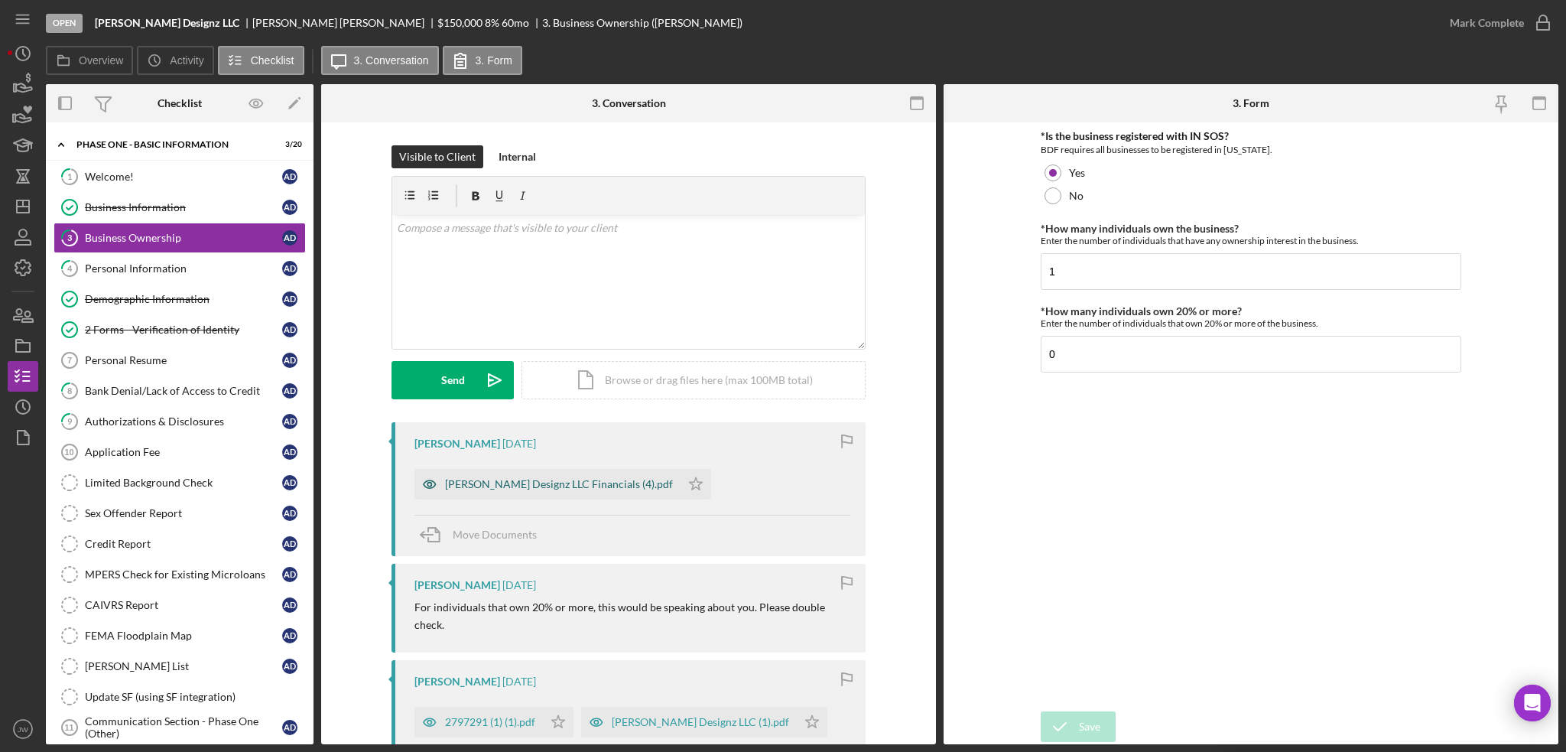
click at [425, 476] on icon "button" at bounding box center [430, 484] width 31 height 31
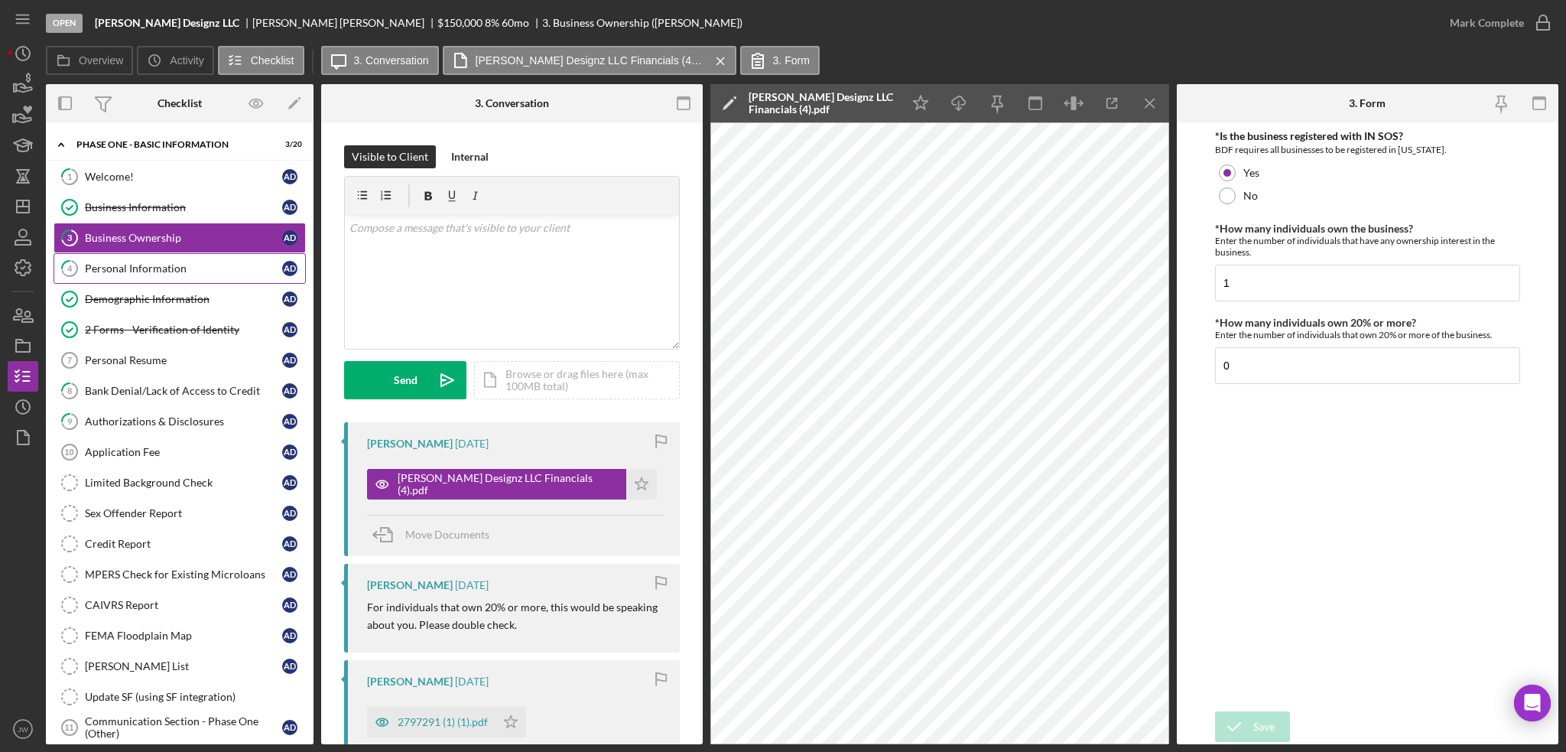
click at [177, 281] on link "4 Personal Information A D" at bounding box center [180, 268] width 252 height 31
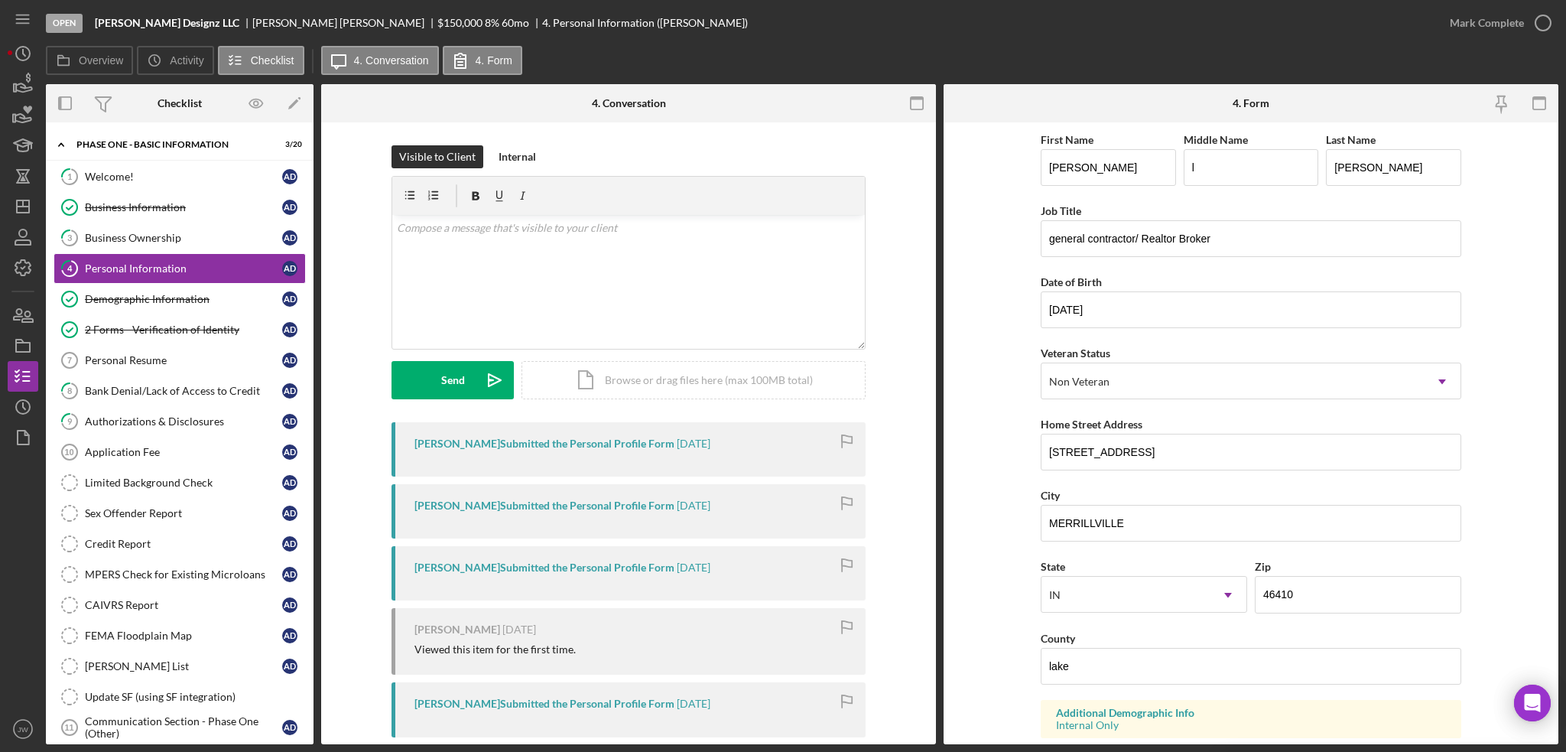
click at [997, 491] on form "First Name [PERSON_NAME] Middle Name l Last Name [PERSON_NAME] Job Title genera…" at bounding box center [1251, 433] width 615 height 622
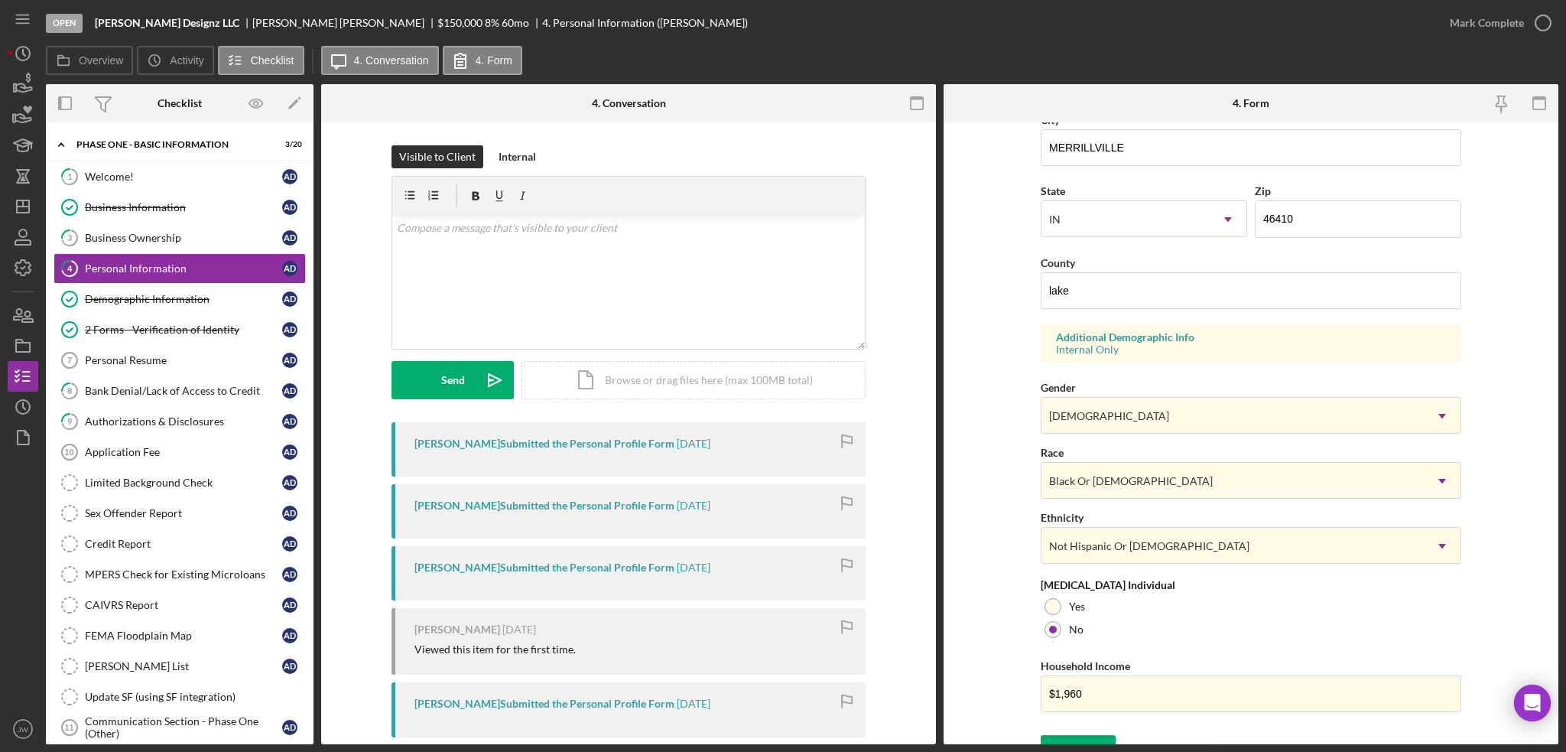
scroll to position [382, 0]
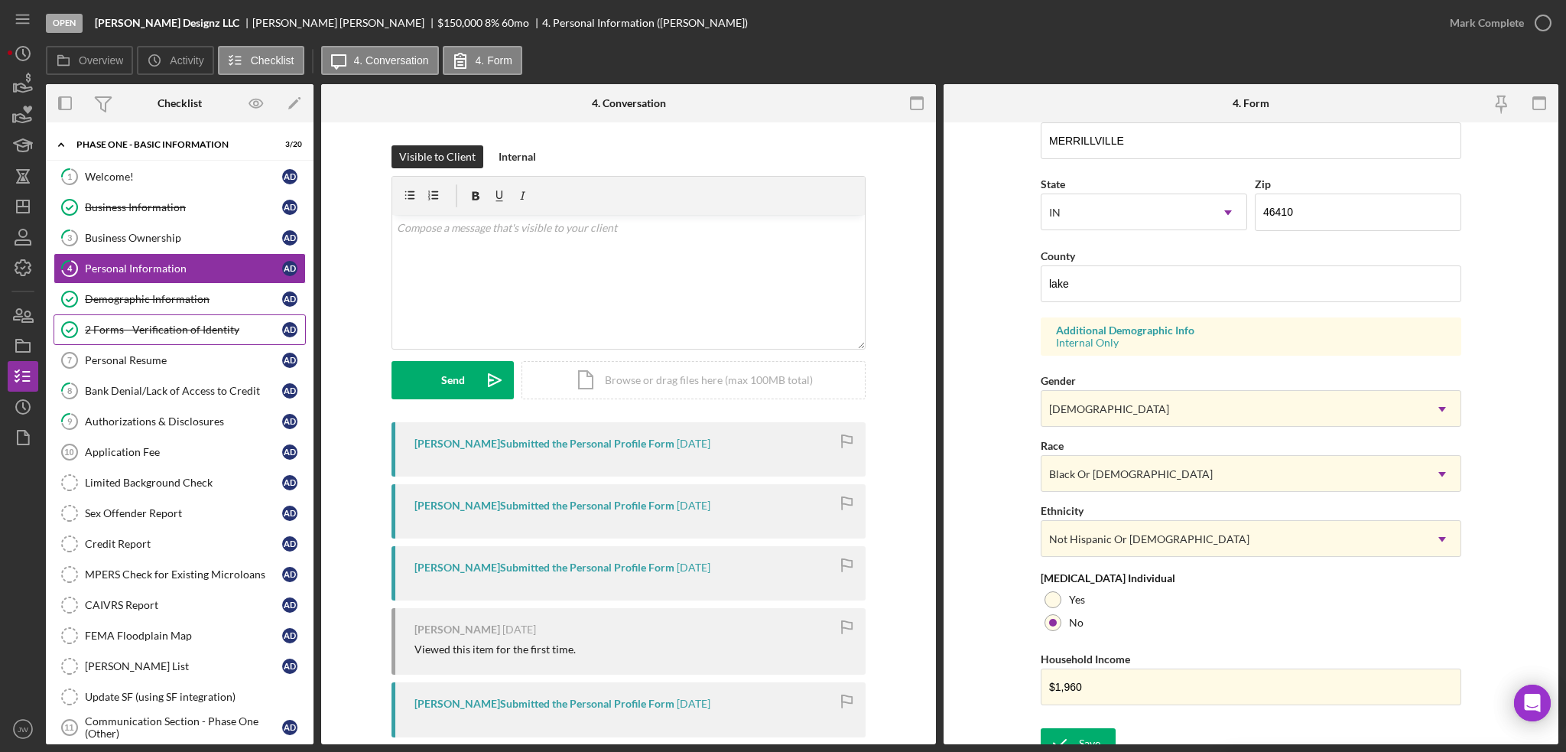
drag, startPoint x: 163, startPoint y: 301, endPoint x: 175, endPoint y: 312, distance: 16.3
click at [163, 301] on div "Demographic Information" at bounding box center [183, 299] width 197 height 12
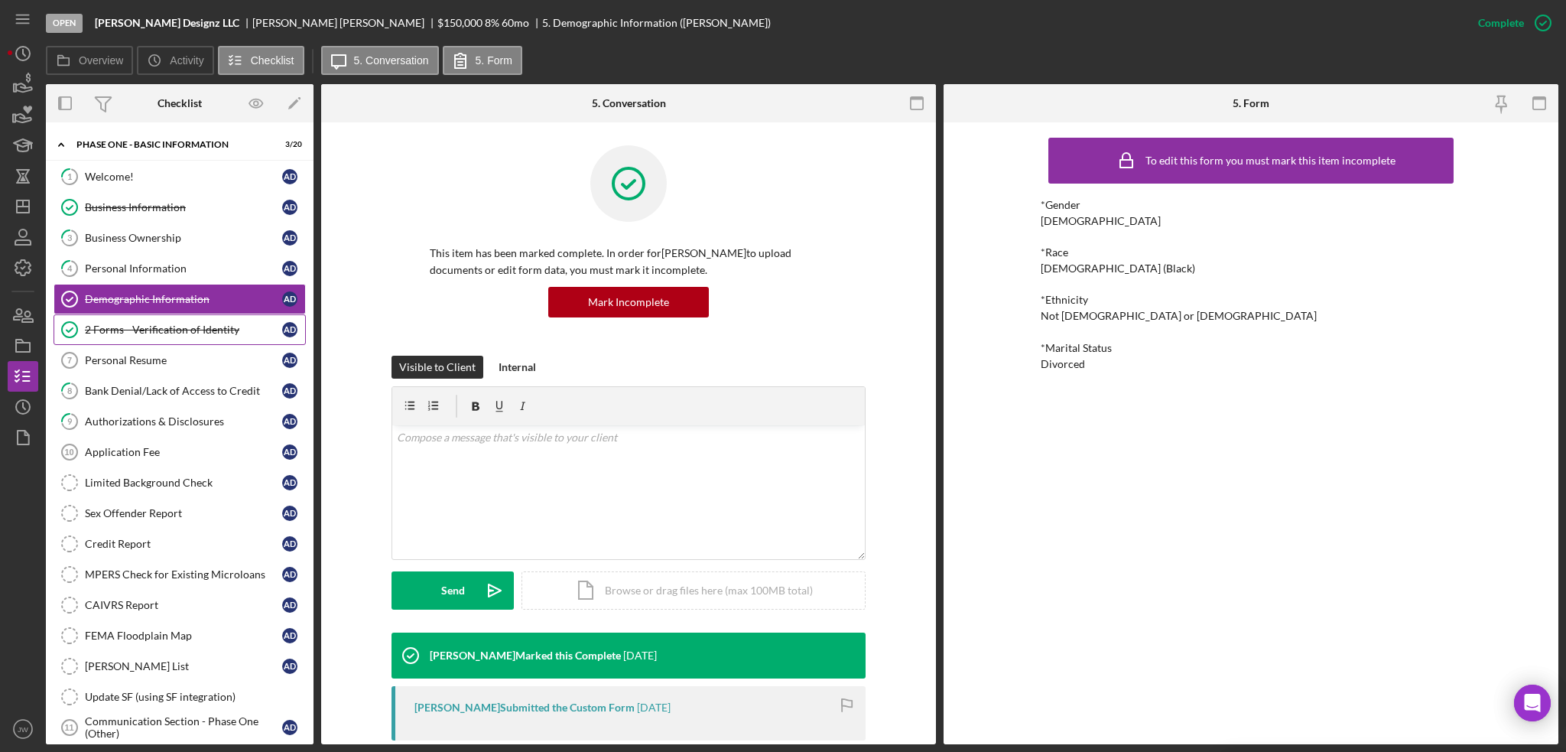
click at [177, 327] on div "2 Forms - Verification of Identity" at bounding box center [183, 330] width 197 height 12
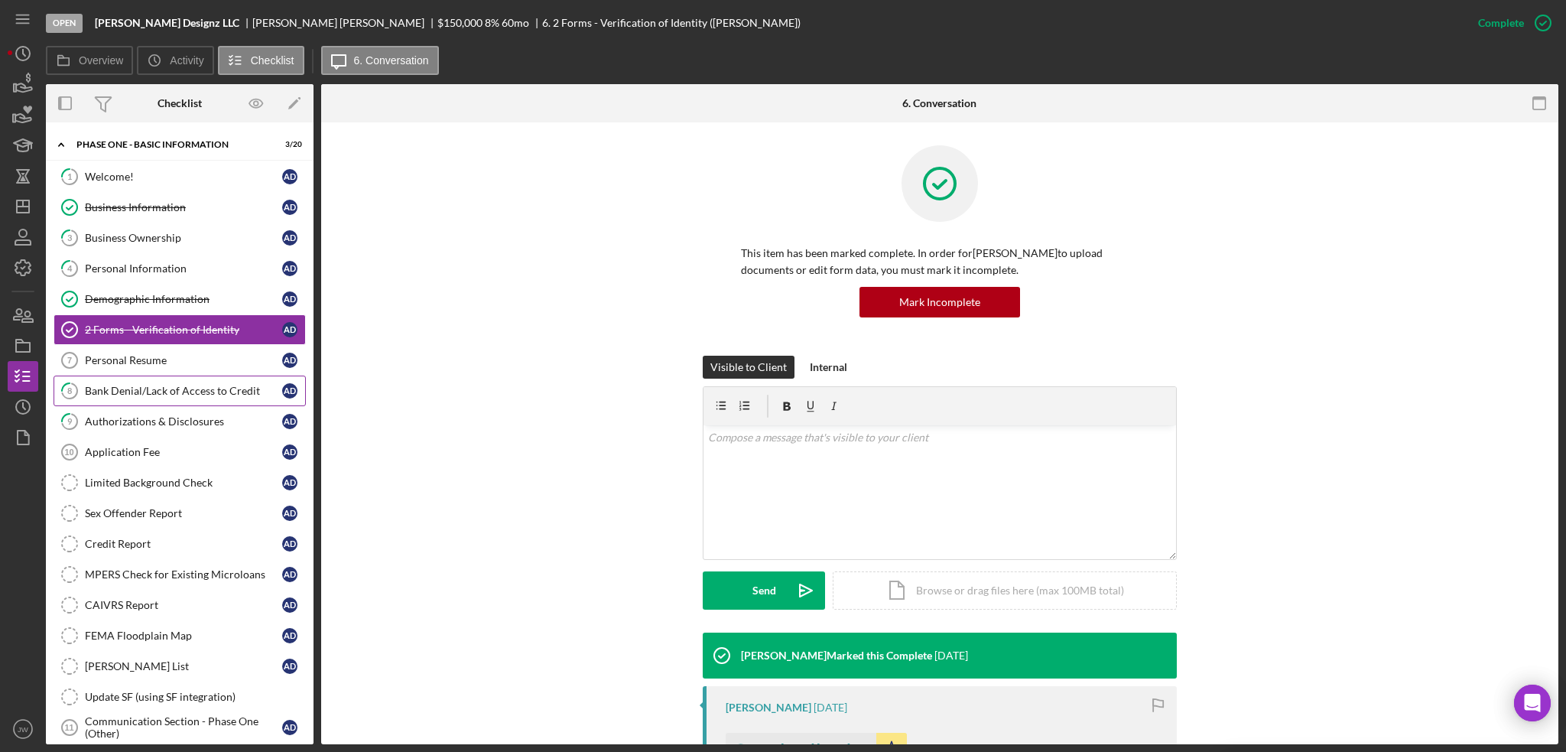
click at [165, 385] on div "Bank Denial/Lack of Access to Credit" at bounding box center [183, 391] width 197 height 12
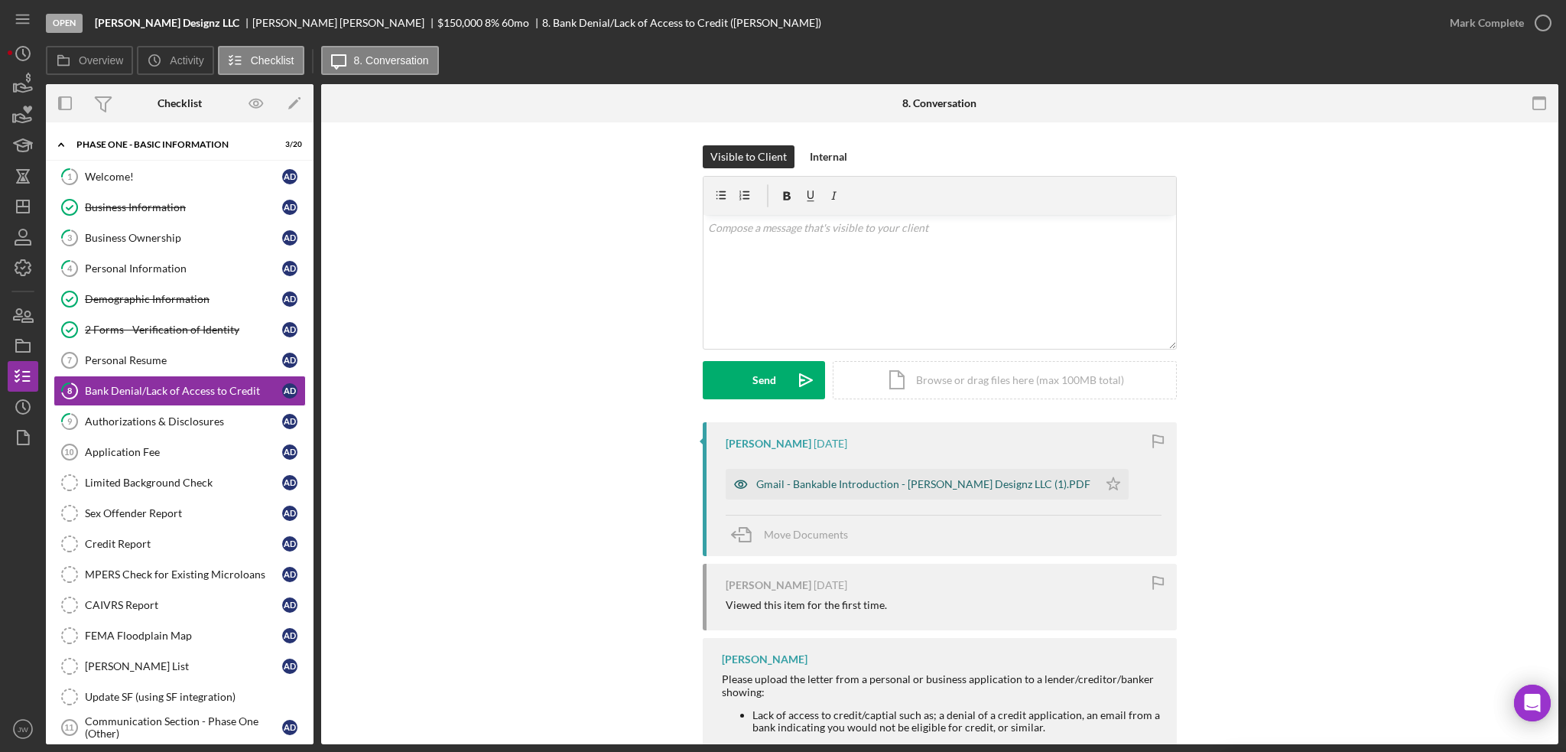
click at [736, 483] on icon "button" at bounding box center [741, 484] width 31 height 31
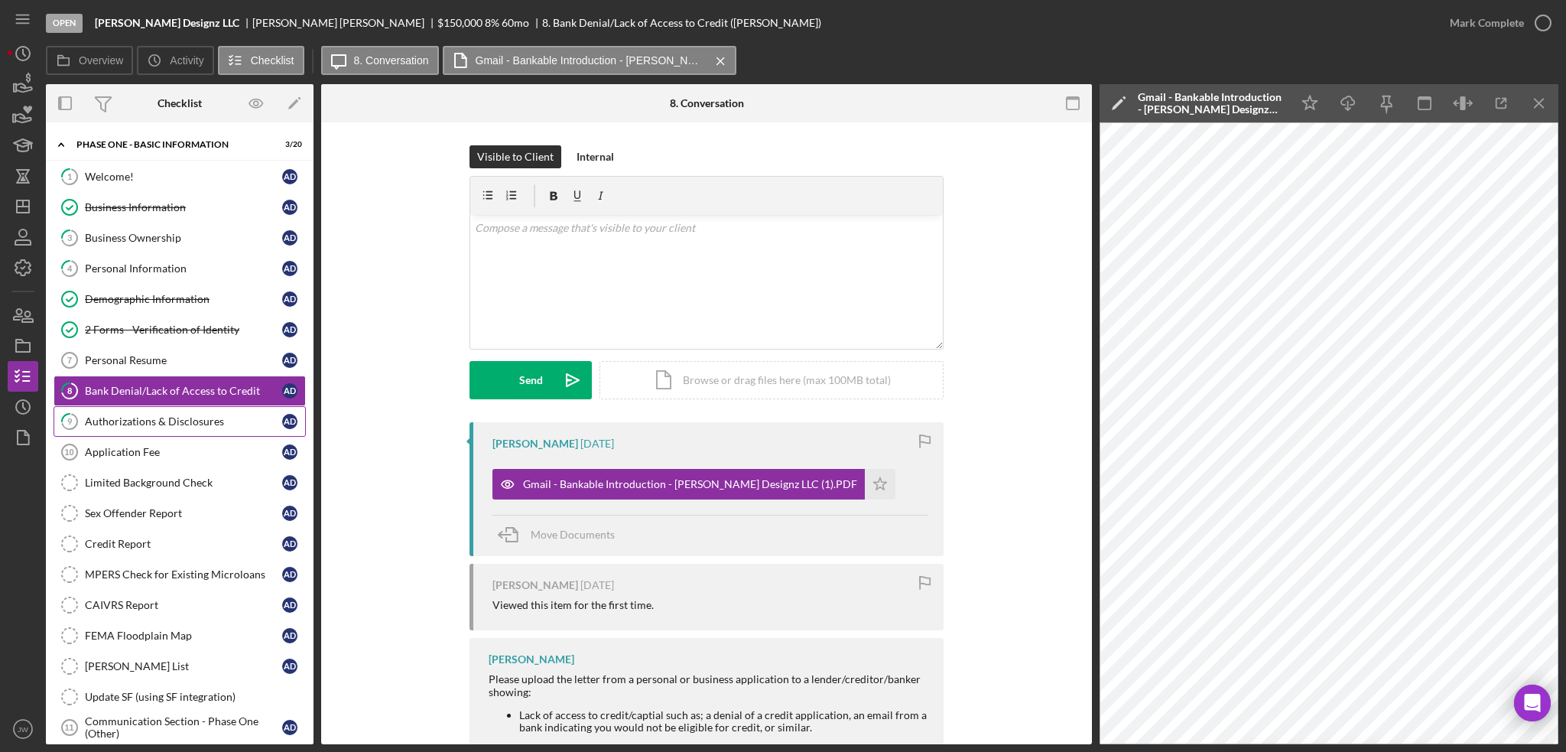
click at [190, 415] on div "Authorizations & Disclosures" at bounding box center [183, 421] width 197 height 12
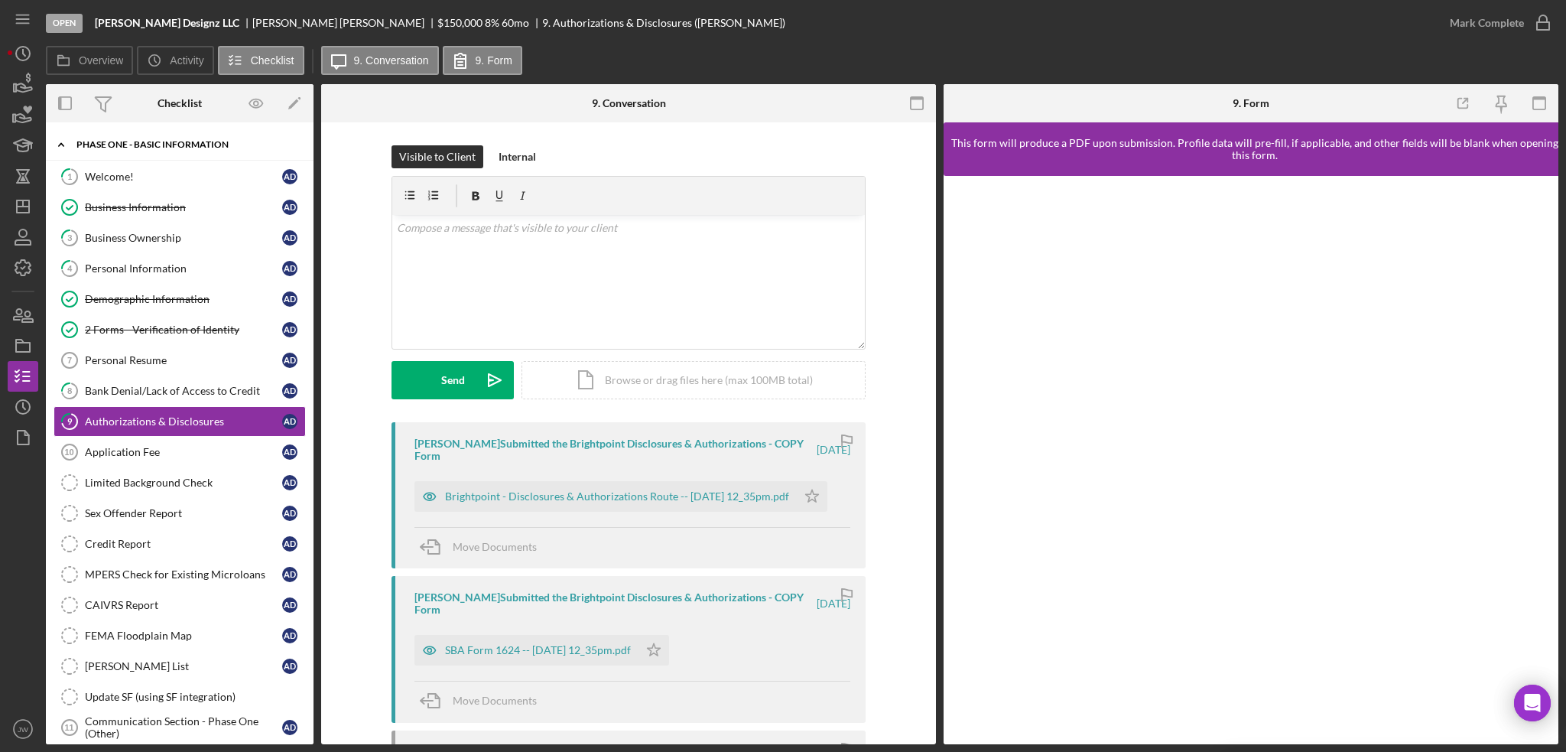
click at [119, 143] on div "Phase One - Basic Information" at bounding box center [185, 144] width 218 height 9
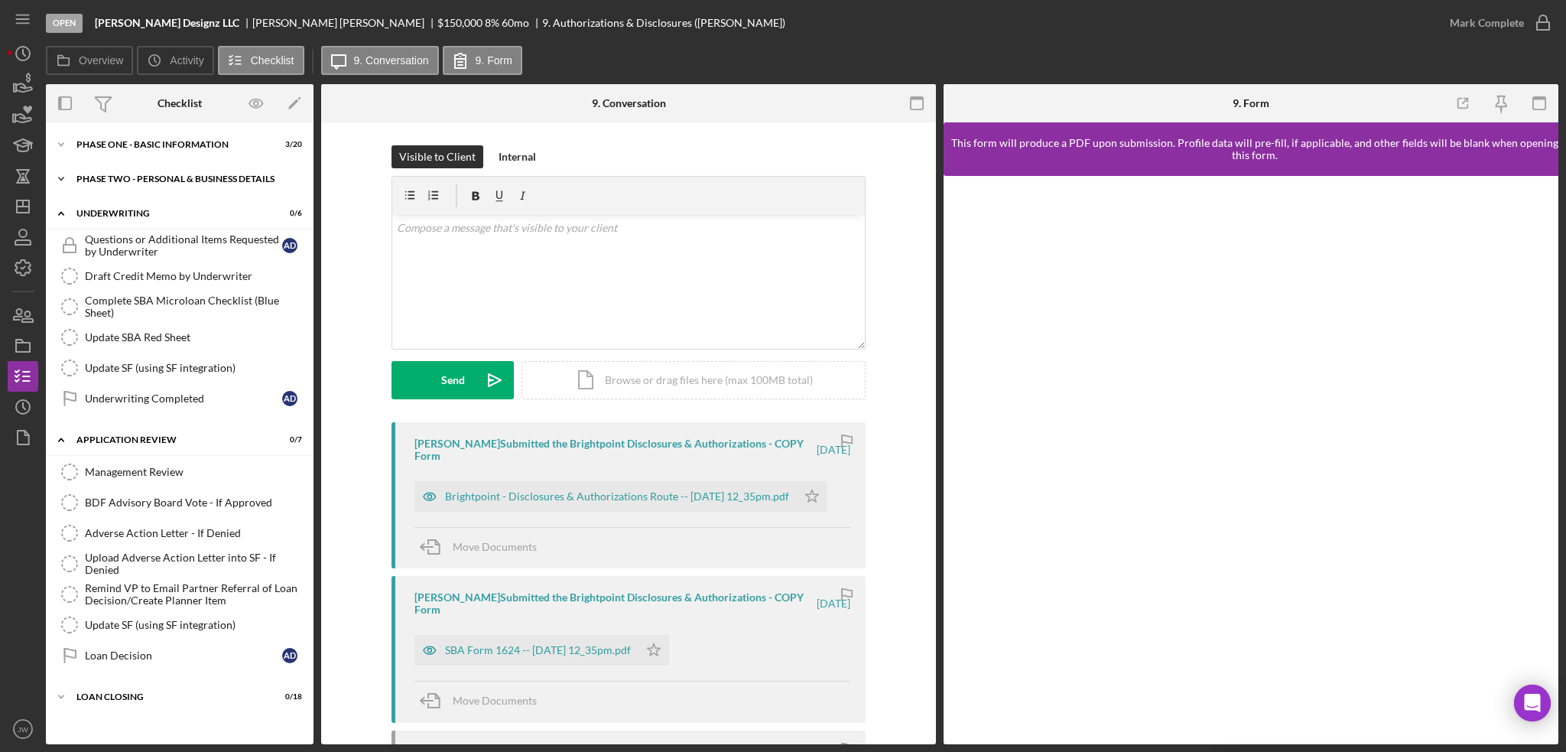
click at [110, 181] on div "PHASE TWO - PERSONAL & BUSINESS DETAILS" at bounding box center [185, 178] width 218 height 9
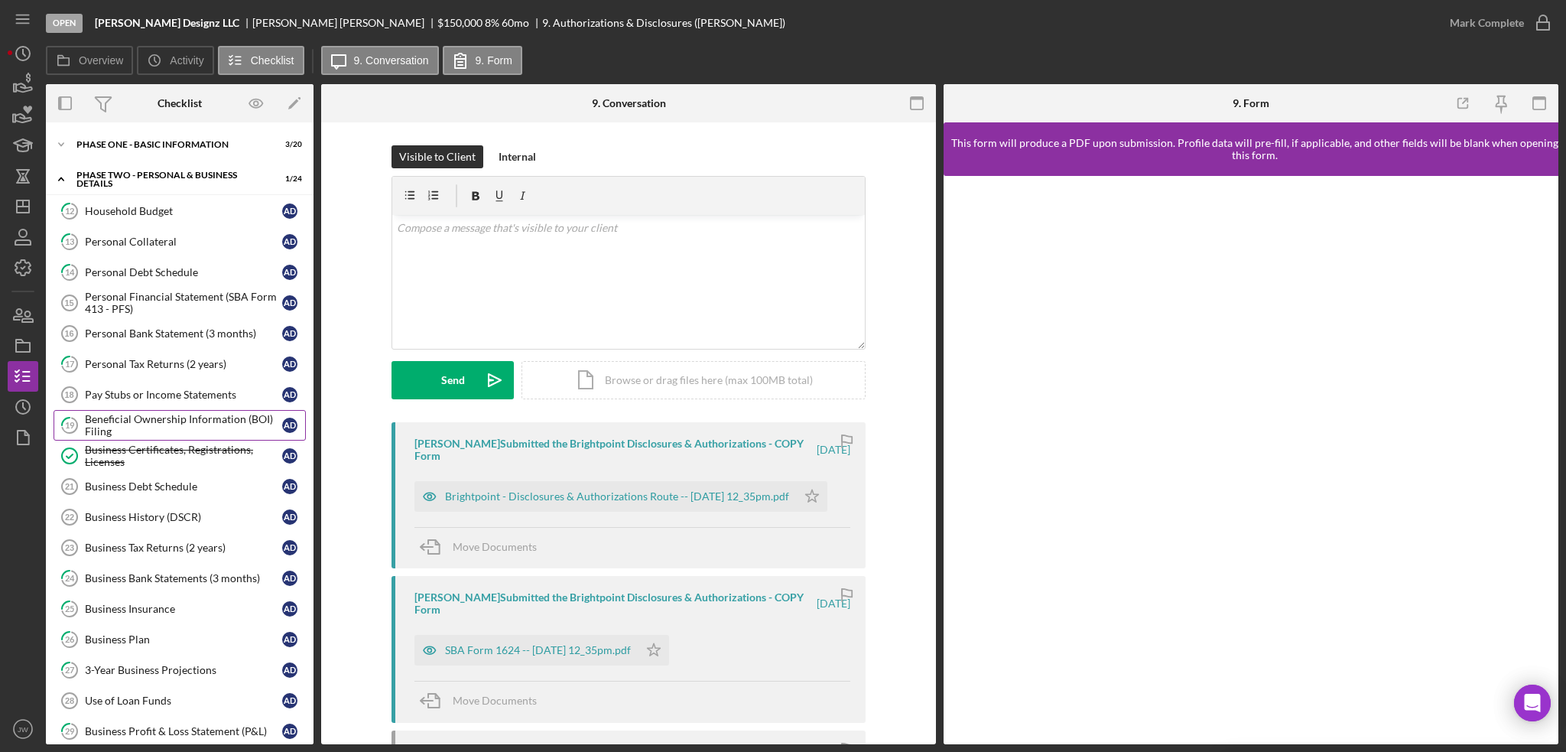
click at [130, 417] on div "Beneficial Ownership Information (BOI) Filing" at bounding box center [183, 425] width 197 height 24
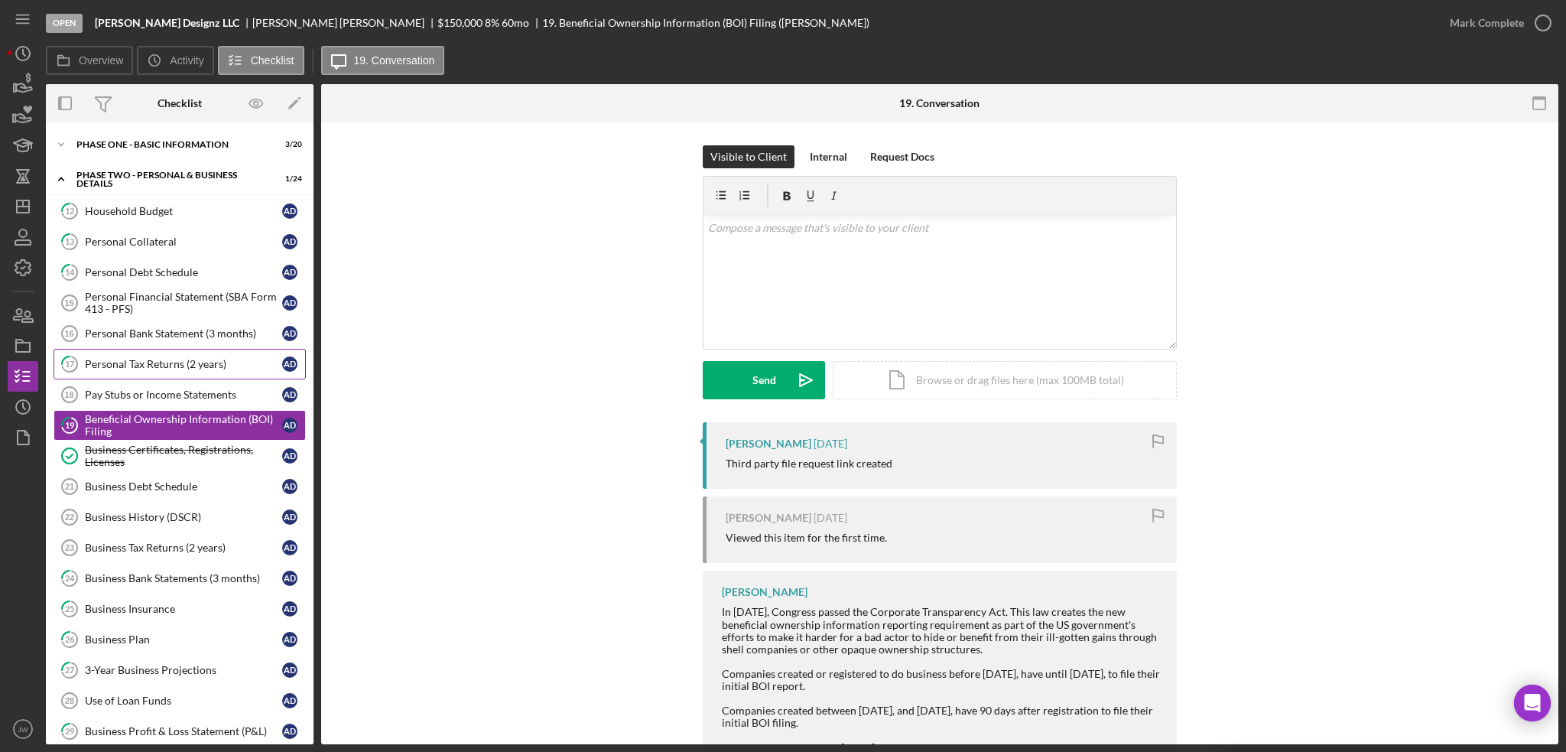
click at [135, 360] on div "Personal Tax Returns (2 years)" at bounding box center [183, 364] width 197 height 12
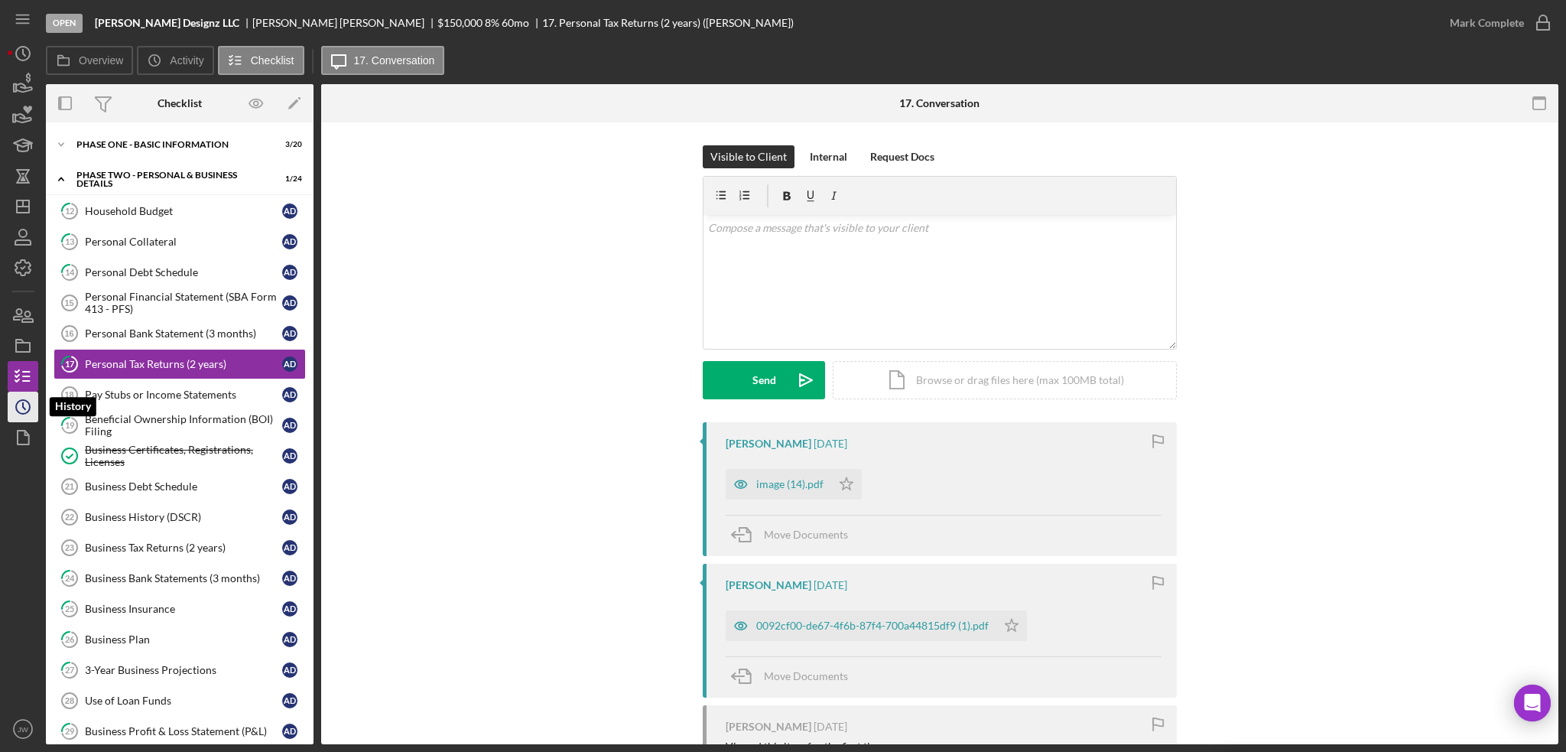
click at [24, 397] on icon "Icon/History" at bounding box center [23, 407] width 38 height 38
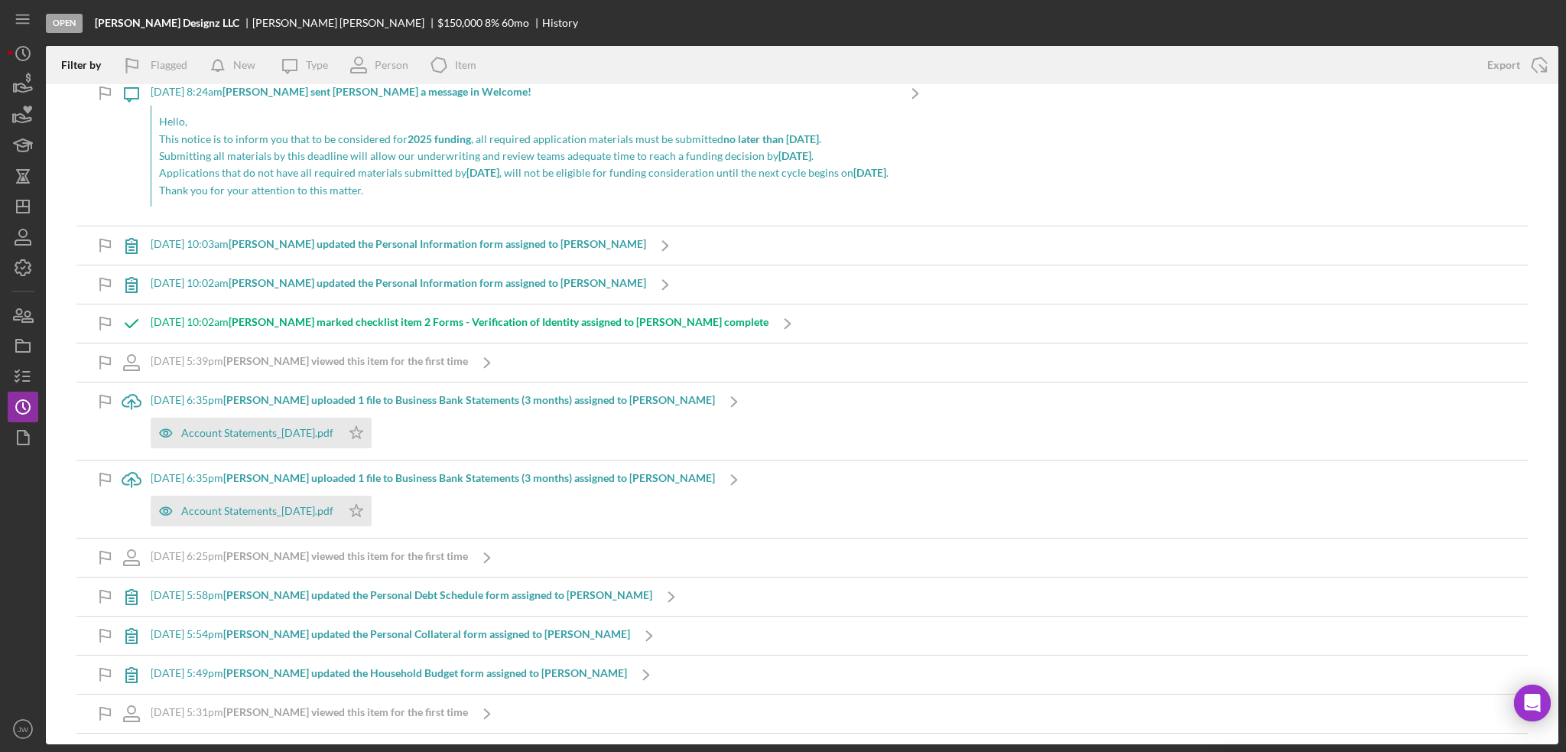
scroll to position [153, 0]
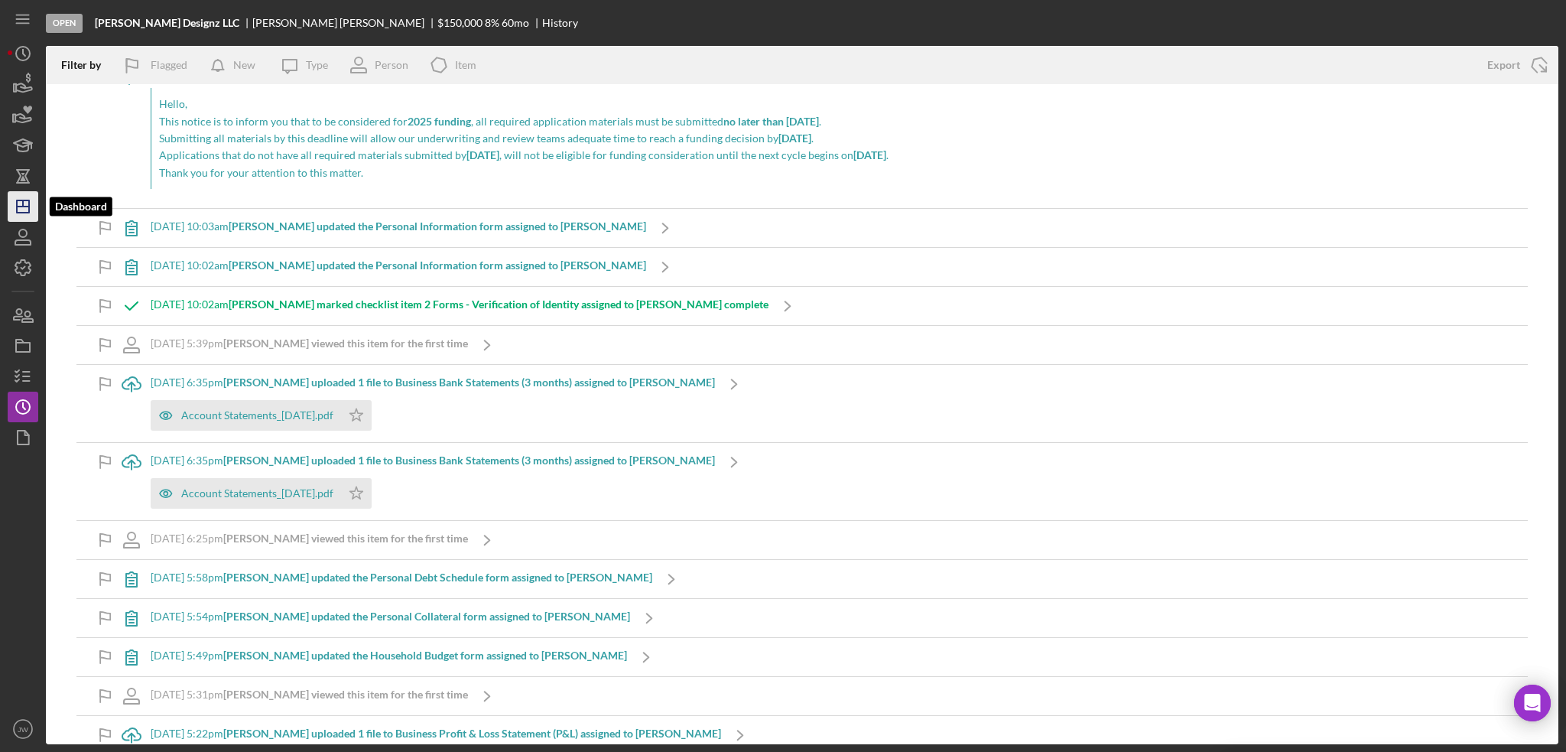
click at [21, 201] on polygon "button" at bounding box center [23, 206] width 12 height 12
